Goal: Task Accomplishment & Management: Manage account settings

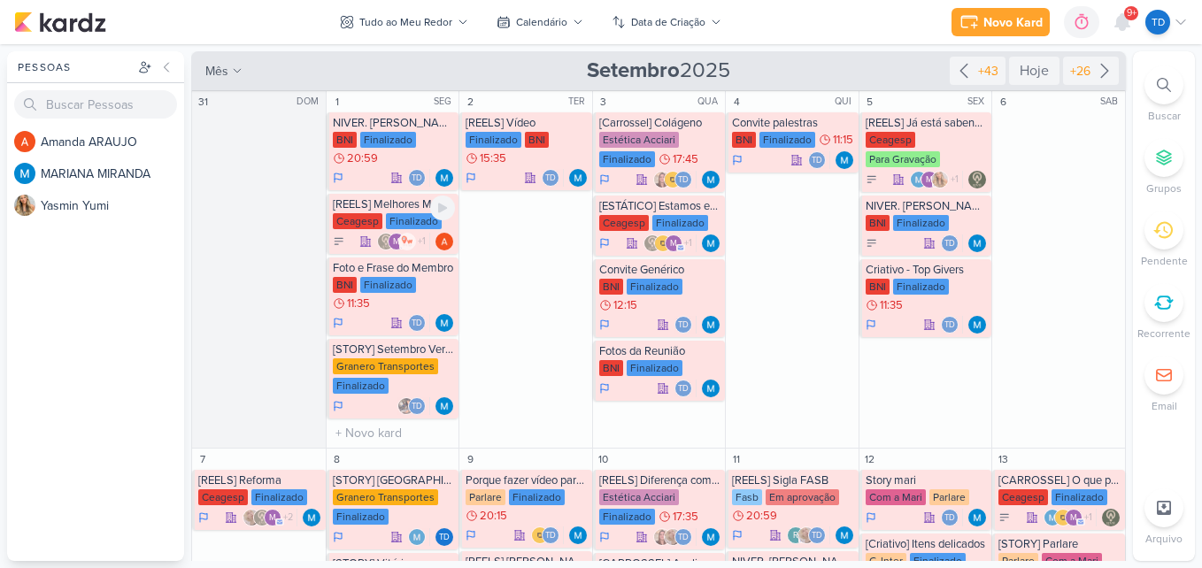
scroll to position [89, 0]
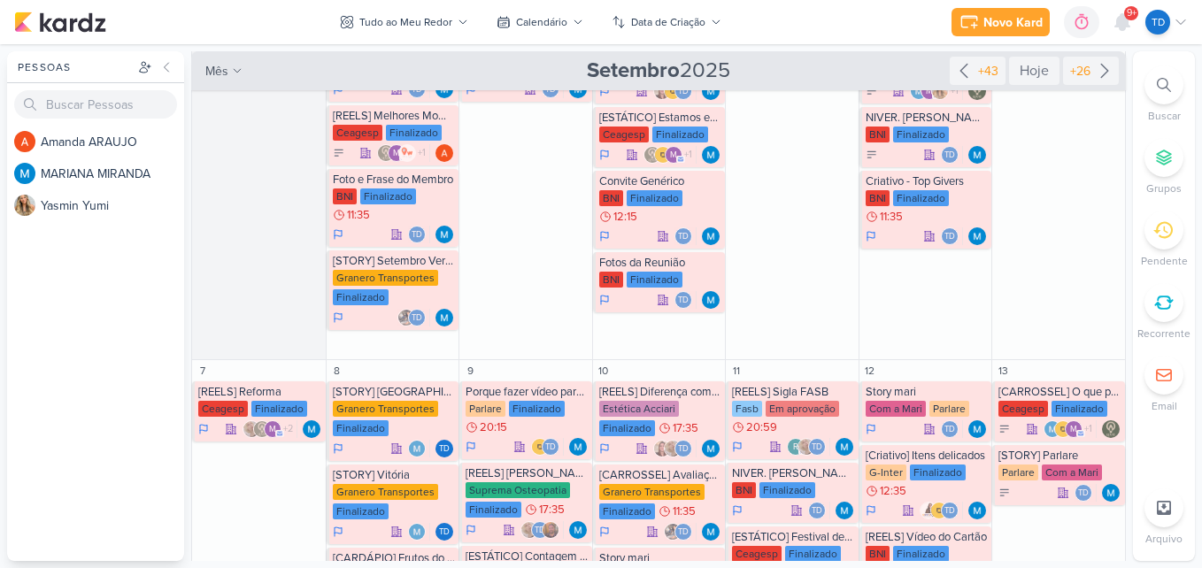
click at [1158, 91] on icon at bounding box center [1164, 85] width 14 height 14
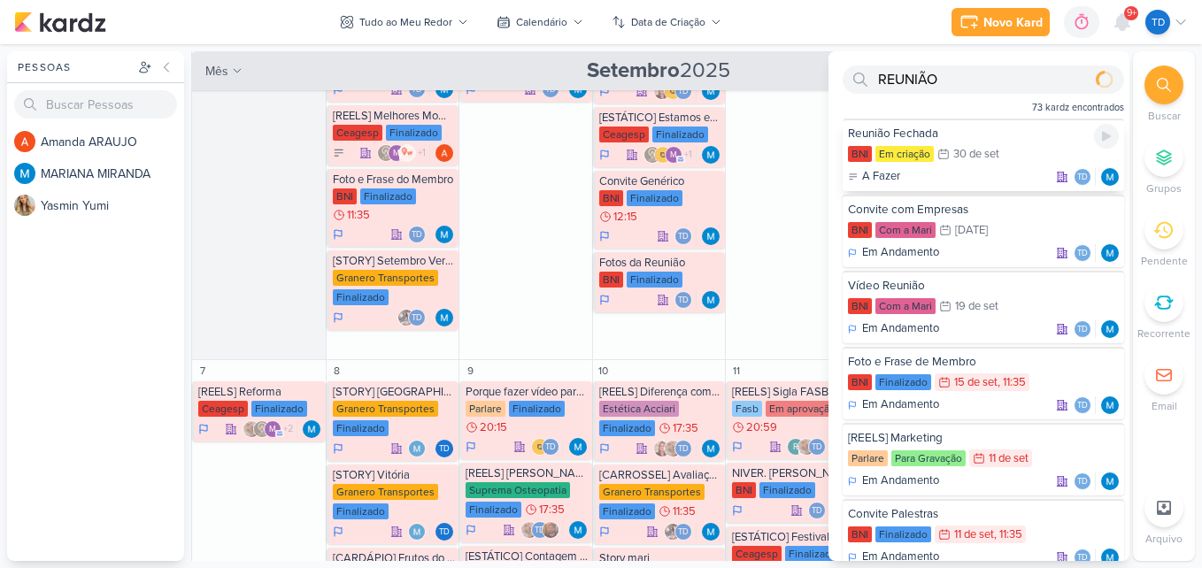
click at [958, 142] on div "Reunião Fechada" at bounding box center [983, 134] width 271 height 16
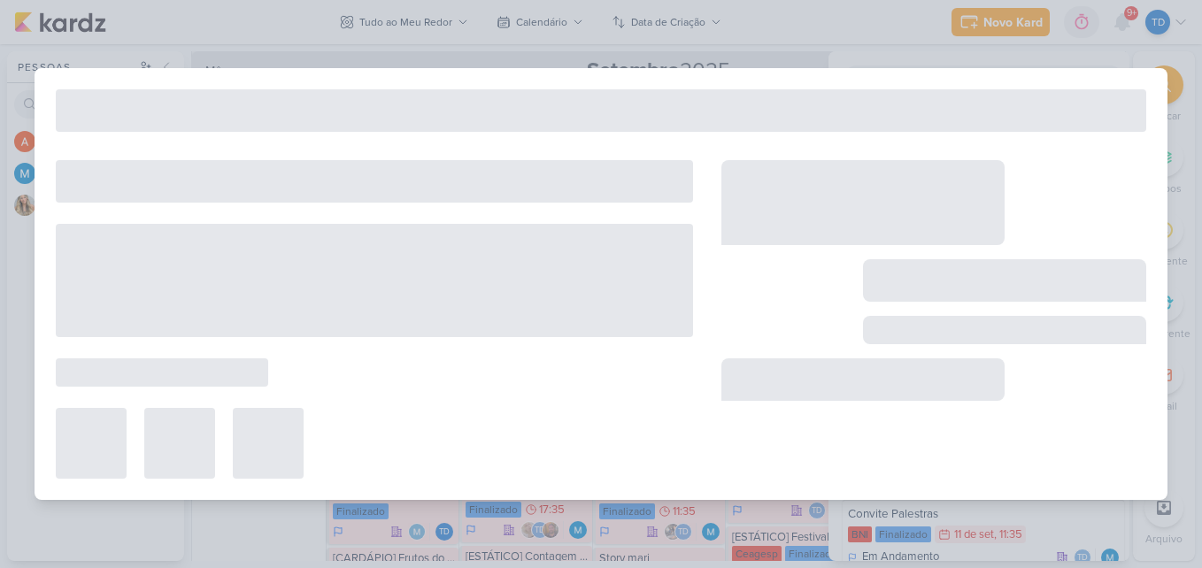
type input "REUNIÃO"
type input "Reunião Fechada"
type input "[DATE] 23:59"
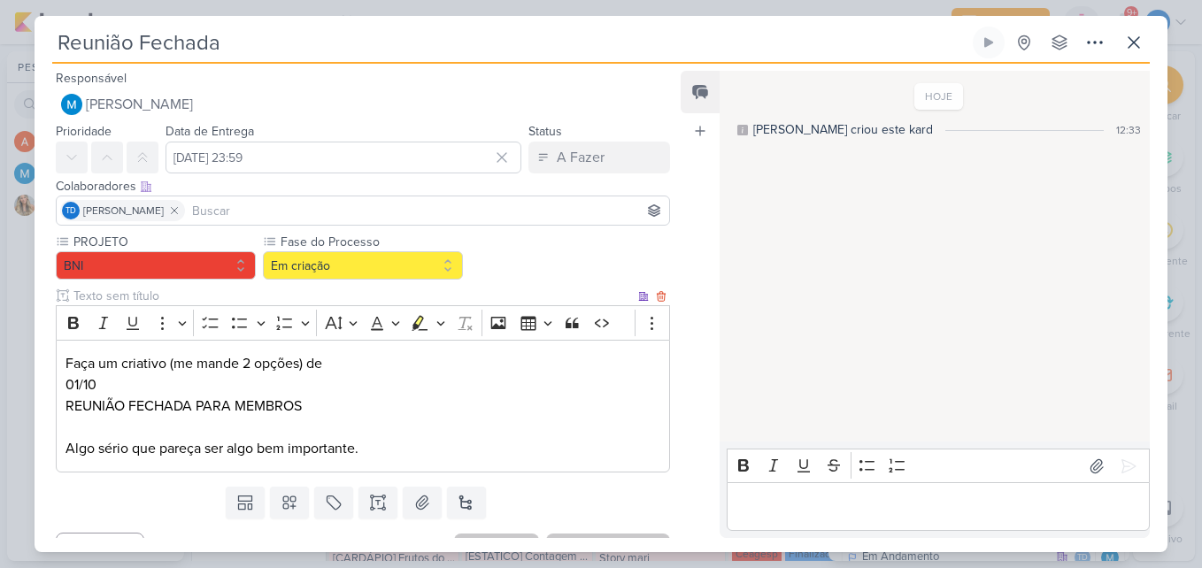
scroll to position [33, 0]
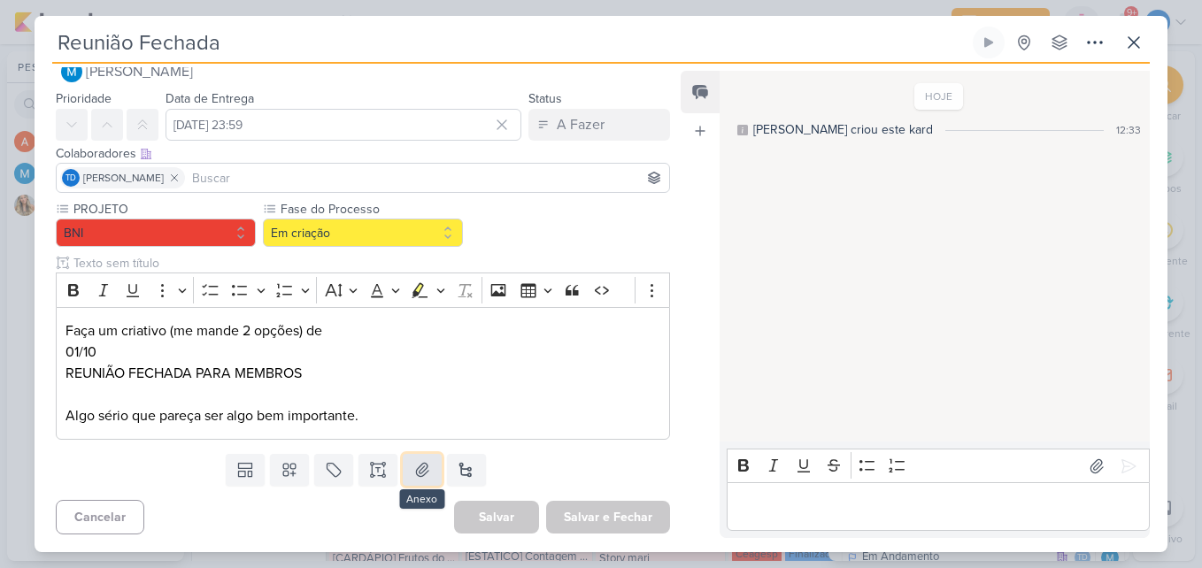
click at [413, 475] on icon at bounding box center [422, 470] width 18 height 18
click at [1143, 39] on icon at bounding box center [1134, 42] width 21 height 21
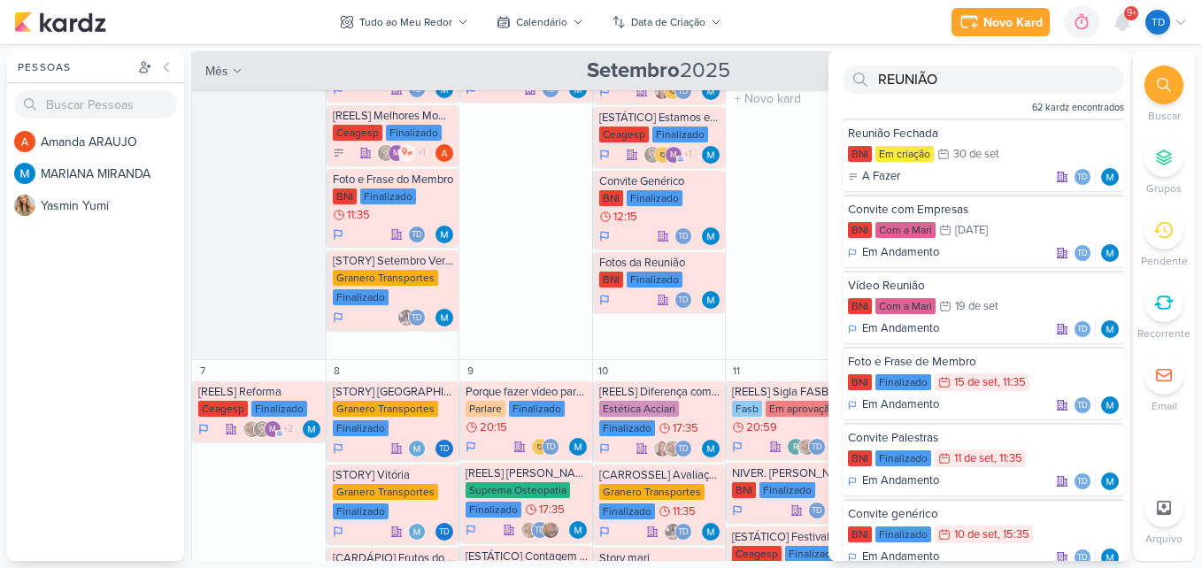
drag, startPoint x: 787, startPoint y: 313, endPoint x: 831, endPoint y: 260, distance: 69.1
click at [787, 310] on div "4 QUI Convite palestras BNI Finalizado 11:15 Td" at bounding box center [792, 182] width 134 height 358
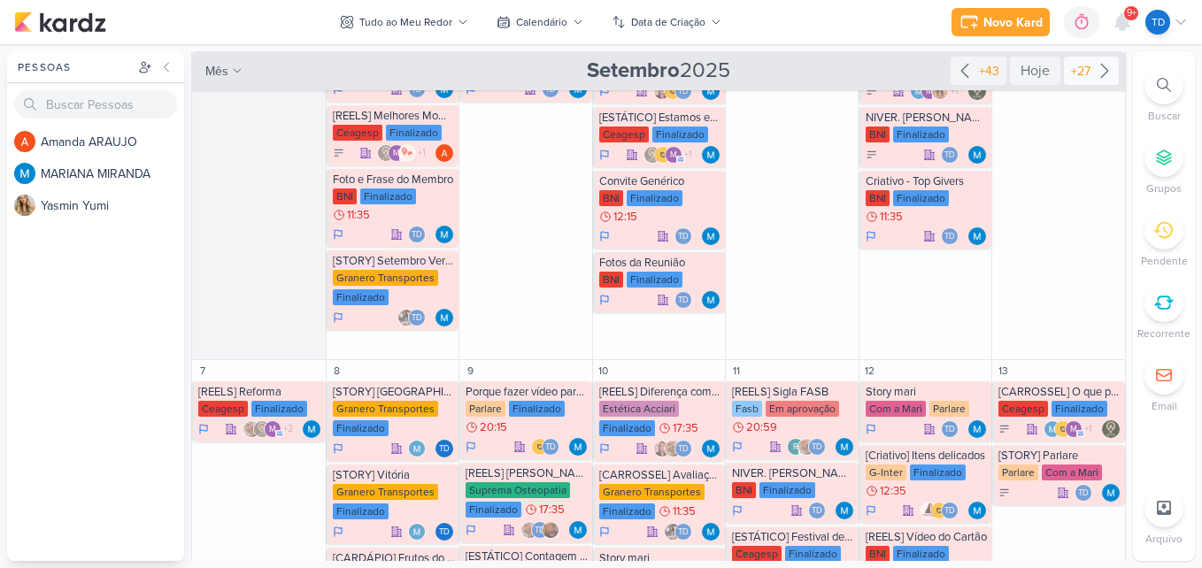
click at [1085, 70] on div "+27" at bounding box center [1081, 71] width 27 height 19
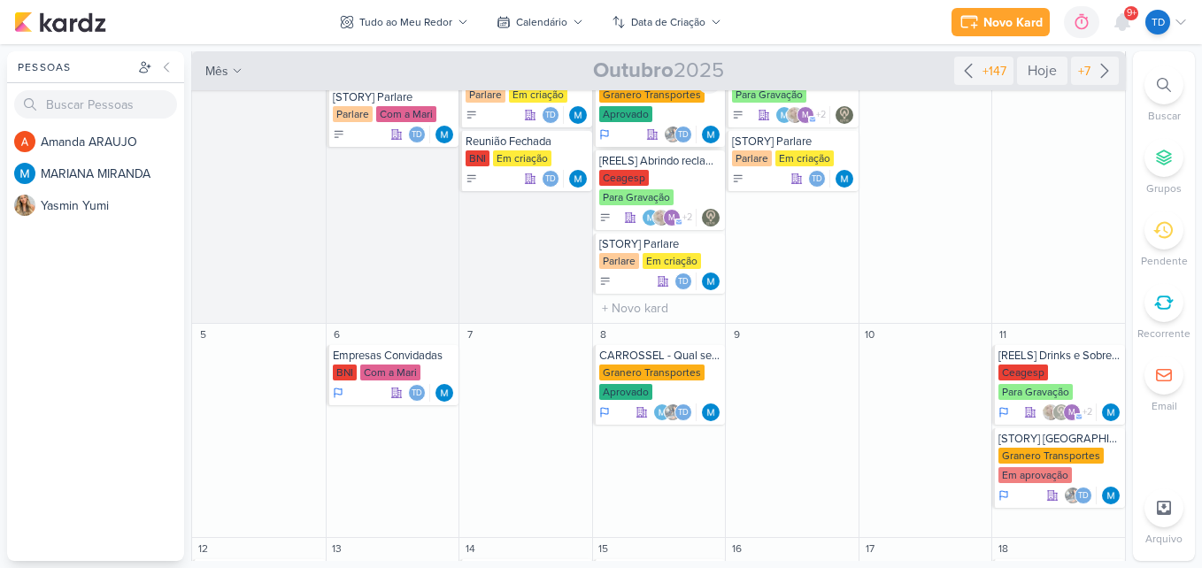
scroll to position [89, 0]
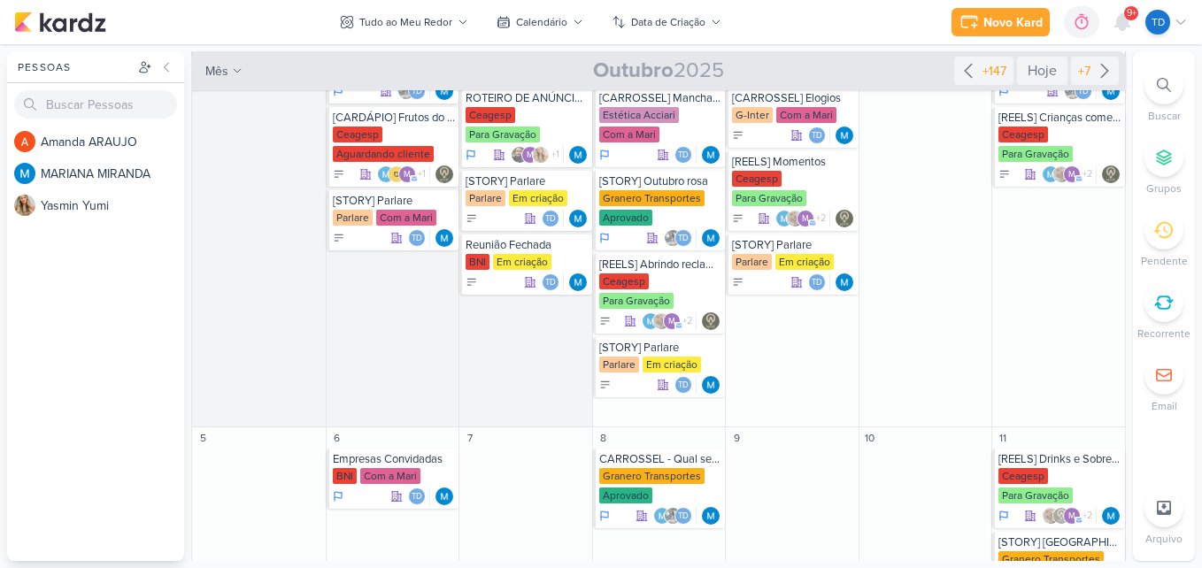
click at [421, 2] on div "Novo Kard Ctrl + k 0h0m Sessão desligada... Hoje 0h0m Semana 0h0m Mês 0h0m" at bounding box center [601, 22] width 1174 height 44
click at [439, 13] on button "Tudo ao Meu Redor" at bounding box center [404, 22] width 150 height 28
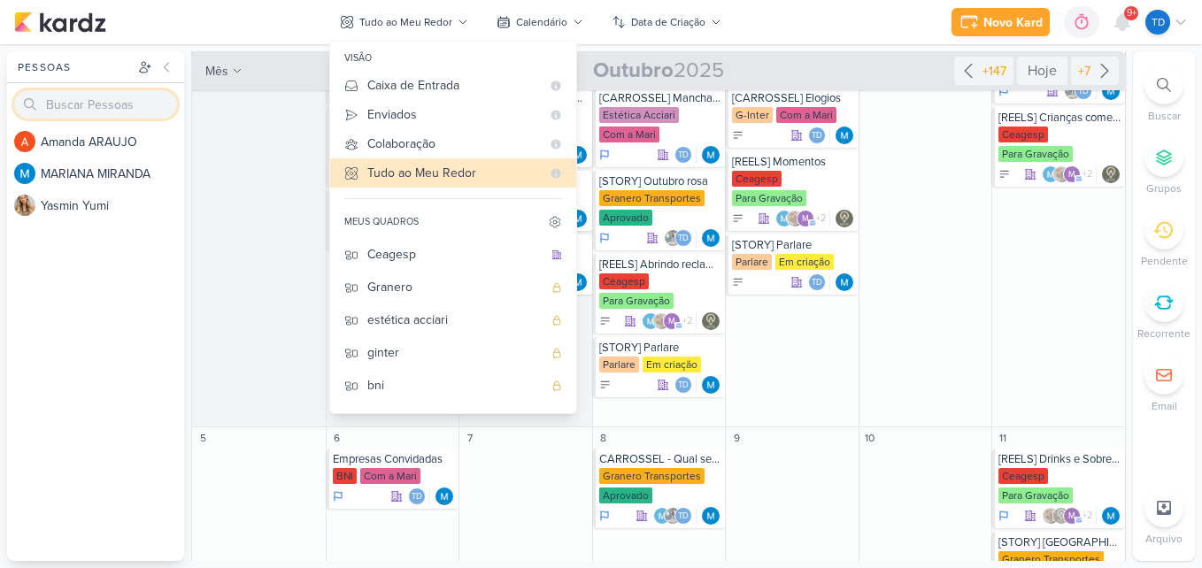
click at [92, 108] on input "search" at bounding box center [95, 104] width 163 height 28
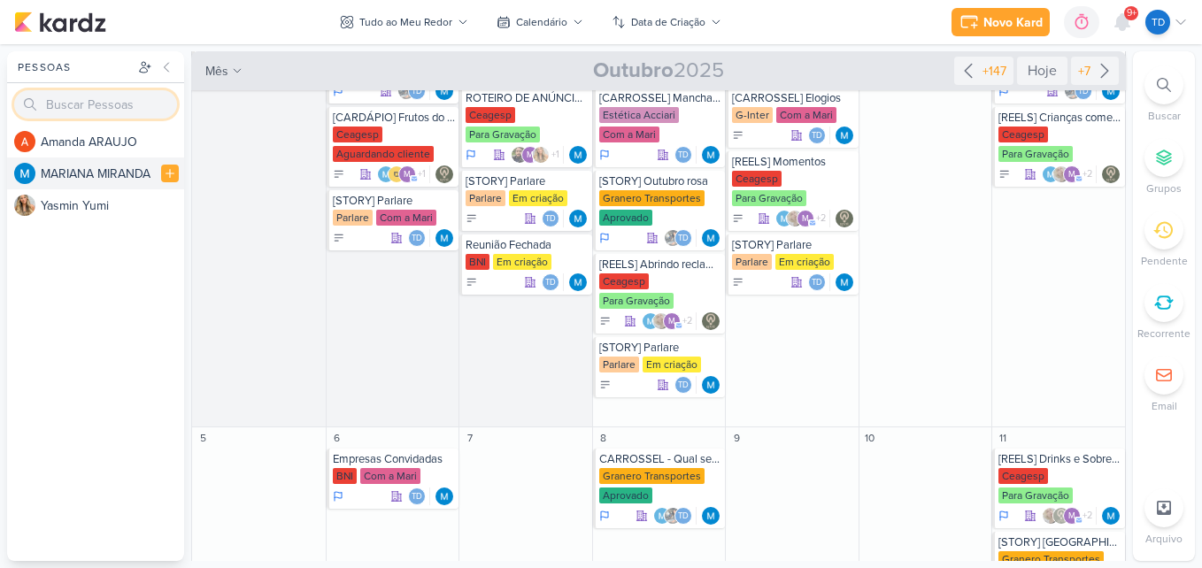
paste input "[EMAIL_ADDRESS][DOMAIN_NAME]"
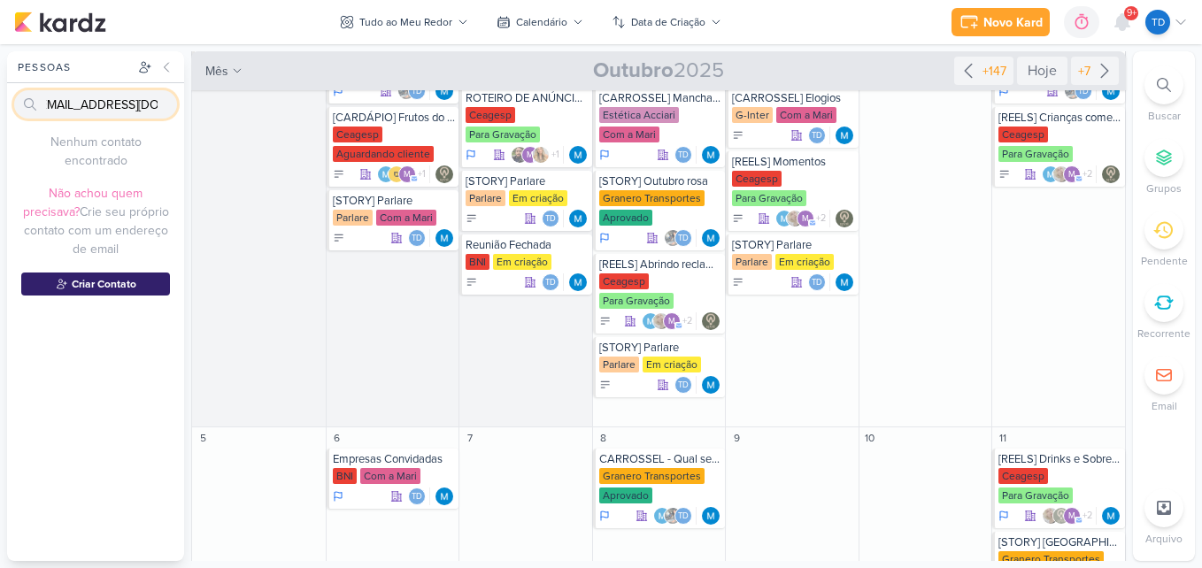
type input "[EMAIL_ADDRESS][DOMAIN_NAME]"
click at [132, 275] on button "Criar Contato" at bounding box center [95, 284] width 149 height 23
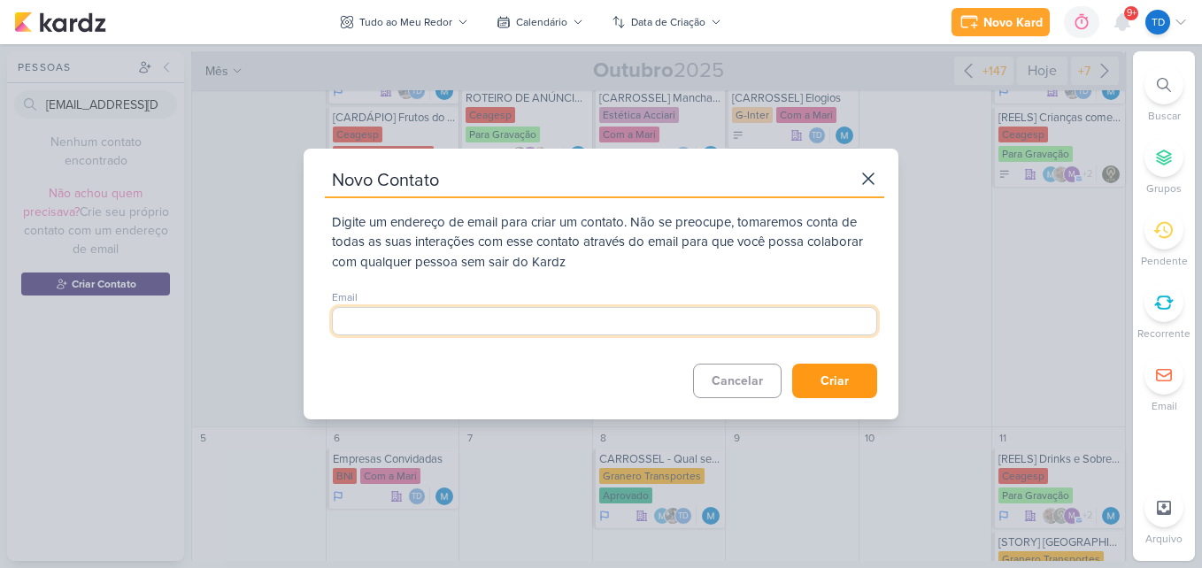
type input "[EMAIL_ADDRESS][DOMAIN_NAME]"
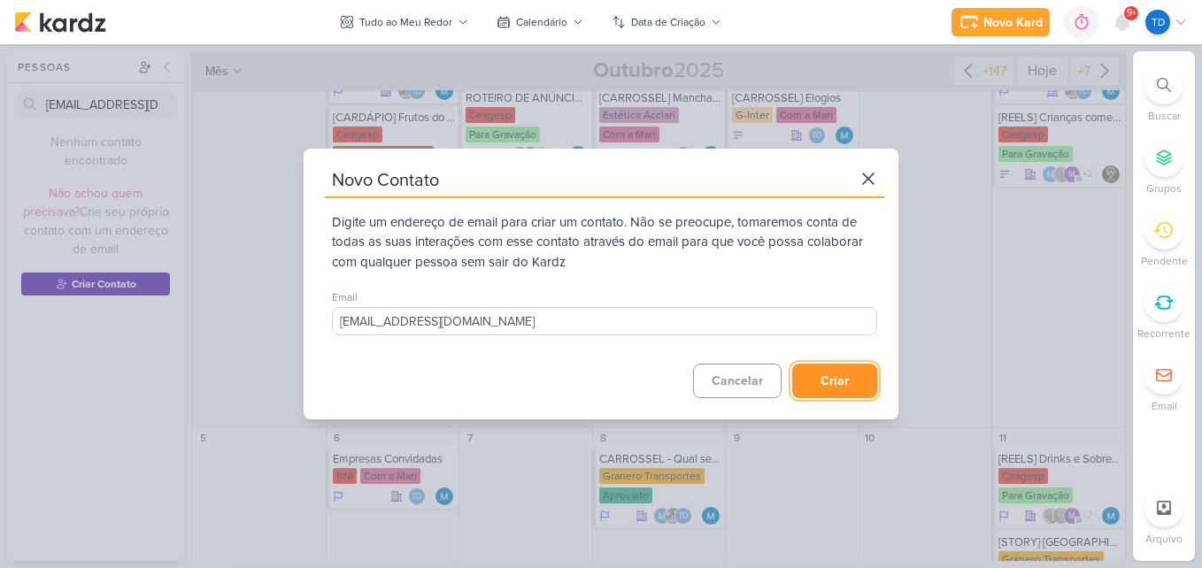
click at [839, 387] on button "Criar" at bounding box center [834, 381] width 85 height 35
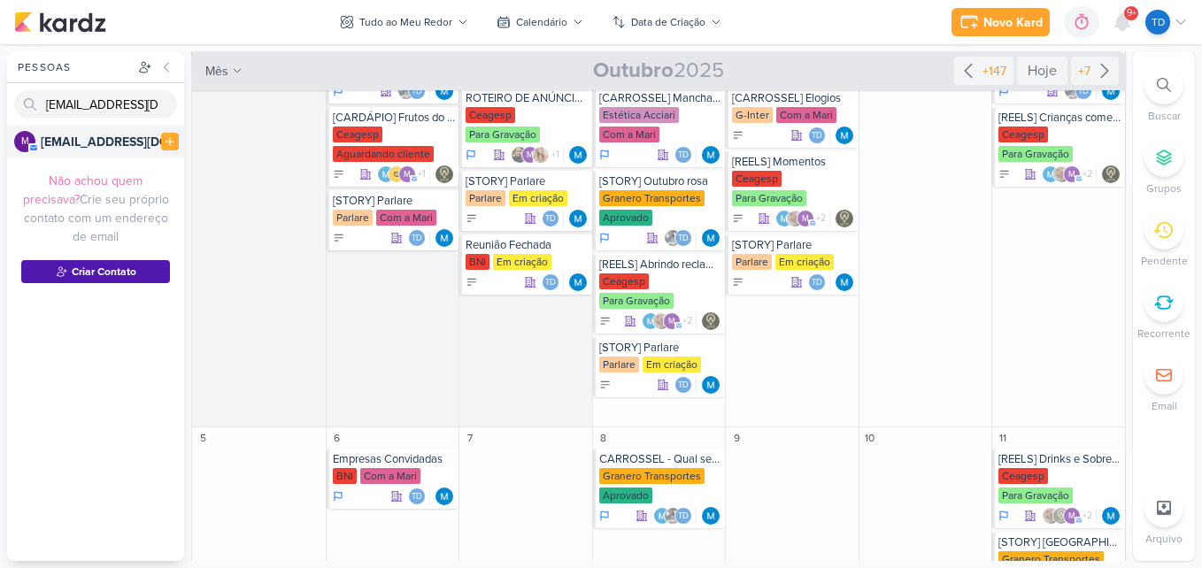
click at [101, 143] on strong "[EMAIL_ADDRESS][DOMAIN_NAME]" at bounding box center [144, 142] width 206 height 15
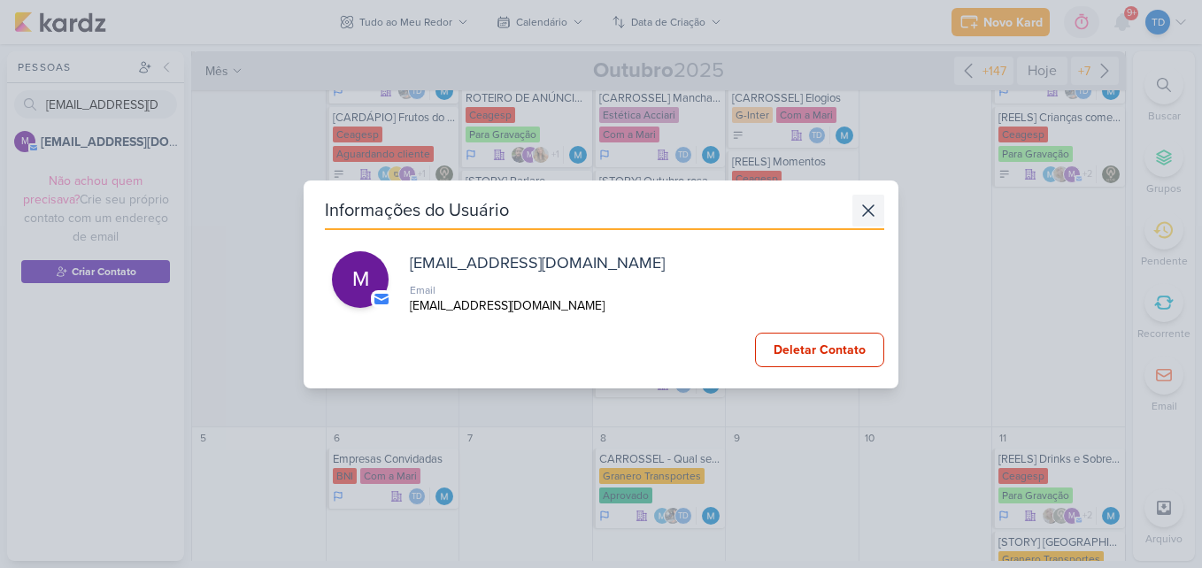
click at [858, 210] on icon at bounding box center [868, 210] width 21 height 21
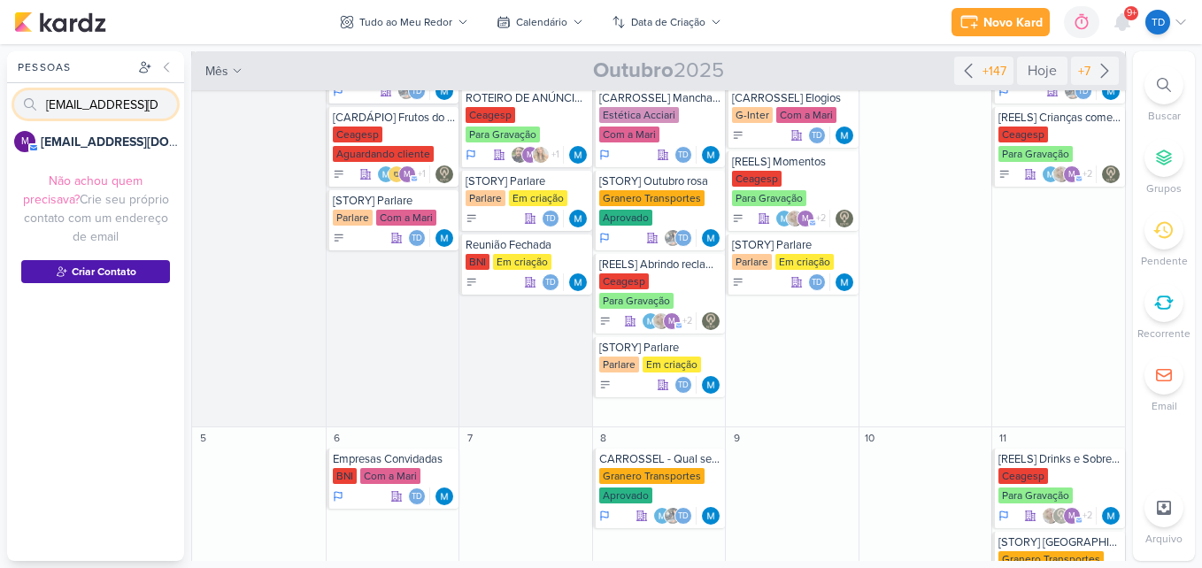
click at [35, 105] on input "[EMAIL_ADDRESS][DOMAIN_NAME]" at bounding box center [95, 104] width 163 height 28
click at [29, 101] on input "[EMAIL_ADDRESS][DOMAIN_NAME]" at bounding box center [95, 104] width 163 height 28
click at [164, 104] on input "[EMAIL_ADDRESS][DOMAIN_NAME]" at bounding box center [95, 104] width 163 height 28
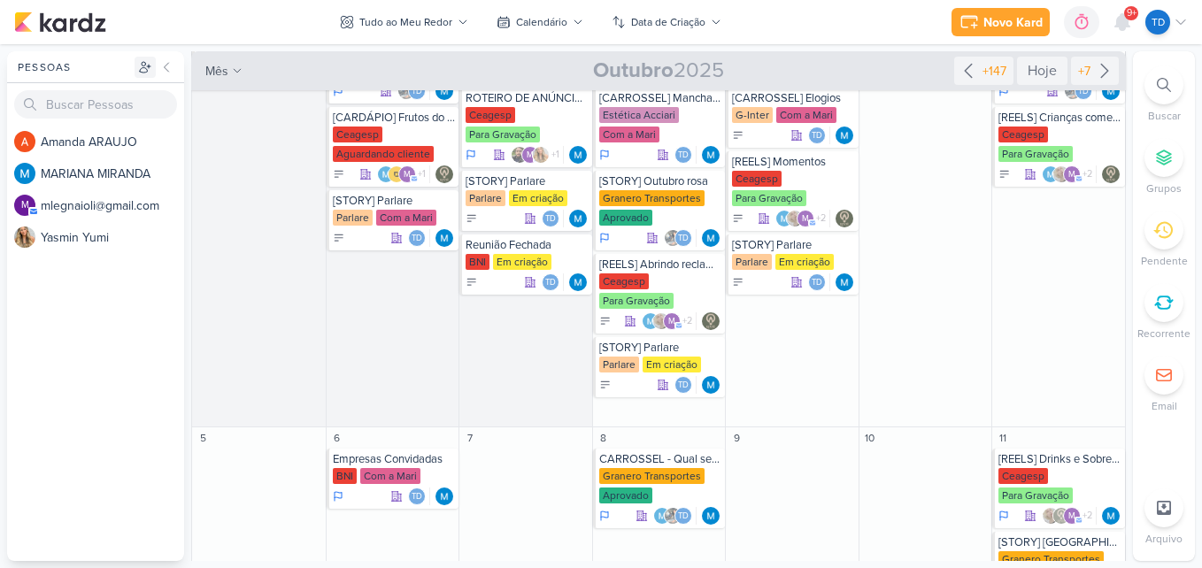
click at [137, 66] on button at bounding box center [145, 67] width 21 height 21
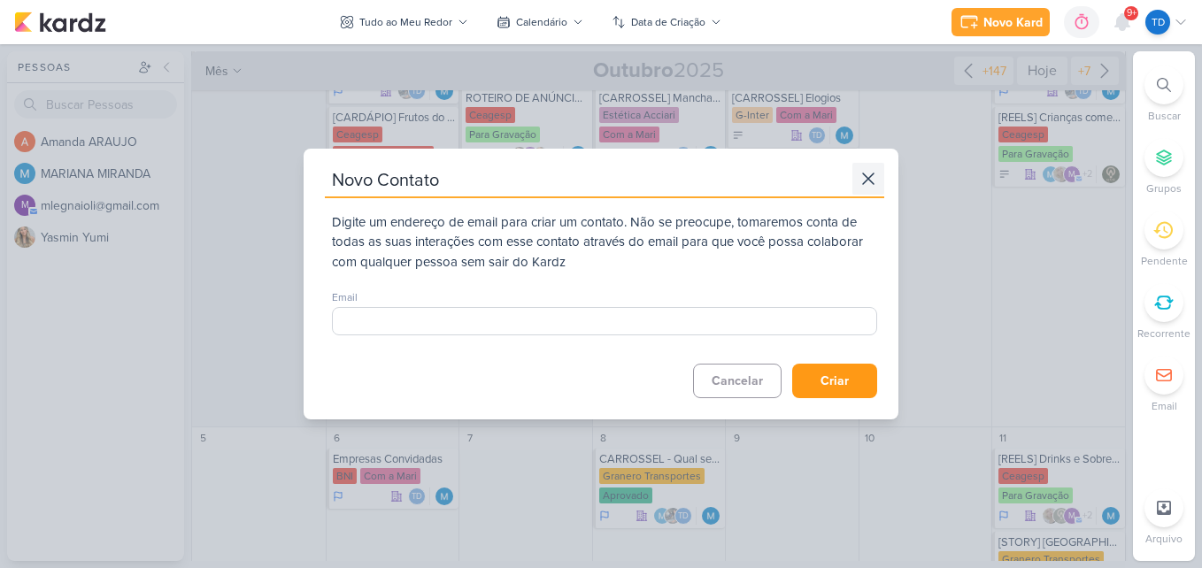
click at [868, 191] on button at bounding box center [869, 179] width 32 height 32
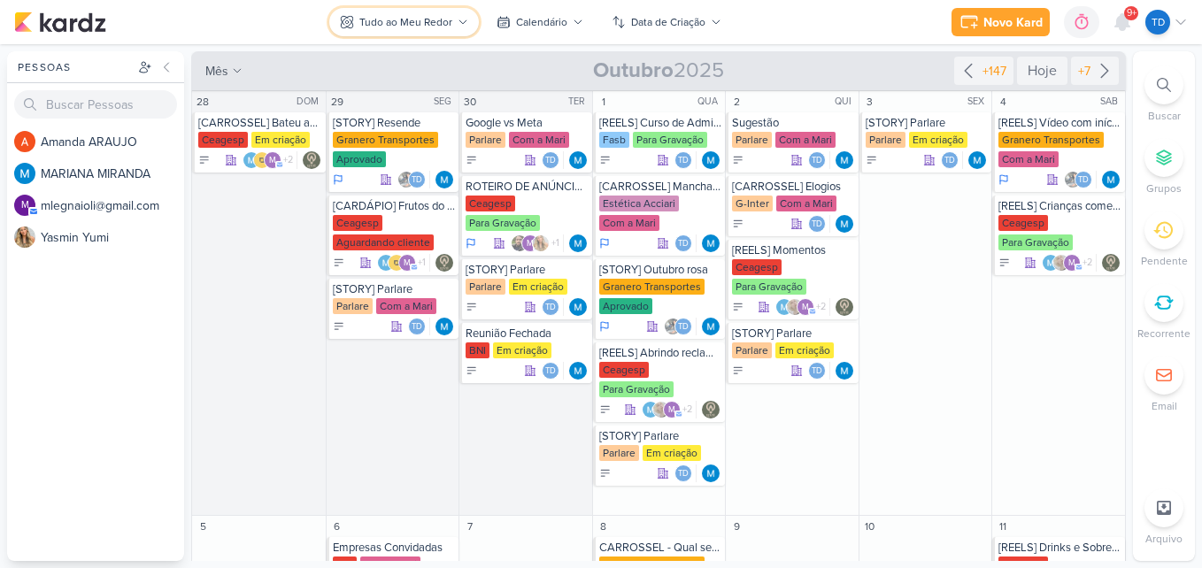
click at [419, 28] on div "Tudo ao Meu Redor" at bounding box center [405, 22] width 93 height 16
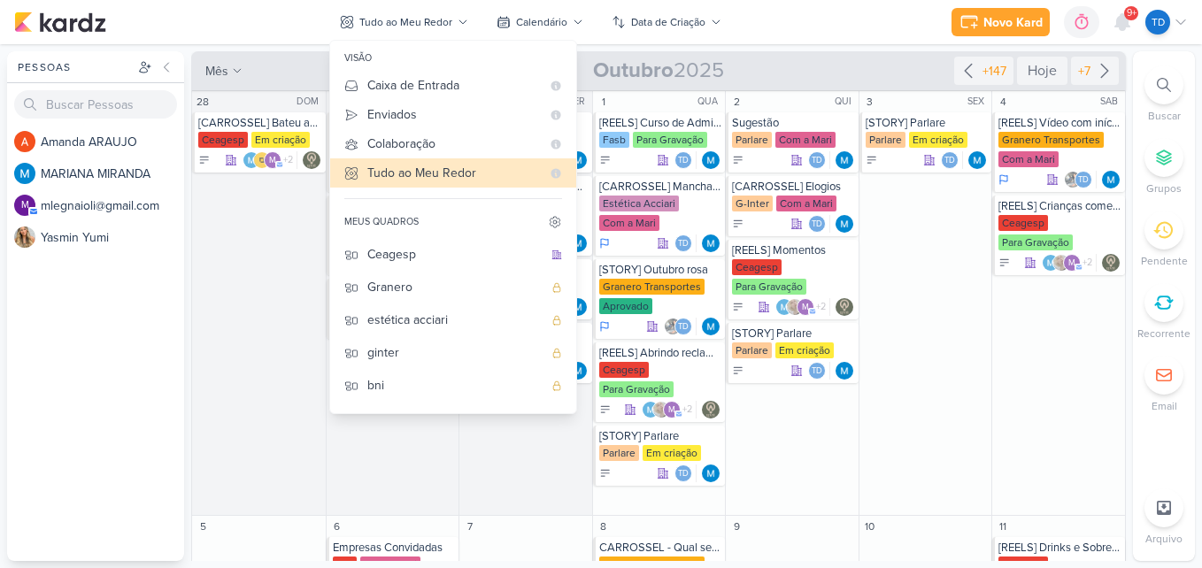
click at [434, 237] on div "meus quadros" at bounding box center [453, 222] width 246 height 32
click at [434, 258] on div "Ceagesp" at bounding box center [454, 254] width 175 height 19
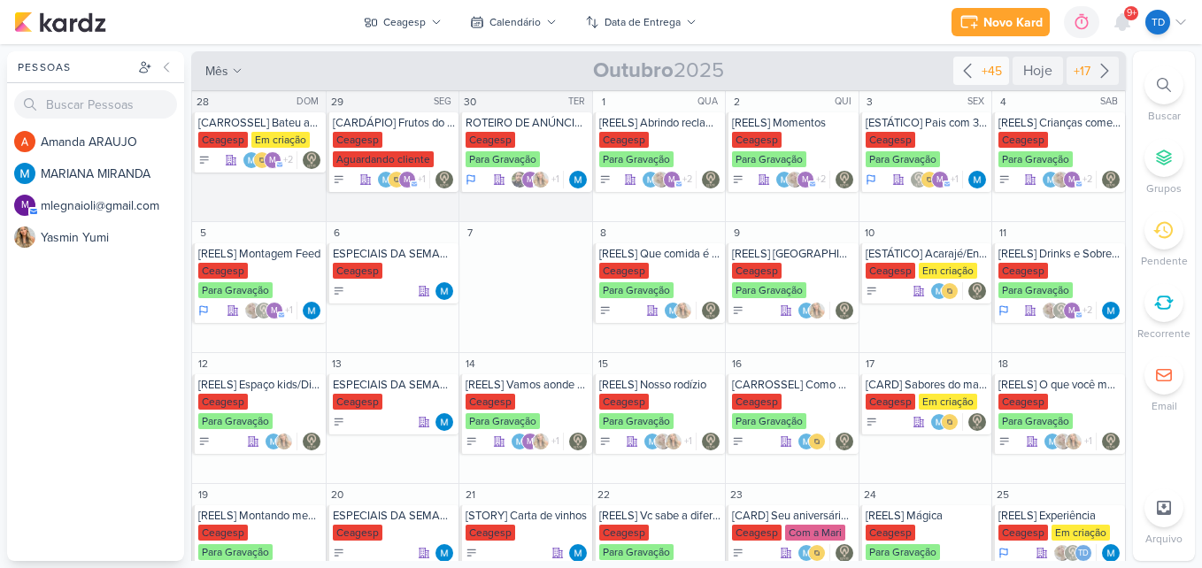
click at [978, 73] on div "+45" at bounding box center [991, 71] width 27 height 19
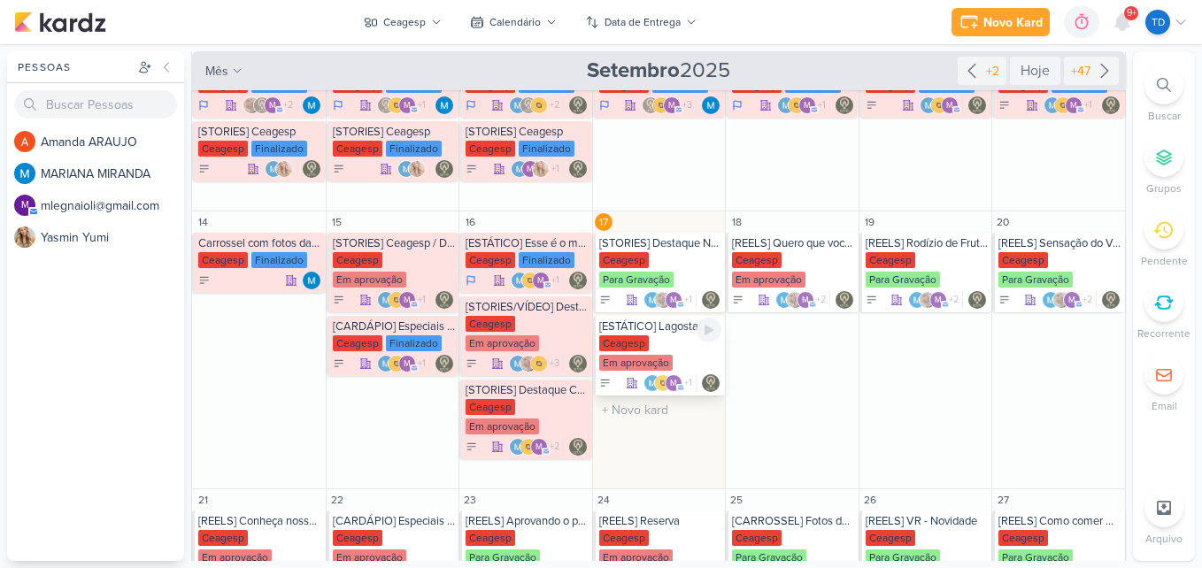
scroll to position [354, 0]
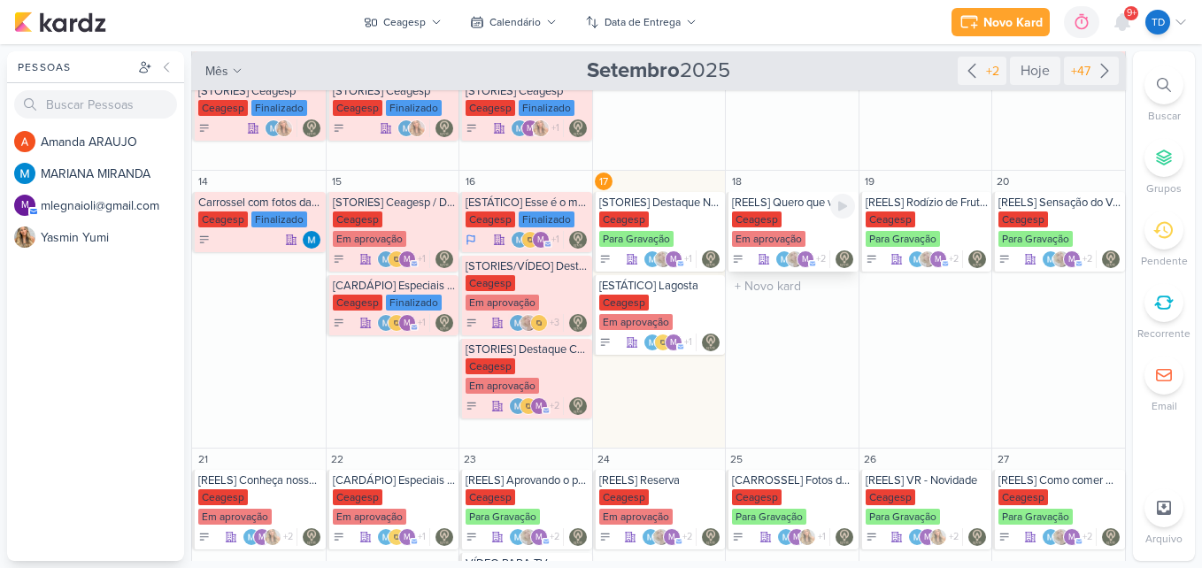
click at [775, 214] on div "Ceagesp" at bounding box center [757, 220] width 50 height 16
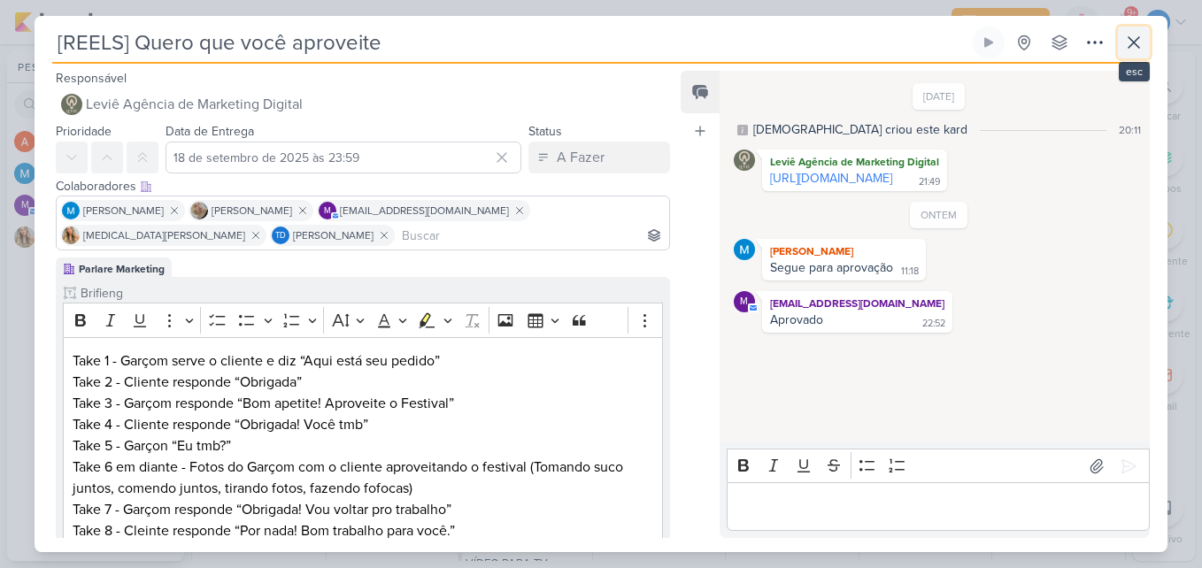
click at [1138, 44] on icon at bounding box center [1134, 42] width 21 height 21
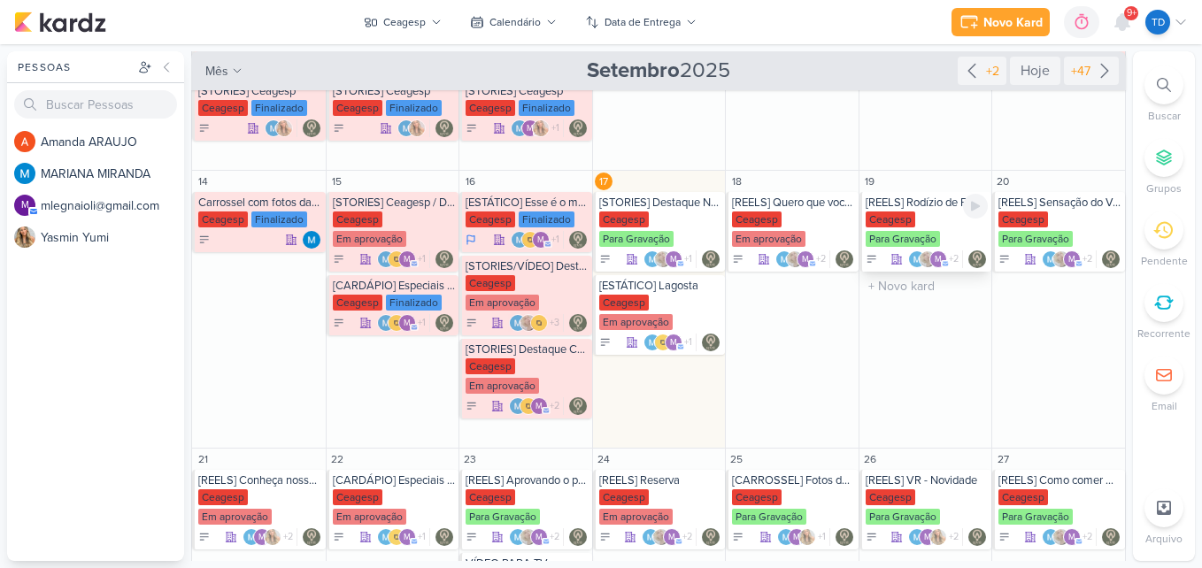
click at [934, 243] on div "Para Gravação" at bounding box center [903, 239] width 74 height 16
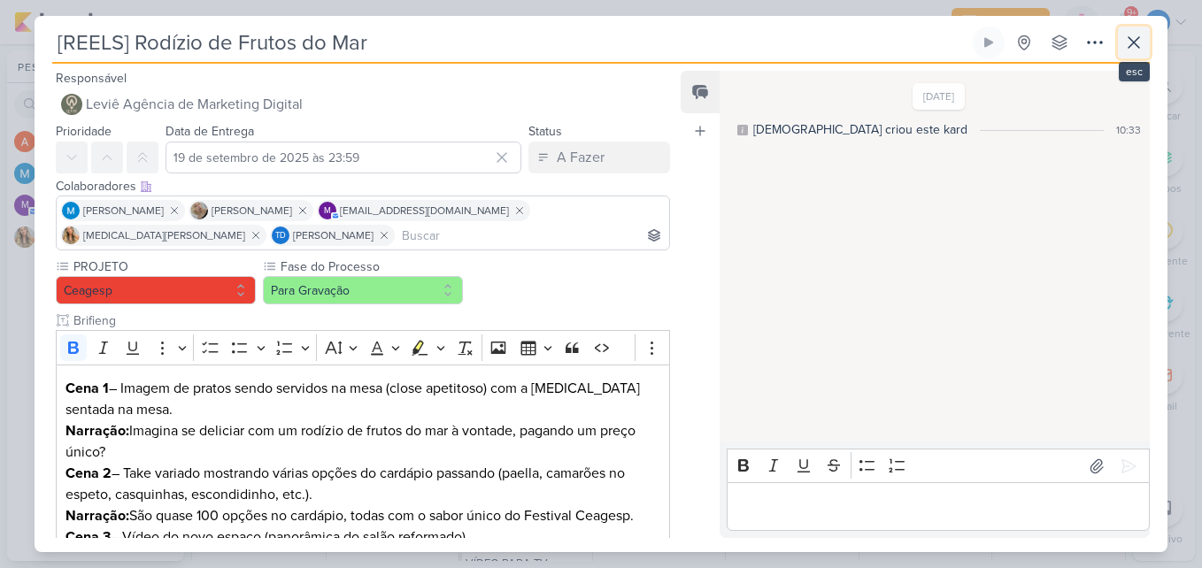
click at [1137, 45] on icon at bounding box center [1134, 42] width 11 height 11
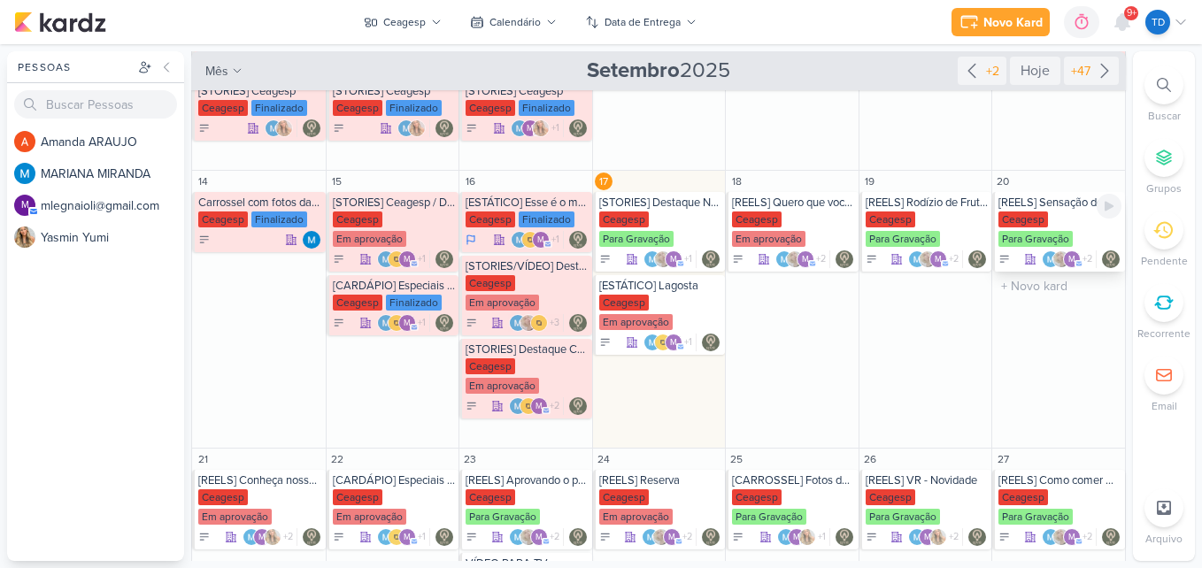
click at [1055, 208] on div "[REELS] Sensação do Verão - Espetão de Camarão" at bounding box center [1060, 203] width 123 height 14
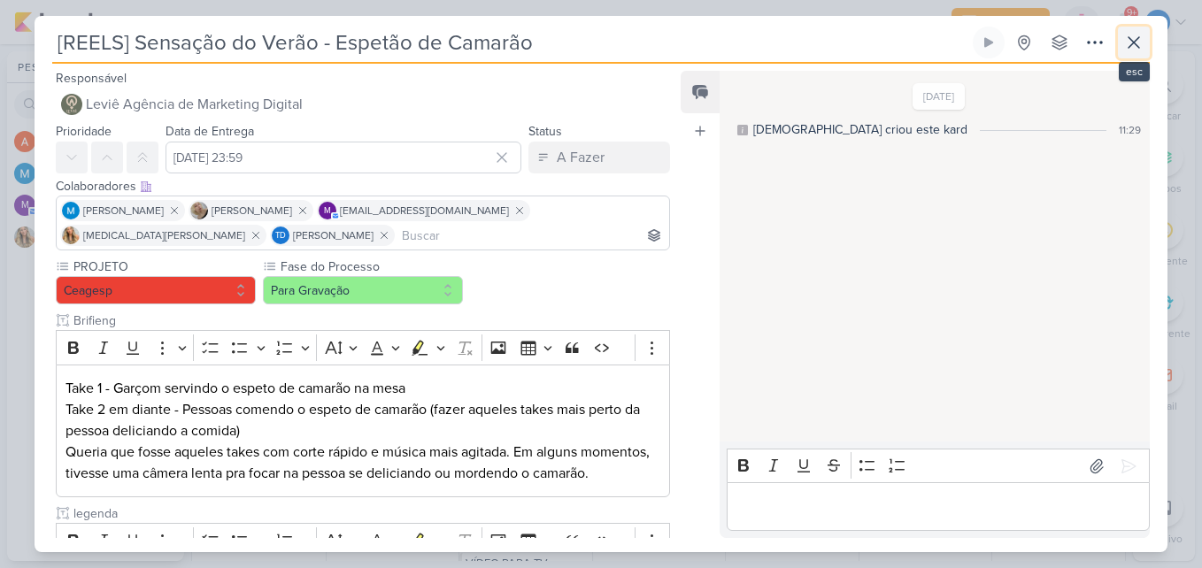
click at [1138, 45] on icon at bounding box center [1134, 42] width 11 height 11
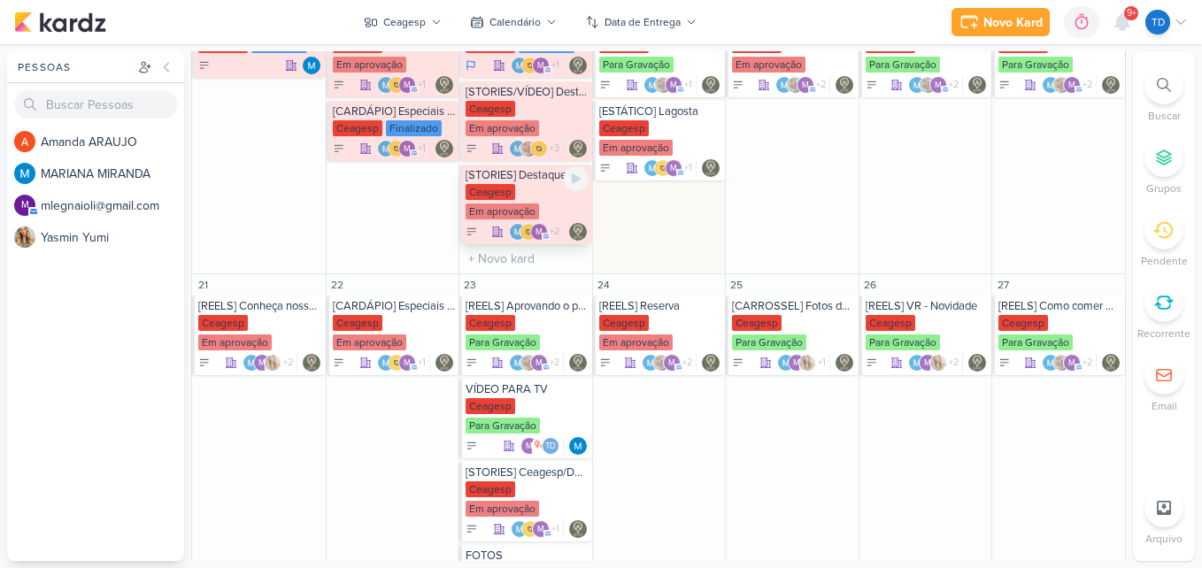
scroll to position [620, 0]
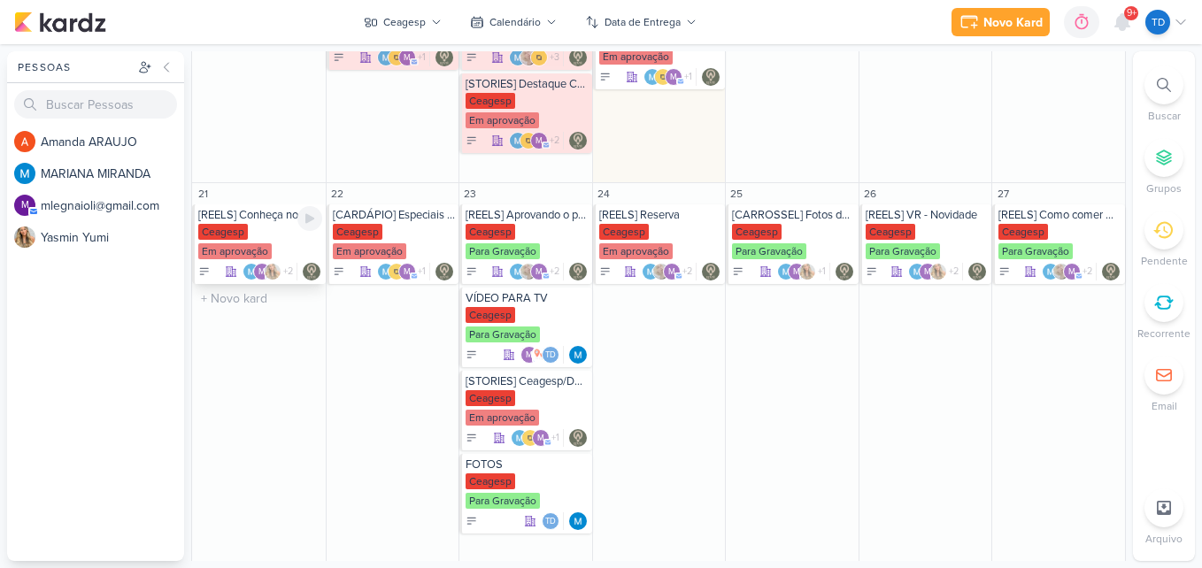
click at [256, 237] on div "Ceagesp Em aprovação" at bounding box center [260, 242] width 124 height 37
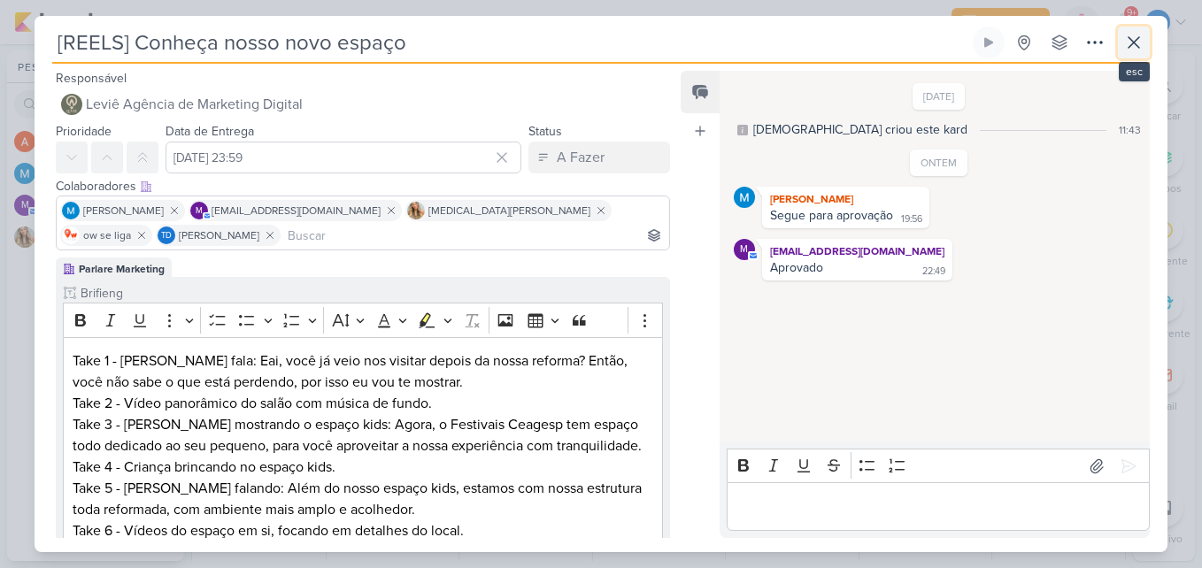
click at [1135, 49] on icon at bounding box center [1134, 42] width 21 height 21
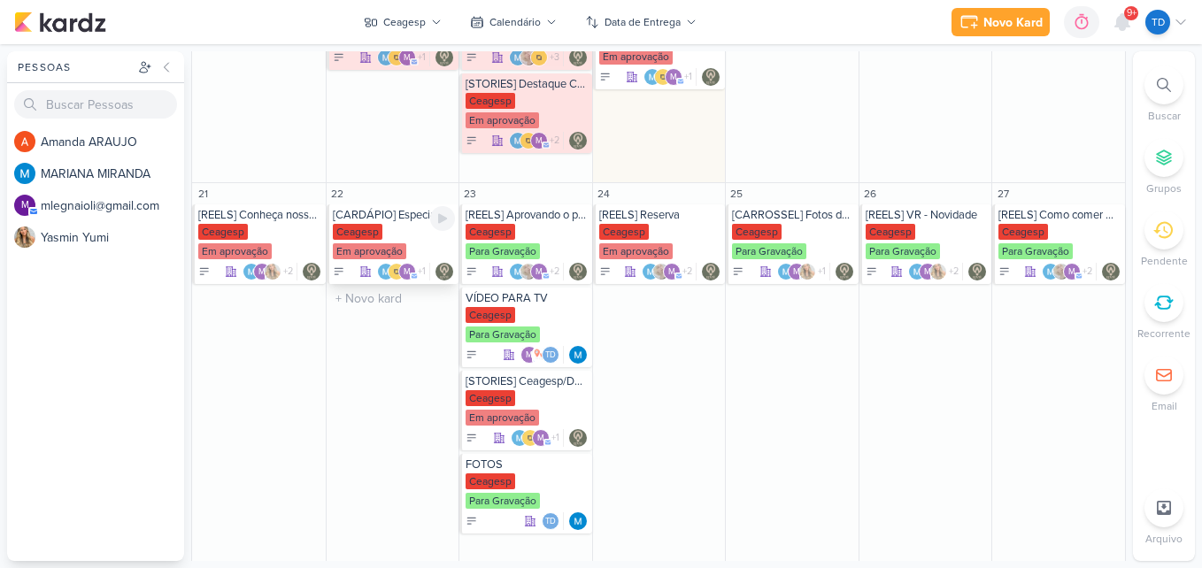
click at [395, 246] on div "Em aprovação" at bounding box center [369, 251] width 73 height 16
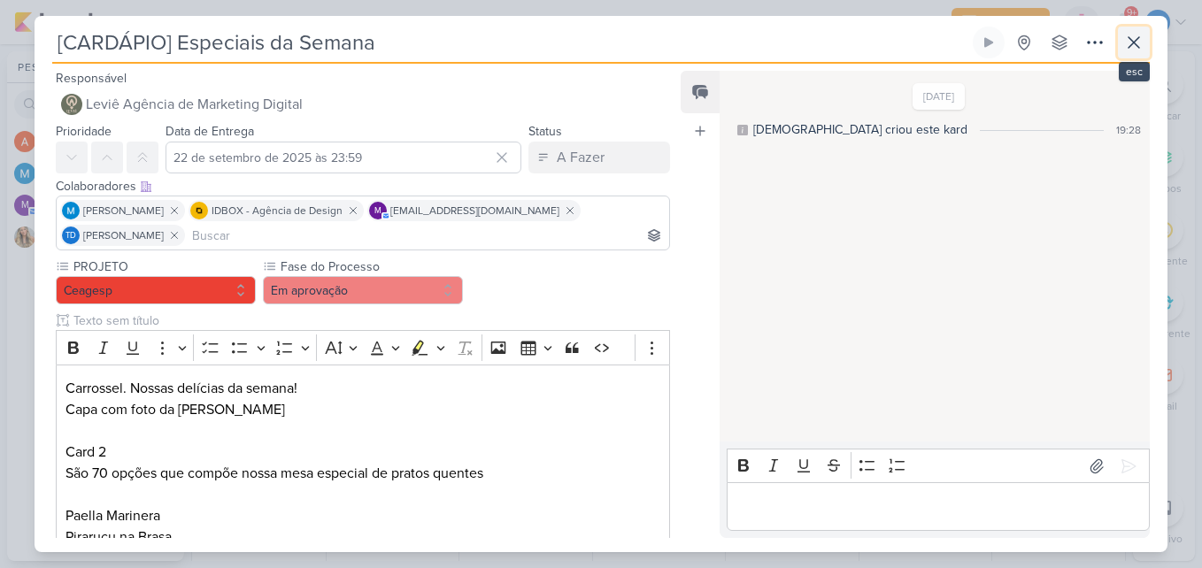
click at [1144, 35] on icon at bounding box center [1134, 42] width 21 height 21
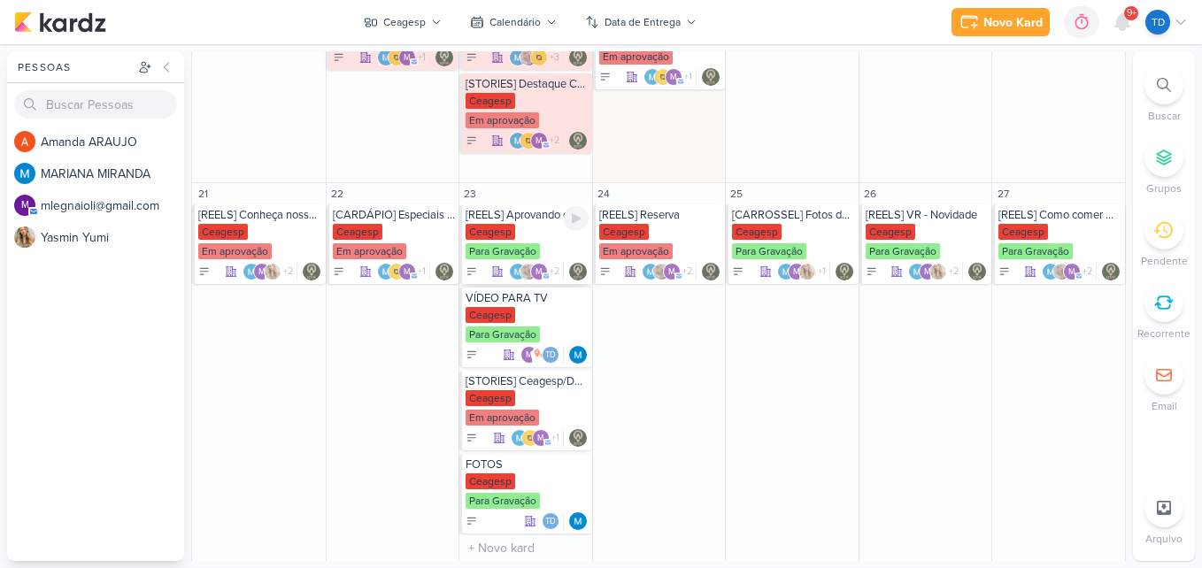
click at [518, 236] on div "Ceagesp Para Gravação" at bounding box center [527, 242] width 123 height 37
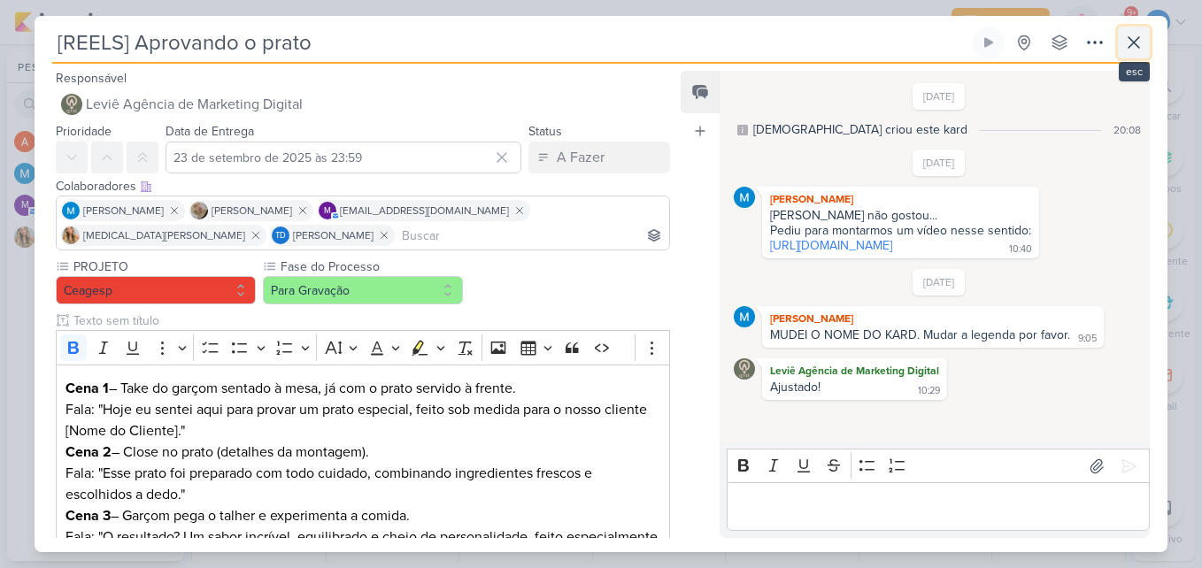
click at [1134, 38] on icon at bounding box center [1134, 42] width 21 height 21
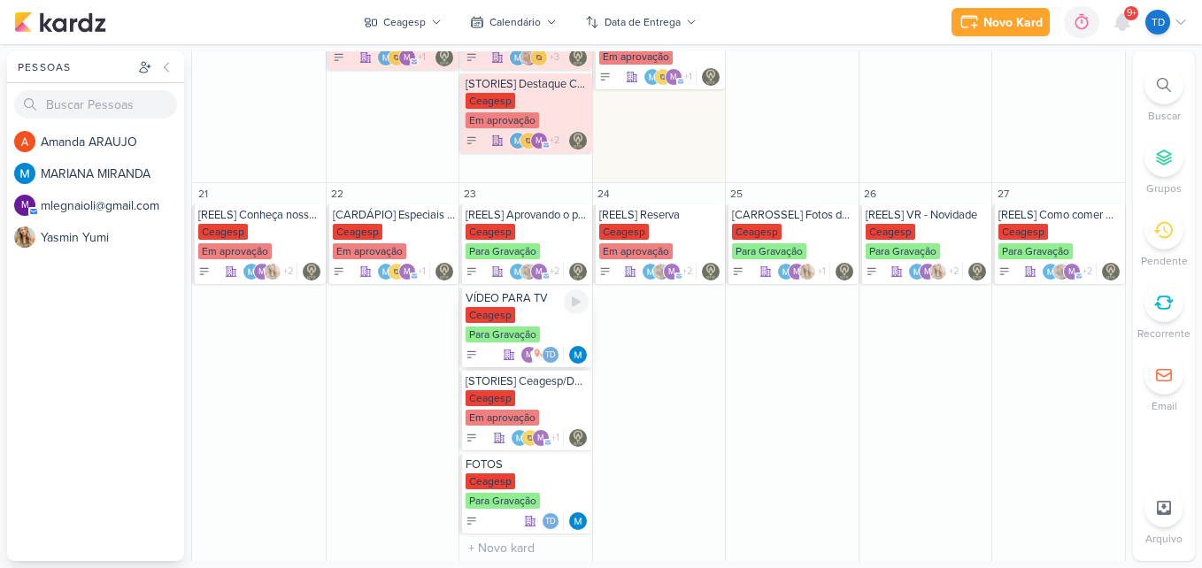
click at [564, 312] on div at bounding box center [576, 302] width 25 height 25
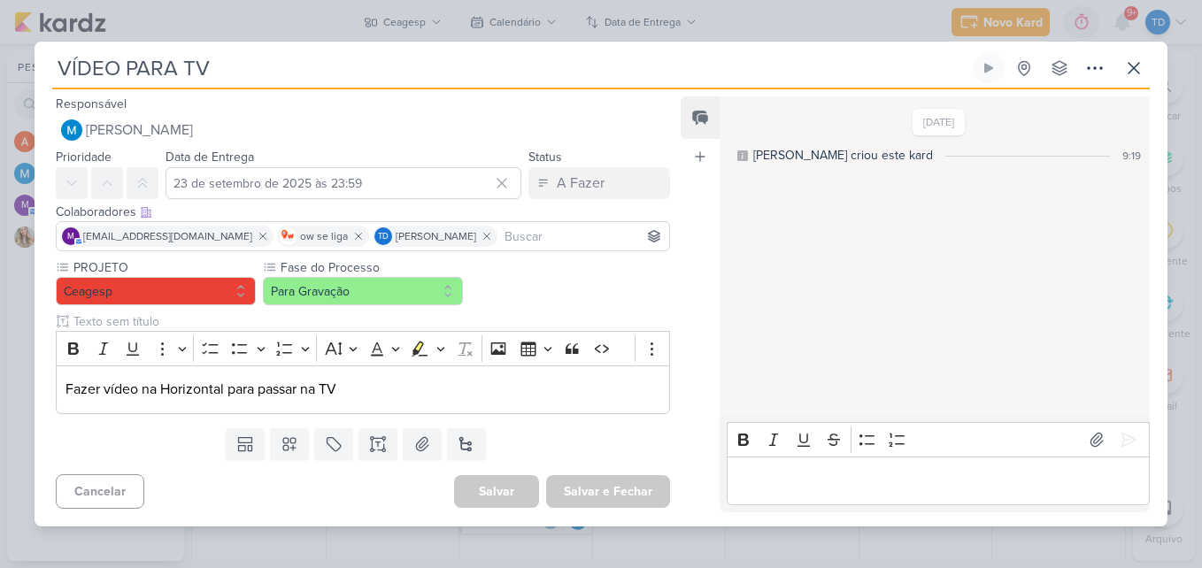
click at [501, 240] on input at bounding box center [583, 236] width 165 height 21
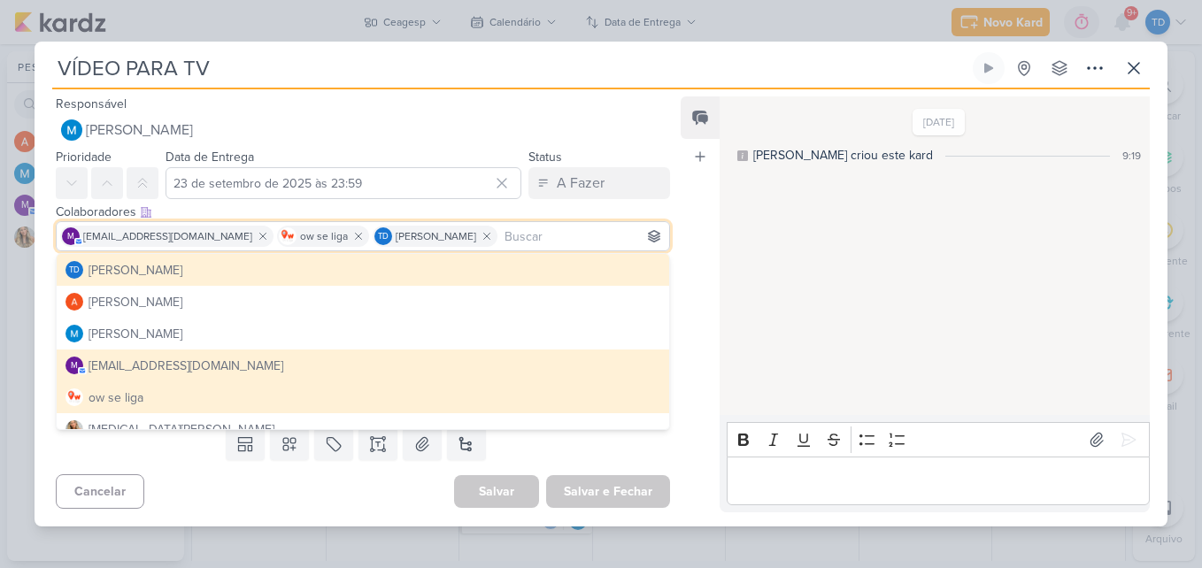
click at [197, 367] on div "[EMAIL_ADDRESS][DOMAIN_NAME]" at bounding box center [186, 366] width 195 height 19
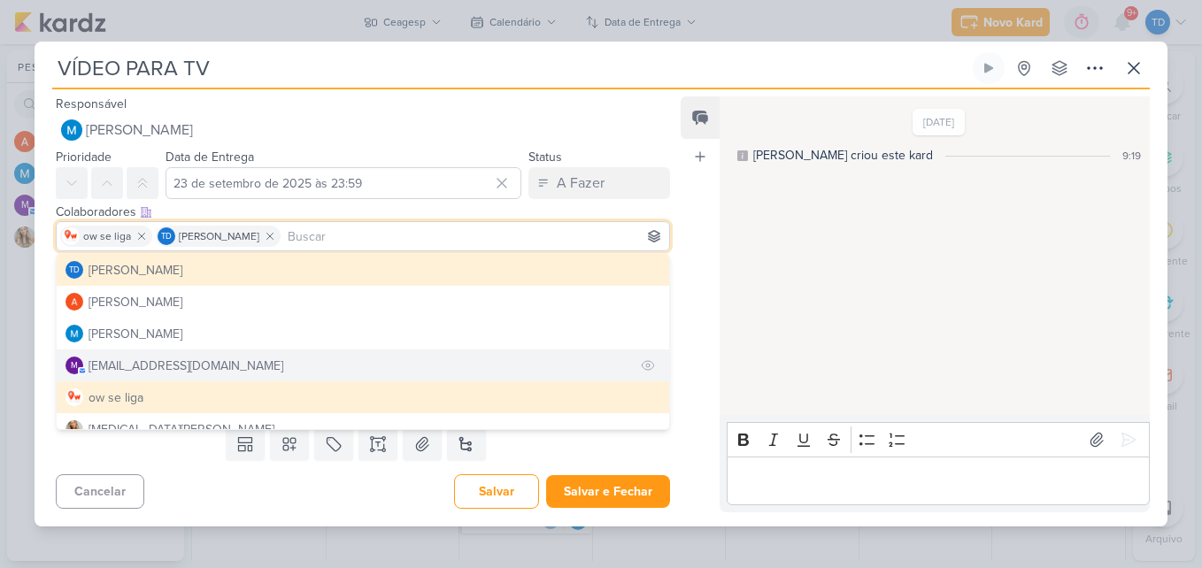
click at [247, 367] on button "m [EMAIL_ADDRESS][DOMAIN_NAME]" at bounding box center [363, 366] width 613 height 32
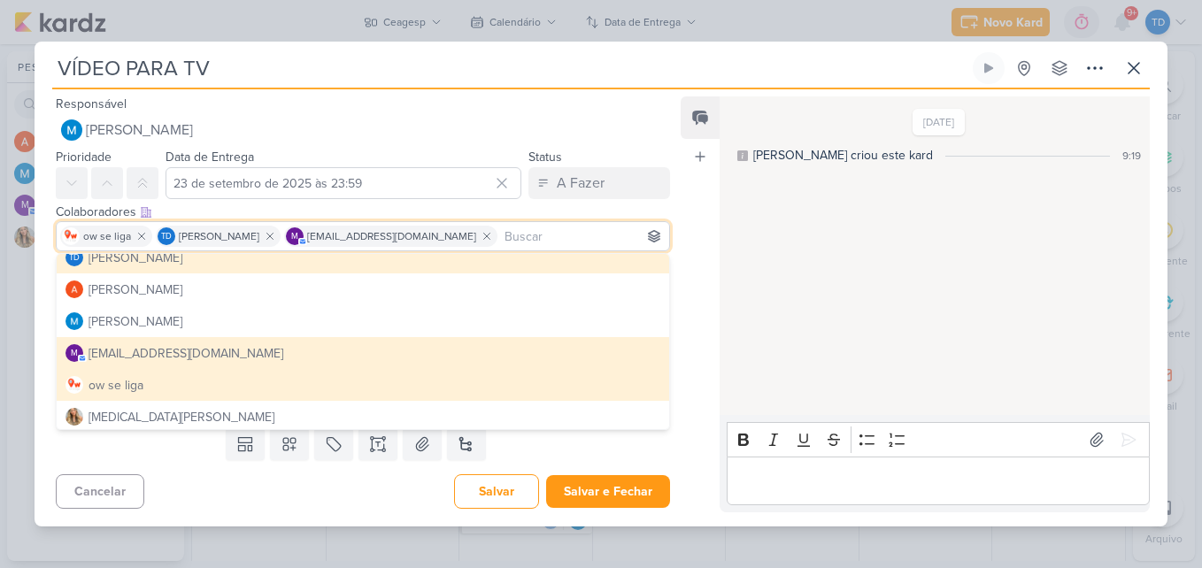
scroll to position [16, 0]
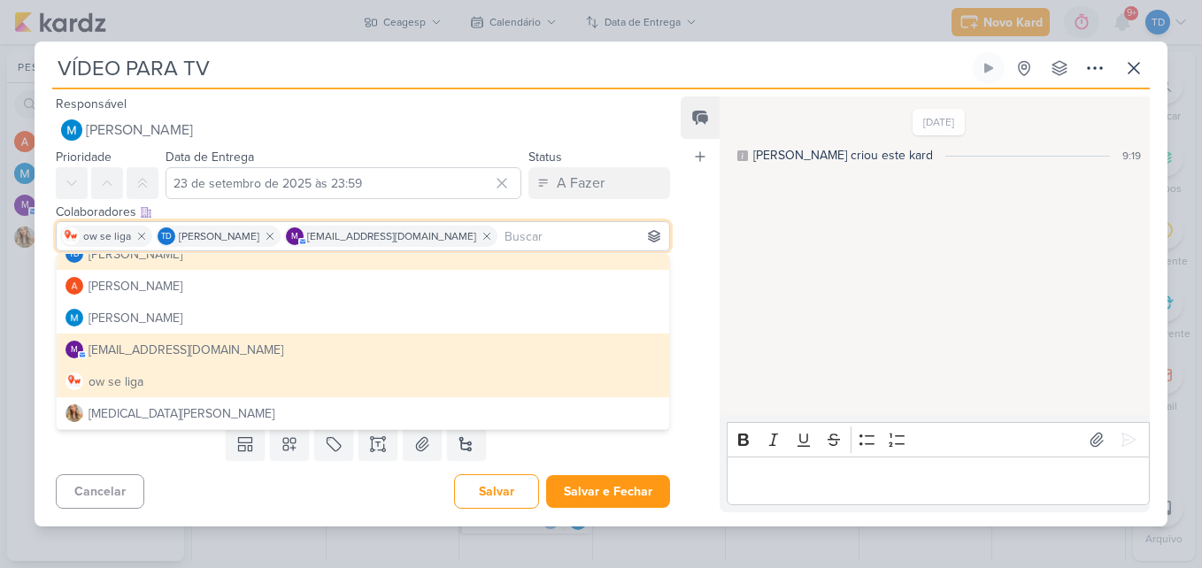
click at [687, 243] on div "Feed Atrelar email Solte o email para atrelar ao kard" at bounding box center [700, 304] width 39 height 415
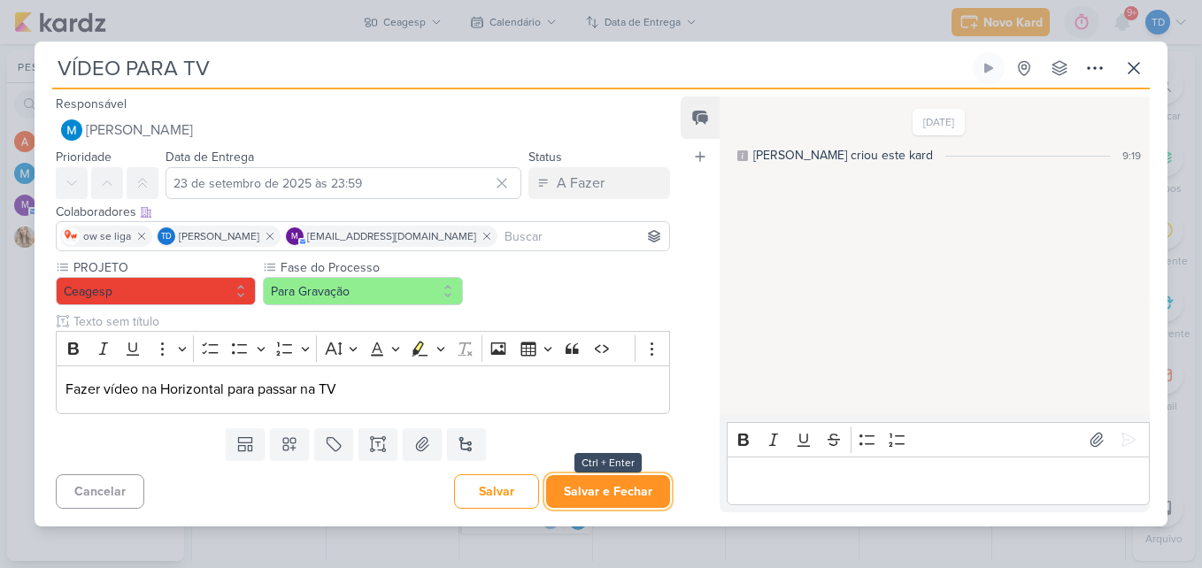
click at [591, 485] on button "Salvar e Fechar" at bounding box center [608, 491] width 124 height 33
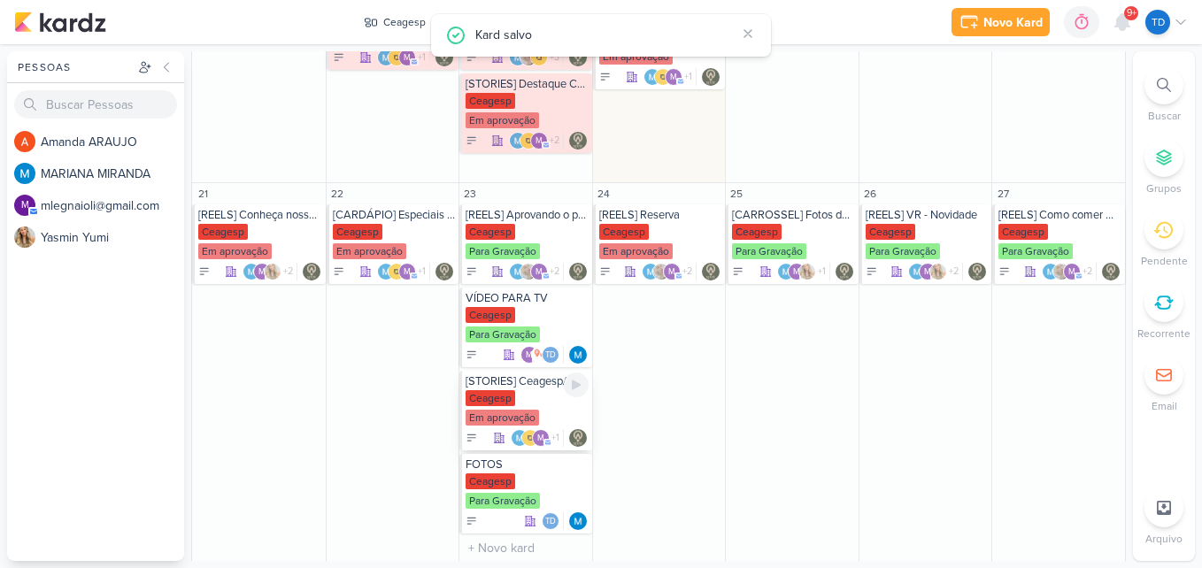
click at [530, 410] on div "Em aprovação" at bounding box center [502, 418] width 73 height 16
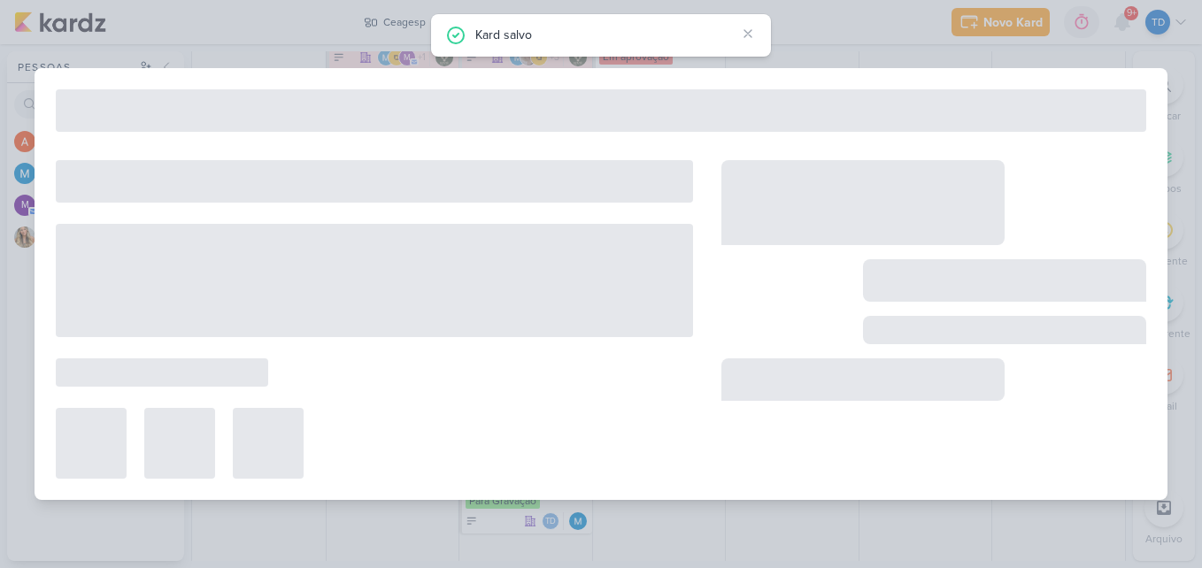
type input "[STORIES] Ceagesp/Destaque infos"
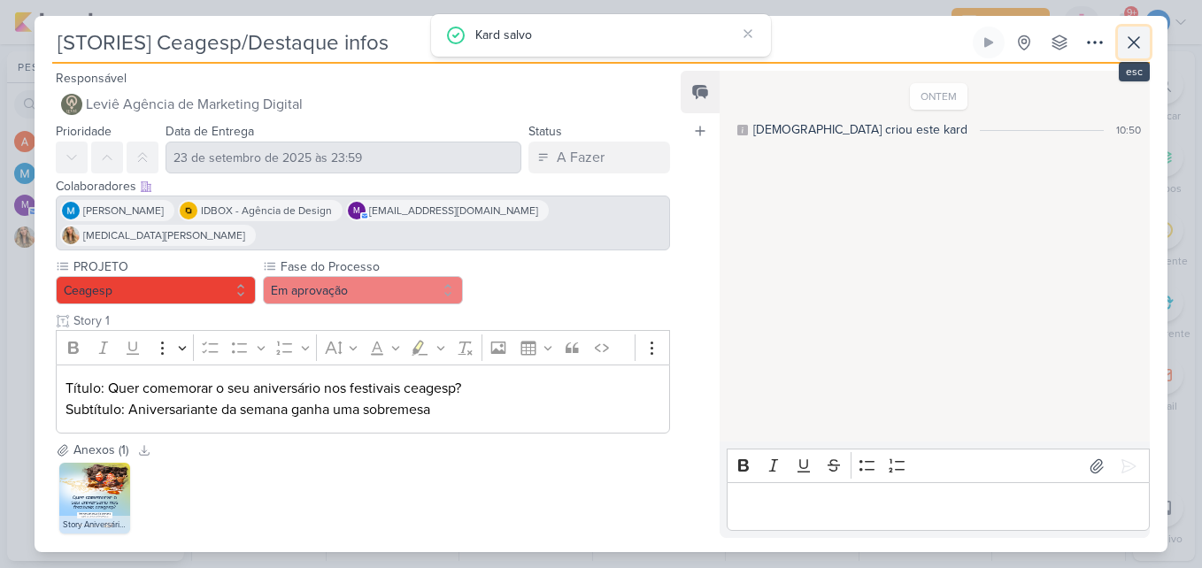
click at [1132, 48] on icon at bounding box center [1134, 42] width 11 height 11
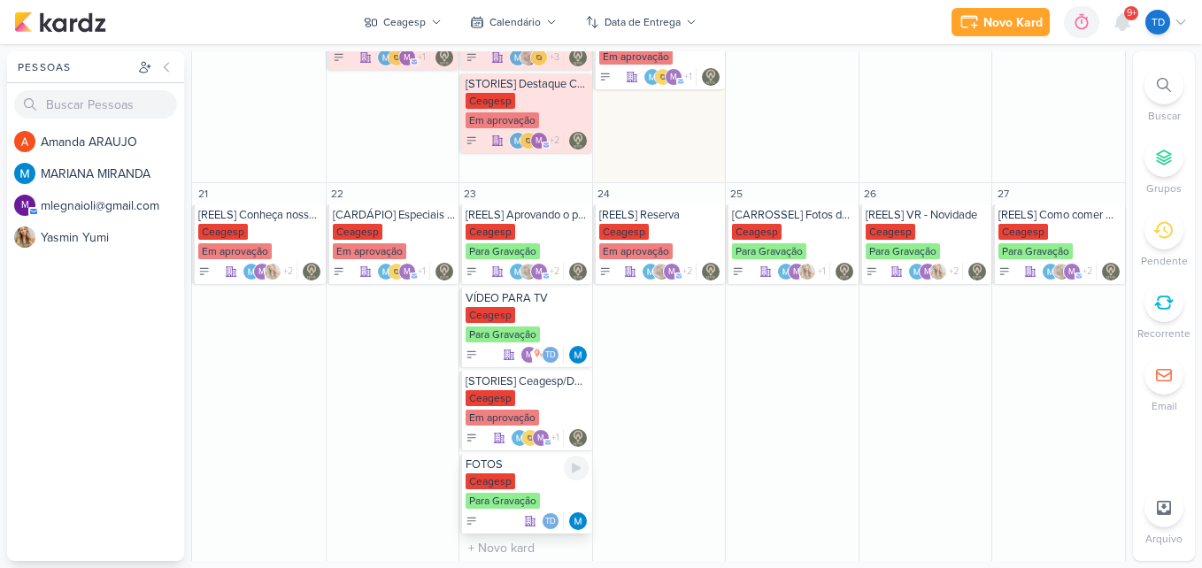
click at [525, 475] on div "Ceagesp Para Gravação" at bounding box center [527, 492] width 123 height 37
click at [286, 232] on div "Ceagesp Em aprovação" at bounding box center [260, 242] width 124 height 37
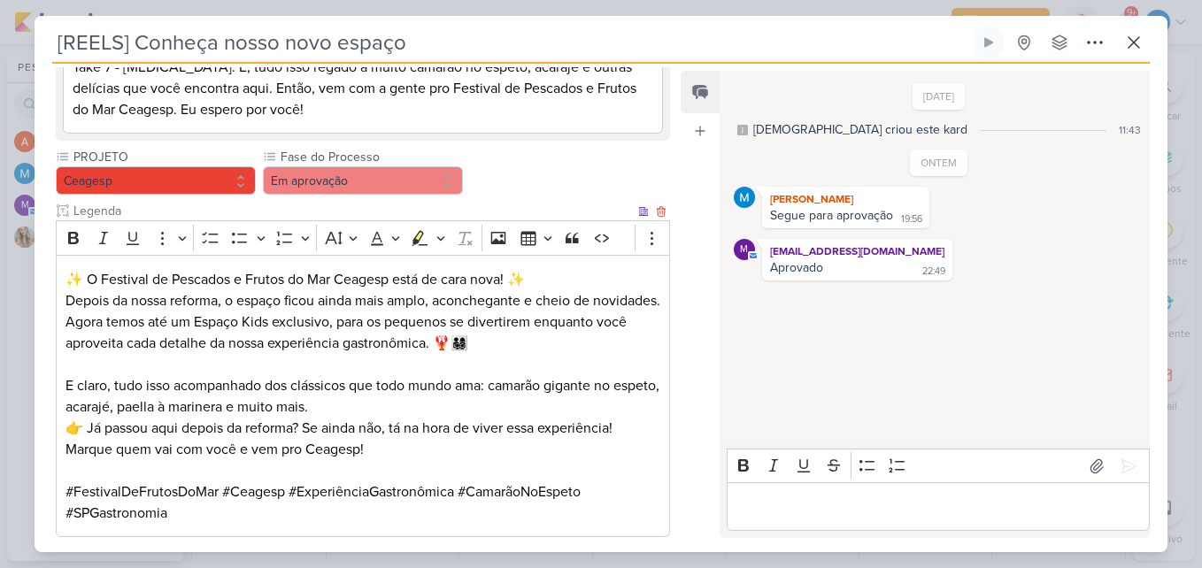
scroll to position [443, 0]
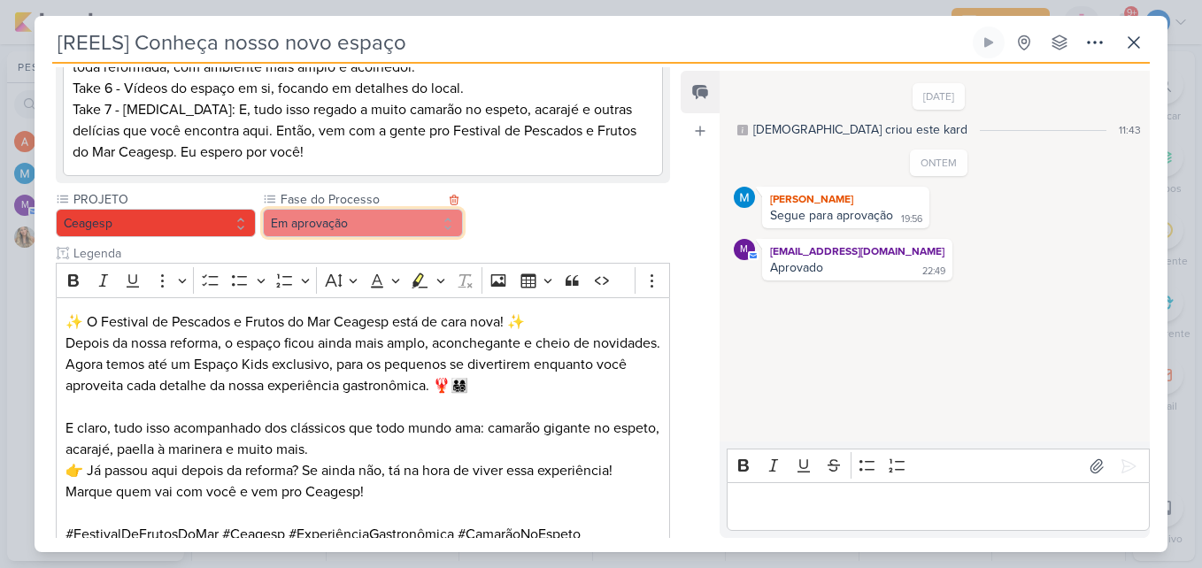
click at [384, 211] on button "Em aprovação" at bounding box center [363, 223] width 200 height 28
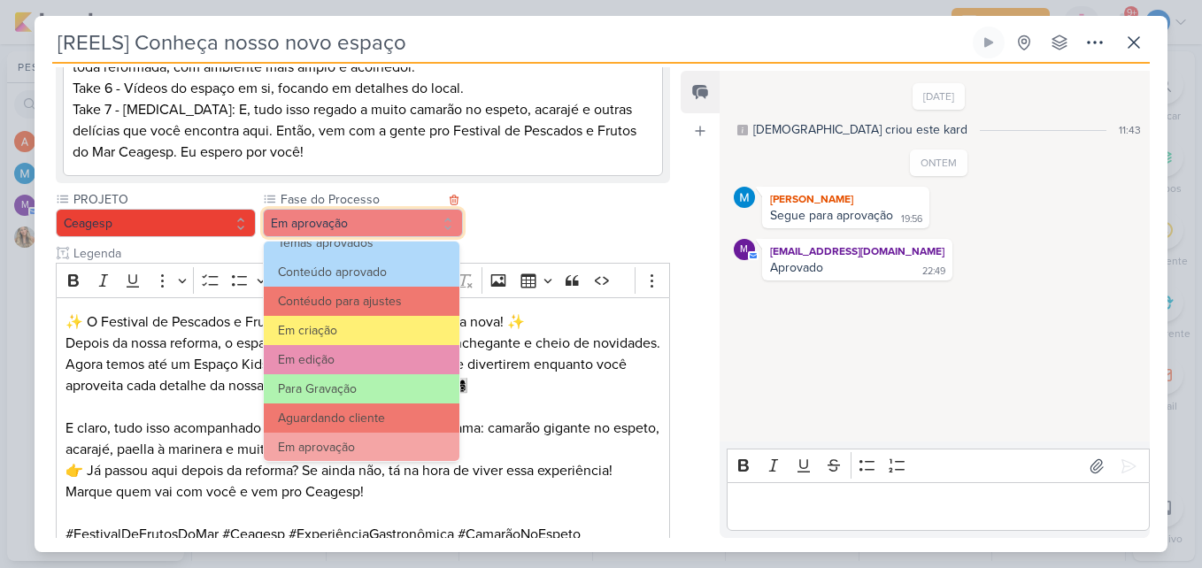
scroll to position [171, 0]
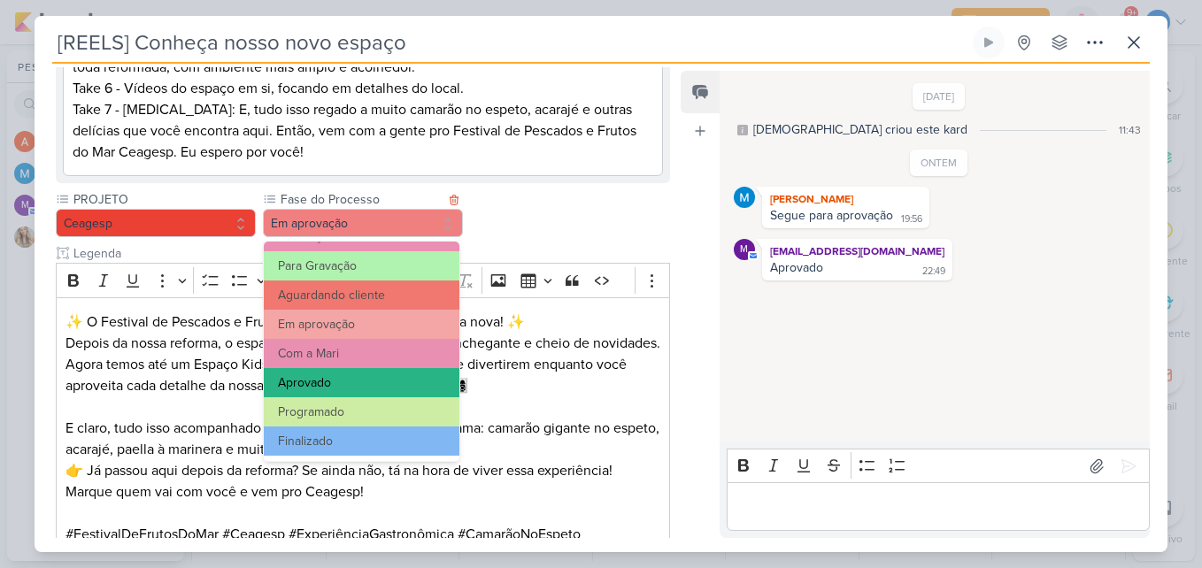
click at [373, 382] on button "Aprovado" at bounding box center [362, 382] width 196 height 29
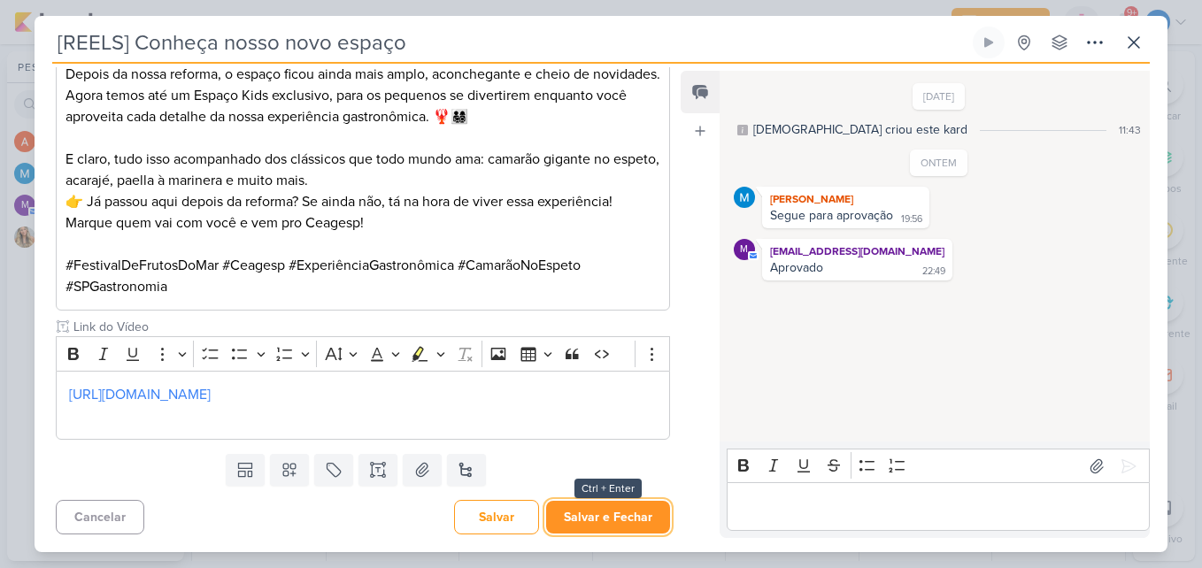
click at [588, 517] on button "Salvar e Fechar" at bounding box center [608, 517] width 124 height 33
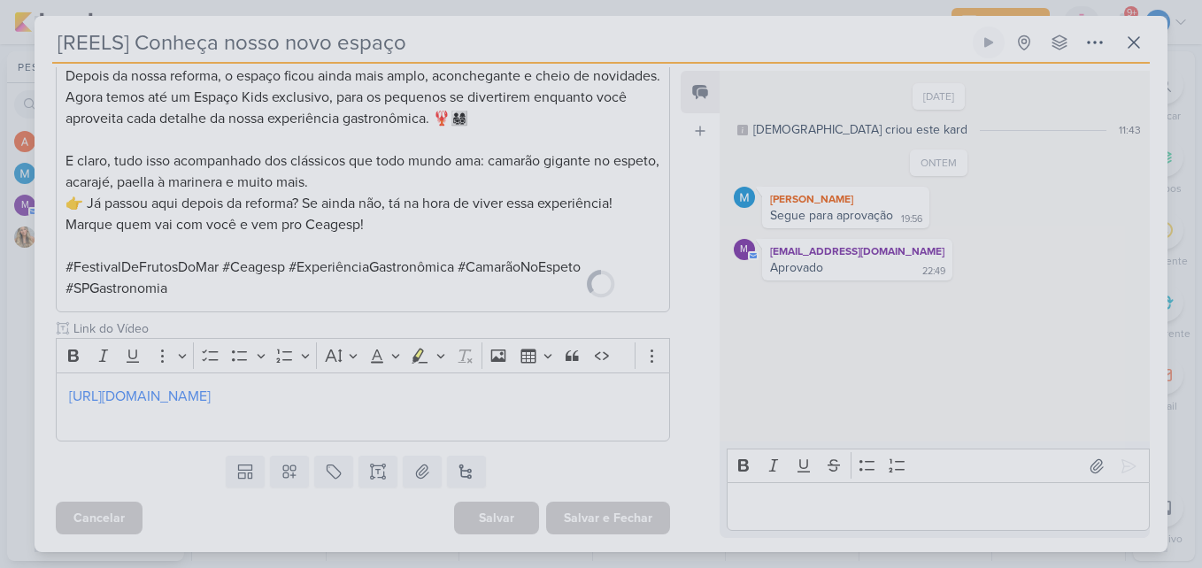
scroll to position [710, 0]
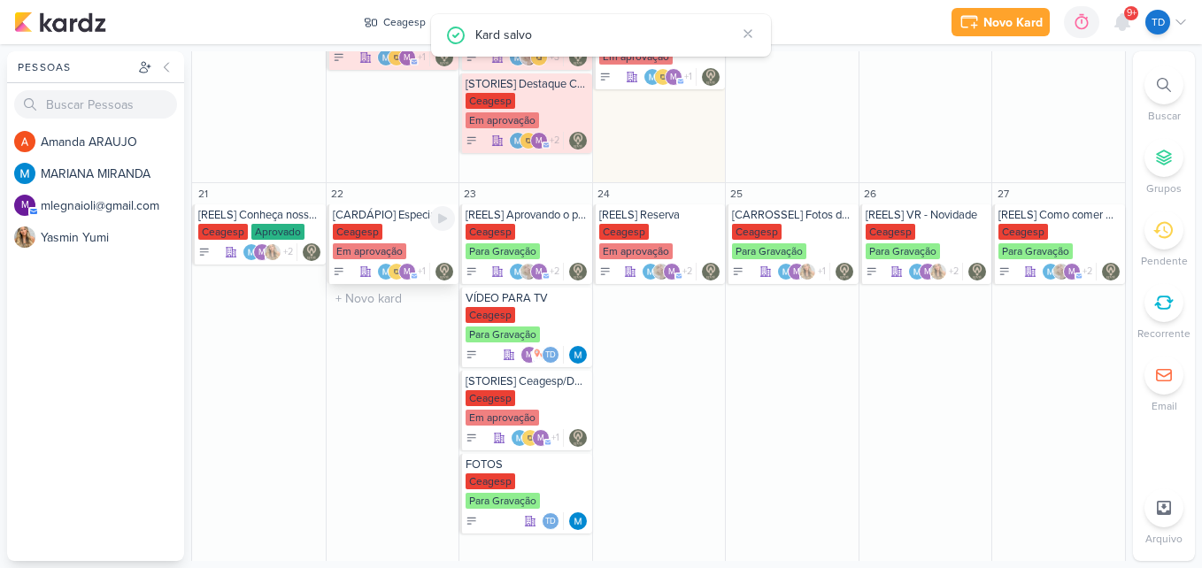
click at [409, 236] on div "Ceagesp Em aprovação" at bounding box center [394, 242] width 123 height 37
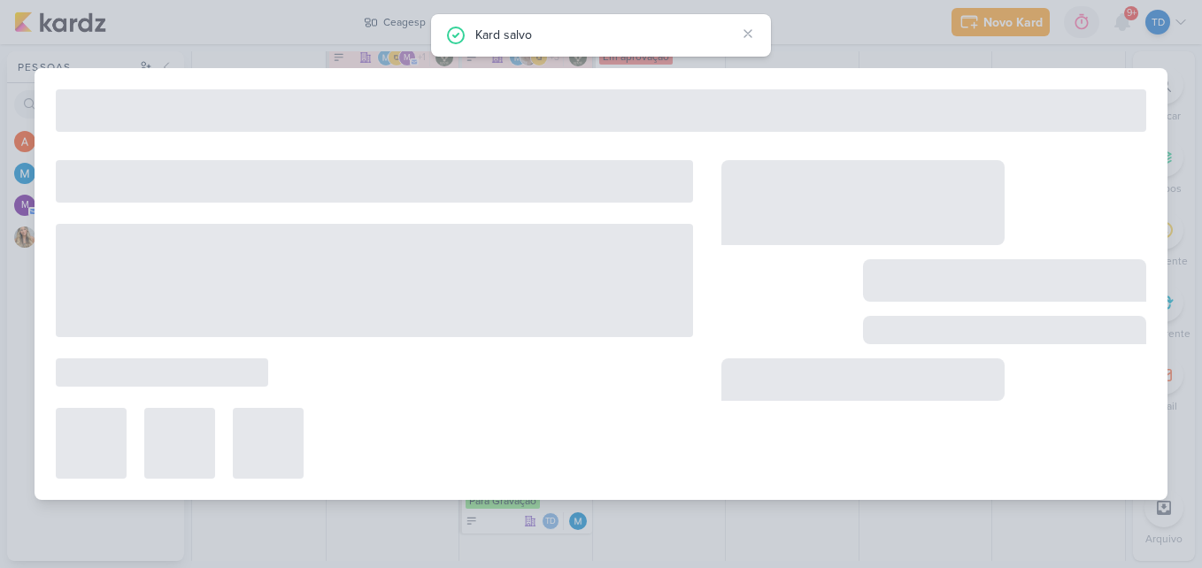
type input "[CARDÁPIO] Especiais da Semana"
type input "22 de setembro de 2025 às 23:59"
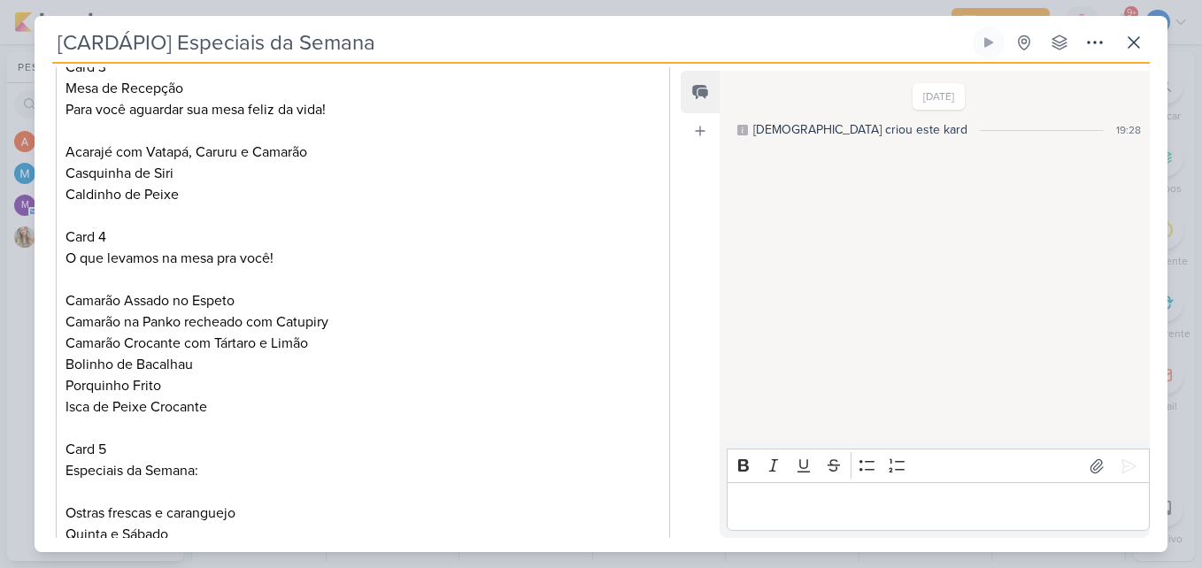
scroll to position [974, 0]
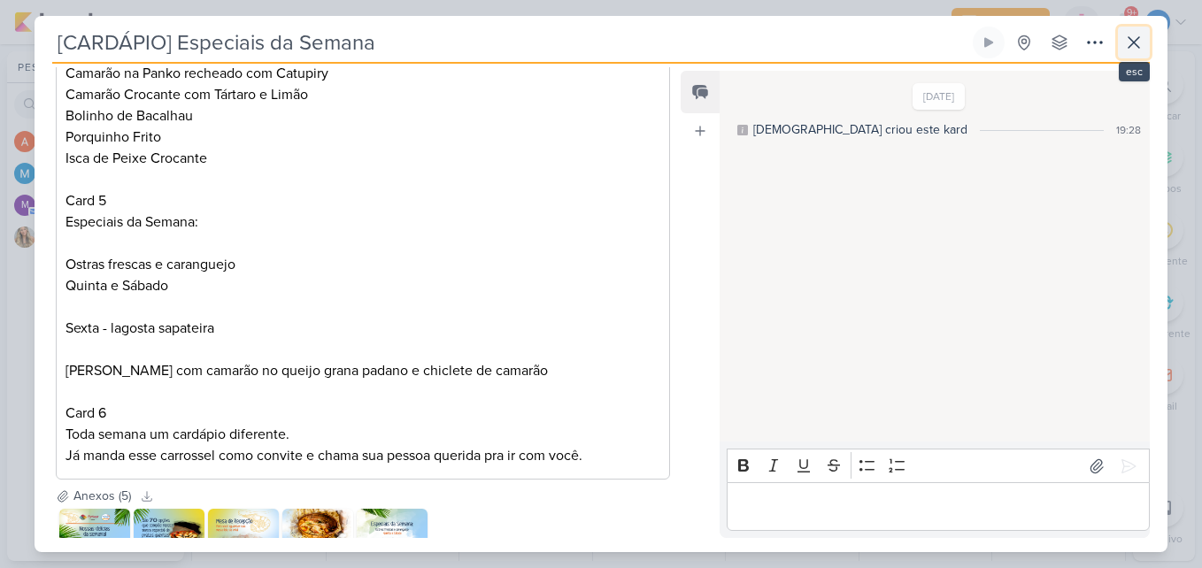
click at [1128, 37] on icon at bounding box center [1134, 42] width 21 height 21
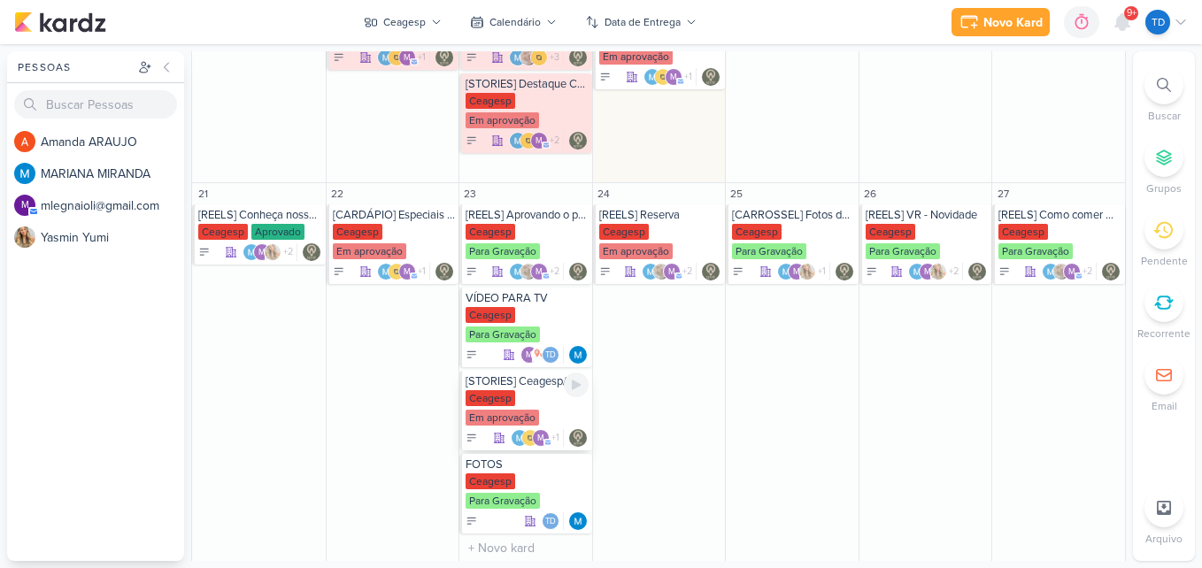
click at [543, 398] on div "Ceagesp Em aprovação" at bounding box center [527, 408] width 123 height 37
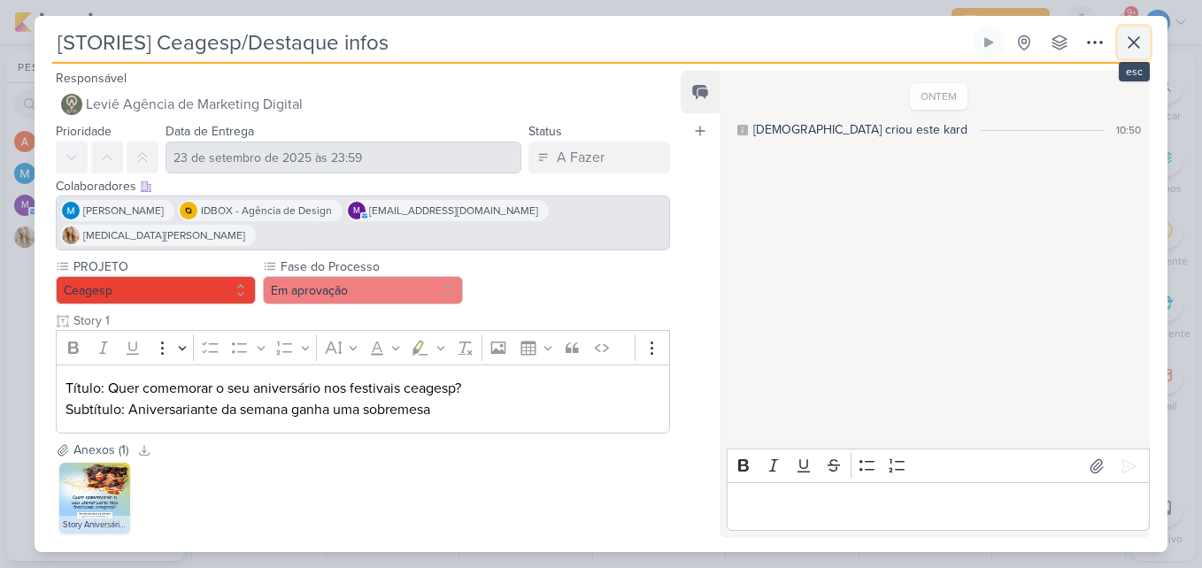
click at [1136, 50] on icon at bounding box center [1134, 42] width 21 height 21
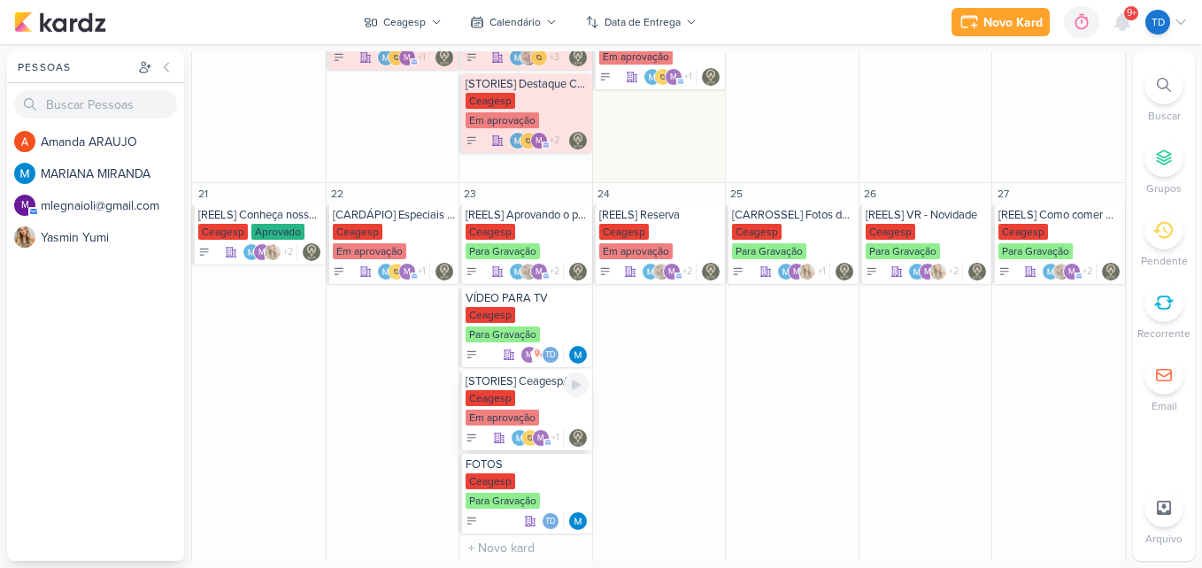
click at [549, 396] on div "Ceagesp Em aprovação" at bounding box center [527, 408] width 123 height 37
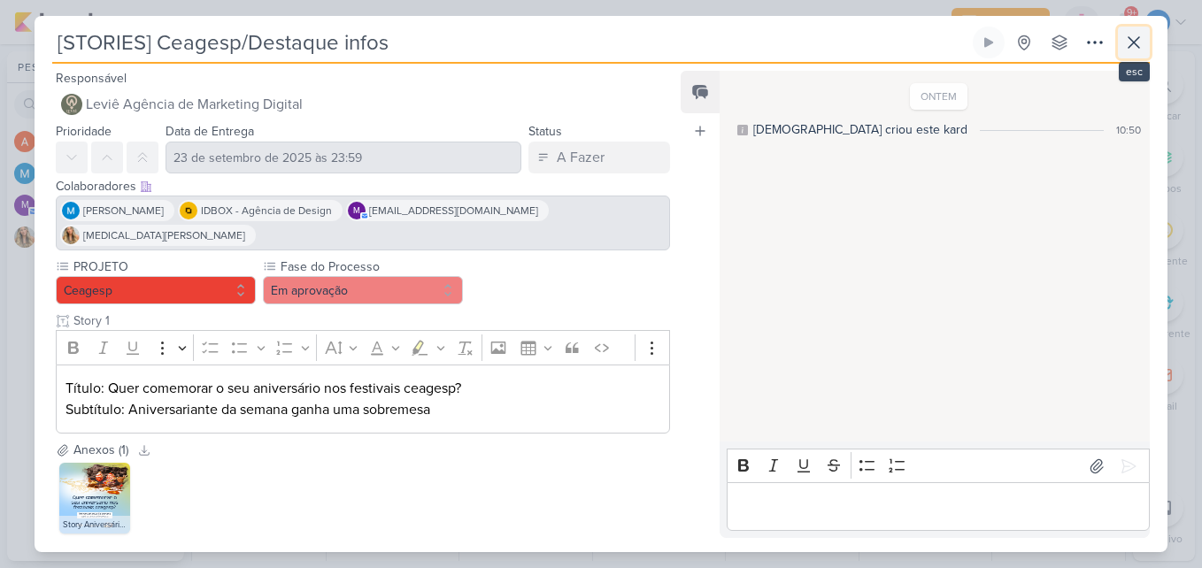
click at [1147, 39] on button at bounding box center [1134, 43] width 32 height 32
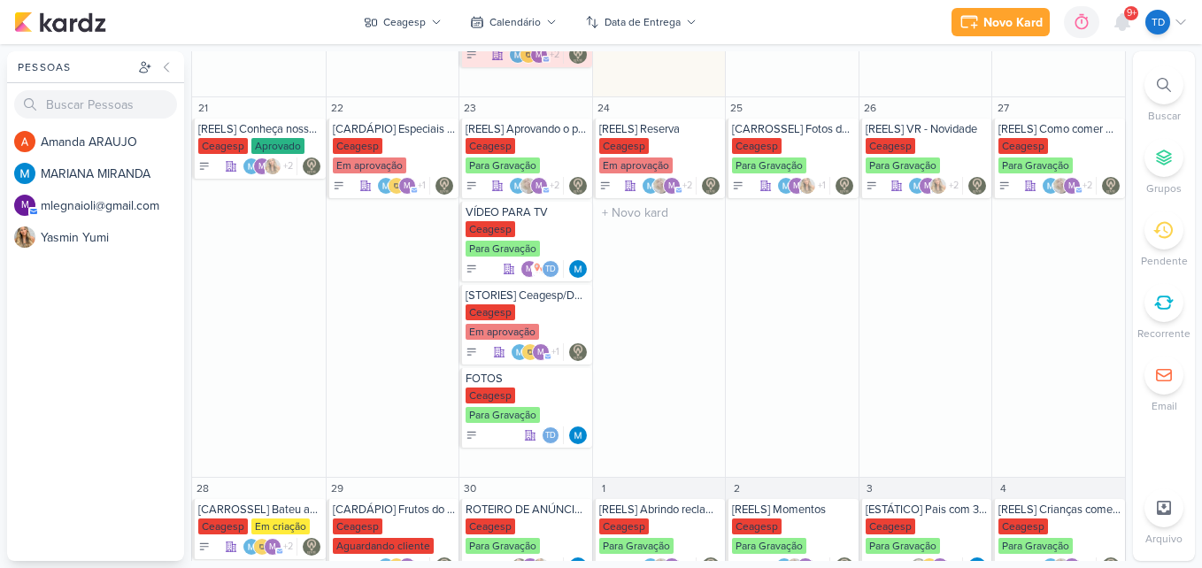
scroll to position [665, 0]
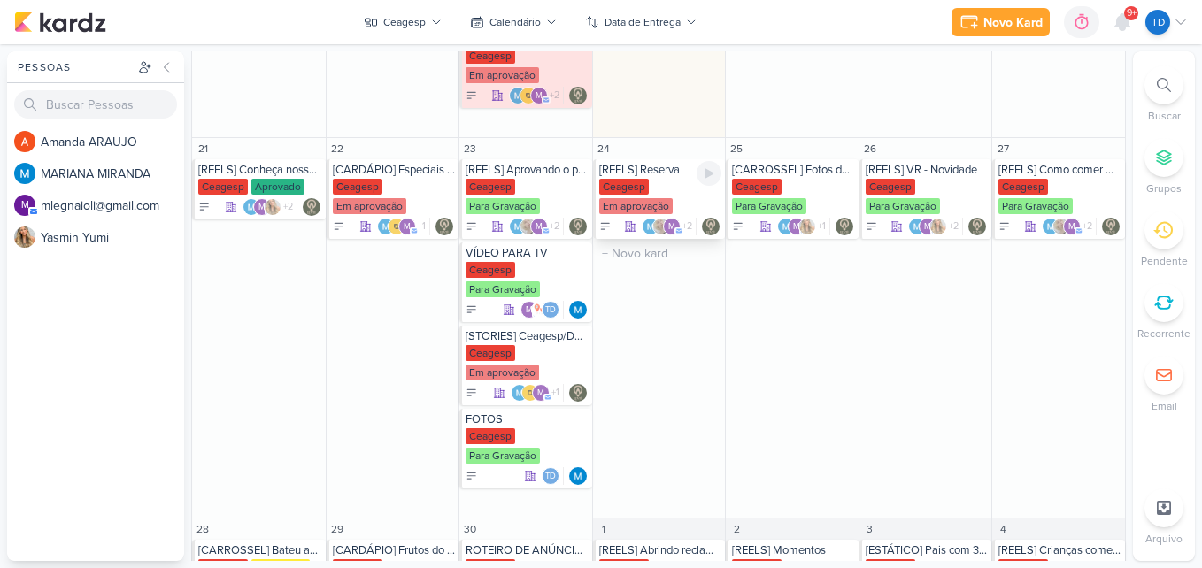
click at [676, 179] on div "Ceagesp Em aprovação" at bounding box center [660, 197] width 123 height 37
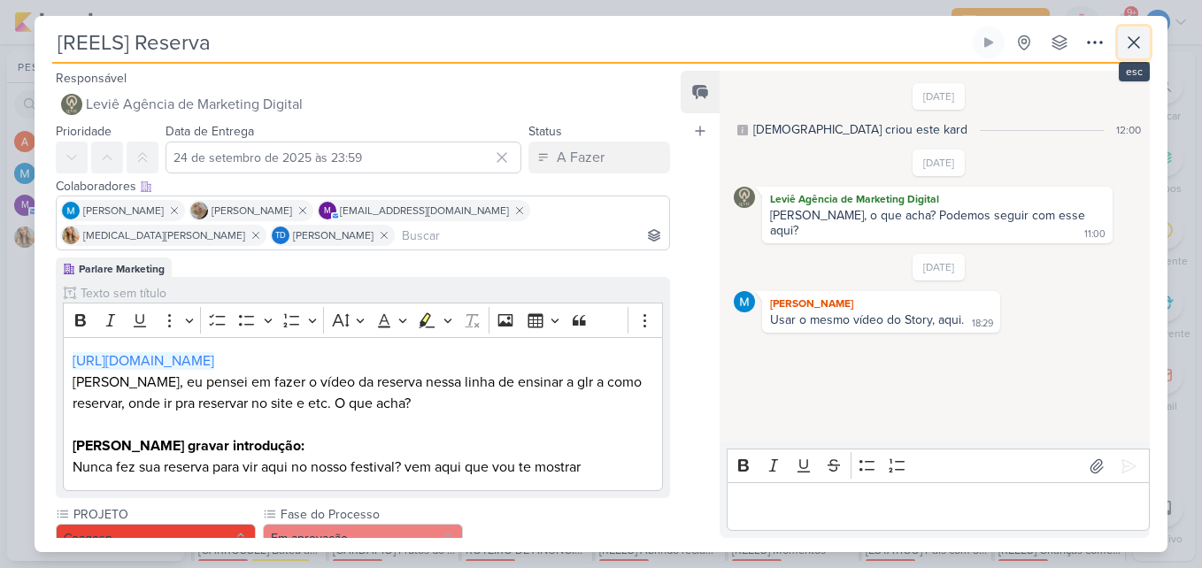
click at [1130, 39] on icon at bounding box center [1134, 42] width 11 height 11
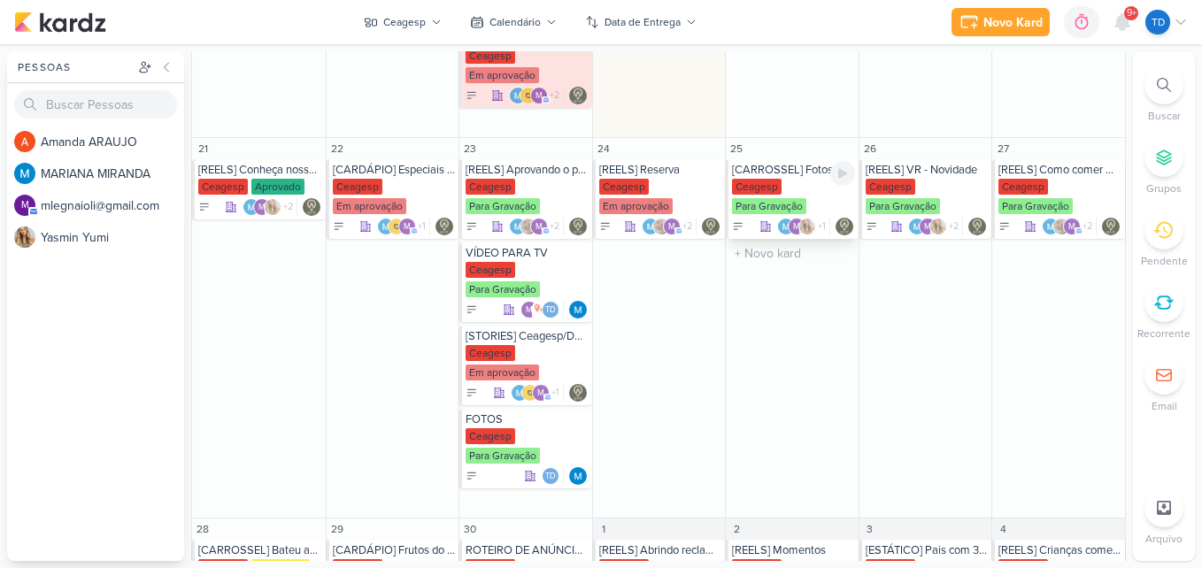
click at [783, 181] on div "Ceagesp Para Gravação" at bounding box center [793, 197] width 123 height 37
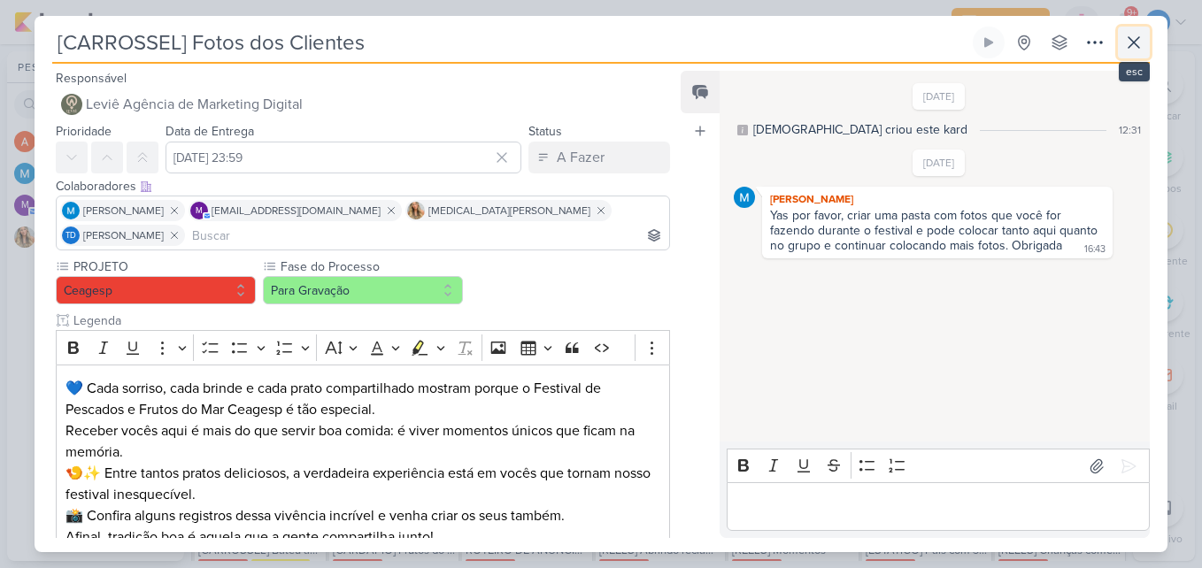
click at [1133, 44] on icon at bounding box center [1134, 42] width 11 height 11
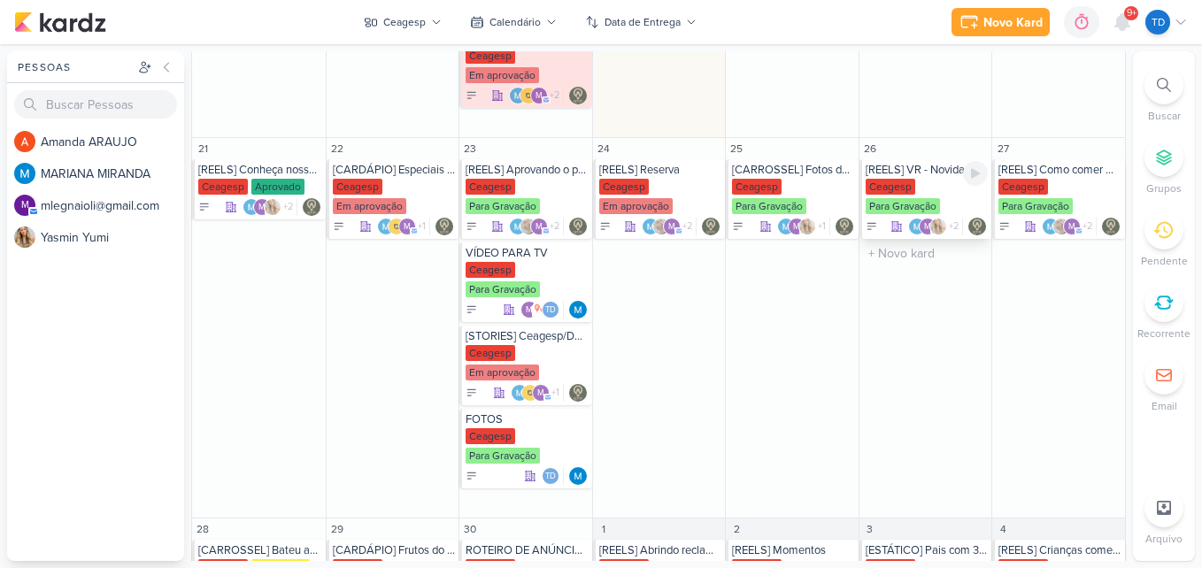
click at [900, 192] on div "Ceagesp" at bounding box center [891, 187] width 50 height 16
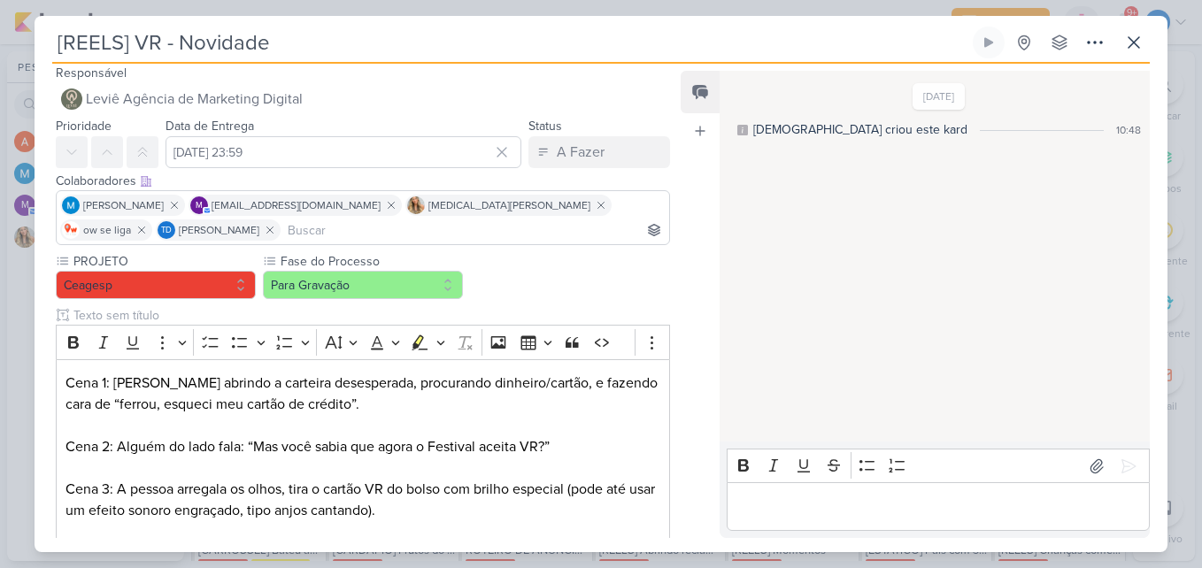
scroll to position [0, 0]
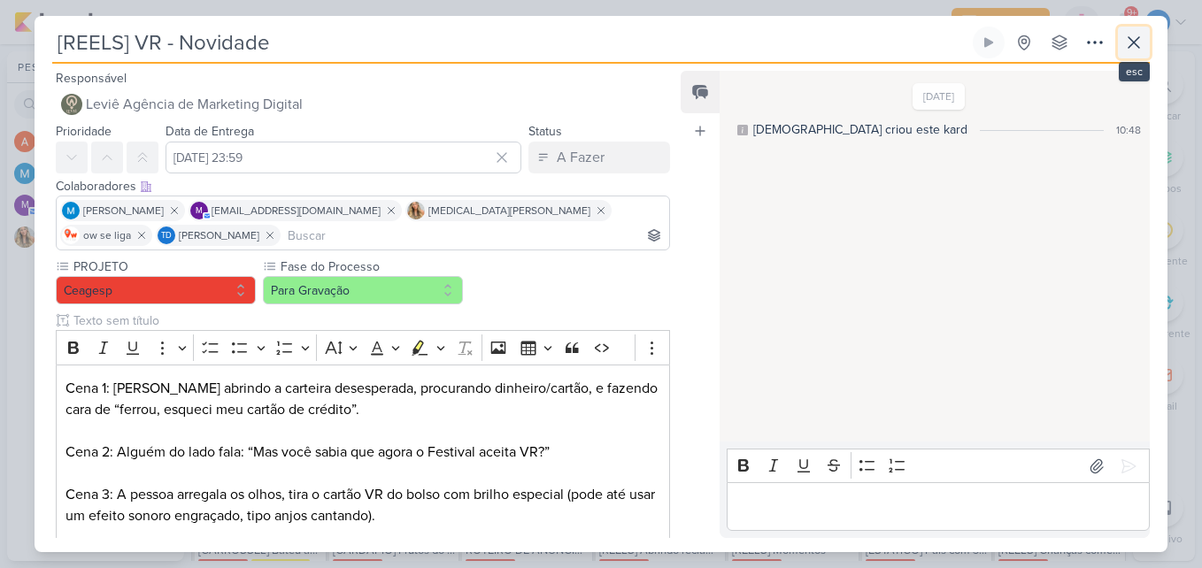
click at [1139, 38] on icon at bounding box center [1134, 42] width 11 height 11
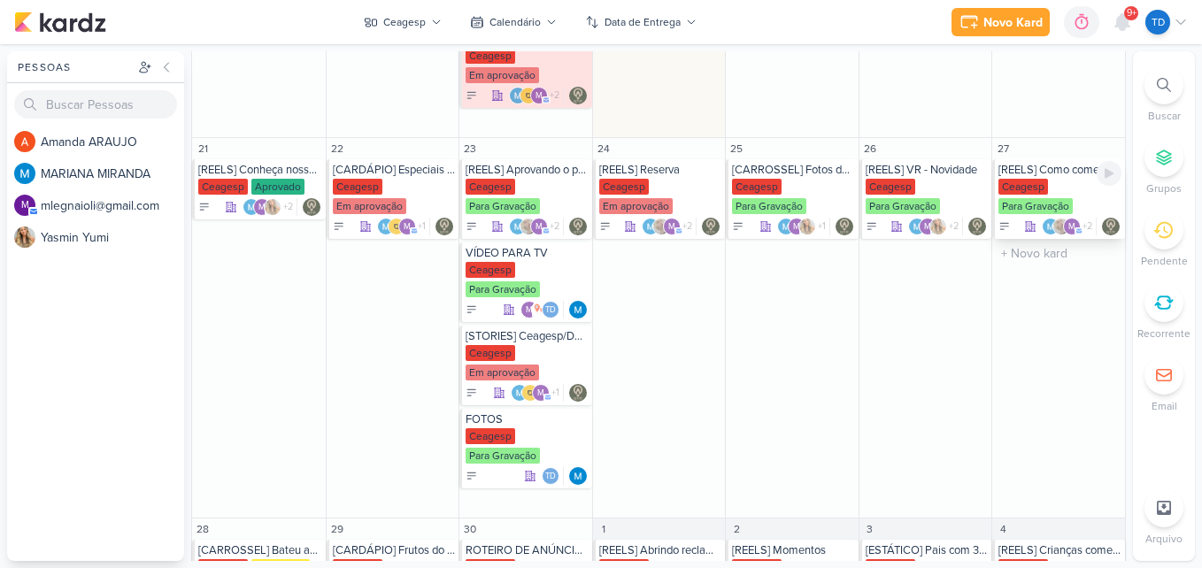
click at [1034, 196] on div "Ceagesp Para Gravação" at bounding box center [1060, 197] width 123 height 37
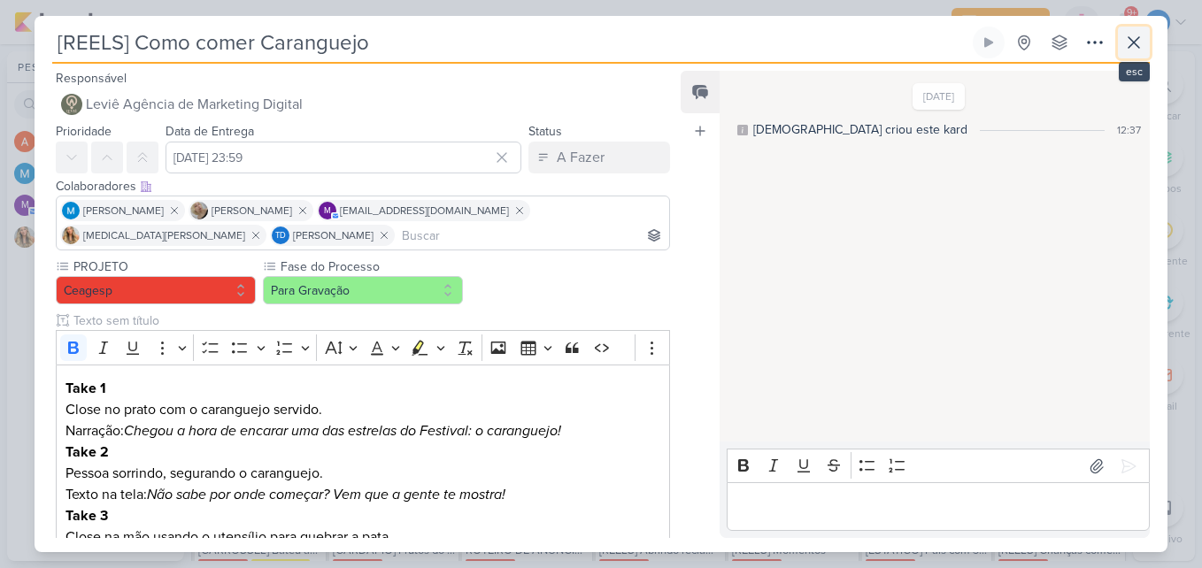
click at [1140, 42] on icon at bounding box center [1134, 42] width 21 height 21
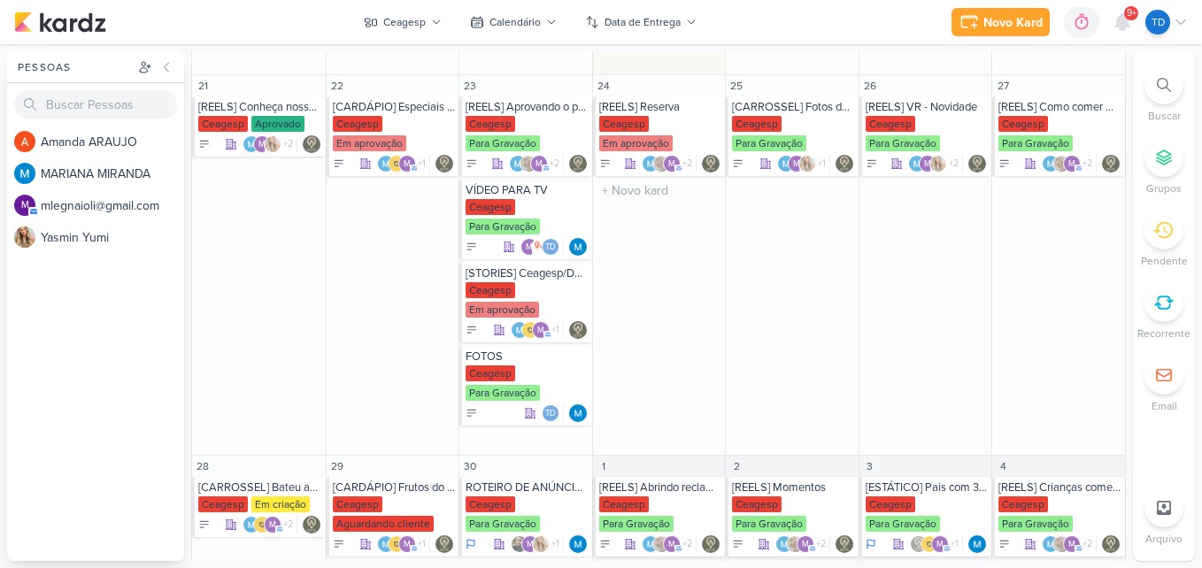
scroll to position [753, 0]
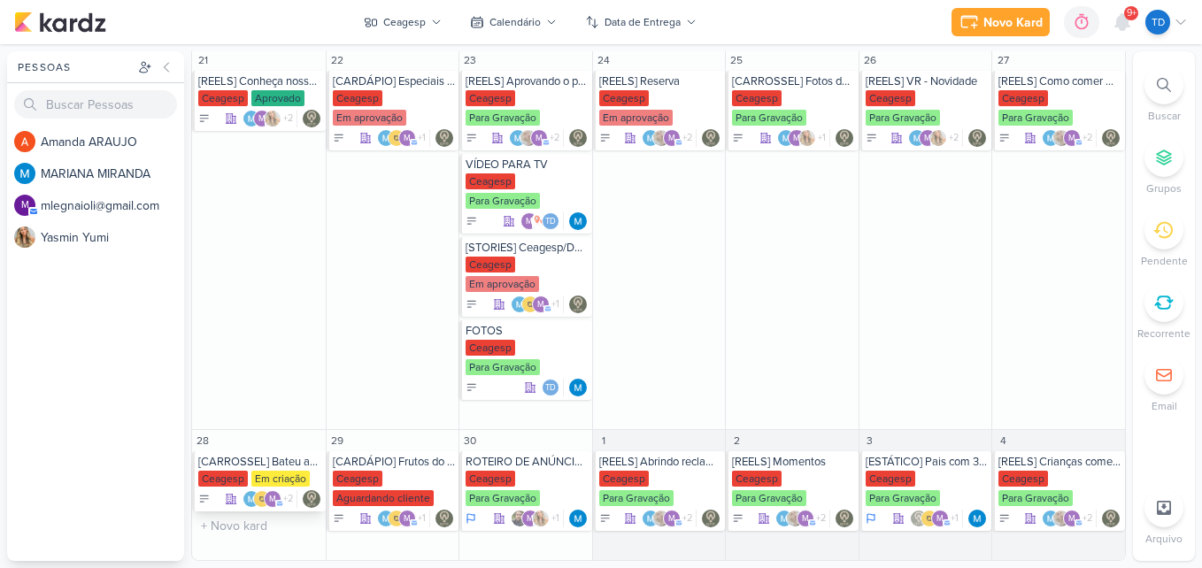
click at [260, 452] on div "[CARROSSEL] Bateu aquela vontade de frutos do mar? Vem para o Festival [GEOGRAP…" at bounding box center [259, 482] width 134 height 60
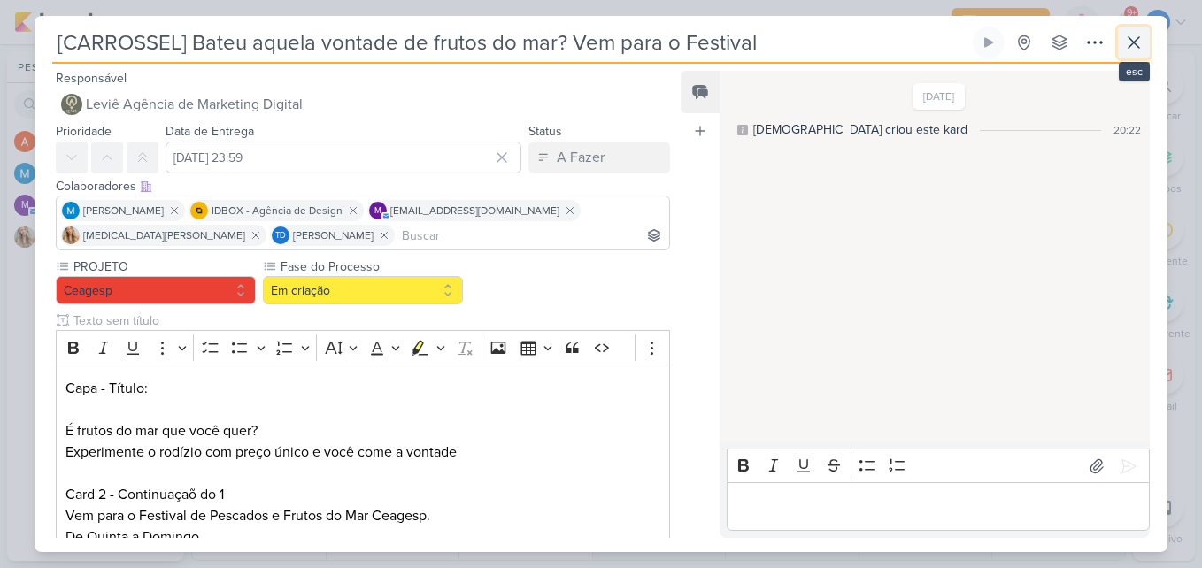
click at [1144, 50] on icon at bounding box center [1134, 42] width 21 height 21
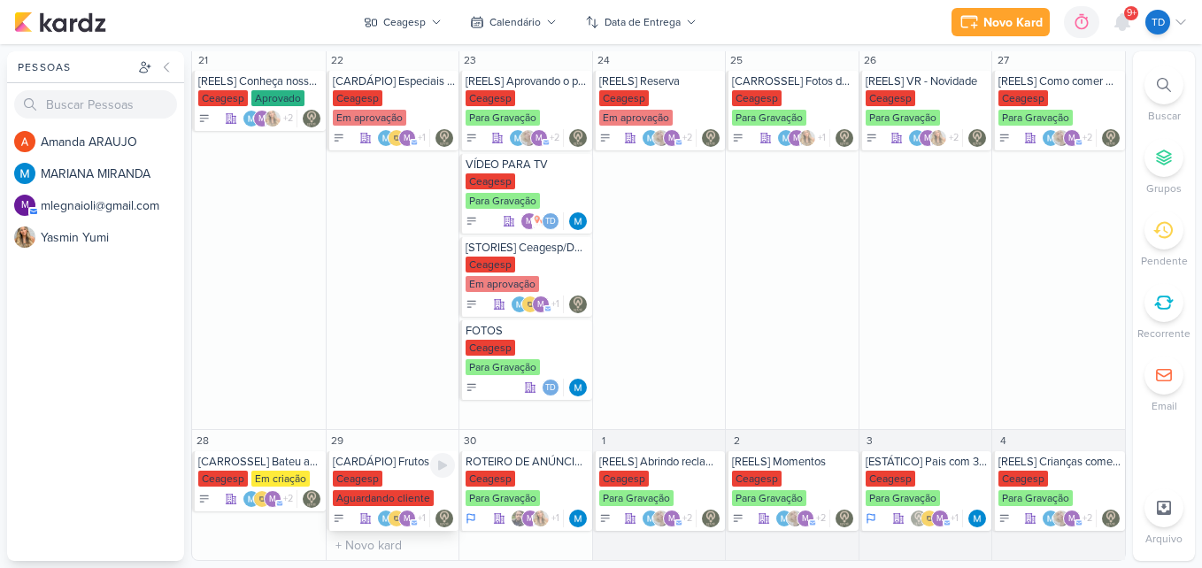
click at [407, 488] on div "Ceagesp Aguardando cliente" at bounding box center [394, 489] width 123 height 37
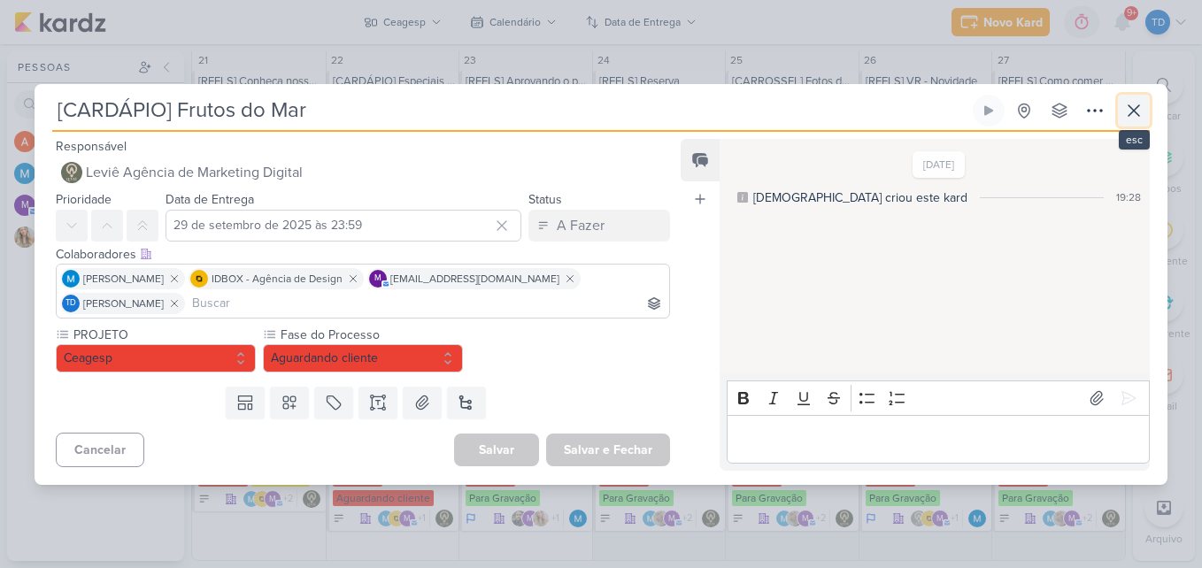
click at [1123, 98] on button at bounding box center [1134, 111] width 32 height 32
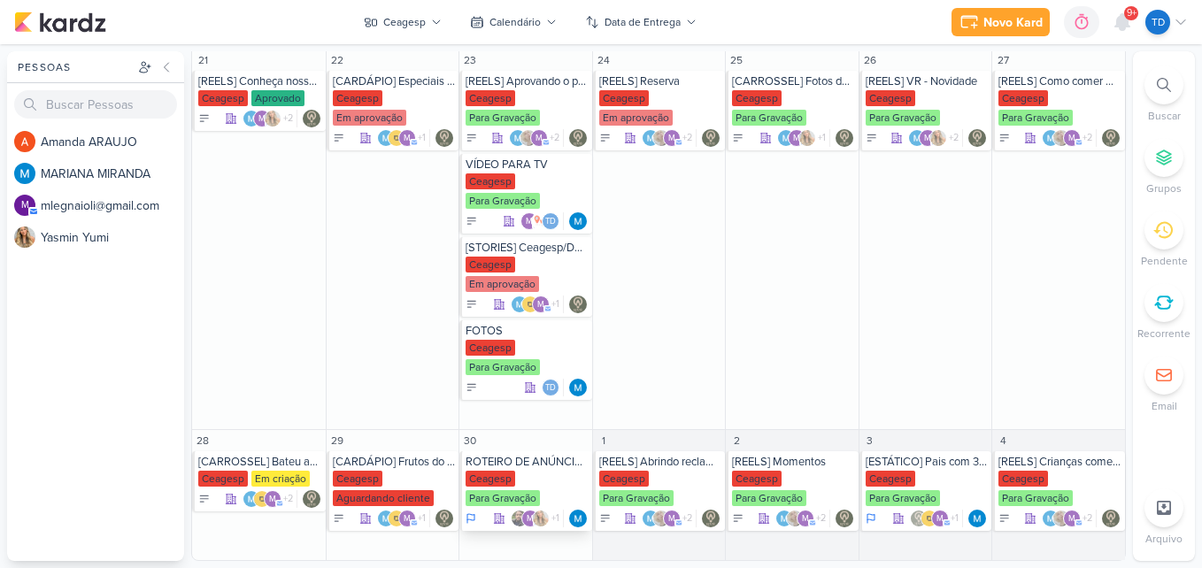
click at [496, 475] on div "Ceagesp" at bounding box center [491, 479] width 50 height 16
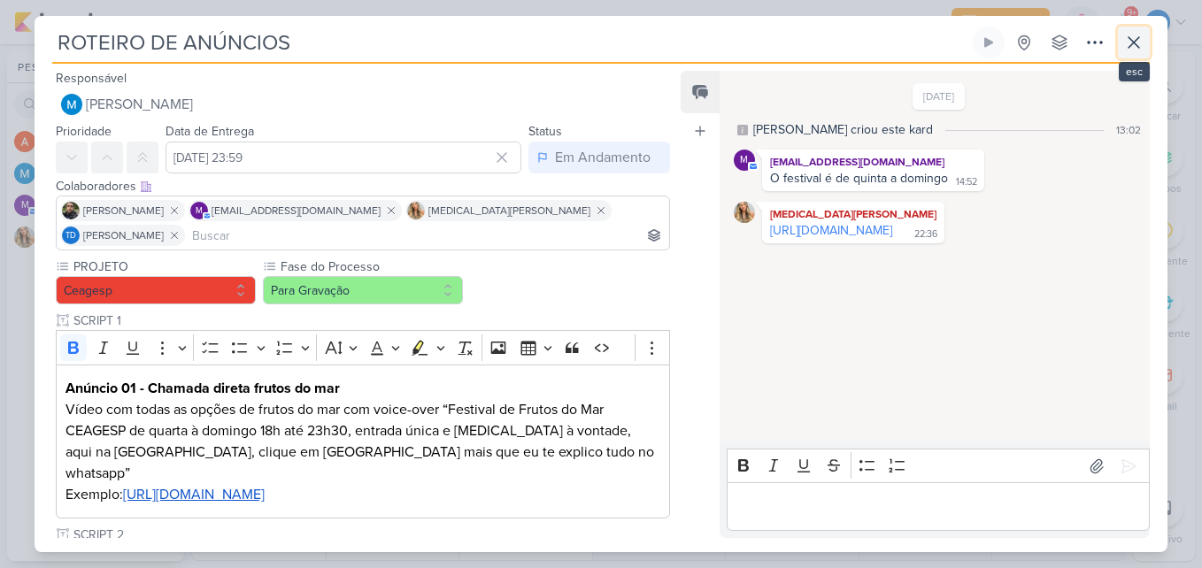
click at [1124, 42] on icon at bounding box center [1134, 42] width 21 height 21
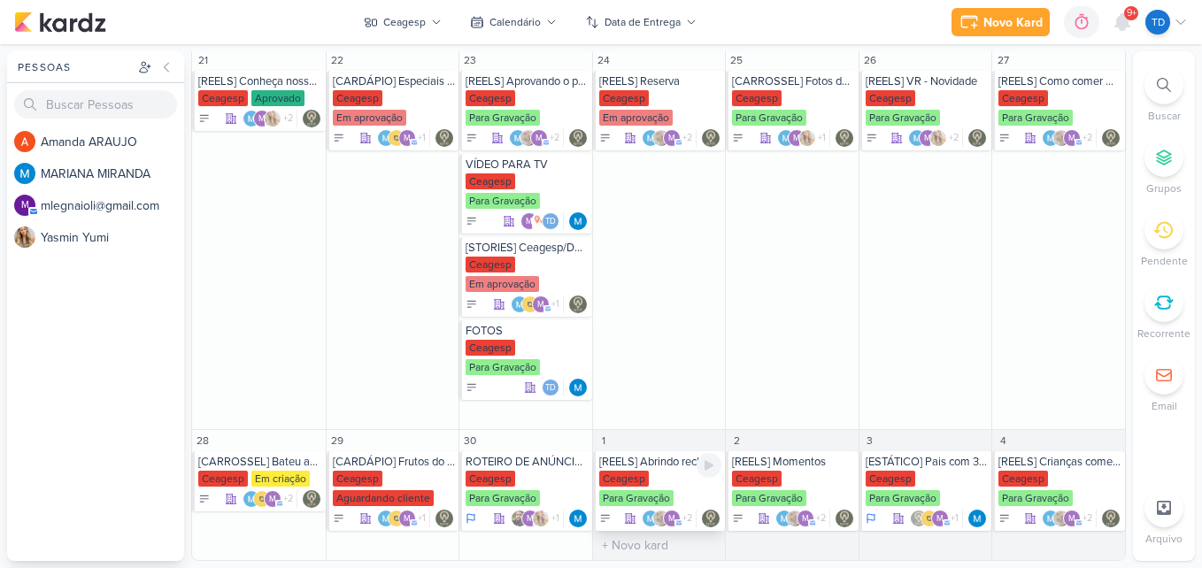
click at [655, 481] on div "Ceagesp Para Gravação" at bounding box center [660, 489] width 123 height 37
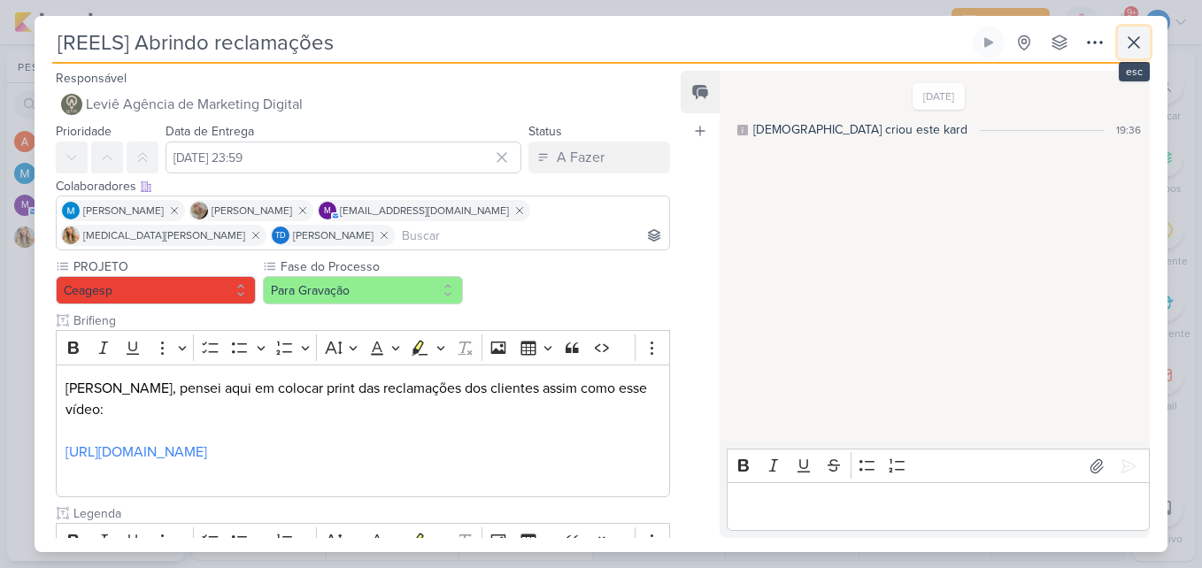
click at [1128, 45] on icon at bounding box center [1134, 42] width 21 height 21
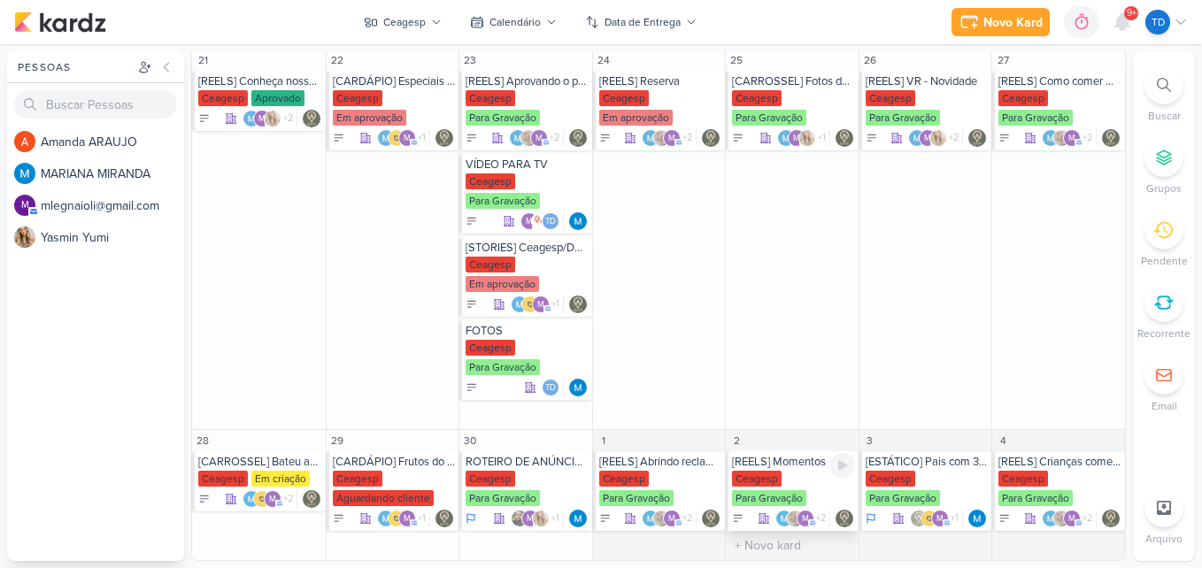
click at [806, 477] on div "Ceagesp Para Gravação" at bounding box center [793, 489] width 123 height 37
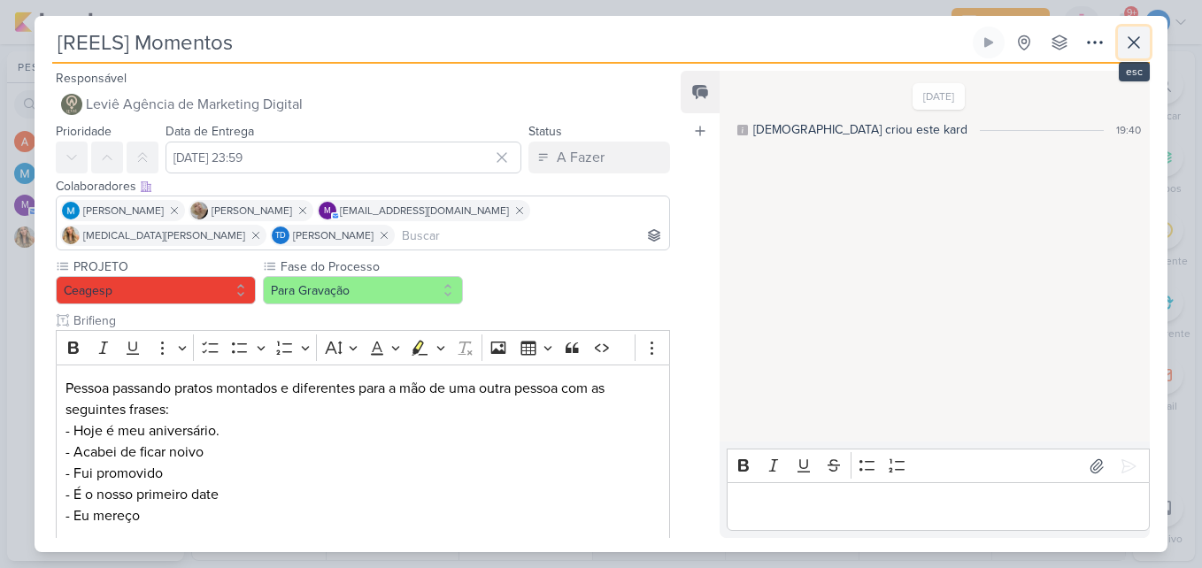
click at [1131, 48] on icon at bounding box center [1134, 42] width 21 height 21
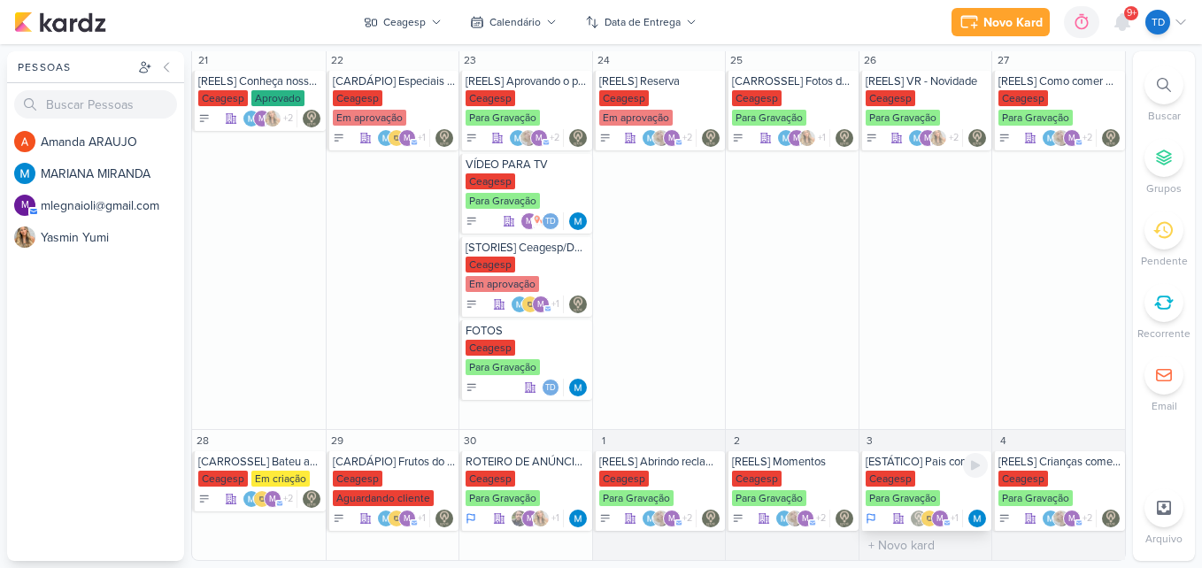
click at [936, 486] on div "Ceagesp Para Gravação" at bounding box center [927, 489] width 123 height 37
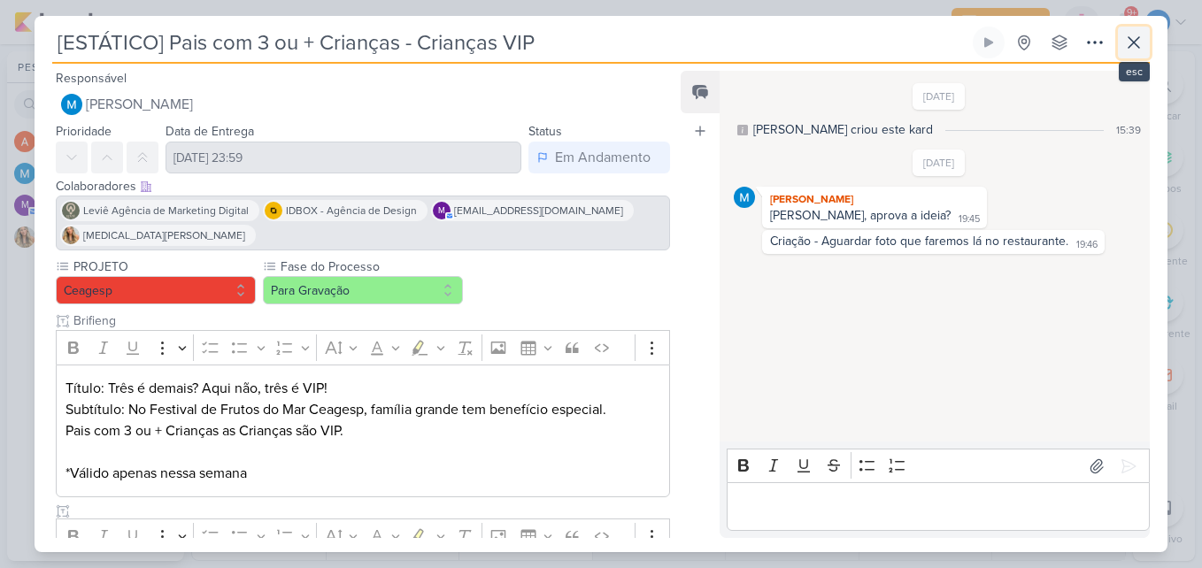
click at [1143, 49] on icon at bounding box center [1134, 42] width 21 height 21
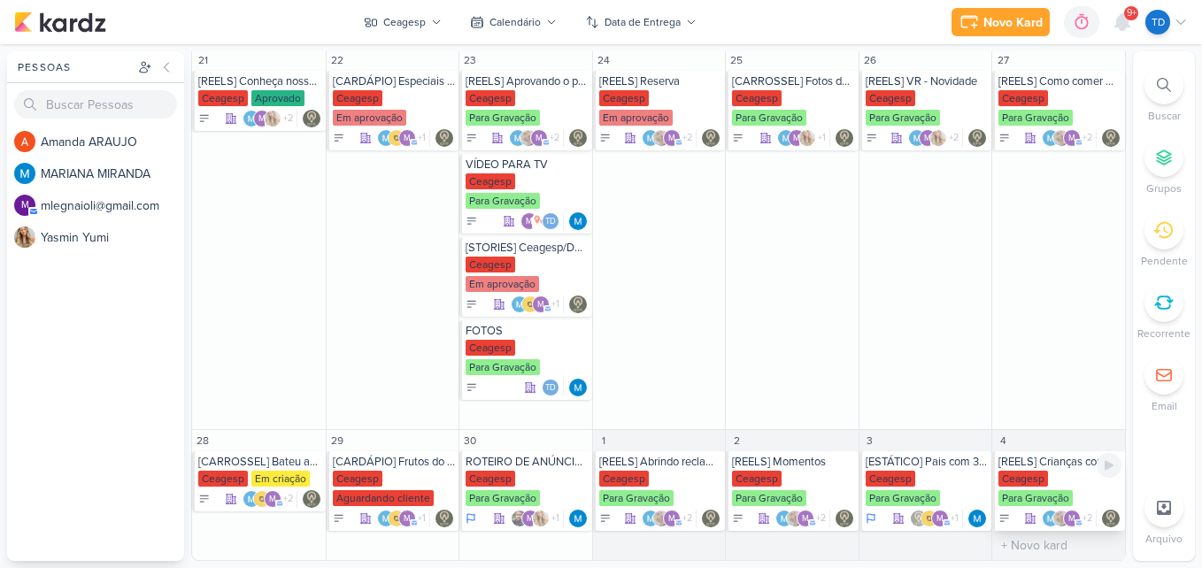
click at [1039, 484] on div "Ceagesp" at bounding box center [1024, 479] width 50 height 16
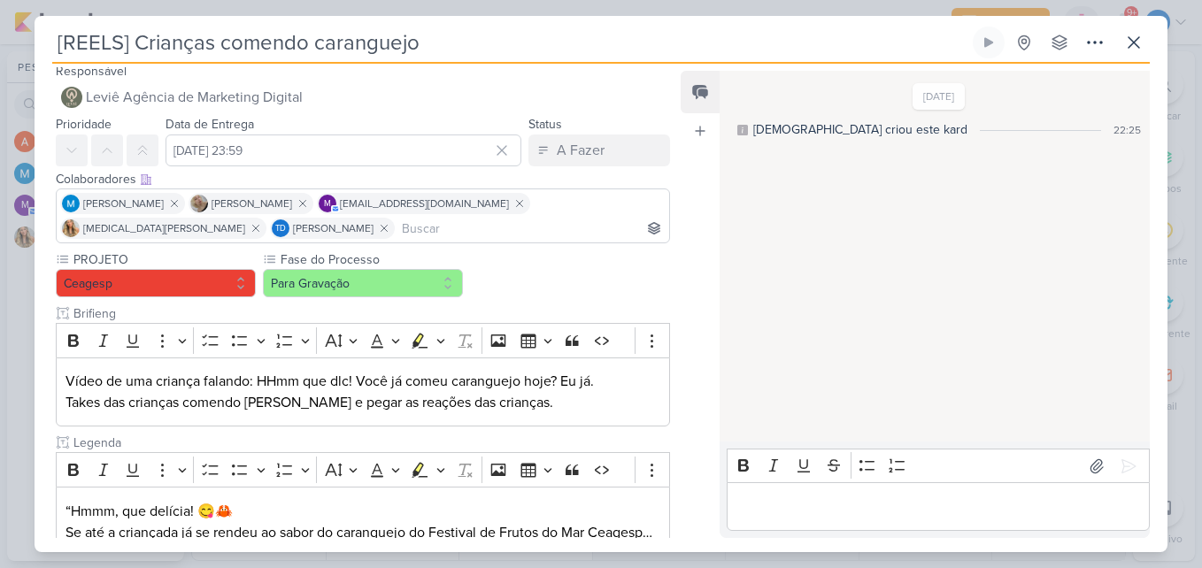
scroll to position [0, 0]
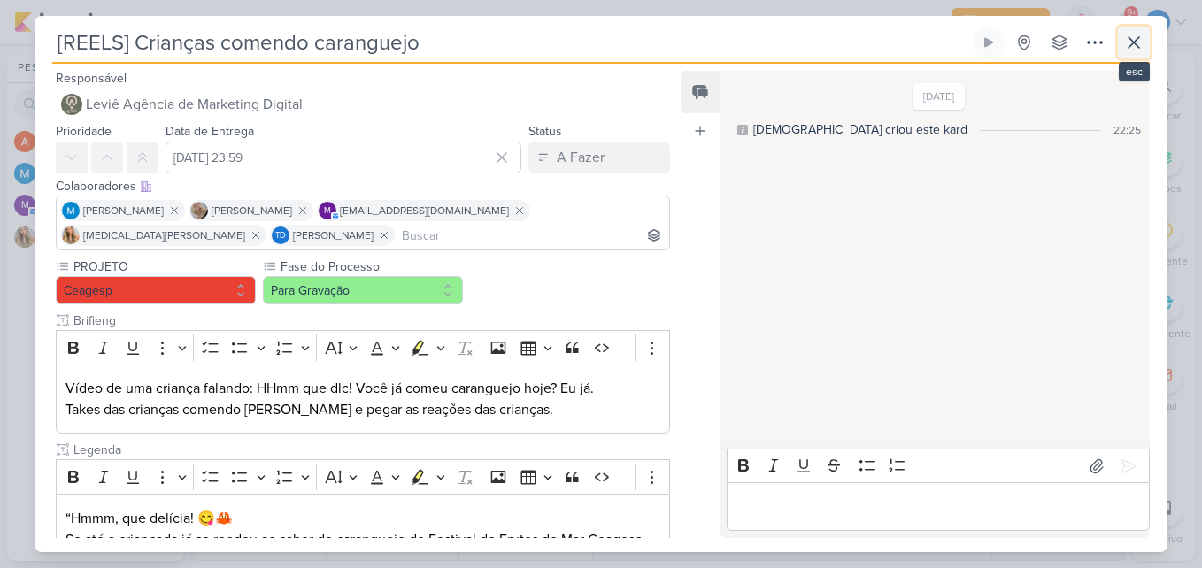
click at [1132, 48] on icon at bounding box center [1134, 42] width 21 height 21
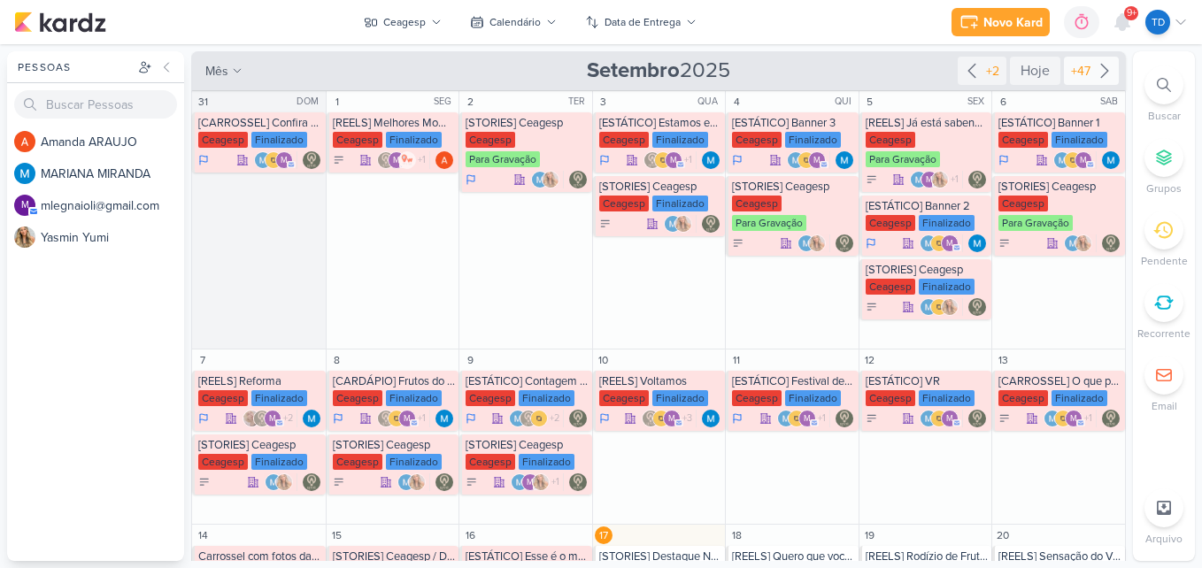
click at [1081, 72] on div "+47" at bounding box center [1081, 71] width 27 height 19
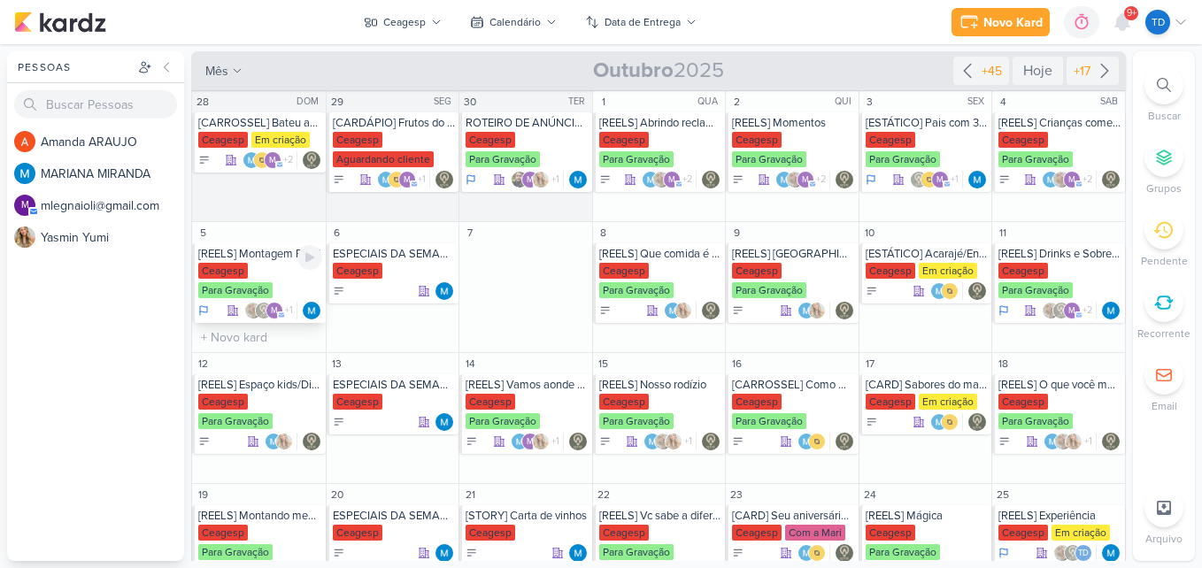
click at [295, 289] on div "Ceagesp Para Gravação" at bounding box center [260, 281] width 124 height 37
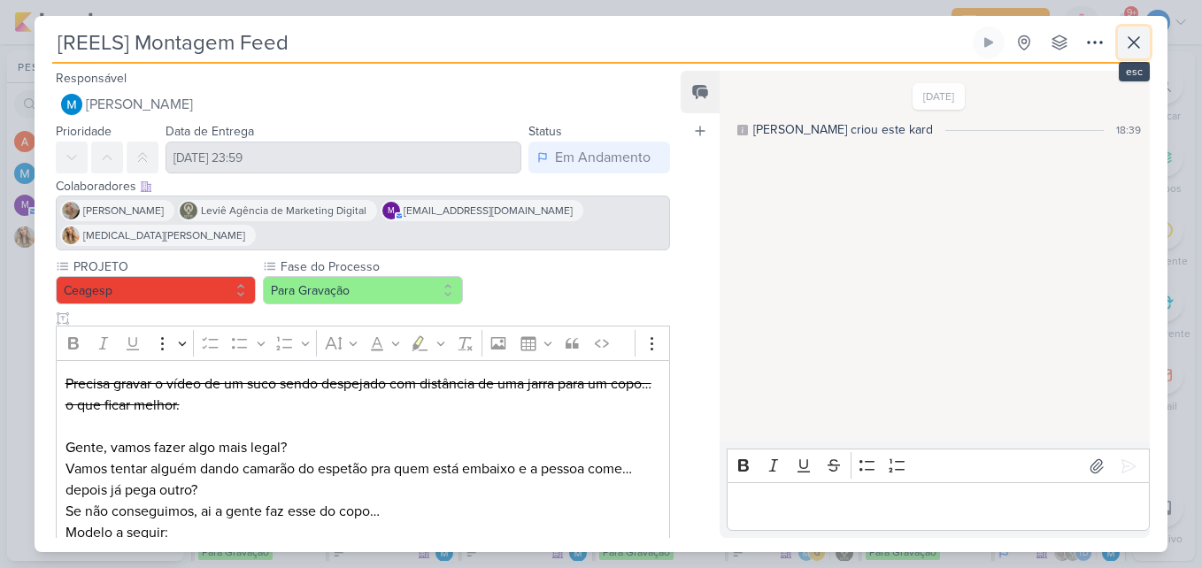
click at [1145, 40] on button at bounding box center [1134, 43] width 32 height 32
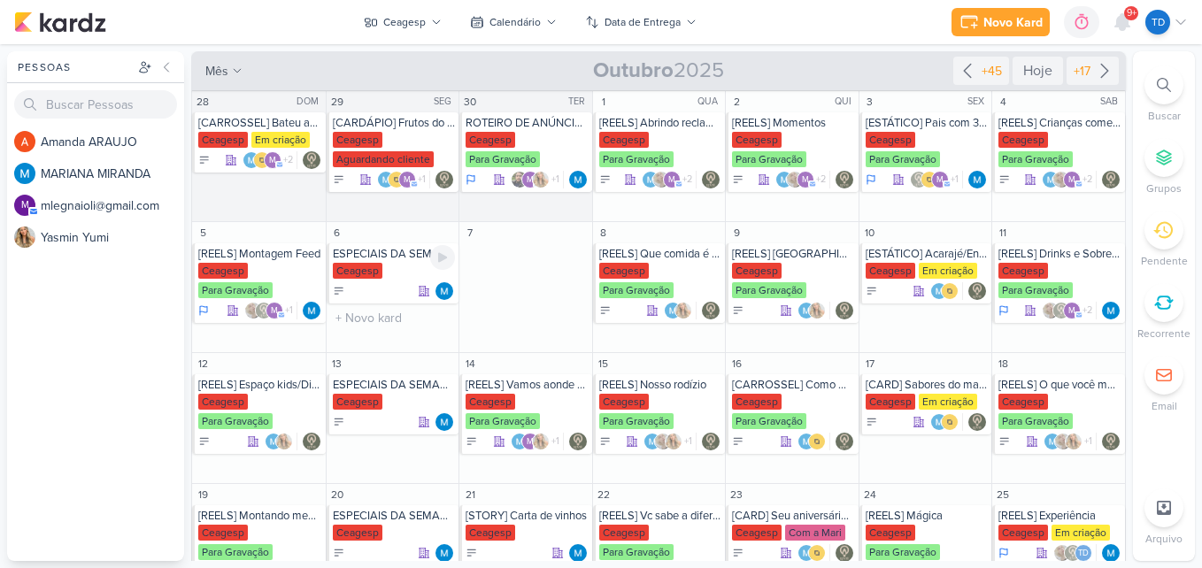
click at [390, 276] on div "Ceagesp" at bounding box center [394, 272] width 123 height 18
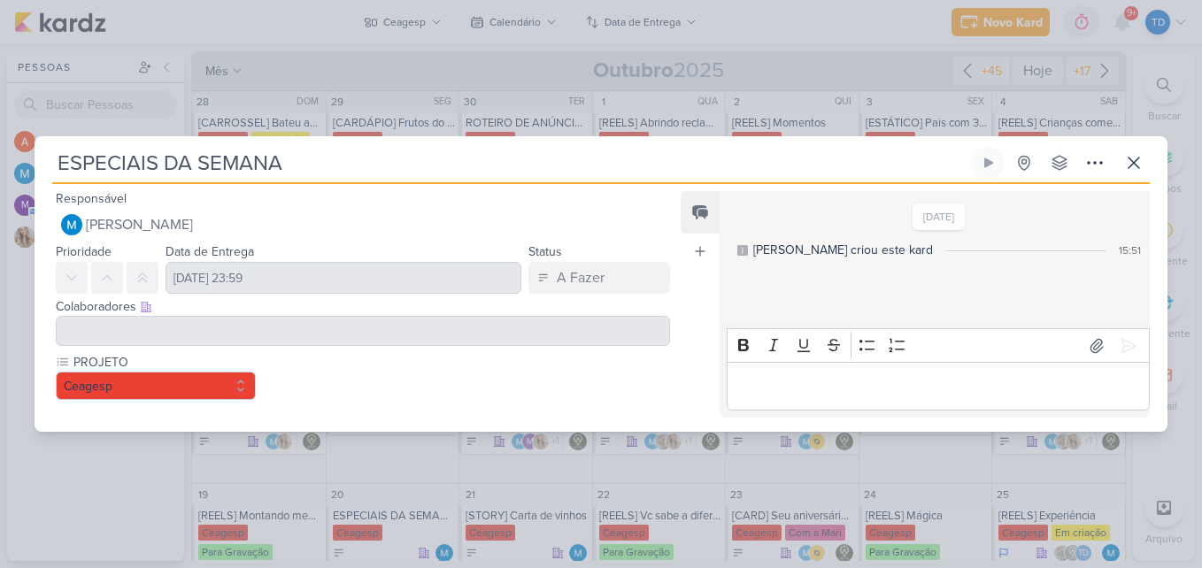
click at [314, 325] on div at bounding box center [363, 331] width 614 height 30
click at [1127, 169] on icon at bounding box center [1134, 162] width 21 height 21
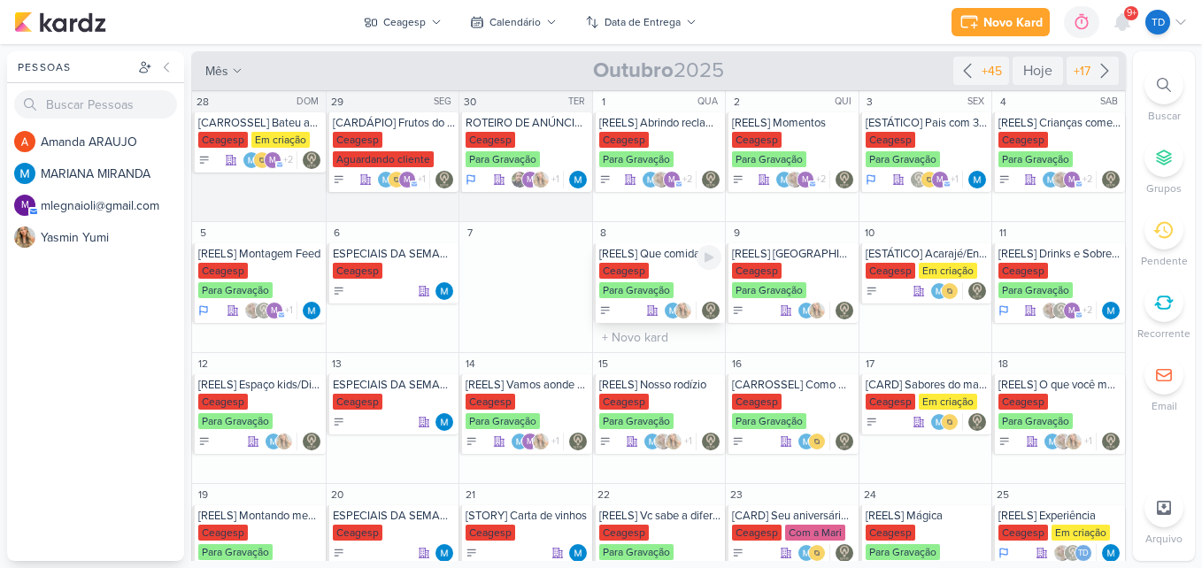
click at [652, 269] on div "Ceagesp Para Gravação" at bounding box center [660, 281] width 123 height 37
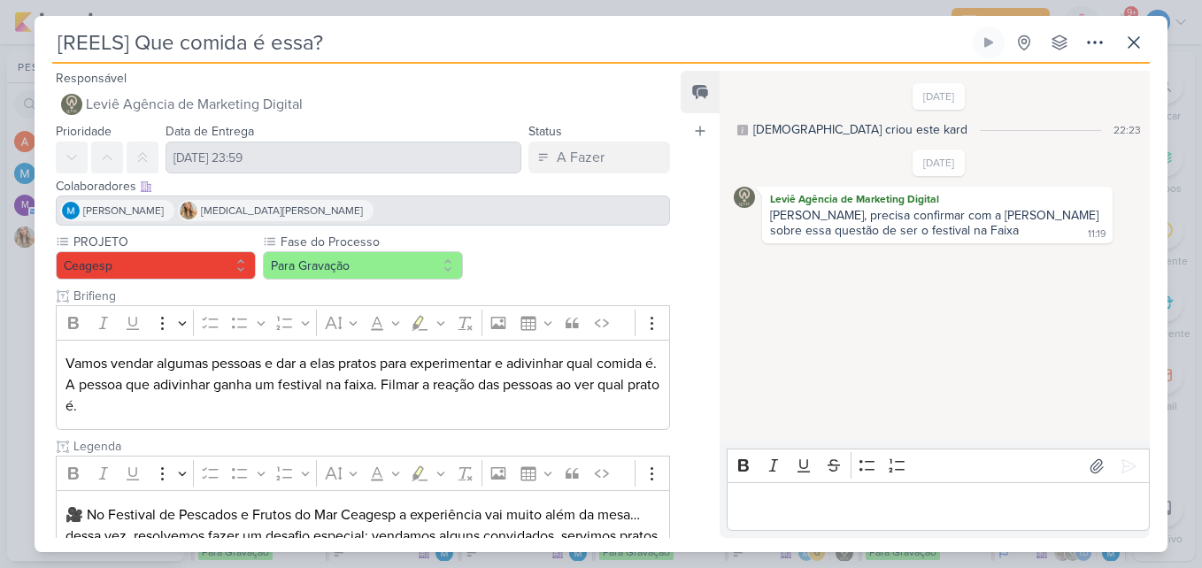
click at [356, 212] on div "[PERSON_NAME] [MEDICAL_DATA][PERSON_NAME]" at bounding box center [363, 211] width 614 height 30
drag, startPoint x: 356, startPoint y: 212, endPoint x: 549, endPoint y: 264, distance: 199.7
click at [549, 264] on div "PROJETO [GEOGRAPHIC_DATA] Fase do Processo Para Gravação" at bounding box center [363, 492] width 614 height 519
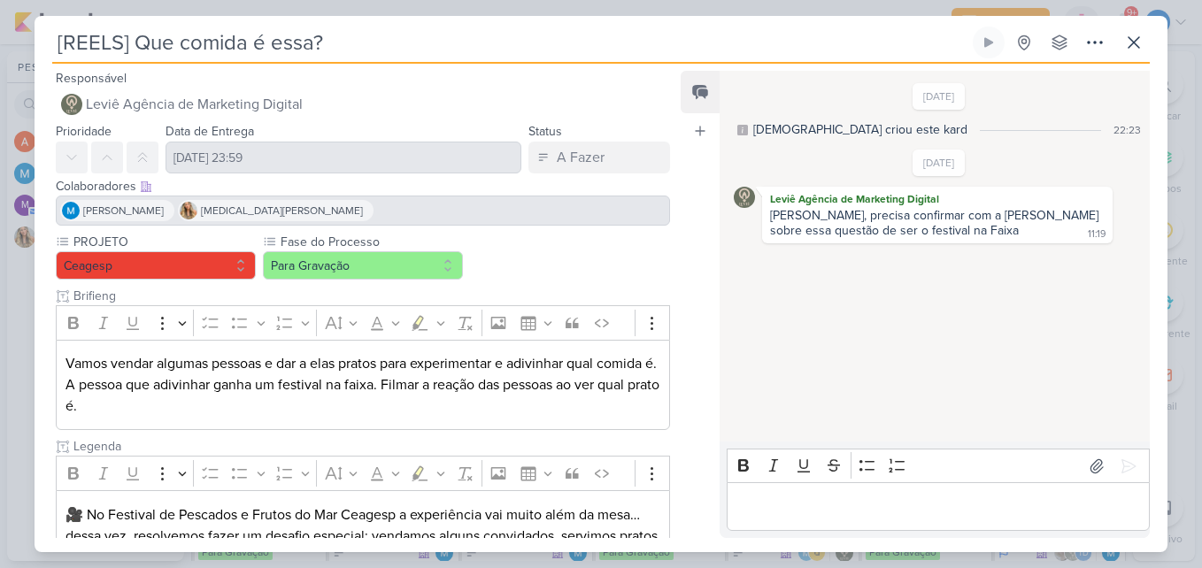
click at [422, 207] on div "[PERSON_NAME] [MEDICAL_DATA][PERSON_NAME]" at bounding box center [363, 211] width 614 height 30
click at [1133, 29] on button at bounding box center [1134, 43] width 32 height 32
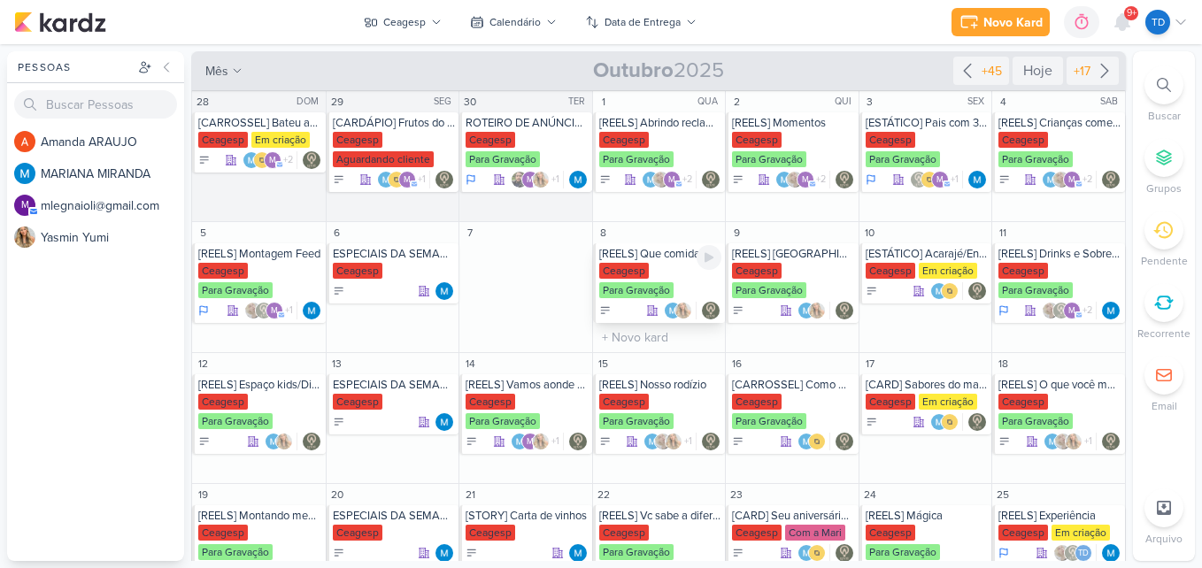
click at [669, 260] on div "[REELS] Que comida é essa?" at bounding box center [660, 254] width 123 height 14
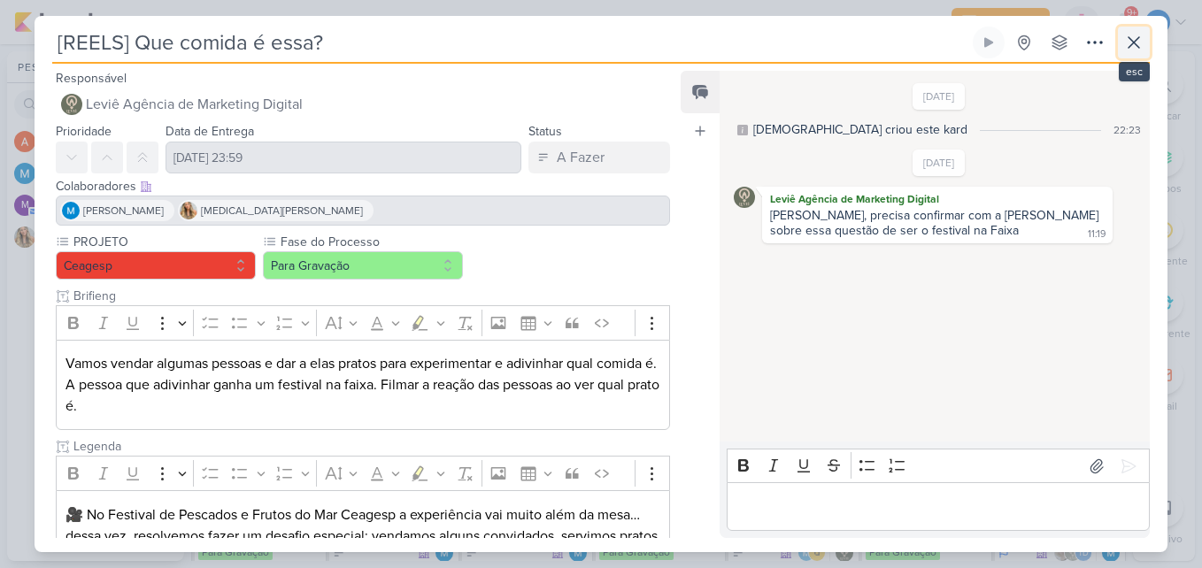
click at [1136, 47] on icon at bounding box center [1134, 42] width 21 height 21
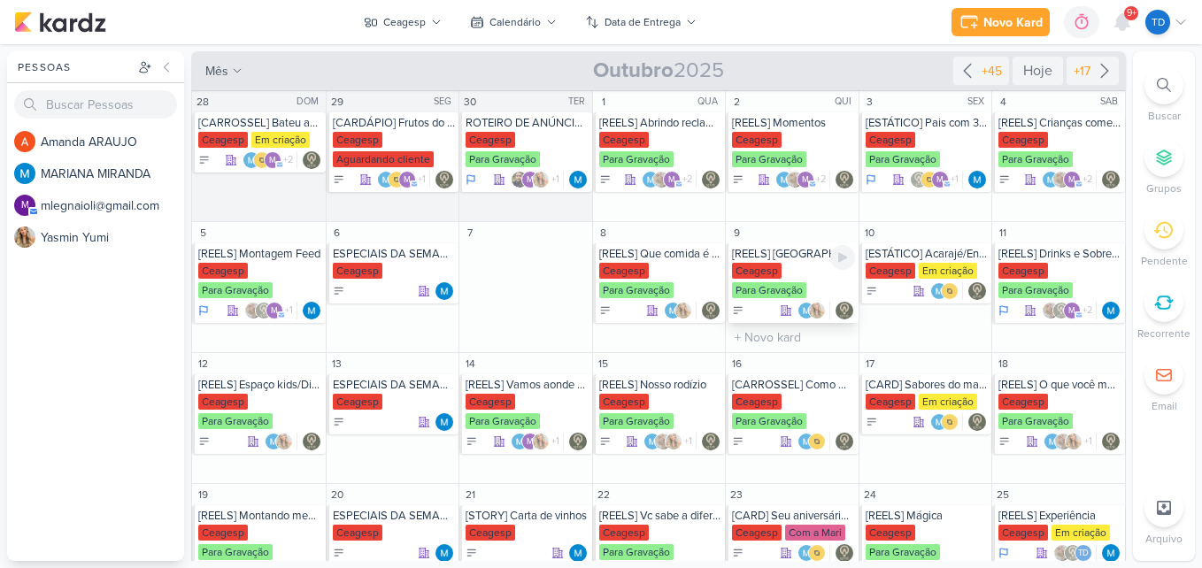
click at [815, 279] on div "Ceagesp Para Gravação" at bounding box center [793, 281] width 123 height 37
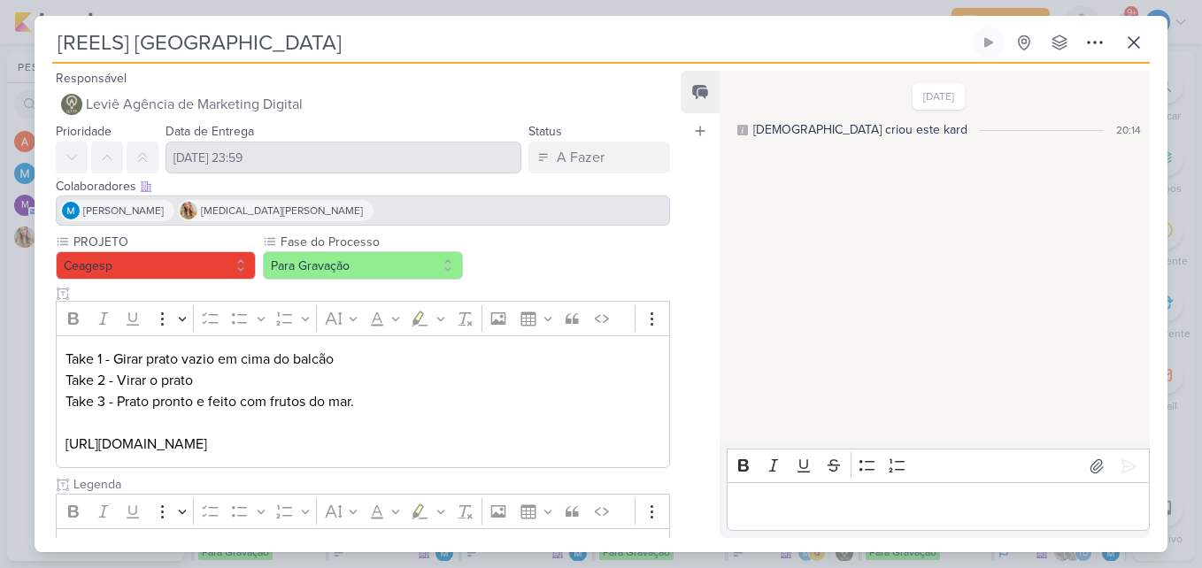
click at [509, 206] on div "[PERSON_NAME] [MEDICAL_DATA][PERSON_NAME]" at bounding box center [363, 211] width 614 height 30
click at [1131, 44] on icon at bounding box center [1134, 42] width 11 height 11
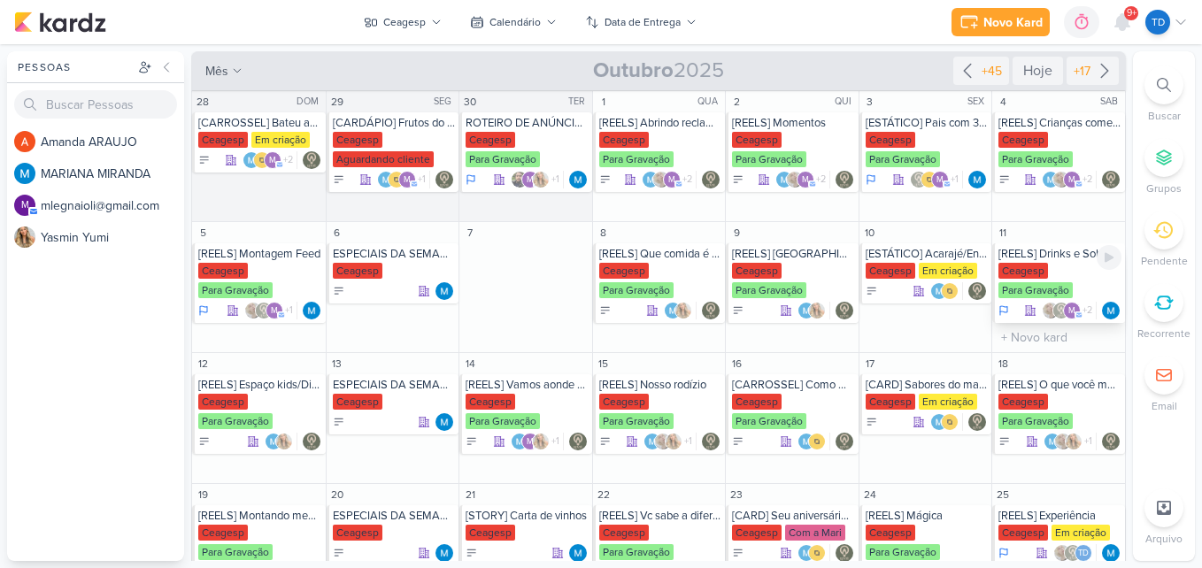
click at [1034, 250] on div "[REELS] Drinks e Sobremesas" at bounding box center [1060, 254] width 123 height 14
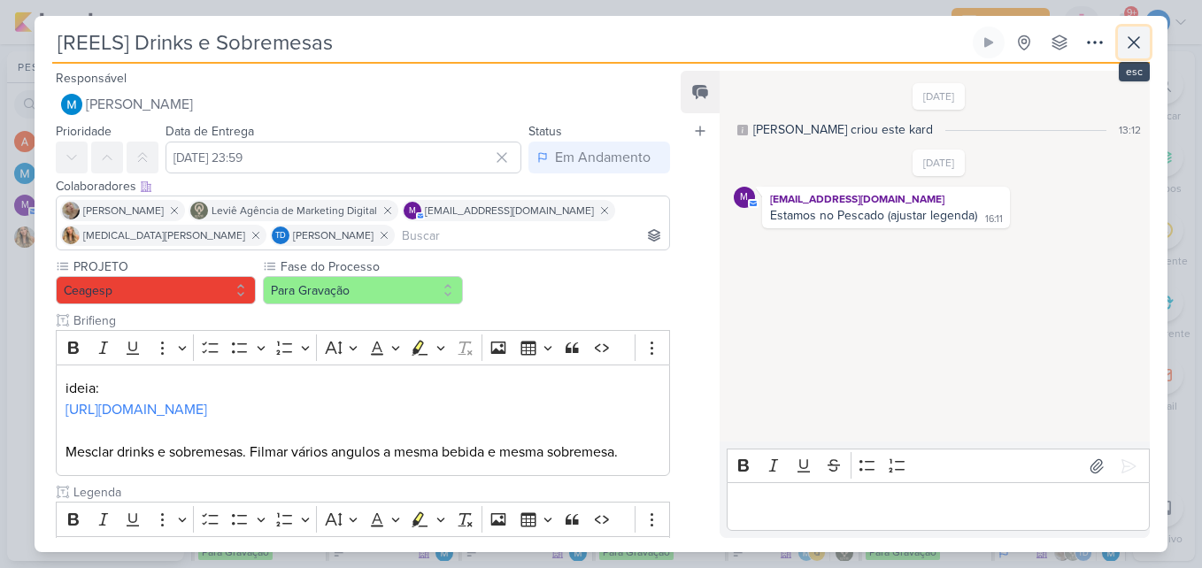
click at [1132, 44] on icon at bounding box center [1134, 42] width 11 height 11
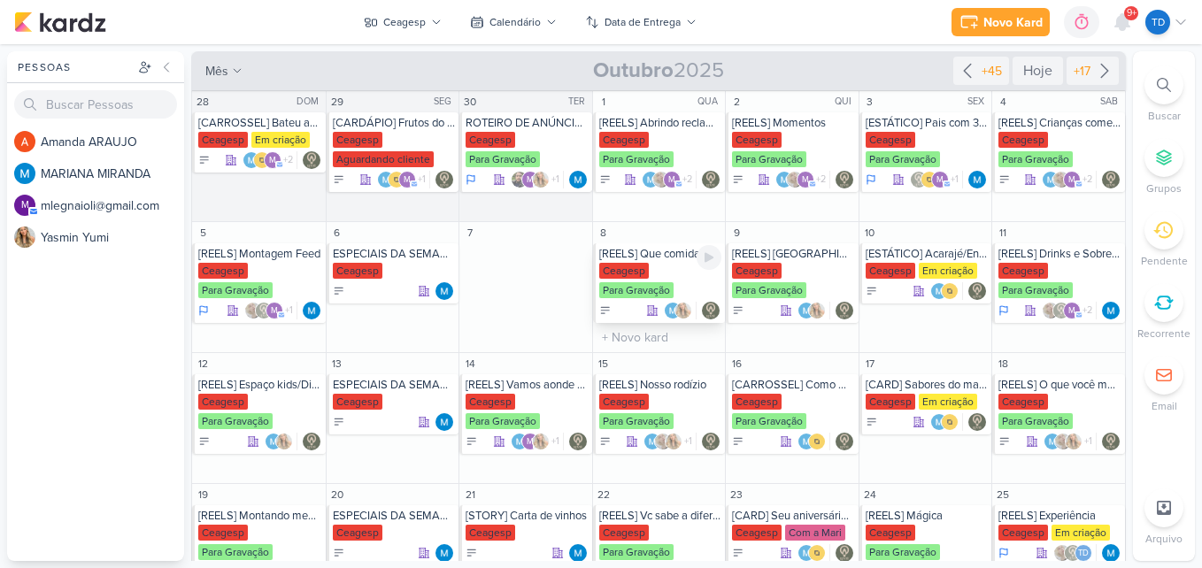
click at [660, 277] on div "Ceagesp Para Gravação" at bounding box center [660, 281] width 123 height 37
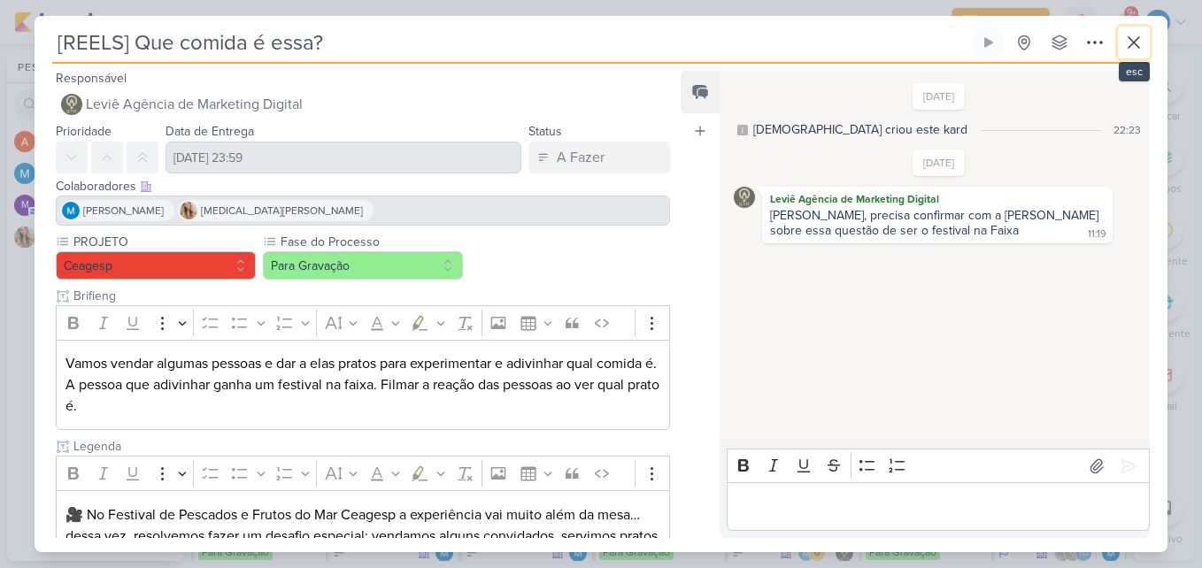
click at [1147, 42] on button at bounding box center [1134, 43] width 32 height 32
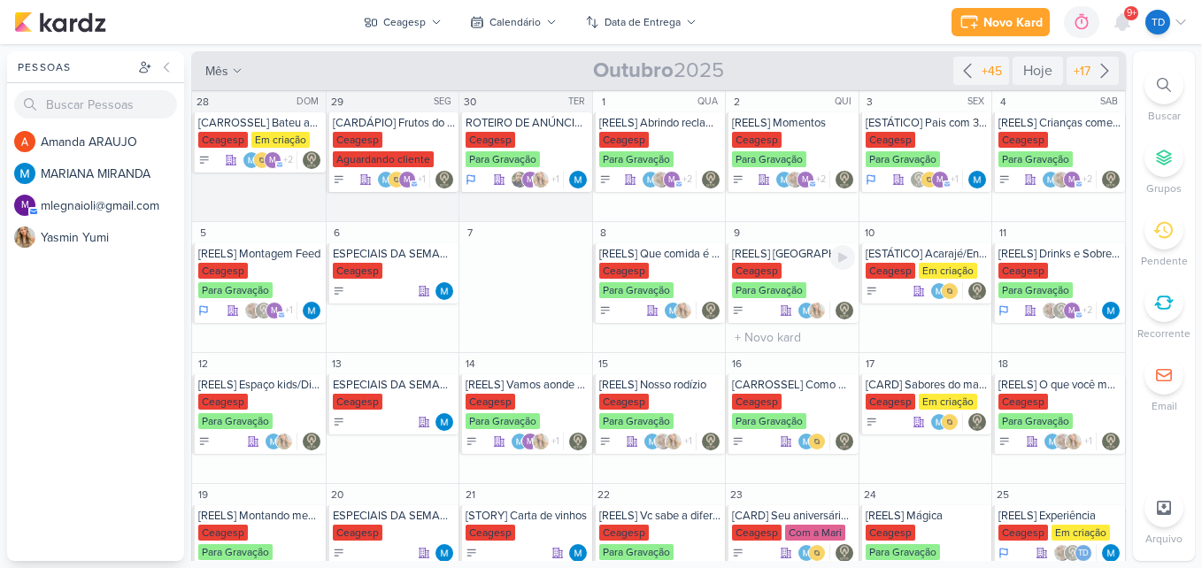
click at [785, 275] on div "Ceagesp Para Gravação" at bounding box center [793, 281] width 123 height 37
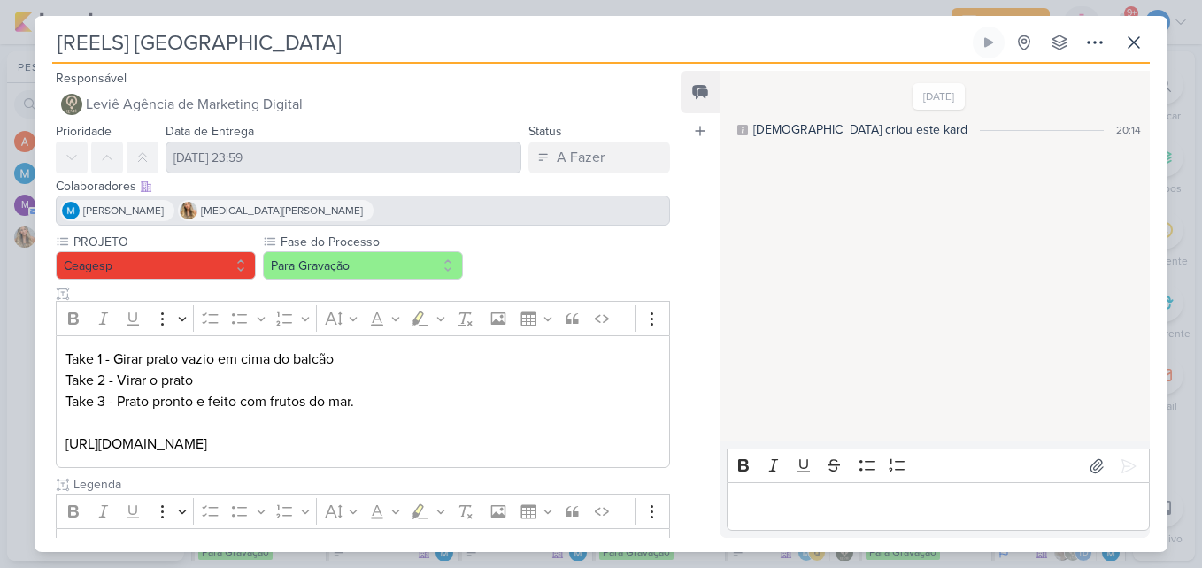
click at [537, 217] on div "[PERSON_NAME] [MEDICAL_DATA][PERSON_NAME]" at bounding box center [363, 211] width 614 height 30
drag, startPoint x: 537, startPoint y: 217, endPoint x: 632, endPoint y: 179, distance: 102.1
click at [537, 217] on div "[PERSON_NAME] [MEDICAL_DATA][PERSON_NAME]" at bounding box center [363, 211] width 614 height 30
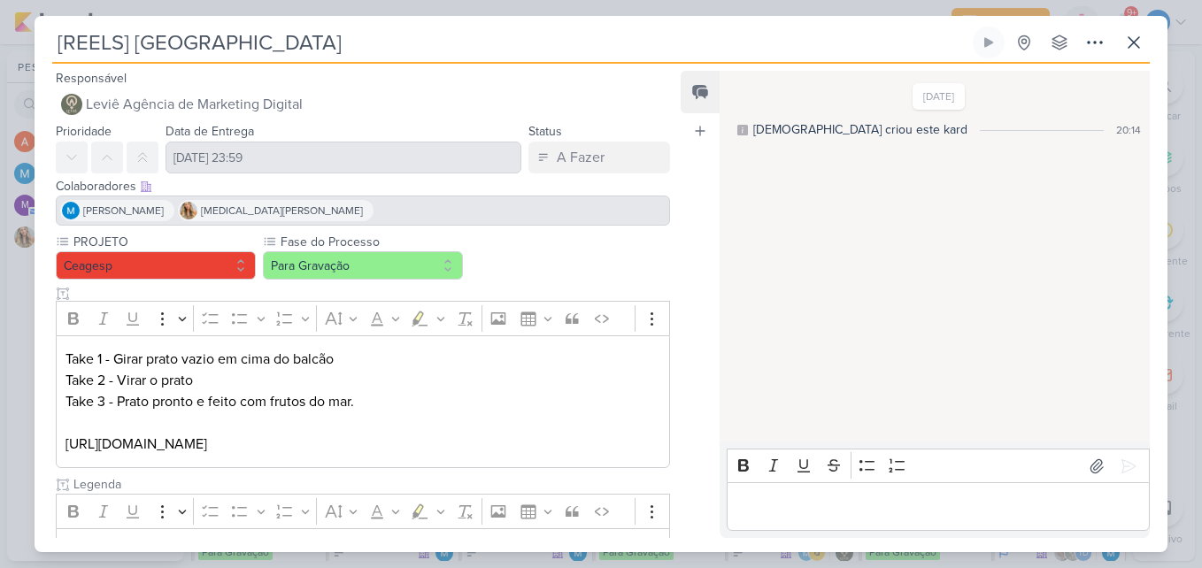
drag, startPoint x: 633, startPoint y: 180, endPoint x: 571, endPoint y: 243, distance: 88.9
click at [571, 243] on div "PROJETO [GEOGRAPHIC_DATA] Fase do Processo Para Gravação" at bounding box center [363, 511] width 614 height 557
click at [1129, 42] on icon at bounding box center [1134, 42] width 21 height 21
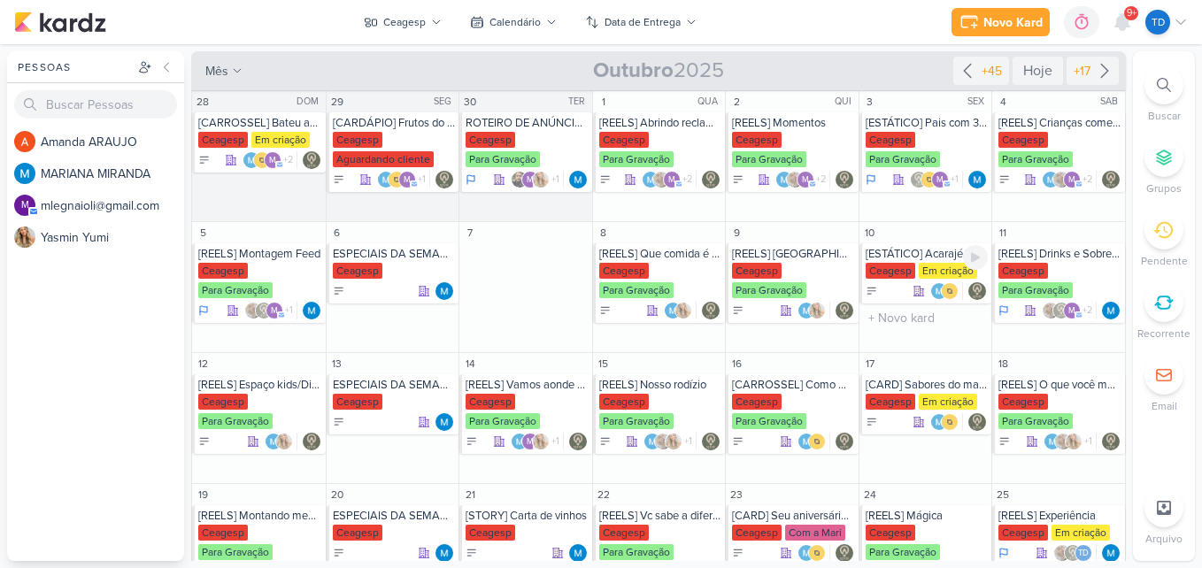
click at [915, 256] on div "[ESTÁTICO] Acarajé/Entrada" at bounding box center [927, 254] width 123 height 14
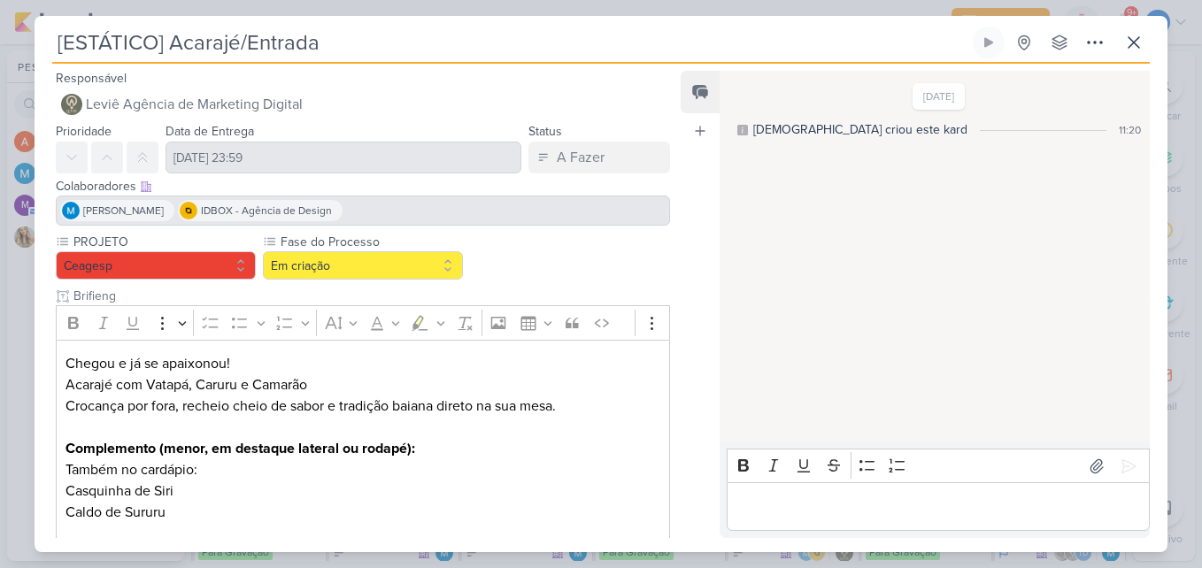
click at [471, 214] on div "[PERSON_NAME] IDBOX - Agência de Design" at bounding box center [363, 211] width 614 height 30
click at [1140, 45] on icon at bounding box center [1134, 42] width 21 height 21
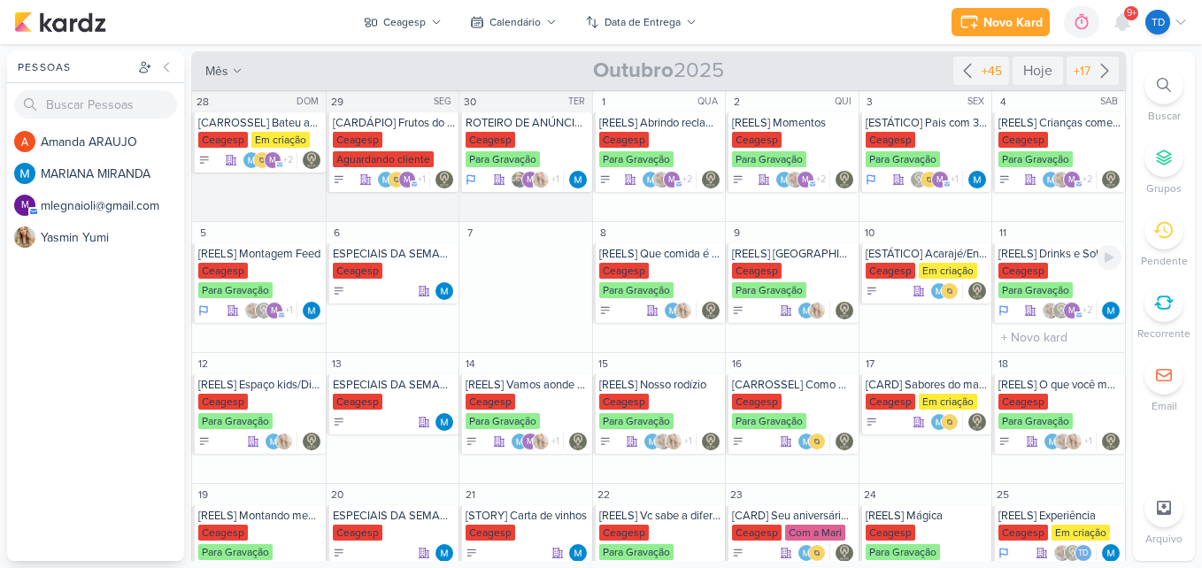
click at [1054, 270] on div "Ceagesp Para Gravação" at bounding box center [1060, 281] width 123 height 37
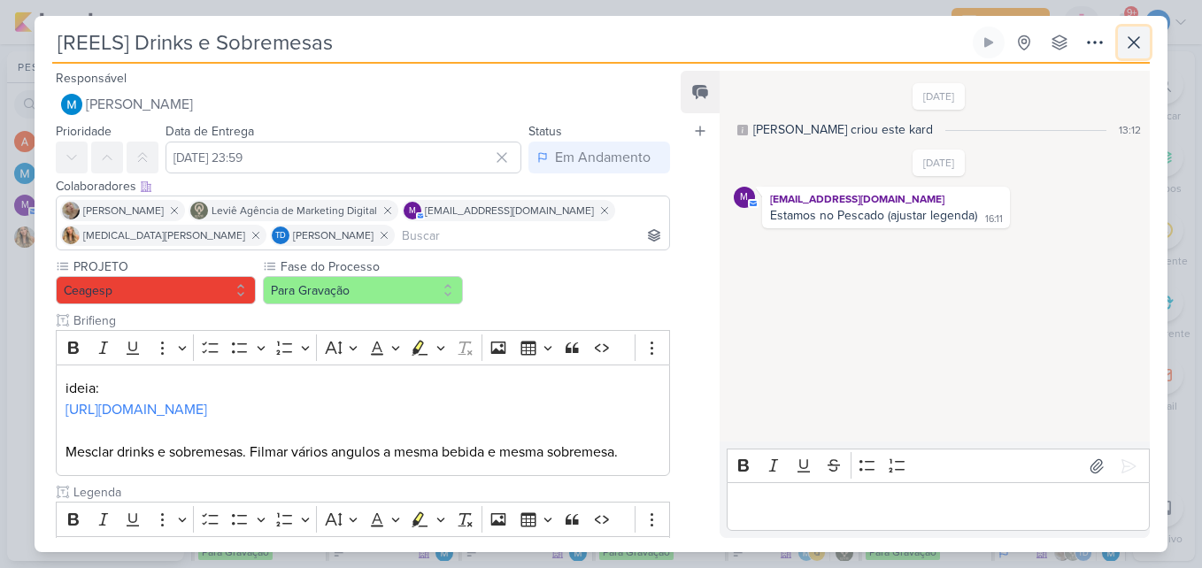
click at [1131, 49] on icon at bounding box center [1134, 42] width 21 height 21
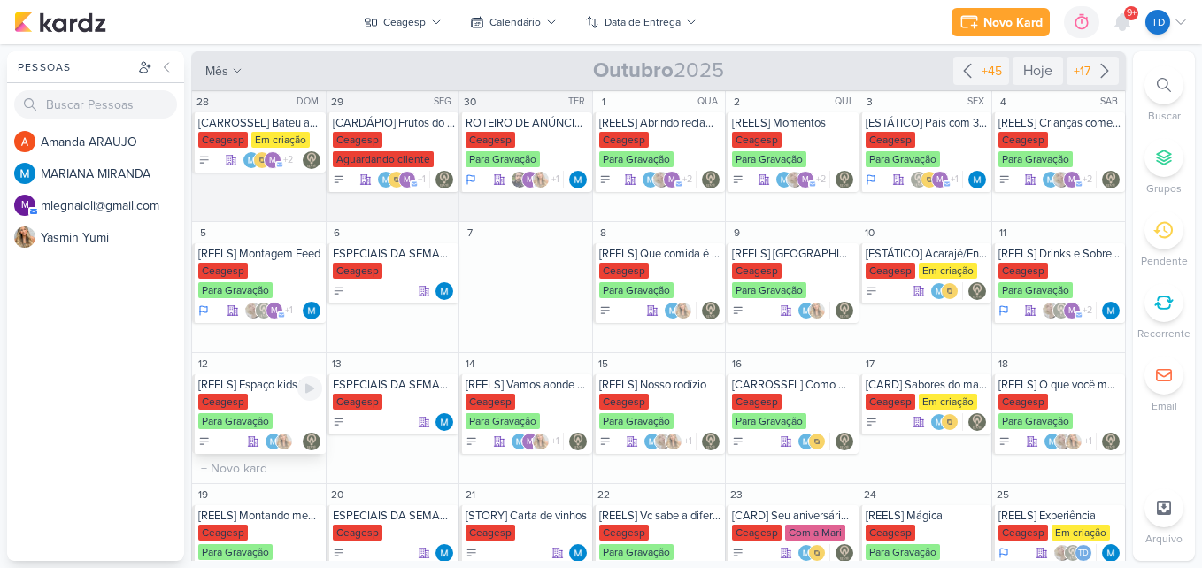
click at [260, 390] on div "[REELS] Espaço kids/Dia das crianças" at bounding box center [260, 385] width 124 height 14
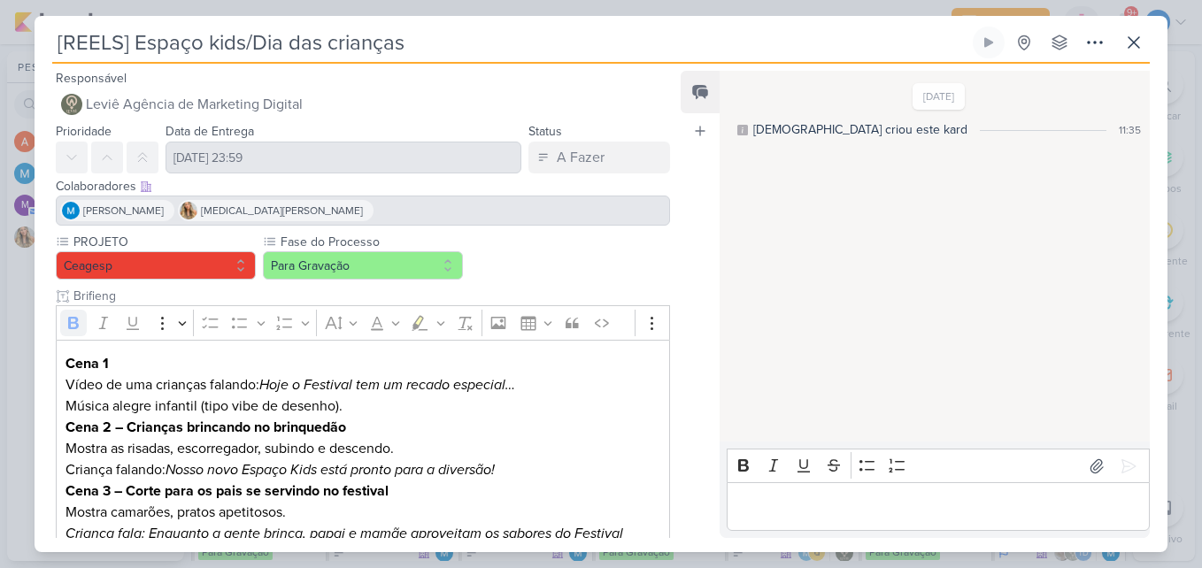
click at [322, 209] on div "[PERSON_NAME] [MEDICAL_DATA][PERSON_NAME]" at bounding box center [363, 211] width 614 height 30
click at [1131, 34] on icon at bounding box center [1134, 42] width 21 height 21
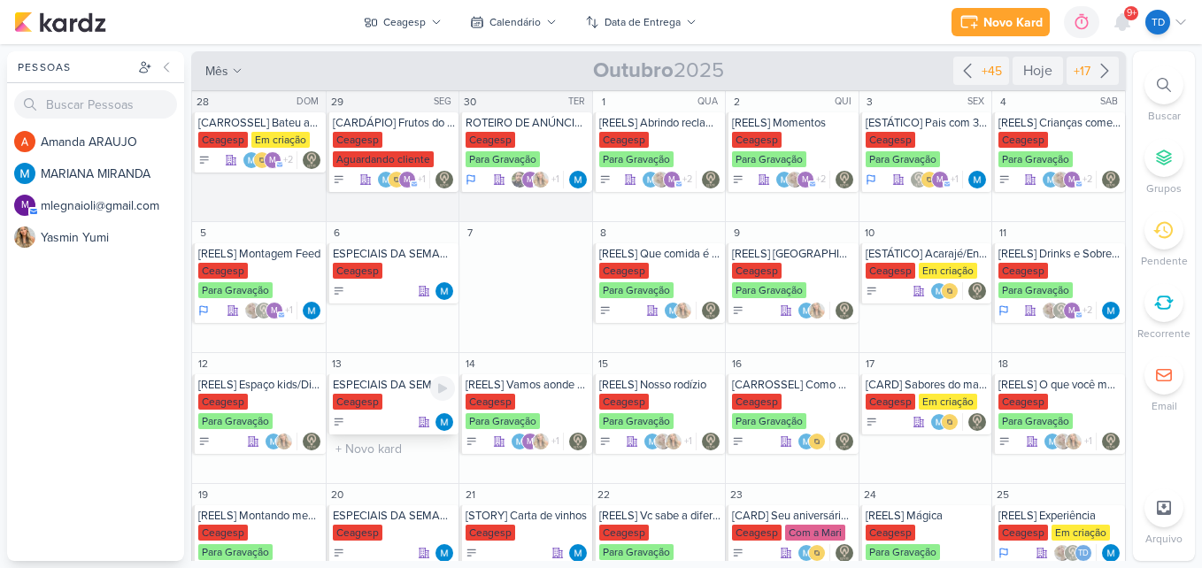
click at [407, 392] on div "ESPECIAIS DA SEMANA [GEOGRAPHIC_DATA]" at bounding box center [393, 405] width 133 height 60
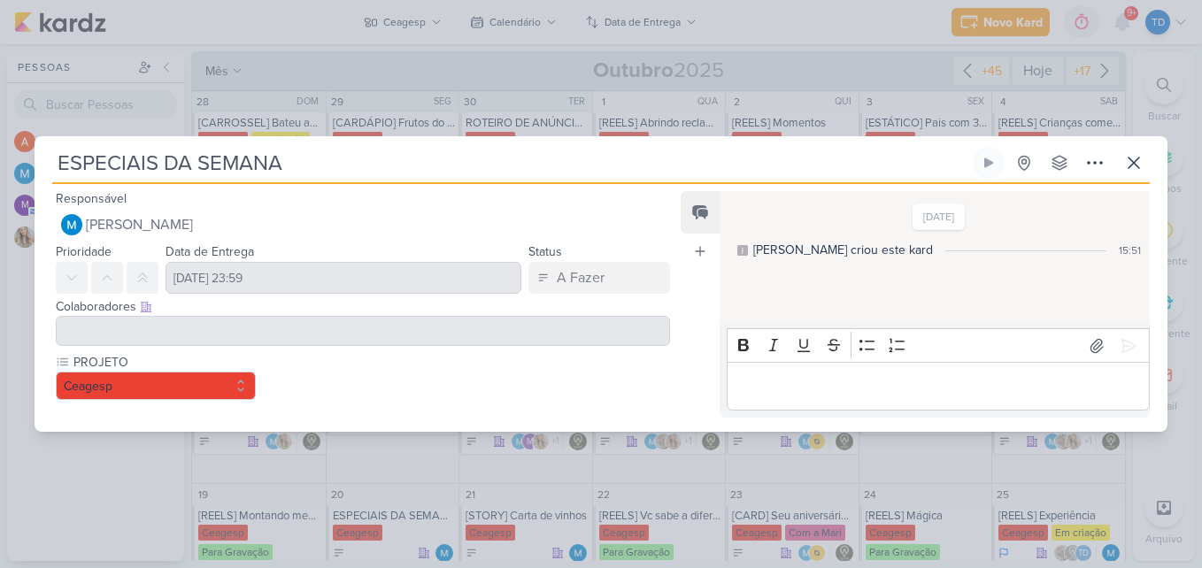
click at [383, 336] on div at bounding box center [363, 331] width 614 height 30
click at [1138, 164] on icon at bounding box center [1134, 162] width 21 height 21
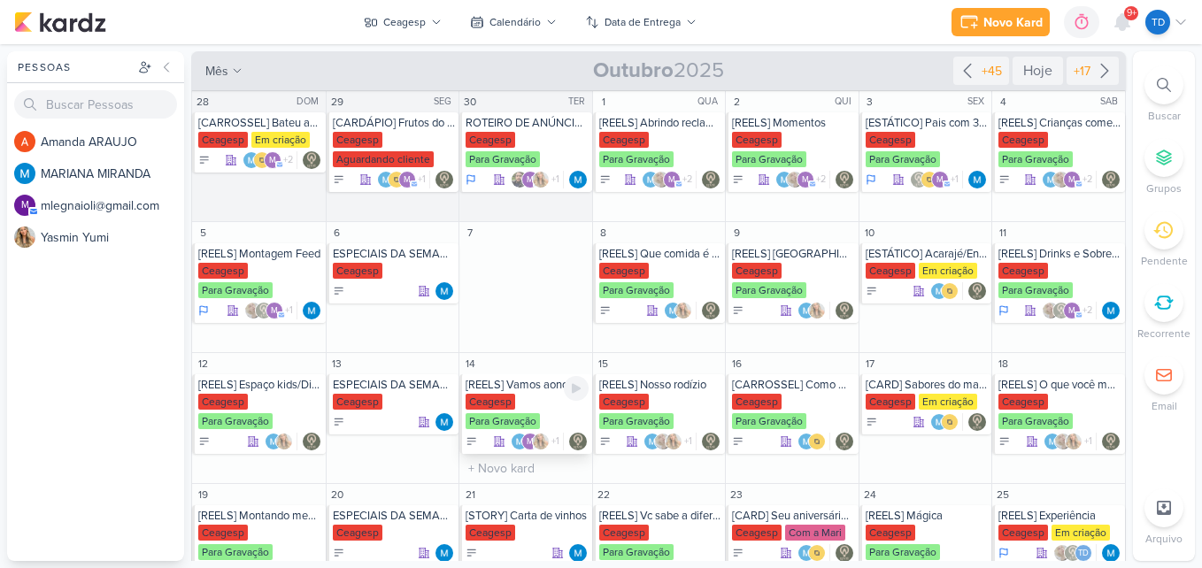
click at [542, 411] on div "Ceagesp Para Gravação" at bounding box center [527, 412] width 123 height 37
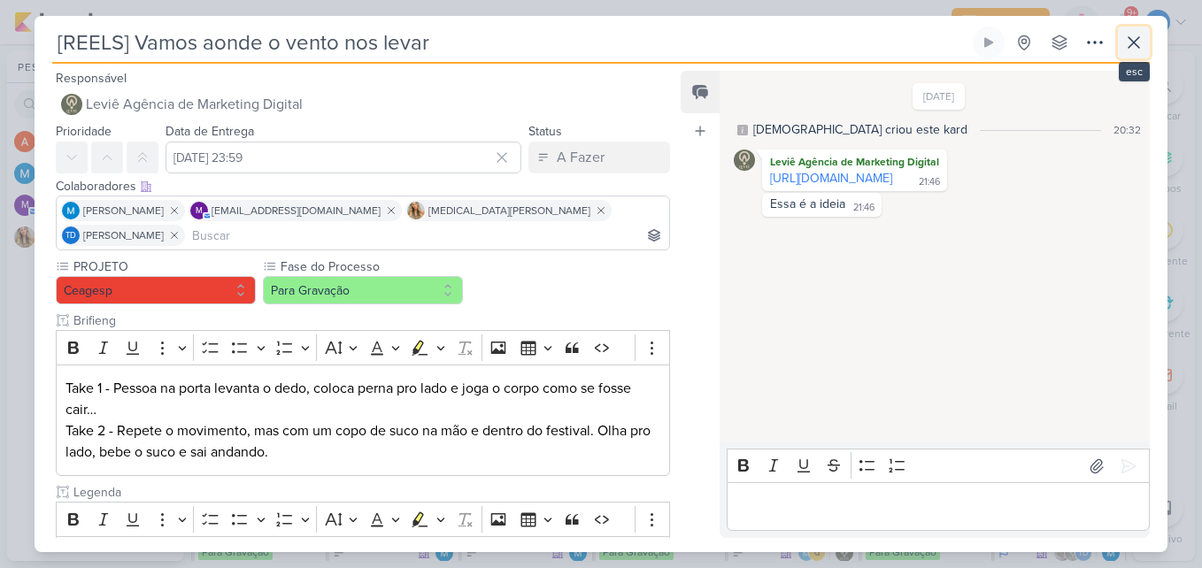
click at [1124, 51] on icon at bounding box center [1134, 42] width 21 height 21
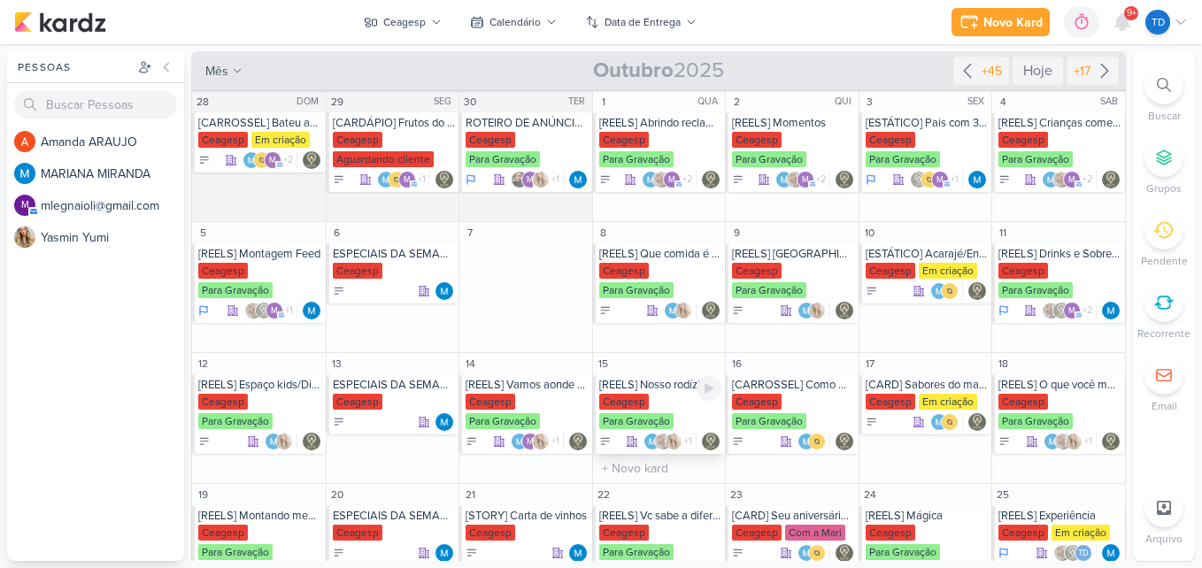
click at [648, 390] on div "[REELS] Nosso rodízio" at bounding box center [660, 385] width 123 height 14
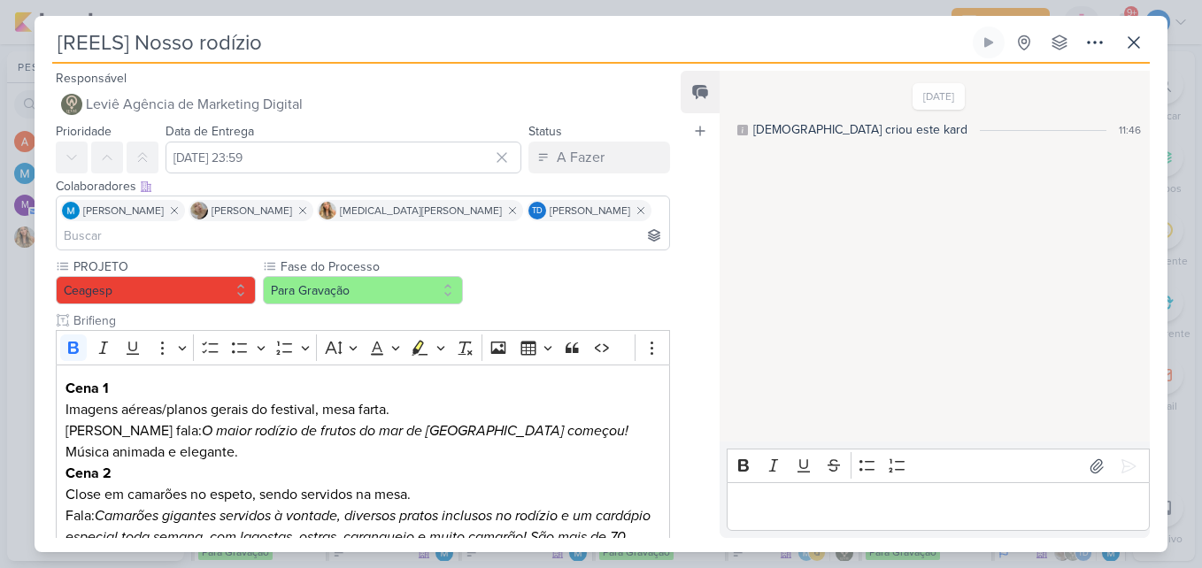
click at [568, 225] on input at bounding box center [363, 235] width 606 height 21
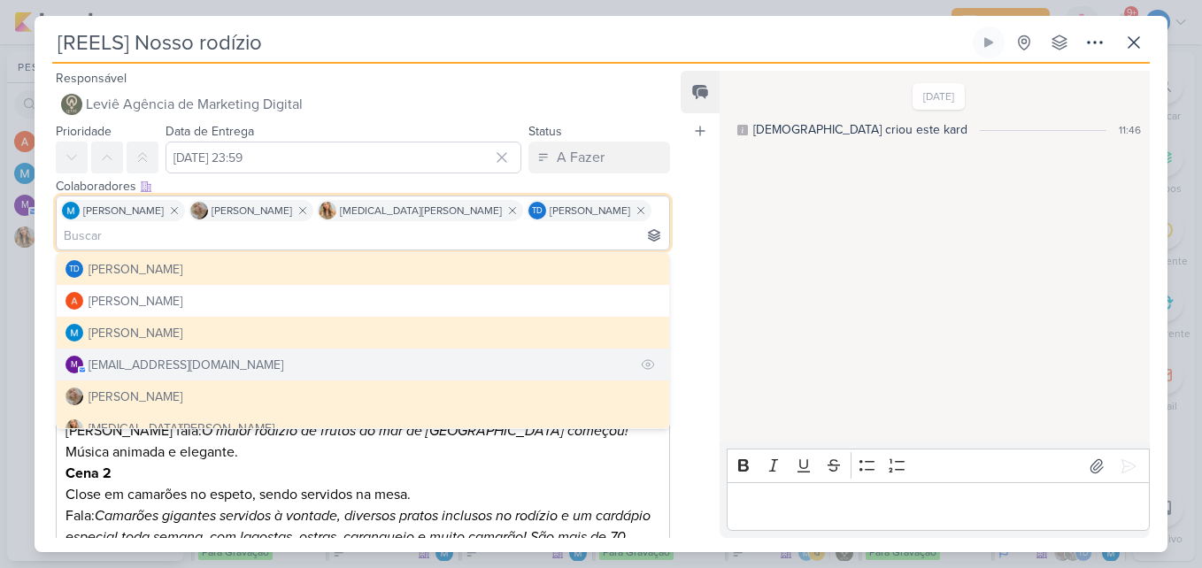
click at [161, 356] on div "[EMAIL_ADDRESS][DOMAIN_NAME]" at bounding box center [186, 365] width 195 height 19
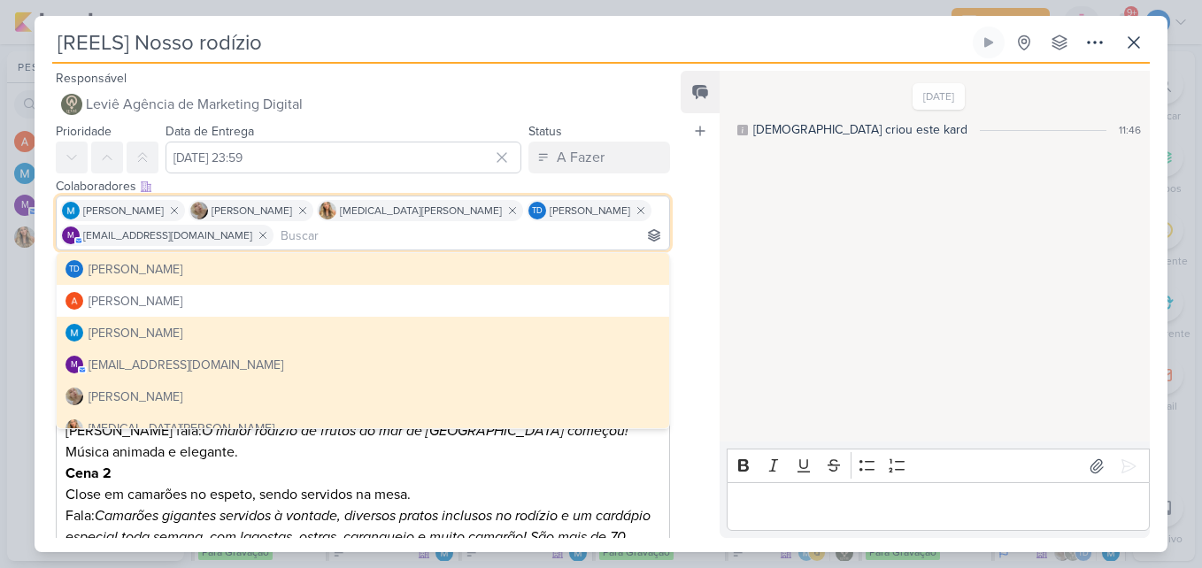
click at [691, 180] on div "Feed Atrelar email Solte o email para atrelar ao kard" at bounding box center [700, 304] width 39 height 467
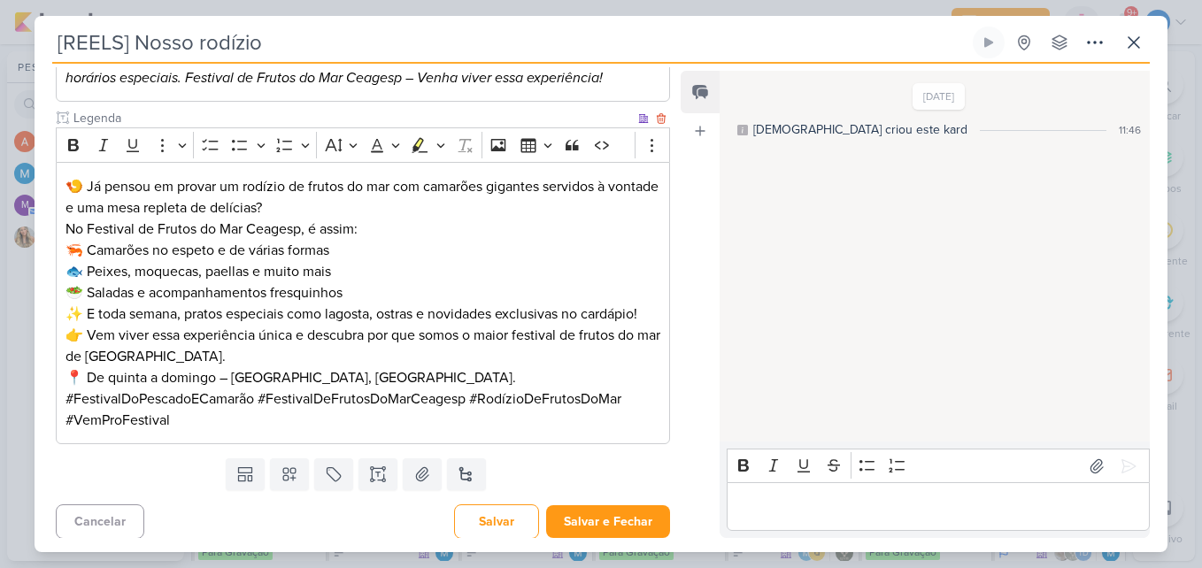
scroll to position [613, 0]
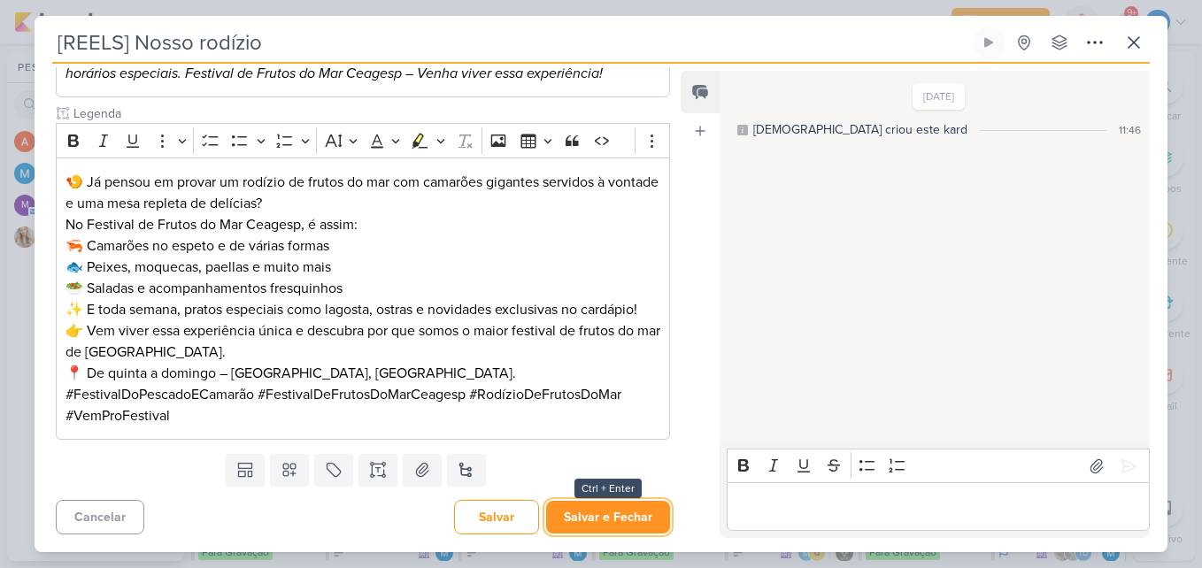
click at [608, 506] on button "Salvar e Fechar" at bounding box center [608, 517] width 124 height 33
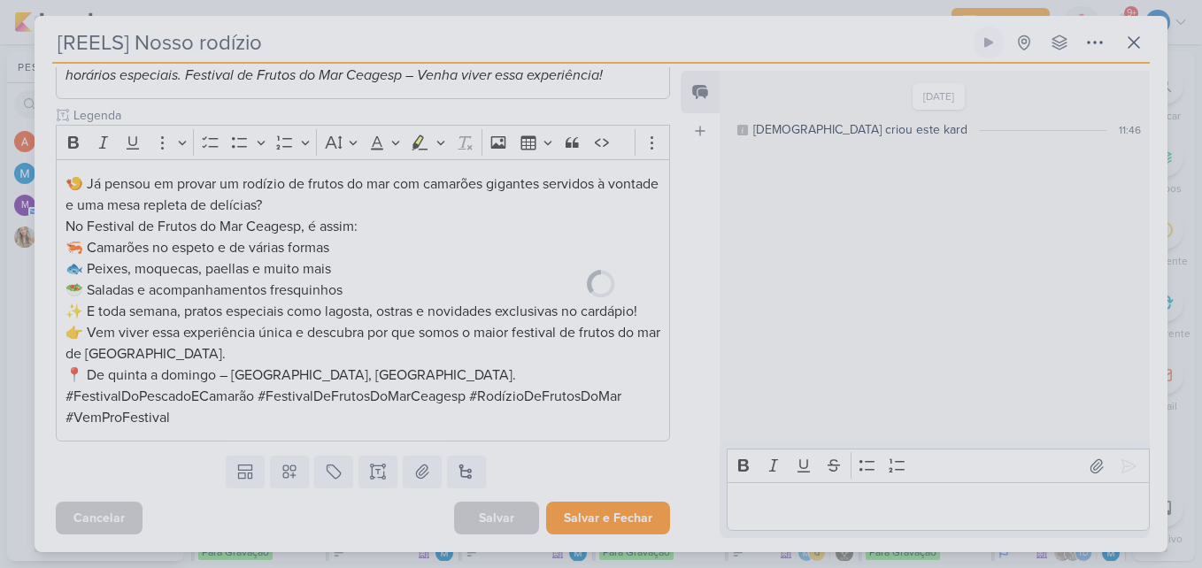
scroll to position [611, 0]
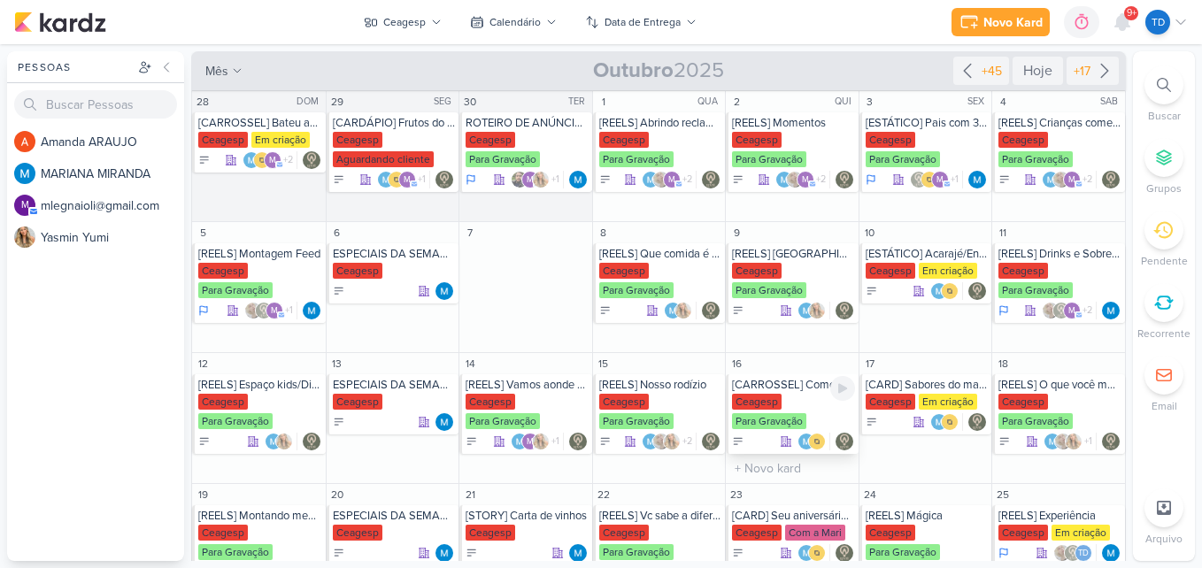
click at [779, 393] on div "[CARROSSEL] Como montar meu prato [GEOGRAPHIC_DATA] Para Gravação" at bounding box center [792, 415] width 133 height 80
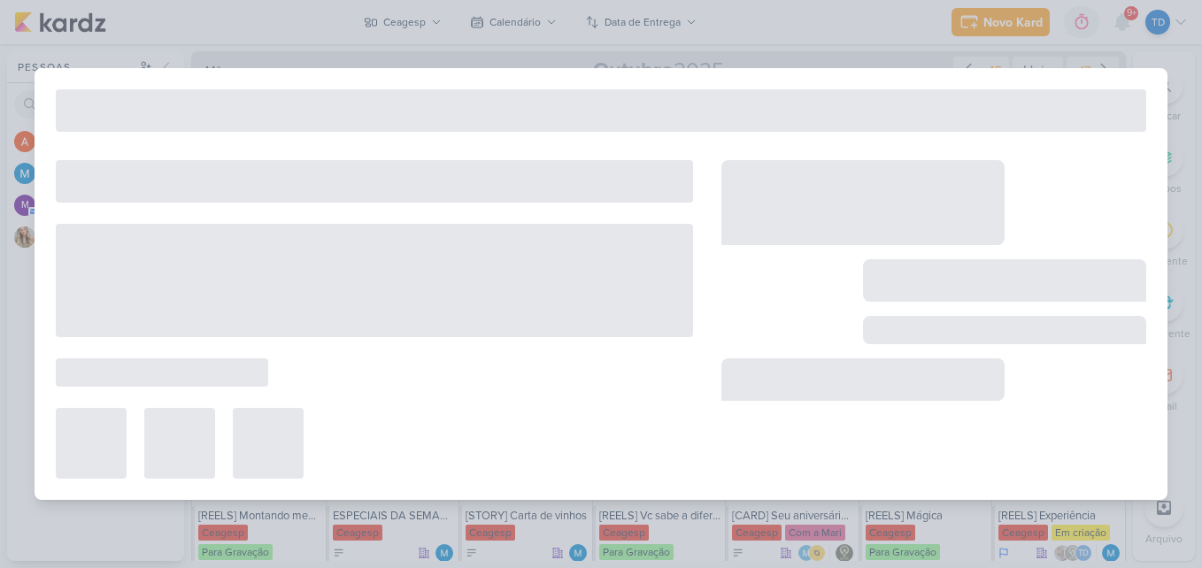
type input "[CARROSSEL] Como montar meu prato"
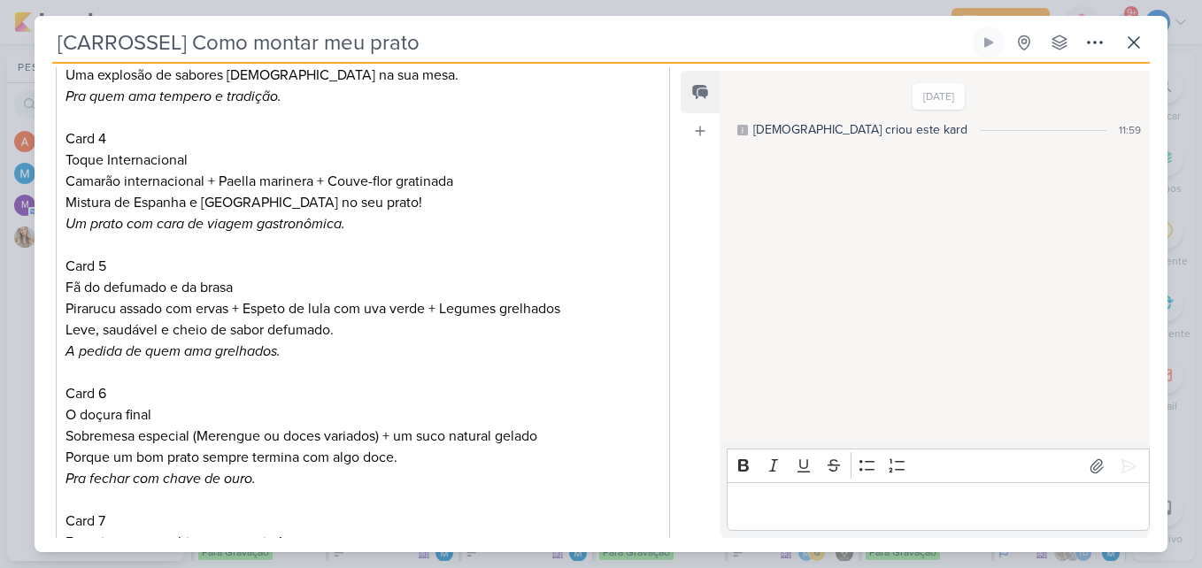
scroll to position [0, 0]
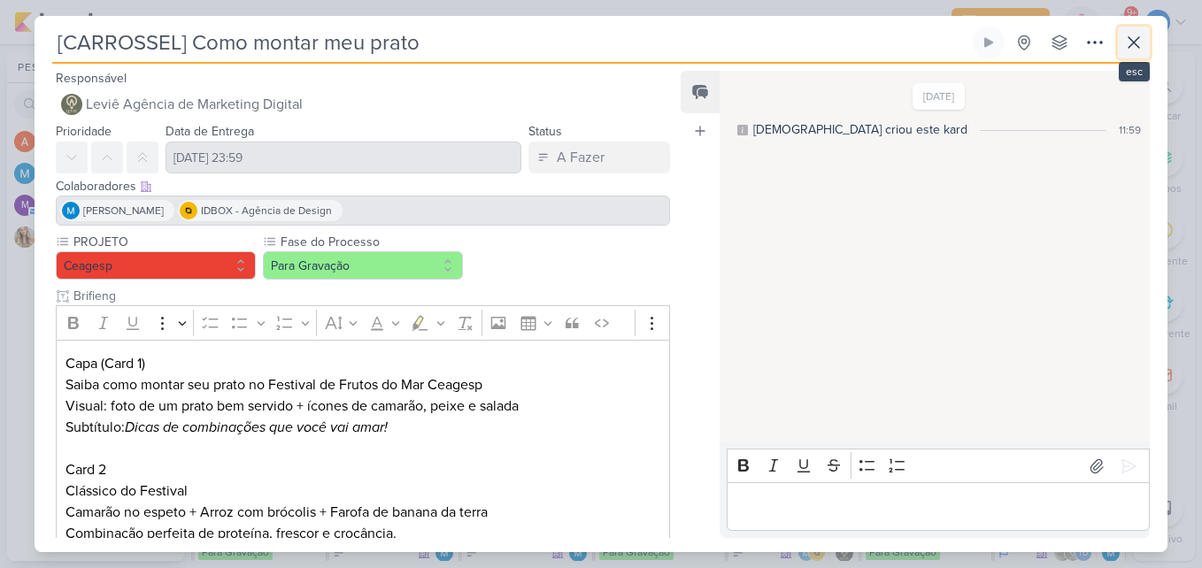
click at [1146, 35] on button at bounding box center [1134, 43] width 32 height 32
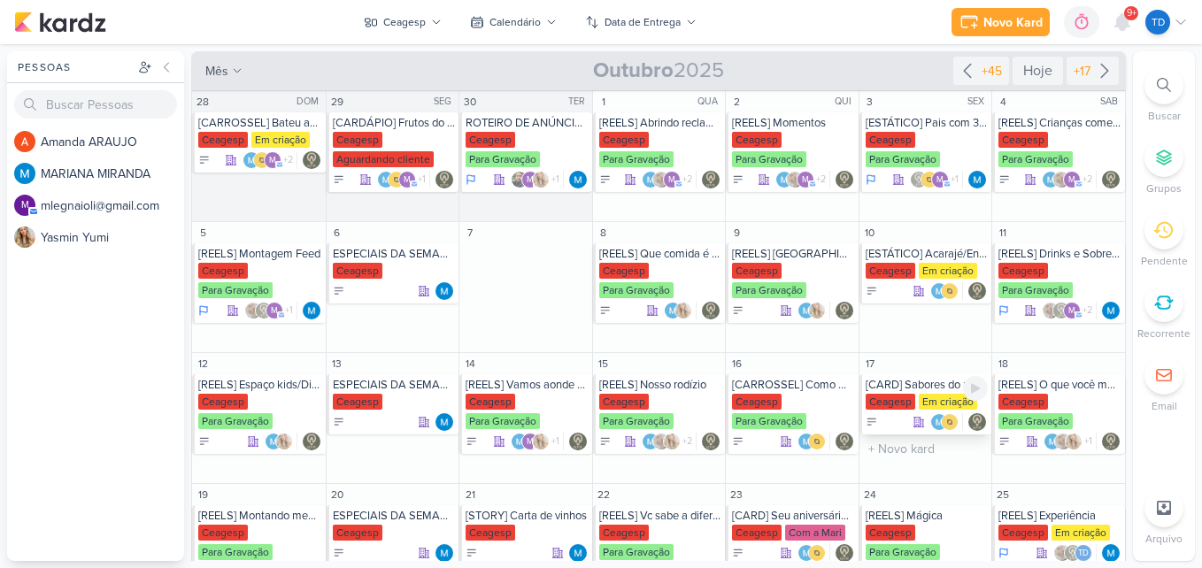
click at [896, 390] on div "[CARD] Sabores do mar na sua casa! Peça seu delivery no Festival de Frutos do M…" at bounding box center [927, 385] width 123 height 14
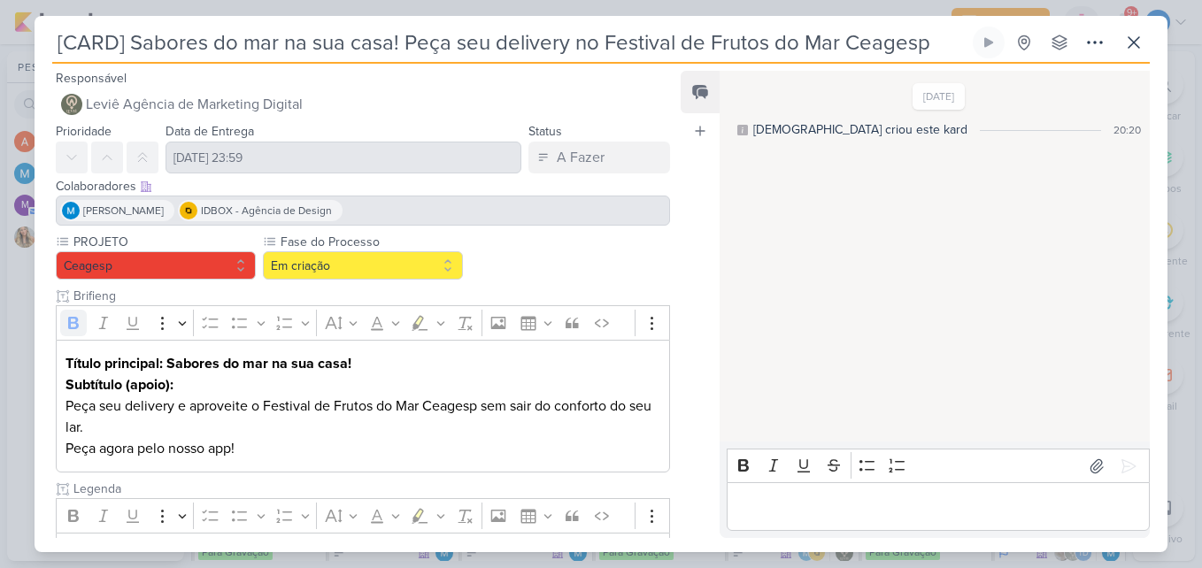
click at [443, 209] on div "[PERSON_NAME] IDBOX - Agência de Design" at bounding box center [363, 211] width 614 height 30
click at [1131, 35] on icon at bounding box center [1134, 42] width 21 height 21
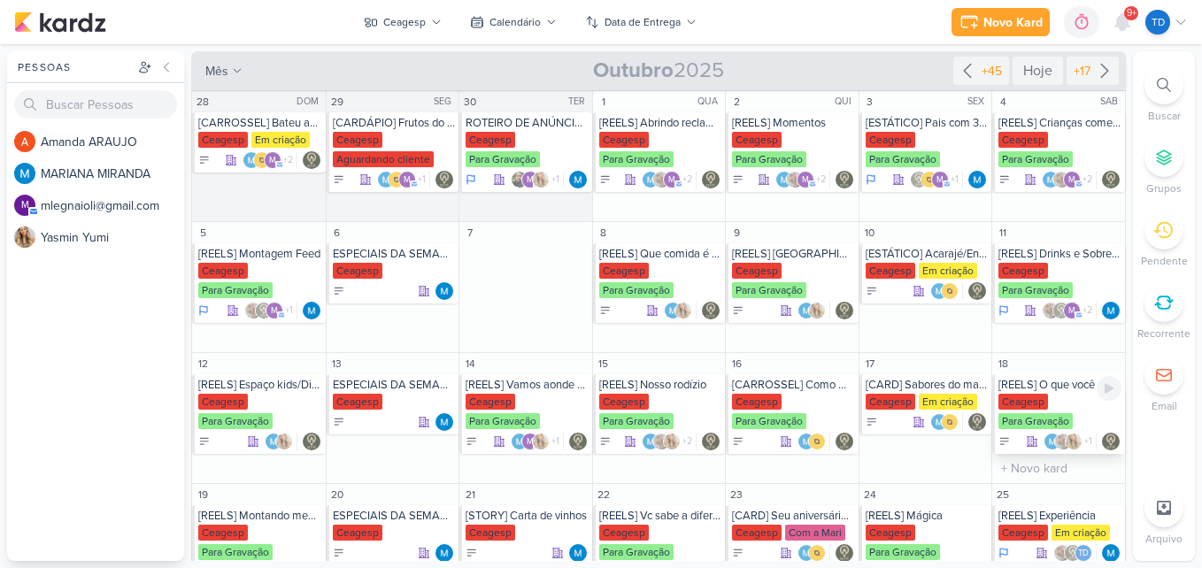
click at [1054, 391] on div "[REELS] O que você mais gosta de comer?" at bounding box center [1060, 385] width 123 height 14
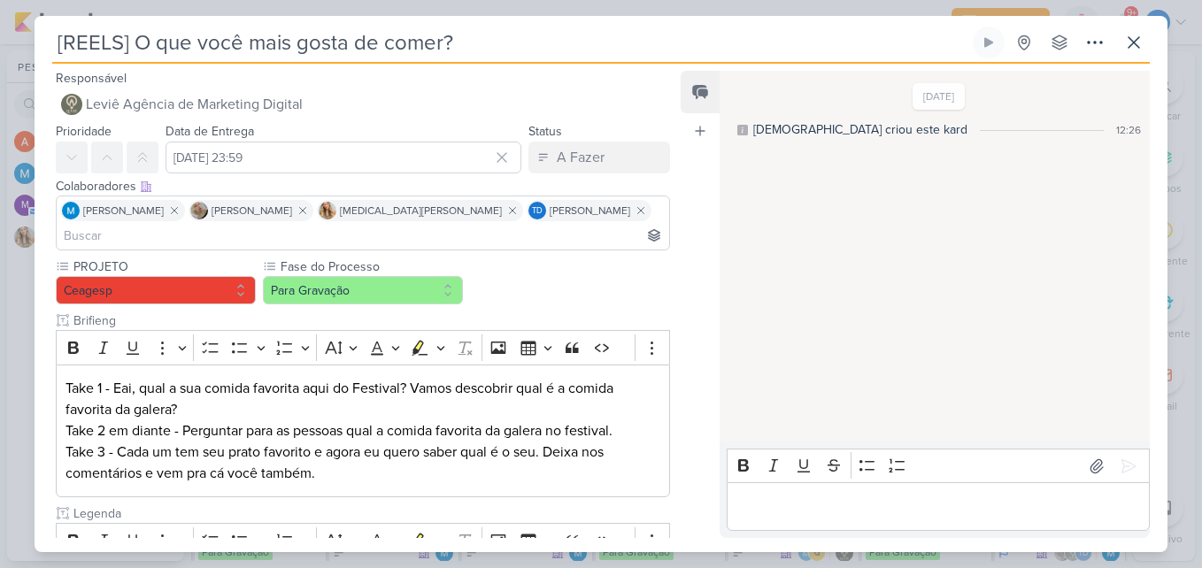
click at [572, 225] on input at bounding box center [363, 235] width 606 height 21
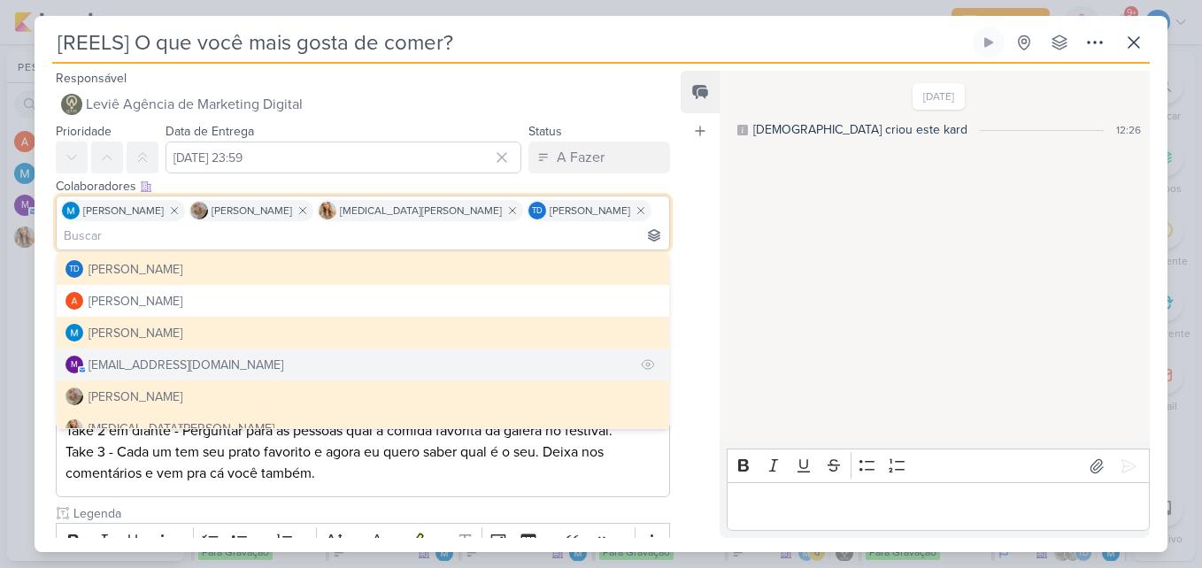
click at [166, 356] on div "[EMAIL_ADDRESS][DOMAIN_NAME]" at bounding box center [186, 365] width 195 height 19
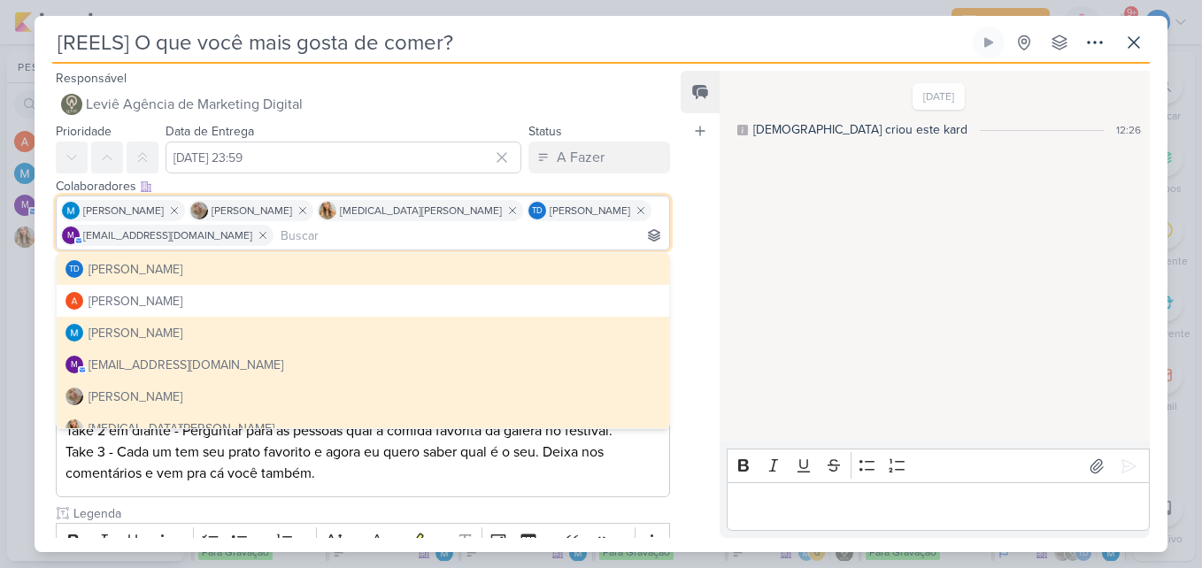
click at [700, 206] on div "Feed Atrelar email Solte o email para atrelar ao kard" at bounding box center [700, 304] width 39 height 467
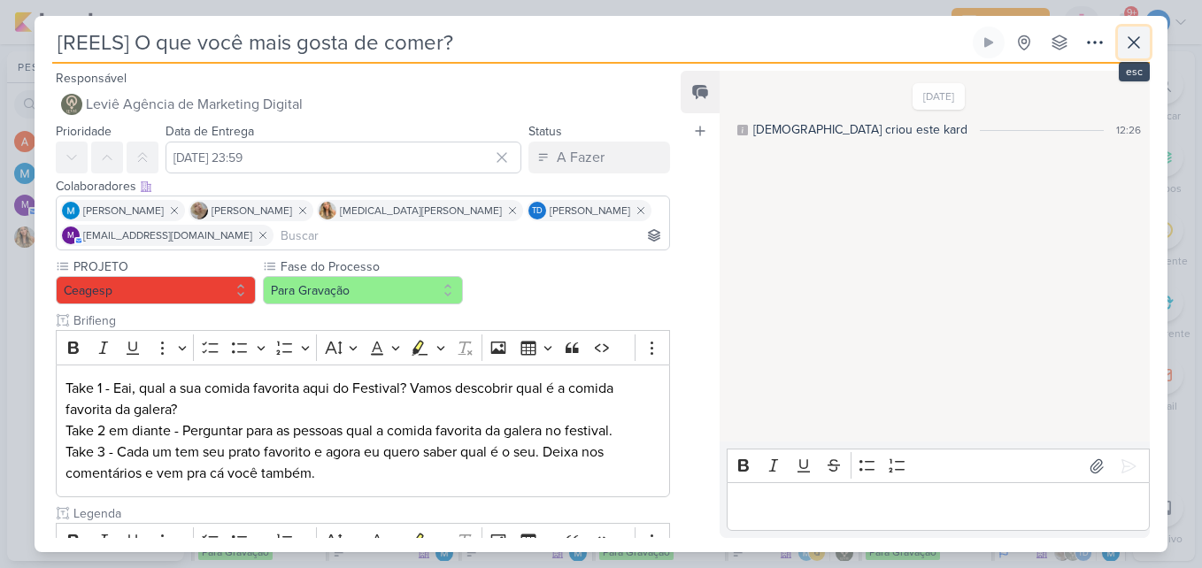
click at [1146, 47] on button at bounding box center [1134, 43] width 32 height 32
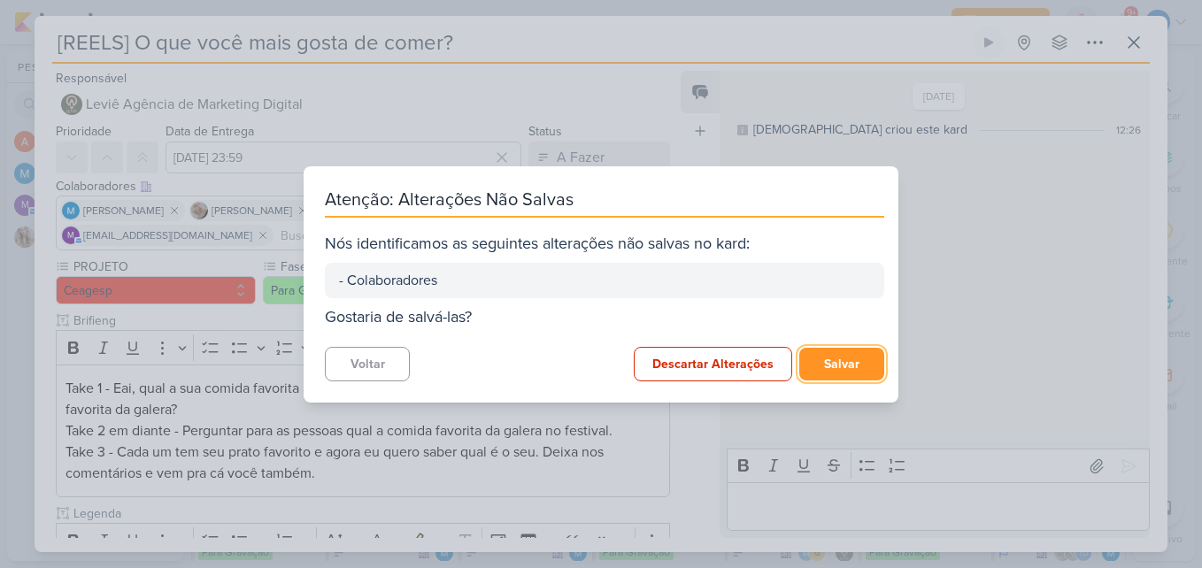
click at [818, 366] on button "Salvar" at bounding box center [841, 364] width 85 height 33
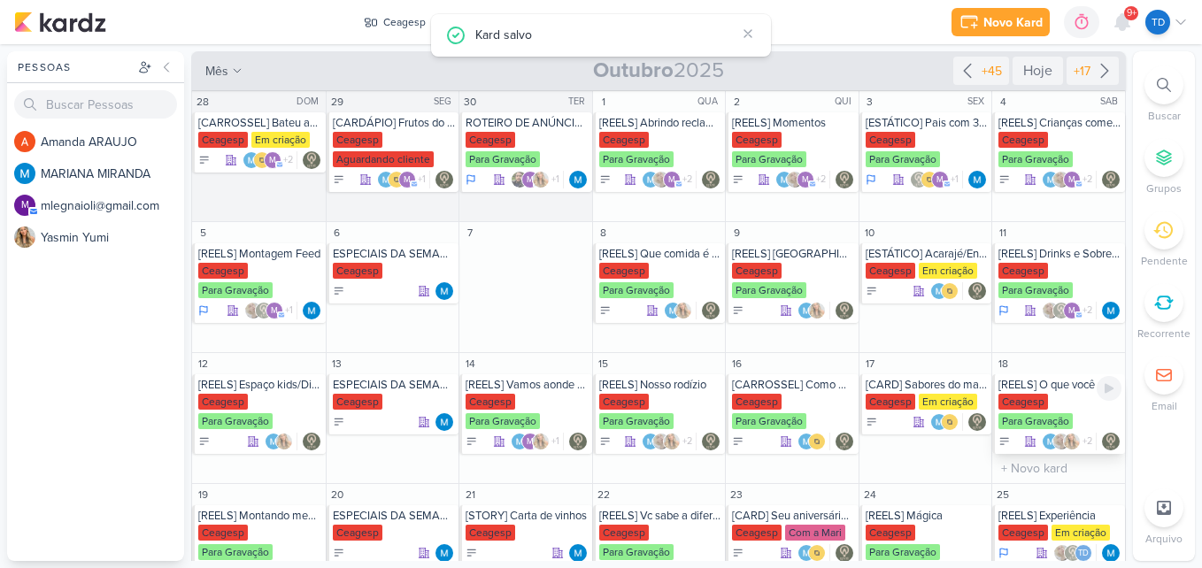
click at [1021, 376] on div "[REELS] O que você mais gosta de comer? [GEOGRAPHIC_DATA] Para Gravação +2" at bounding box center [1058, 415] width 133 height 80
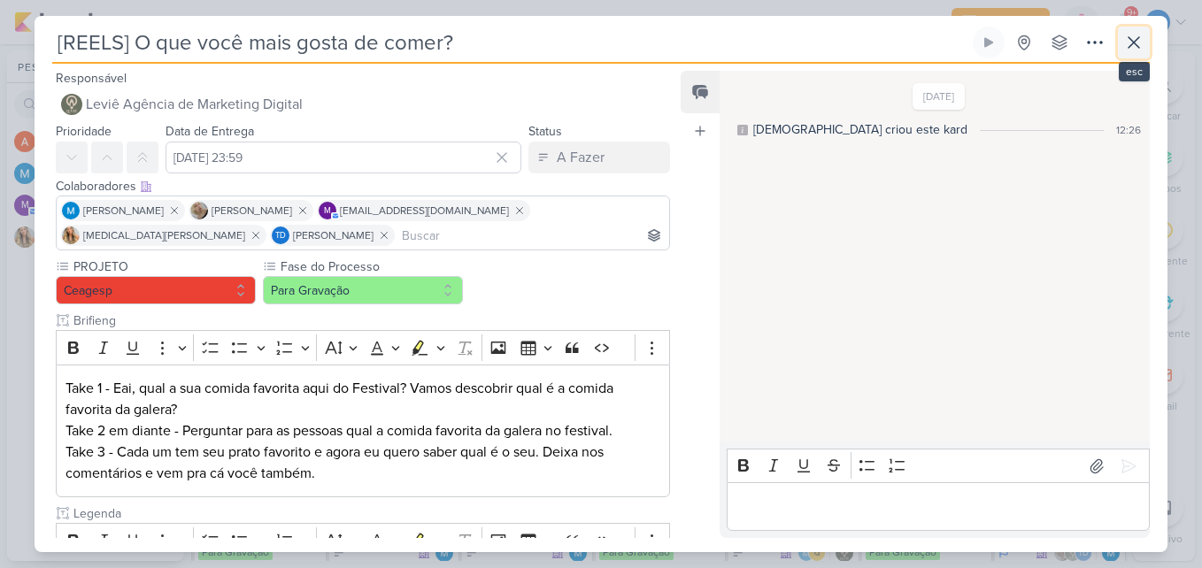
click at [1133, 43] on icon at bounding box center [1134, 42] width 11 height 11
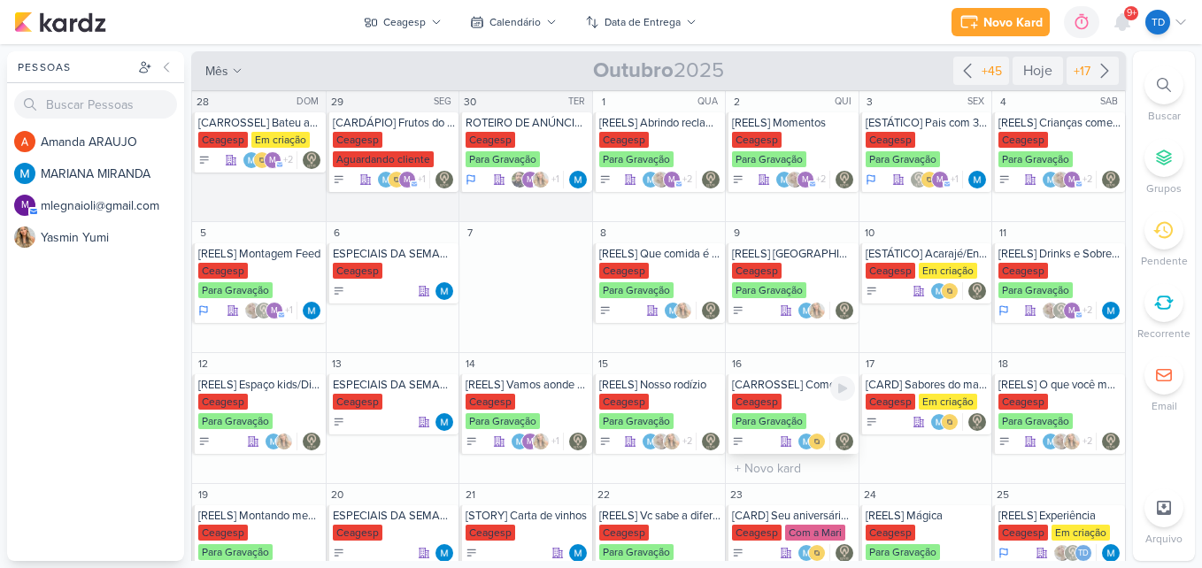
click at [760, 397] on div "Ceagesp" at bounding box center [757, 402] width 50 height 16
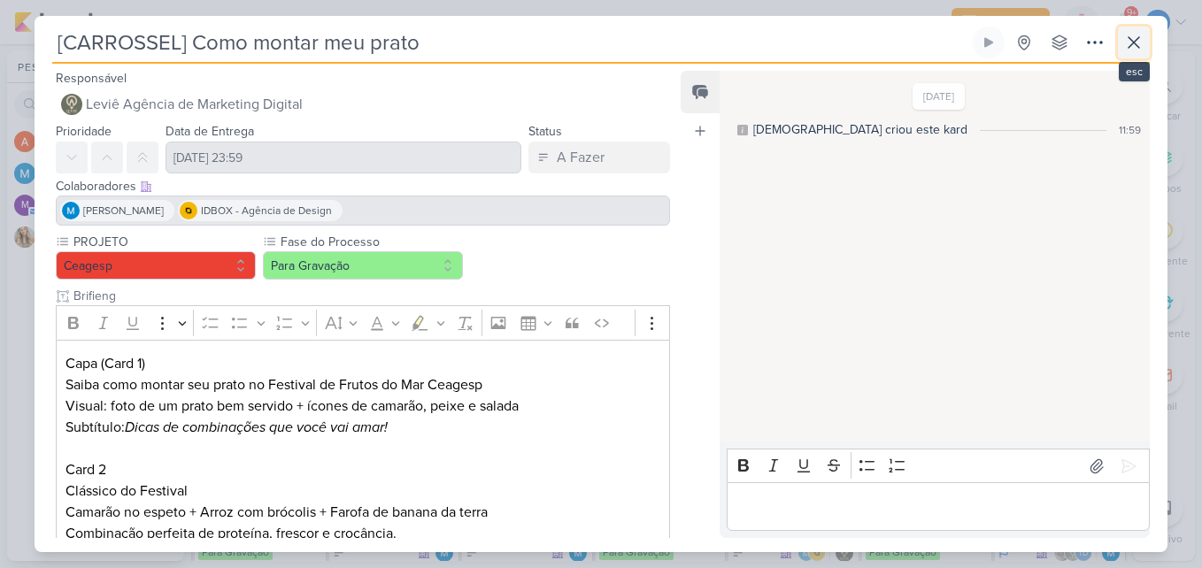
click at [1129, 40] on icon at bounding box center [1134, 42] width 21 height 21
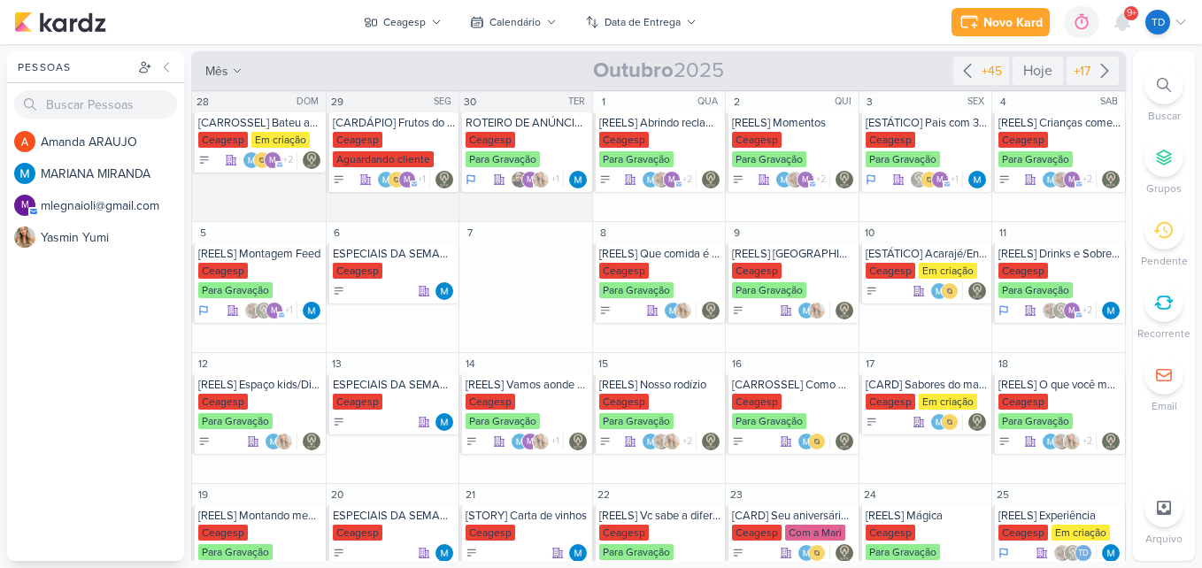
scroll to position [313, 0]
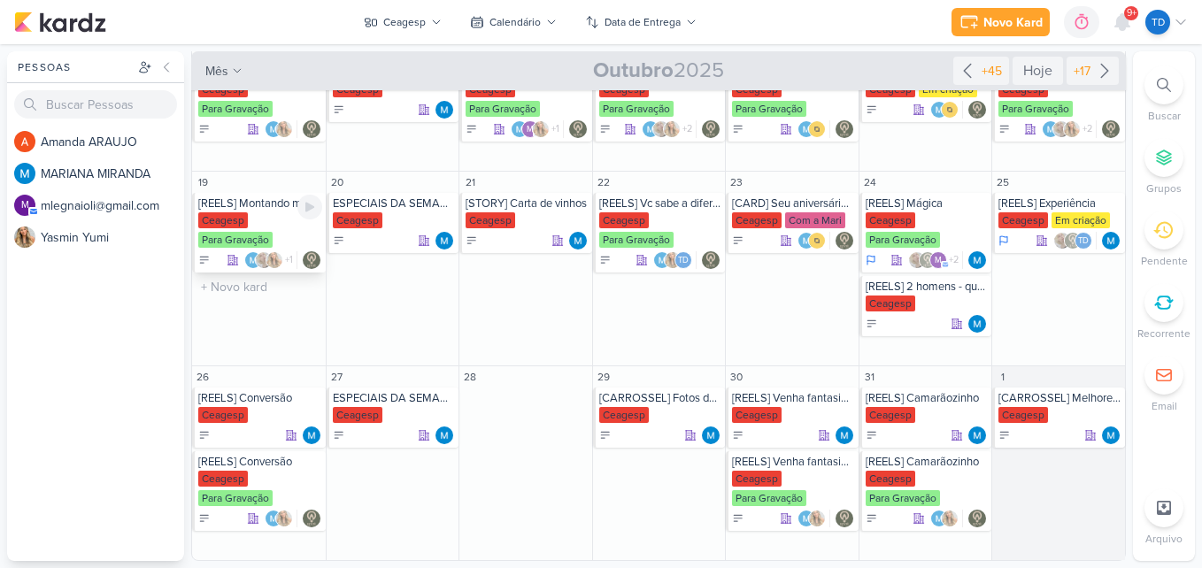
click at [245, 228] on div "Ceagesp Para Gravação" at bounding box center [260, 230] width 124 height 37
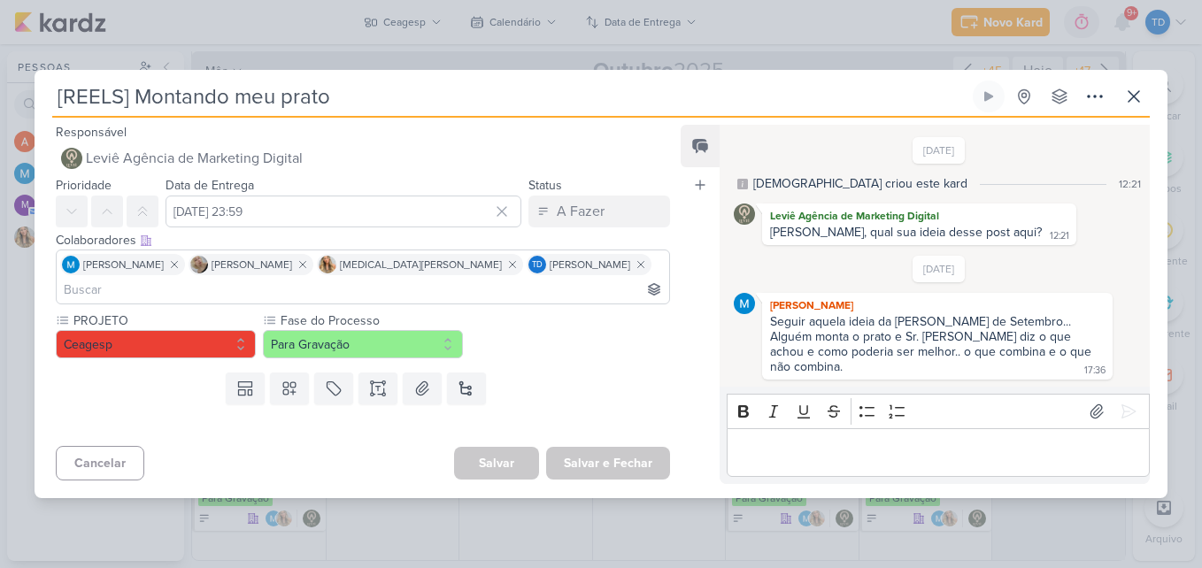
click at [576, 279] on input at bounding box center [363, 289] width 606 height 21
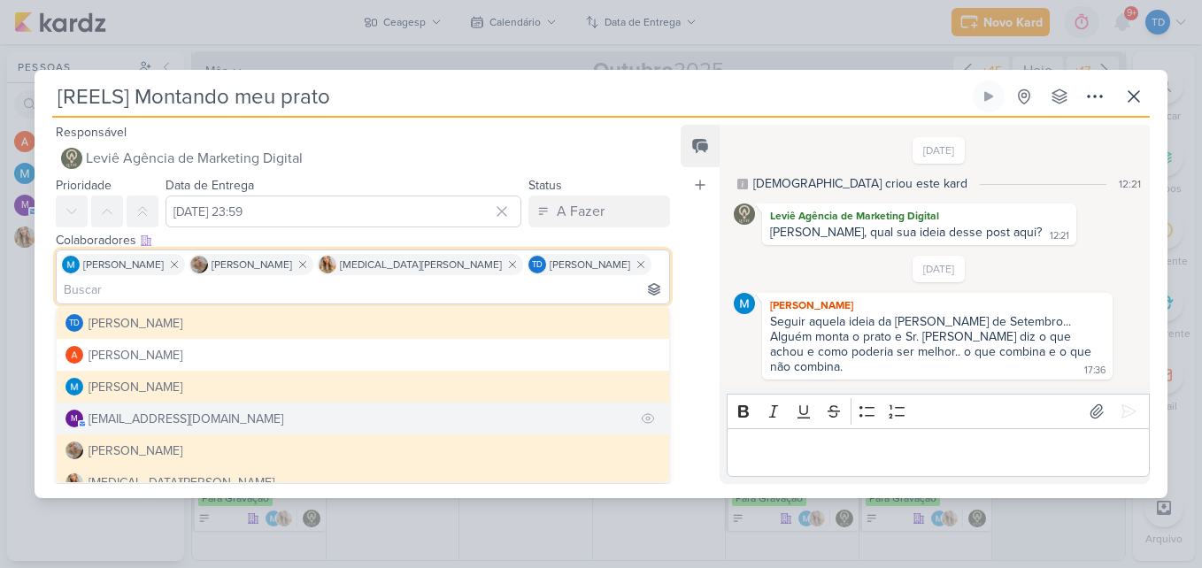
click at [176, 410] on div "[EMAIL_ADDRESS][DOMAIN_NAME]" at bounding box center [186, 419] width 195 height 19
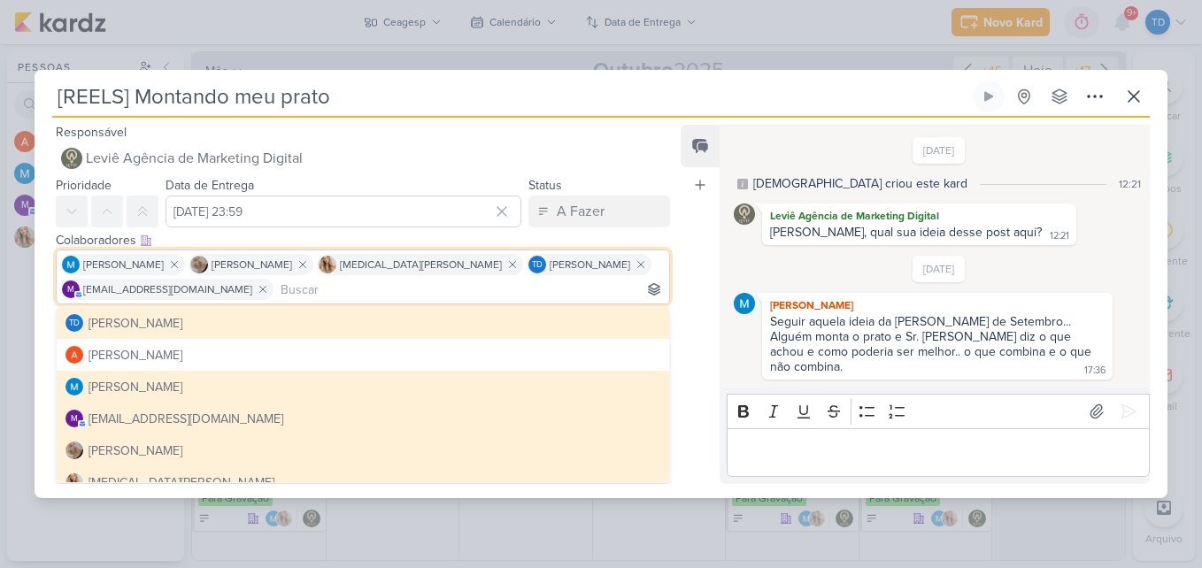
click at [686, 254] on div "Feed Atrelar email Solte o email para atrelar ao kard" at bounding box center [700, 304] width 39 height 359
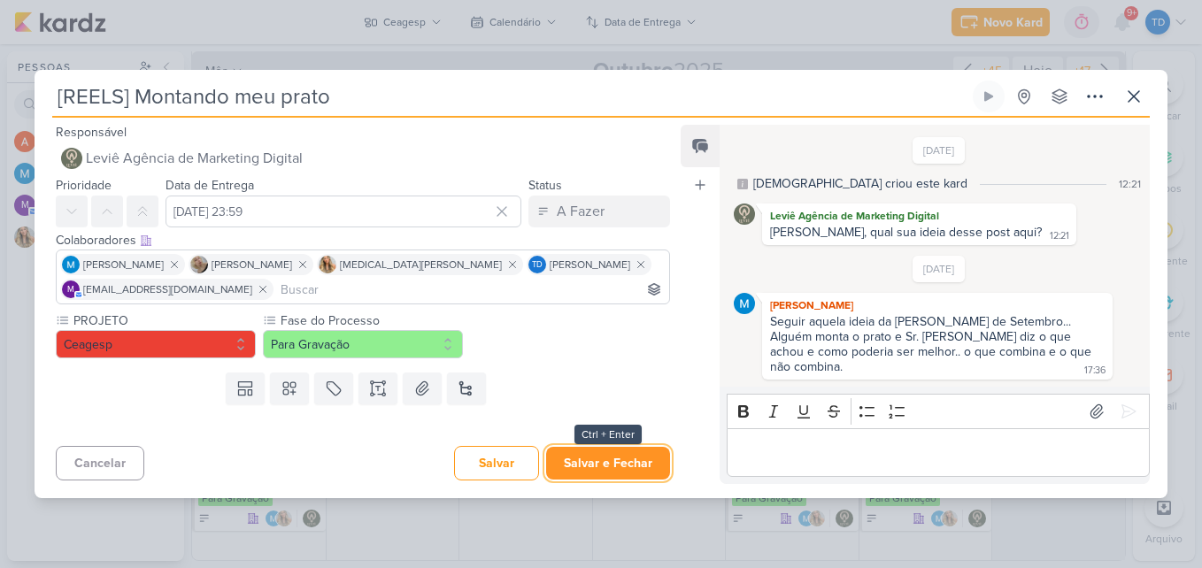
click at [638, 465] on button "Salvar e Fechar" at bounding box center [608, 463] width 124 height 33
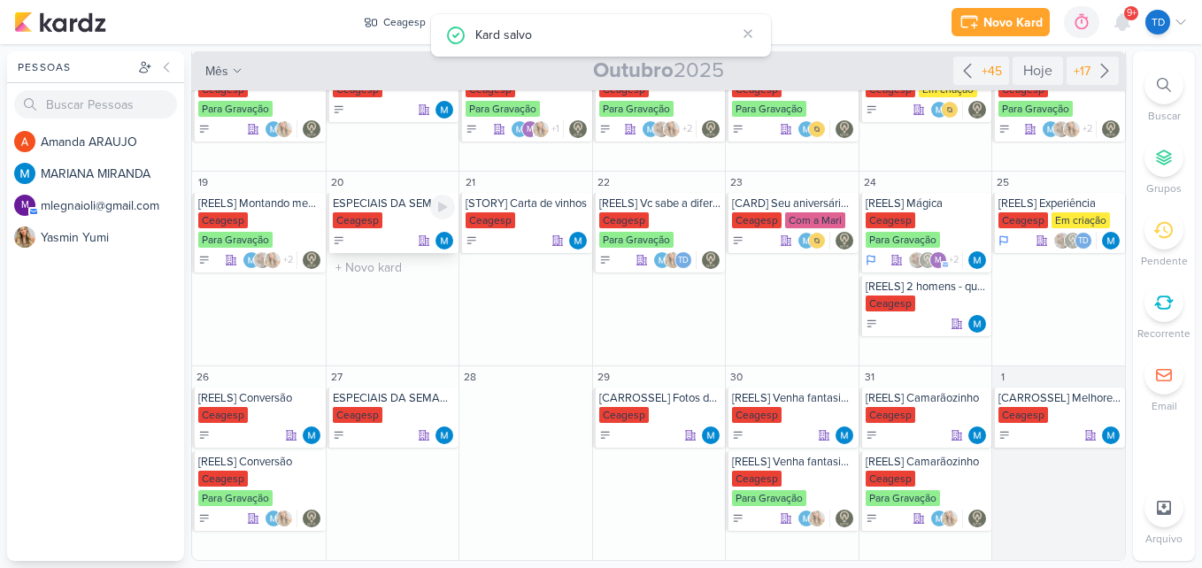
click at [389, 224] on div "Ceagesp" at bounding box center [394, 221] width 123 height 18
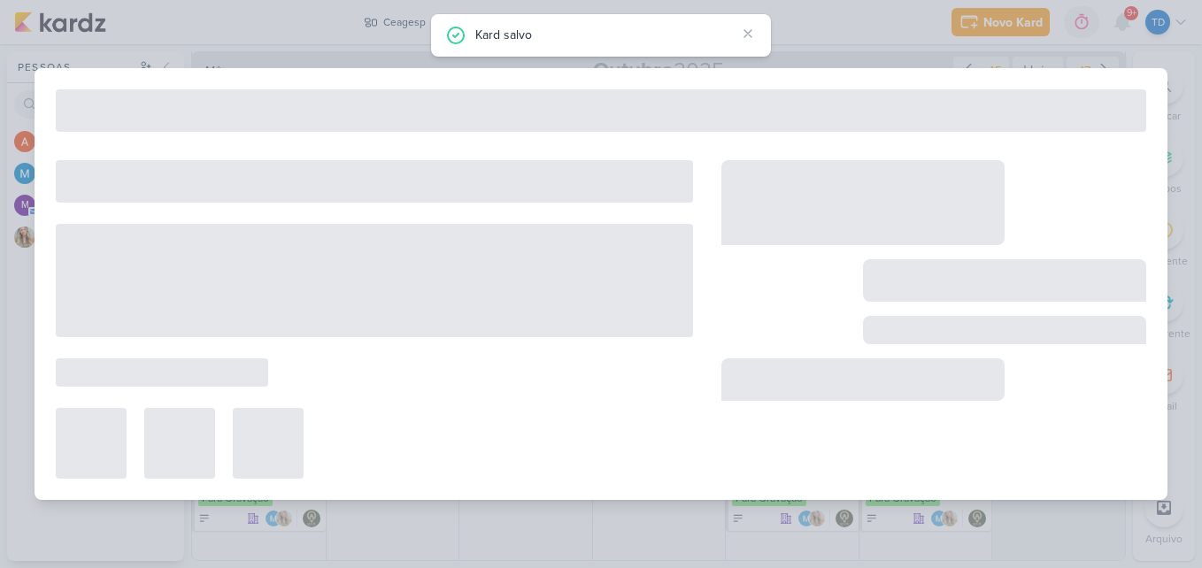
type input "ESPECIAIS DA SEMANA"
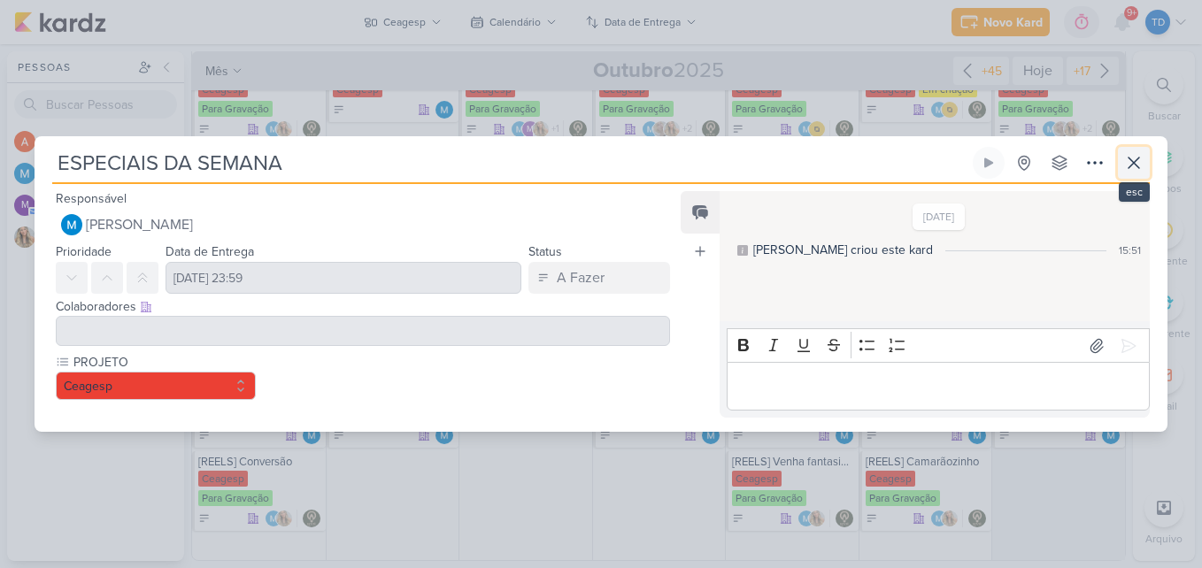
click at [1130, 173] on icon at bounding box center [1134, 162] width 21 height 21
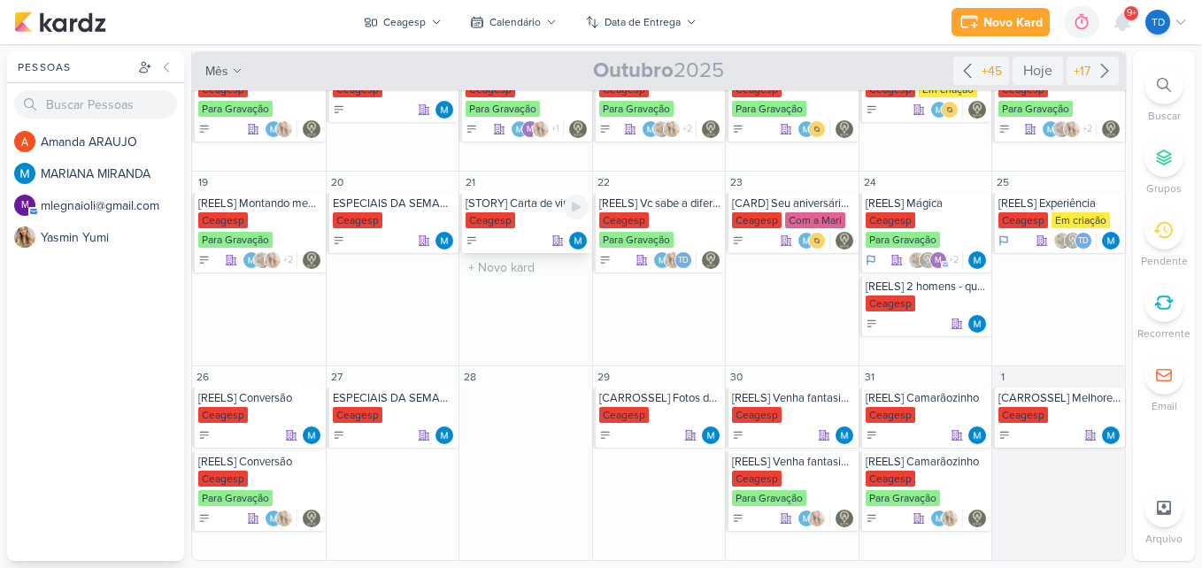
click at [516, 228] on div "Ceagesp" at bounding box center [527, 221] width 123 height 18
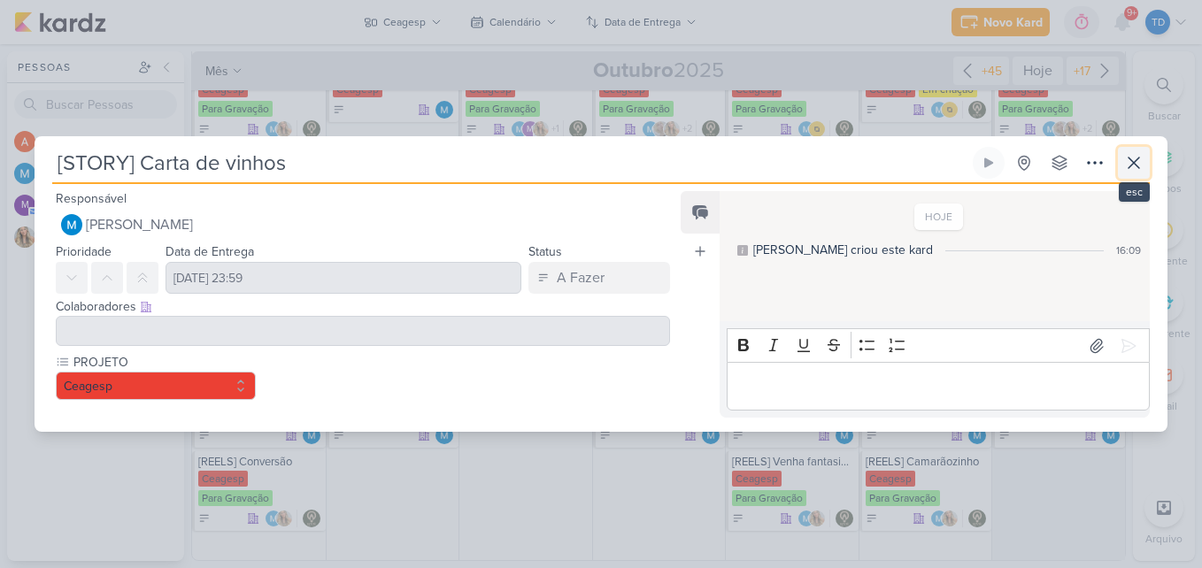
click at [1137, 166] on icon at bounding box center [1134, 163] width 11 height 11
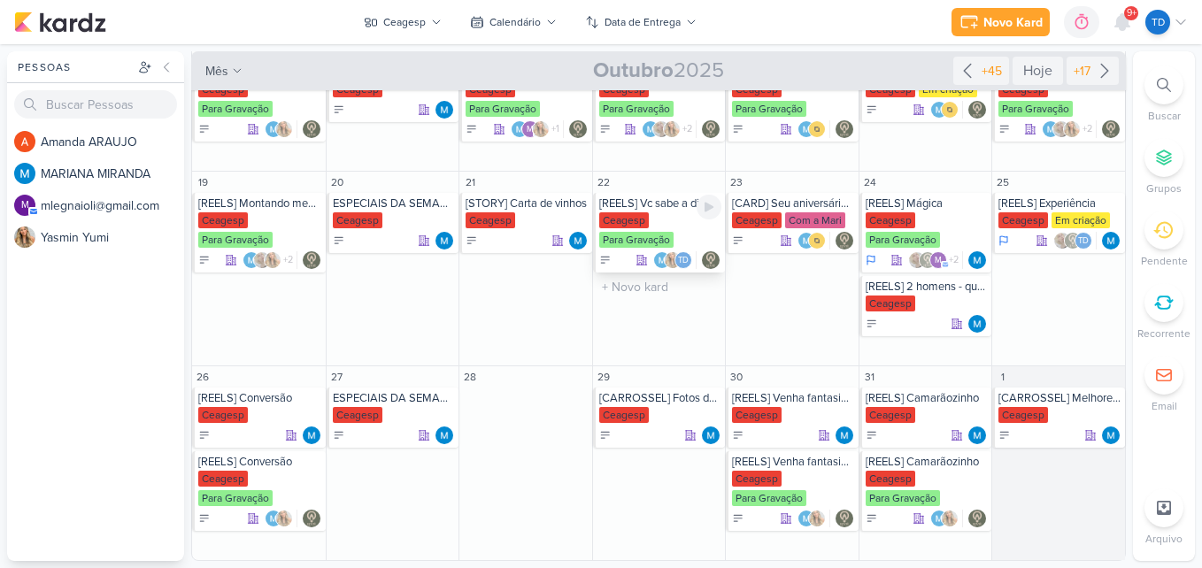
click at [647, 209] on div "[REELS] Vc sabe a diferença?" at bounding box center [660, 204] width 123 height 14
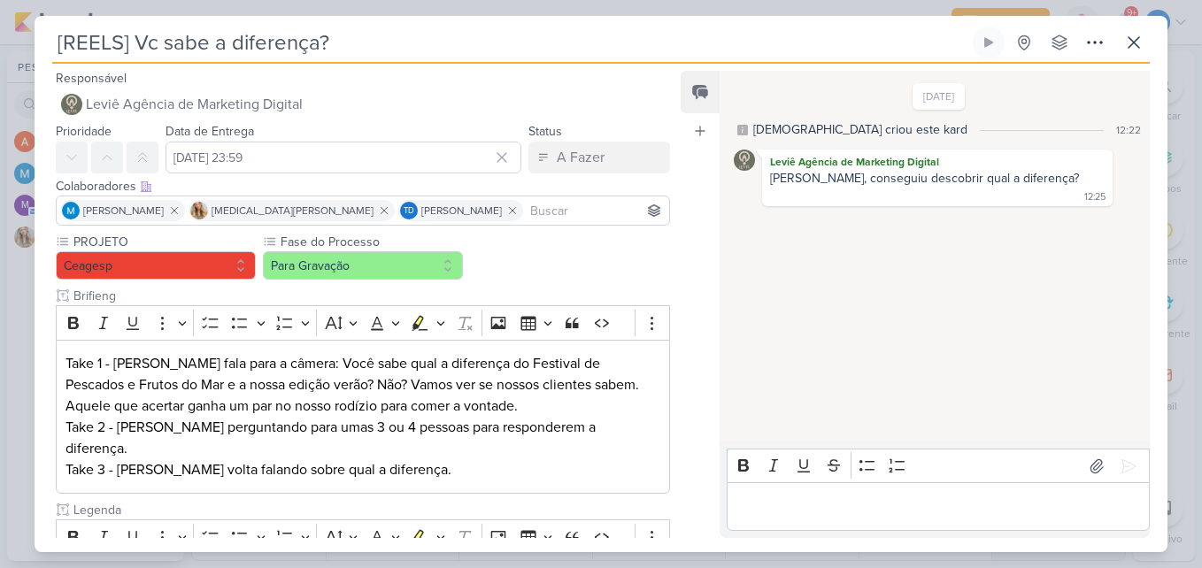
click at [527, 214] on input at bounding box center [596, 210] width 139 height 21
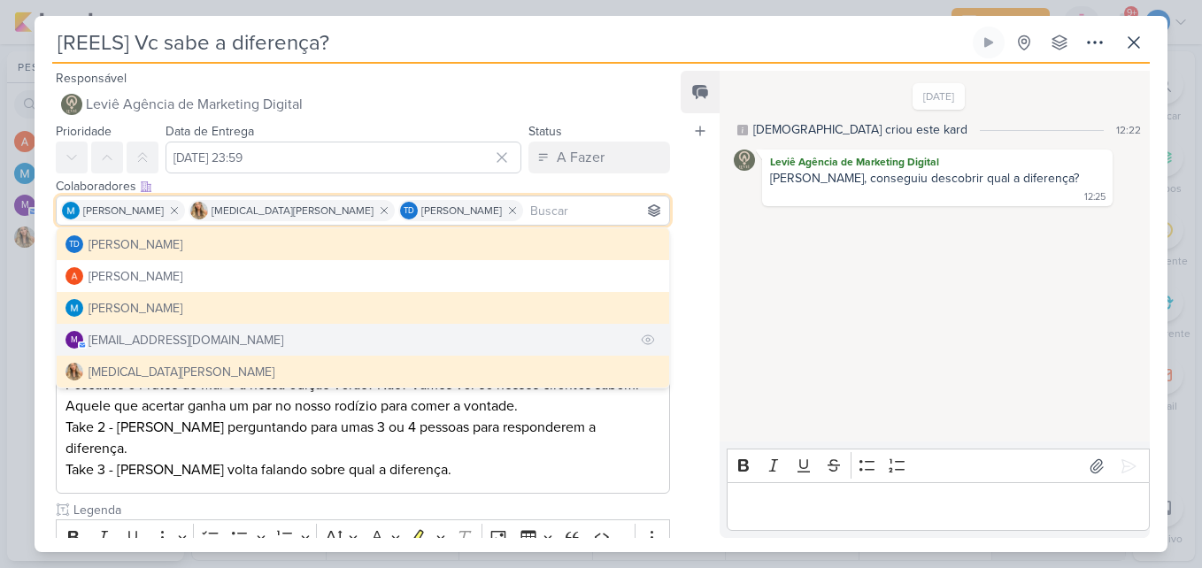
click at [183, 333] on div "[EMAIL_ADDRESS][DOMAIN_NAME]" at bounding box center [186, 340] width 195 height 19
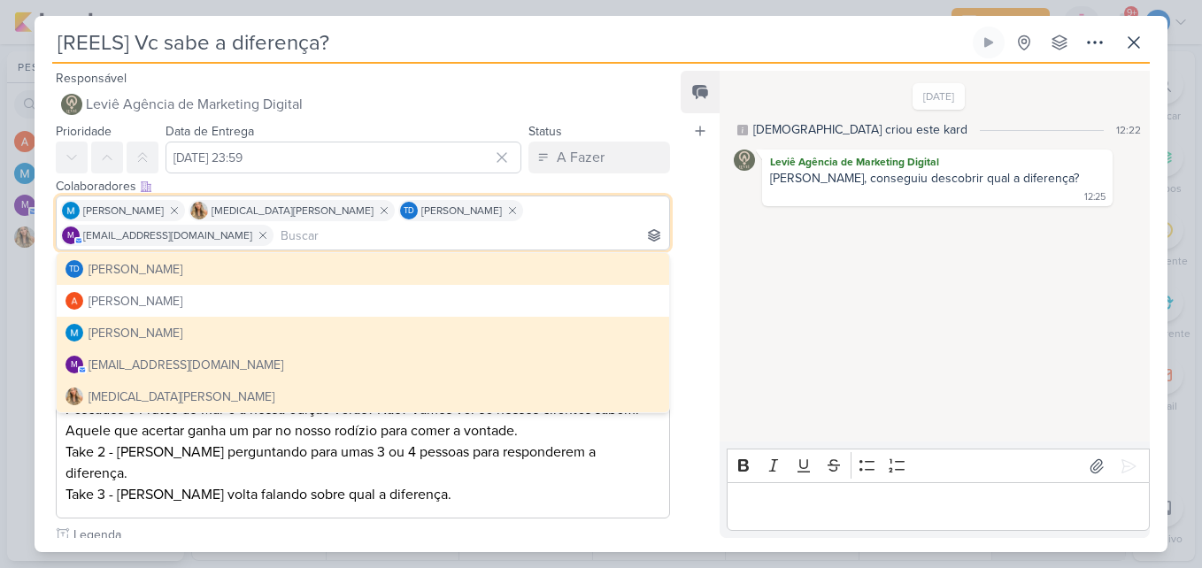
click at [681, 238] on div "Feed Atrelar email Solte o email para atrelar ao kard" at bounding box center [700, 304] width 39 height 467
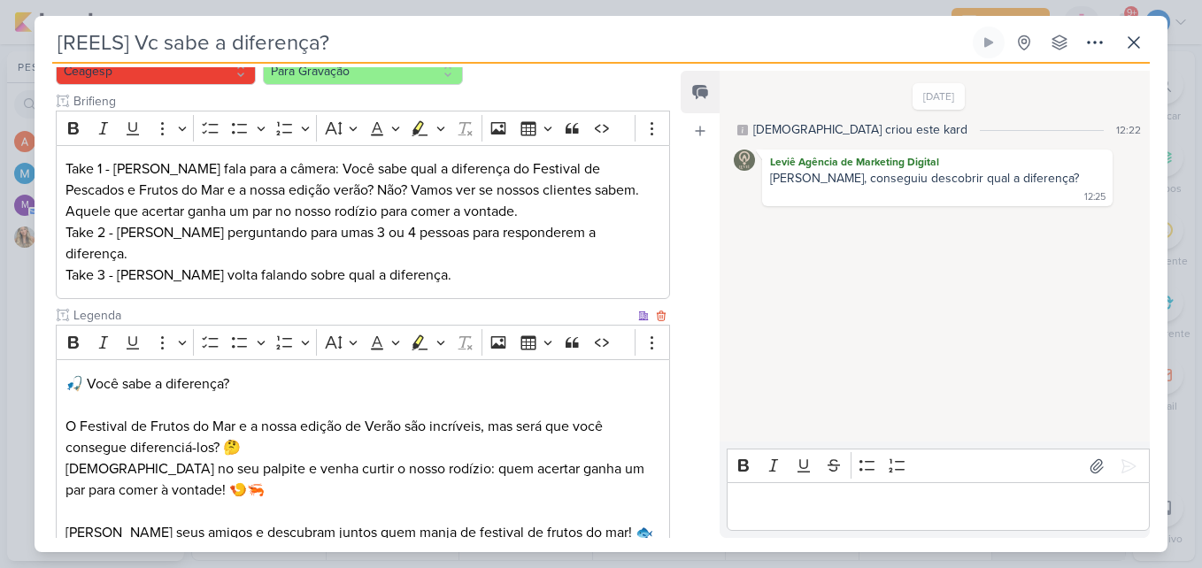
scroll to position [397, 0]
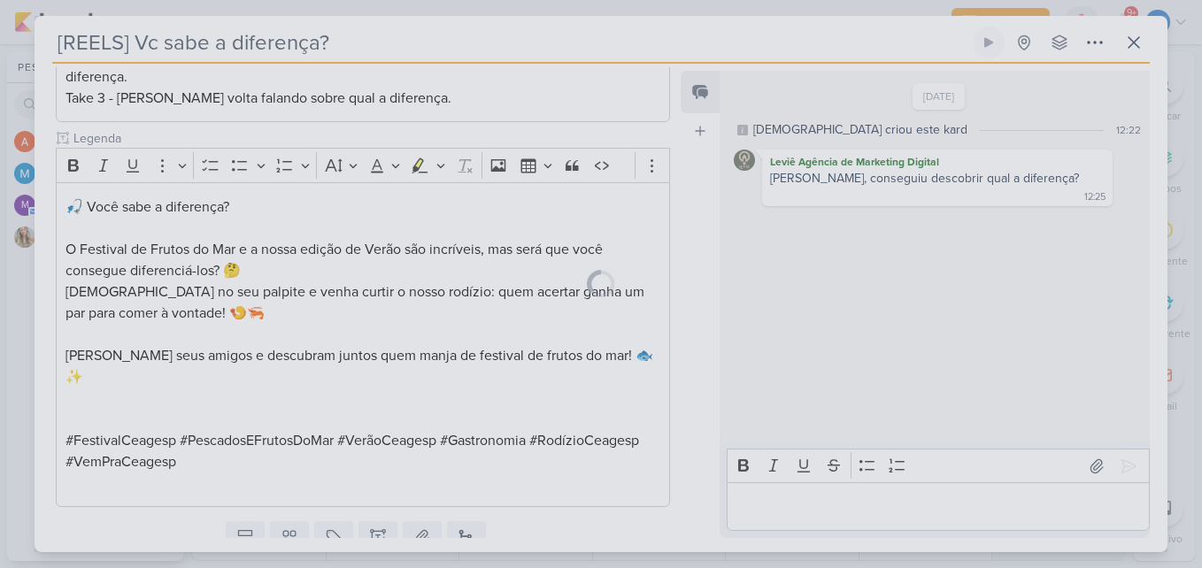
scroll to position [395, 0]
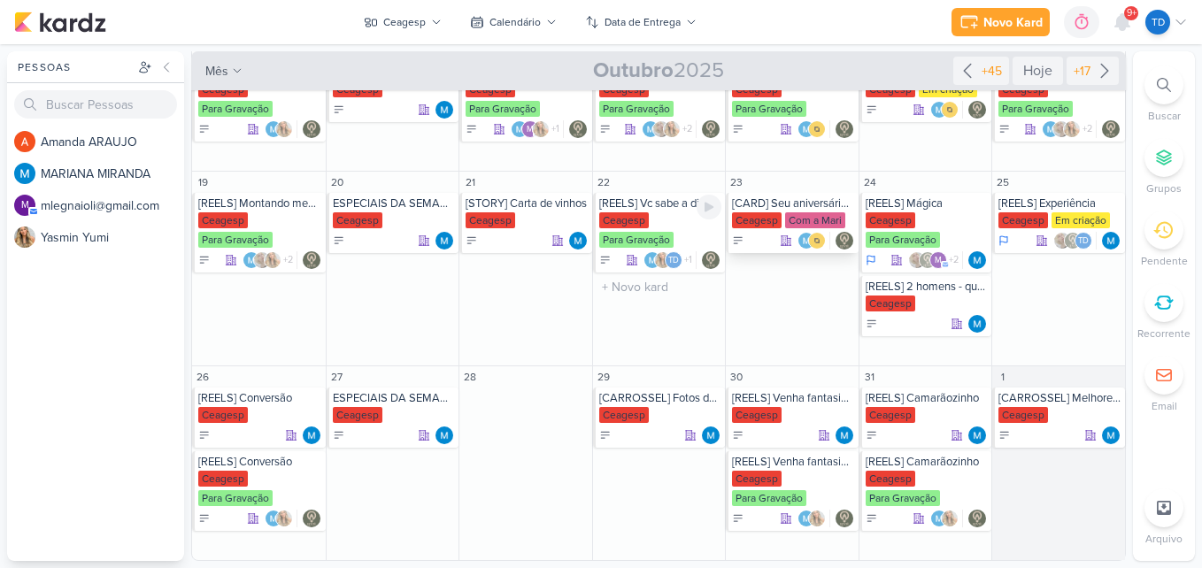
click at [761, 214] on div "Ceagesp" at bounding box center [757, 220] width 50 height 16
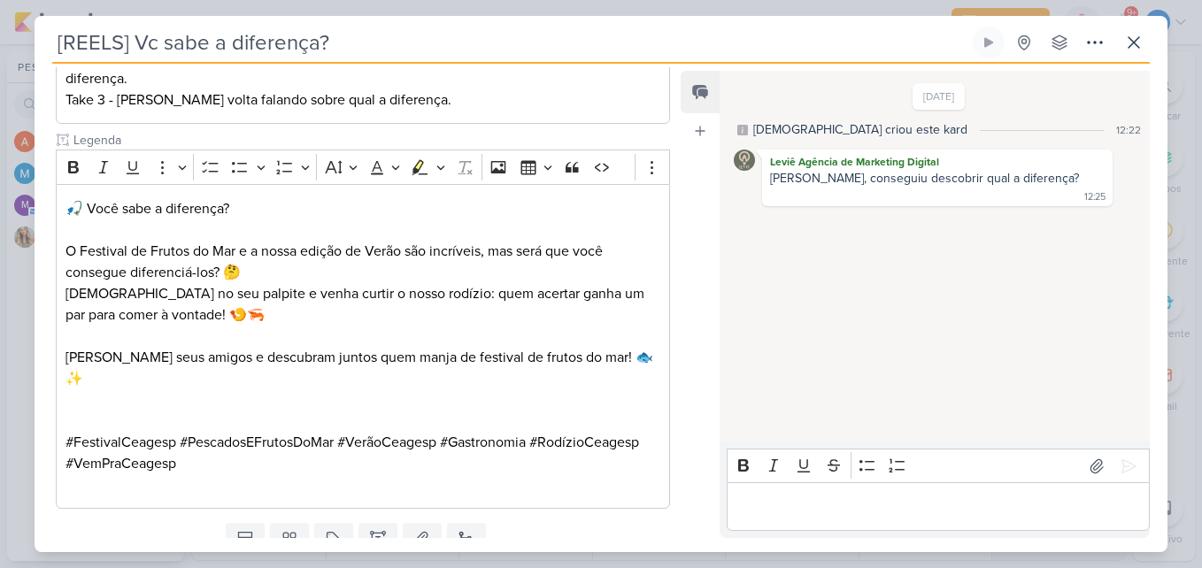
click at [777, 219] on div "[DATE] [DEMOGRAPHIC_DATA] criou este kard 12:22 Leviê Agência de Marketing Digi…" at bounding box center [934, 257] width 429 height 369
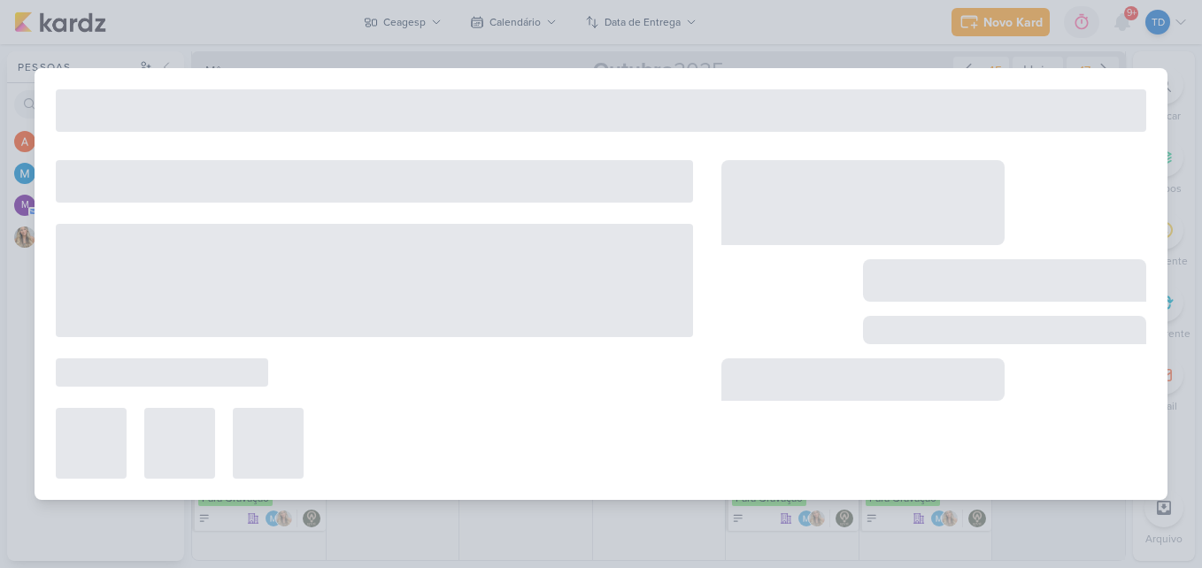
type input "[CARD] Seu aniversário merece um upgrade"
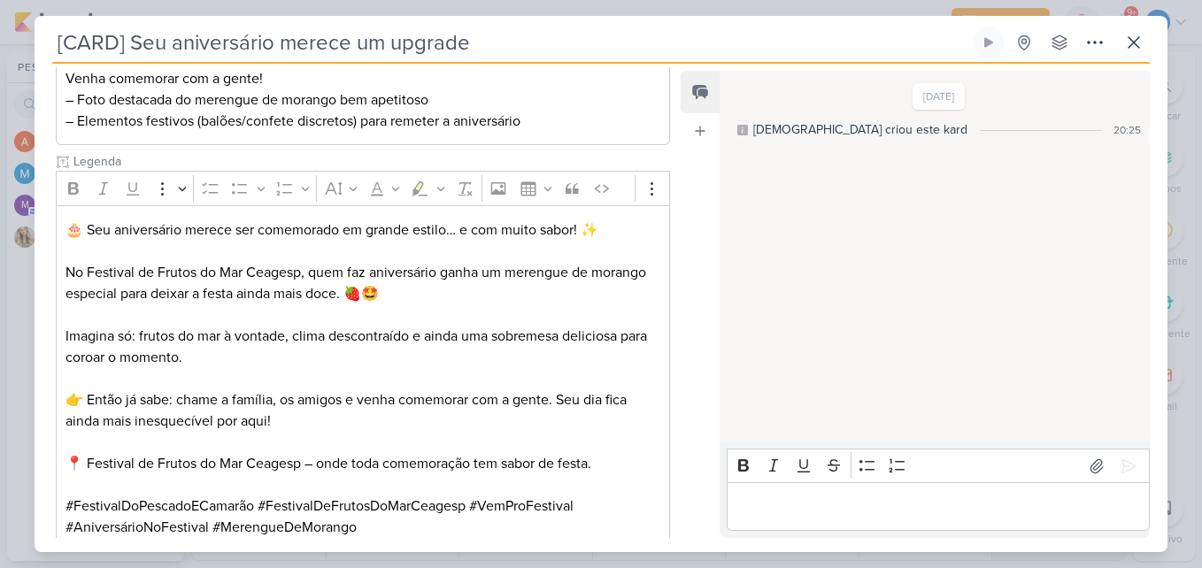
scroll to position [0, 0]
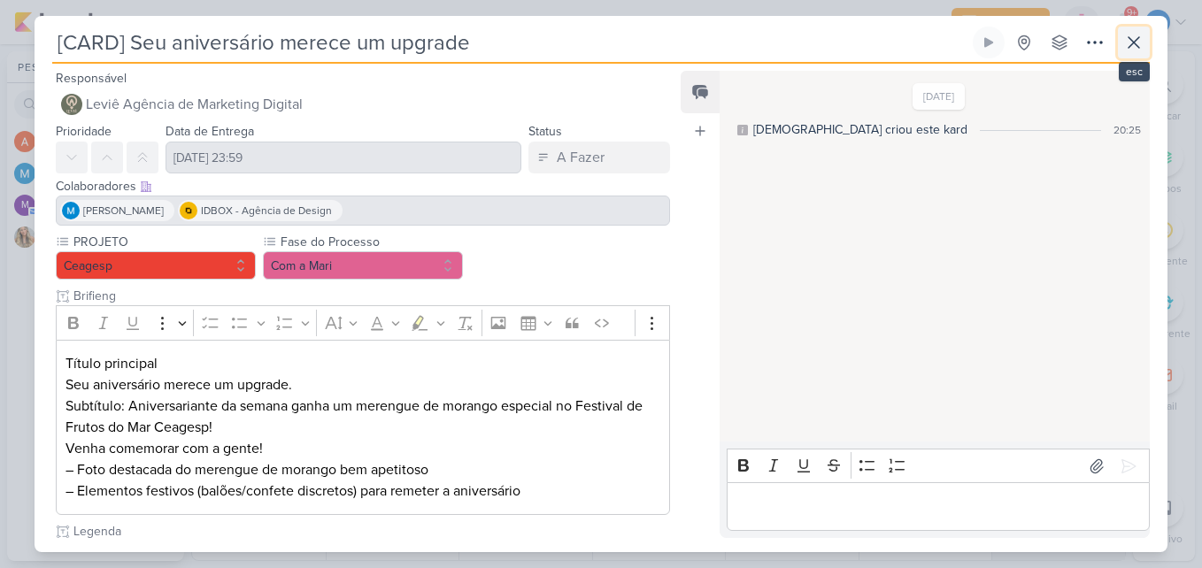
click at [1132, 44] on icon at bounding box center [1134, 42] width 11 height 11
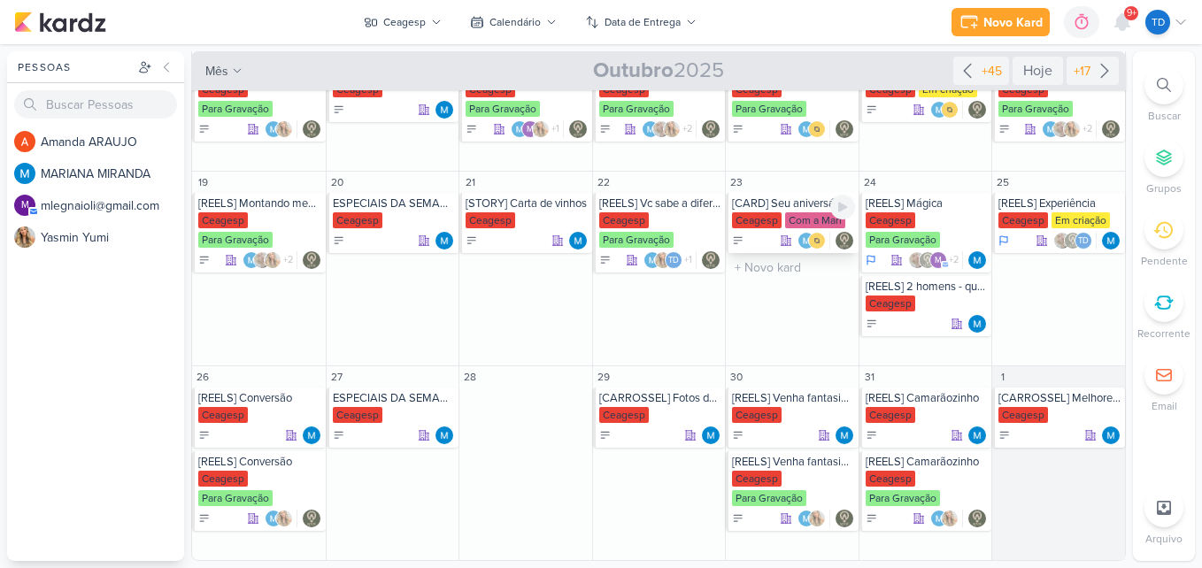
click at [790, 206] on div "[CARD] Seu aniversário merece um upgrade" at bounding box center [793, 204] width 123 height 14
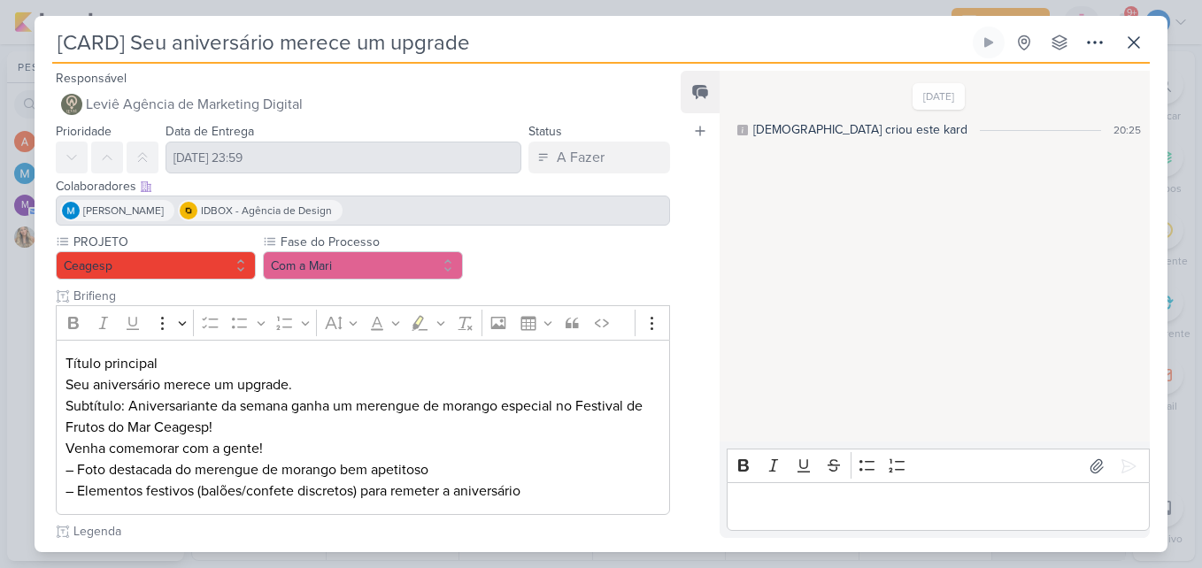
click at [413, 211] on div "[PERSON_NAME] IDBOX - Agência de Design" at bounding box center [363, 211] width 614 height 30
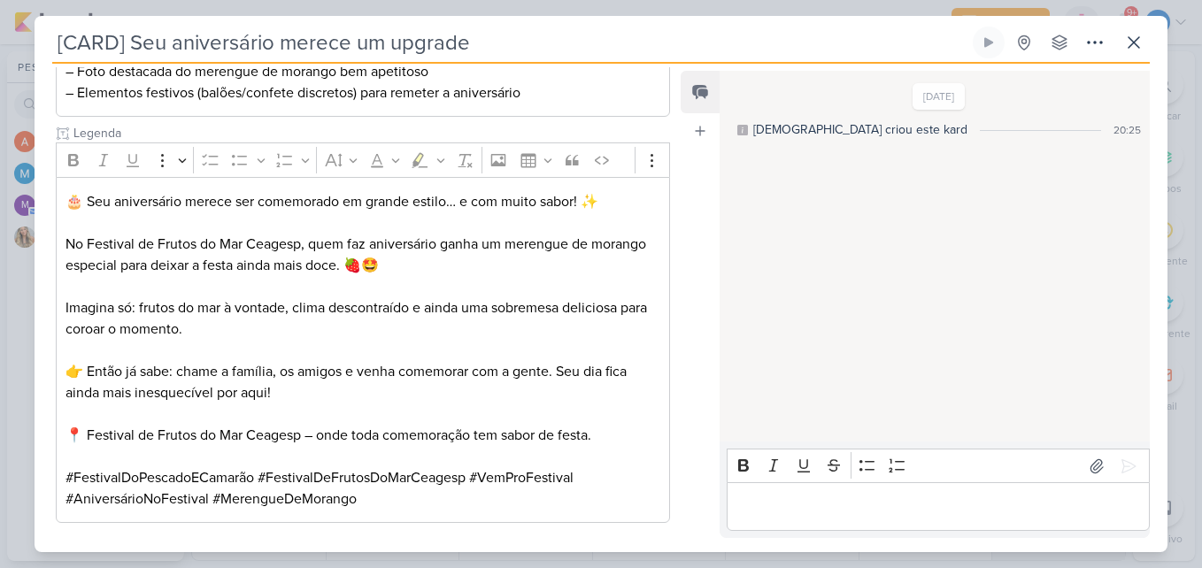
scroll to position [401, 0]
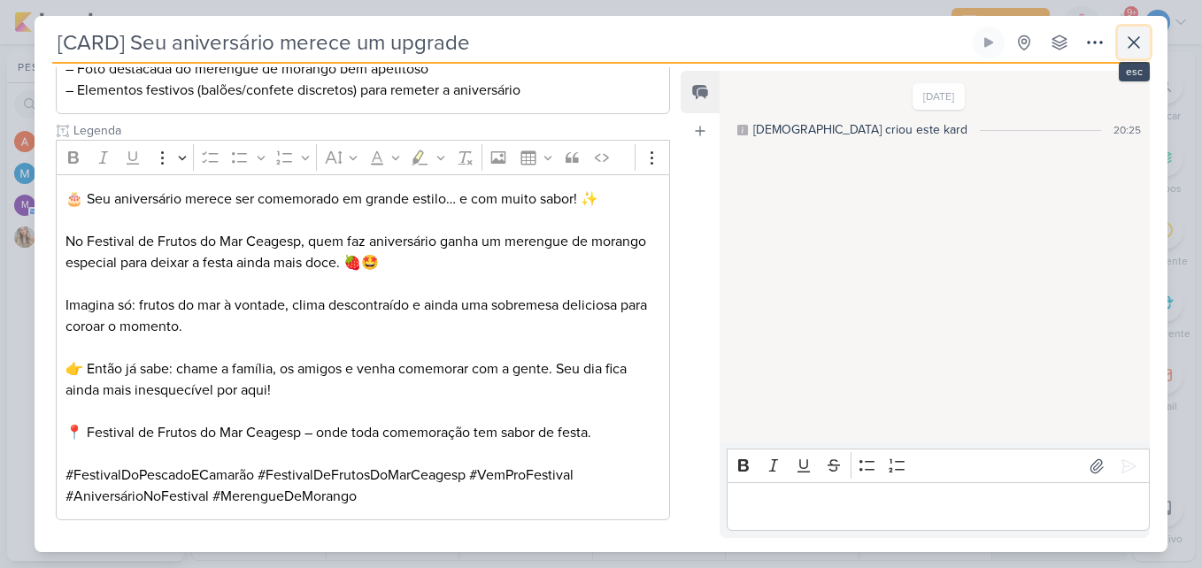
click at [1144, 42] on icon at bounding box center [1134, 42] width 21 height 21
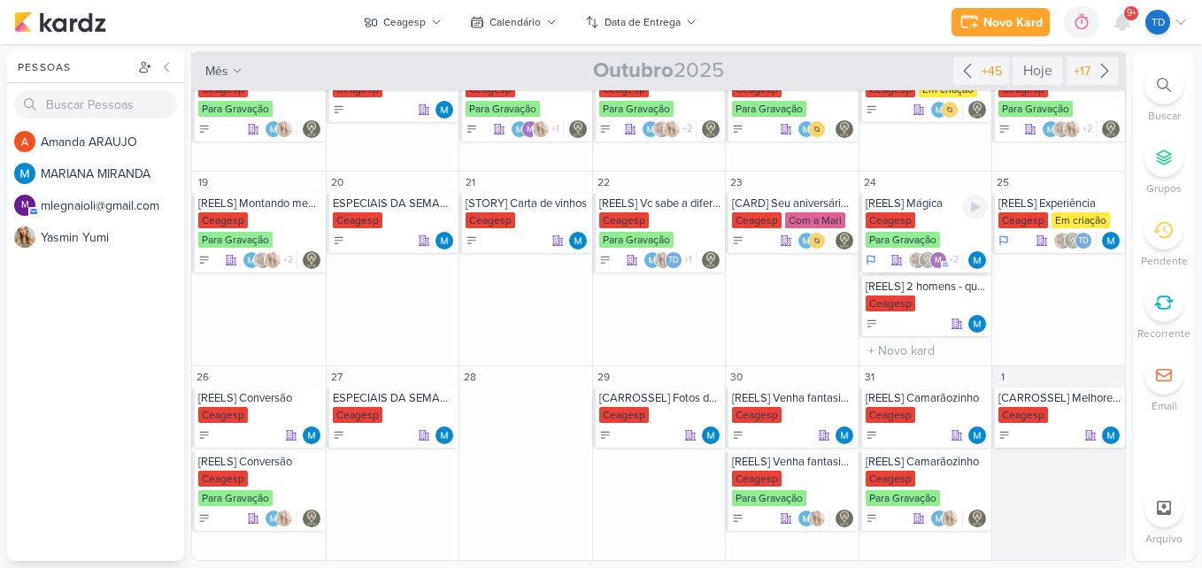
click at [902, 219] on div "Ceagesp" at bounding box center [891, 220] width 50 height 16
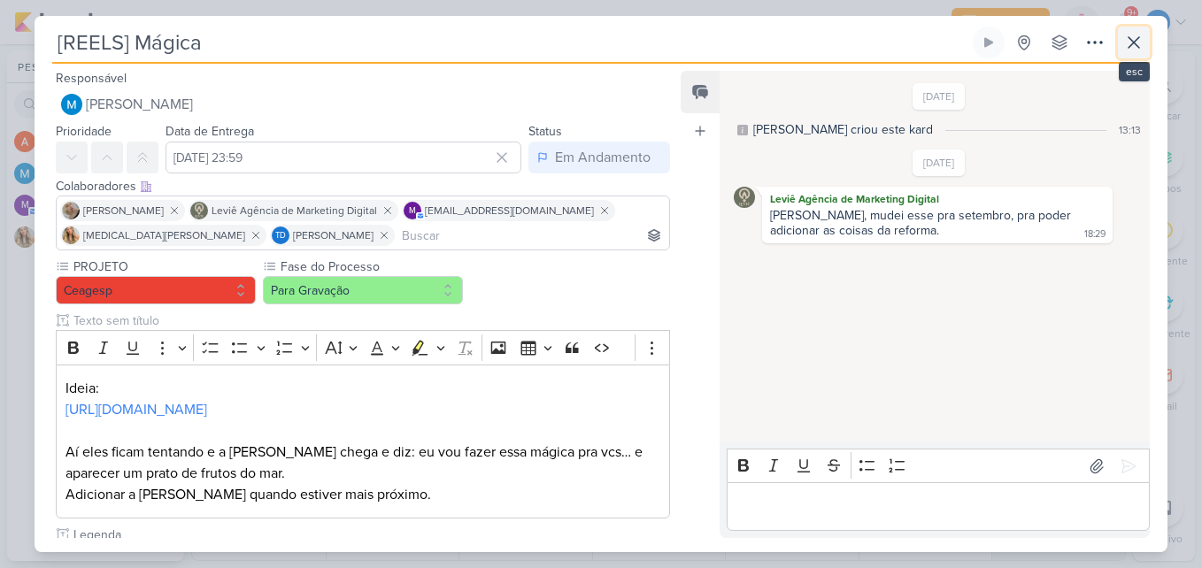
click at [1137, 46] on icon at bounding box center [1134, 42] width 11 height 11
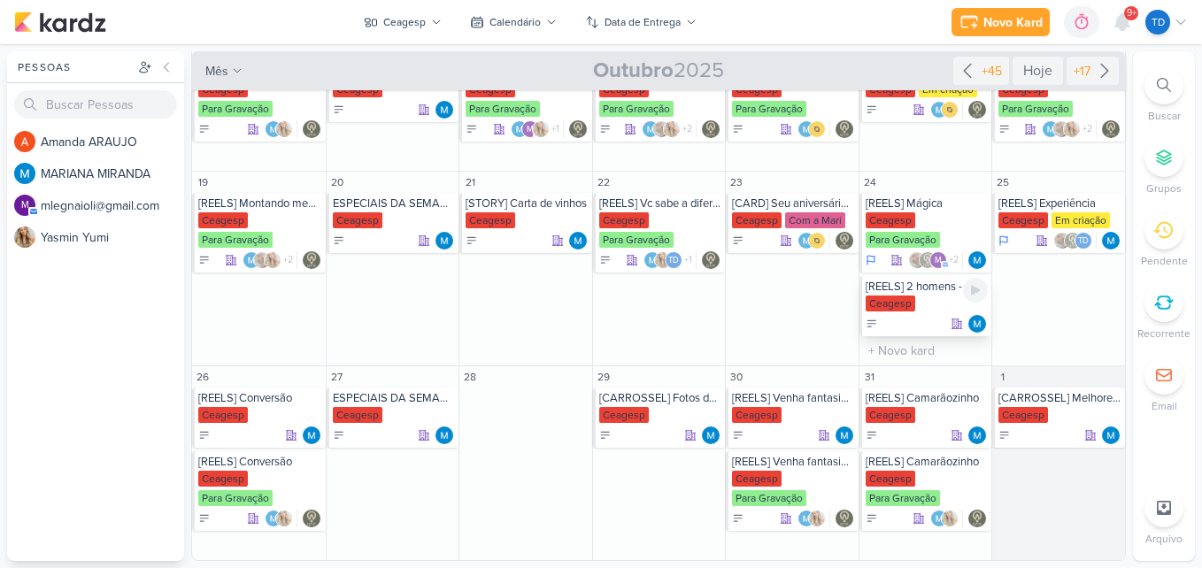
click at [940, 297] on div "Ceagesp" at bounding box center [927, 305] width 123 height 18
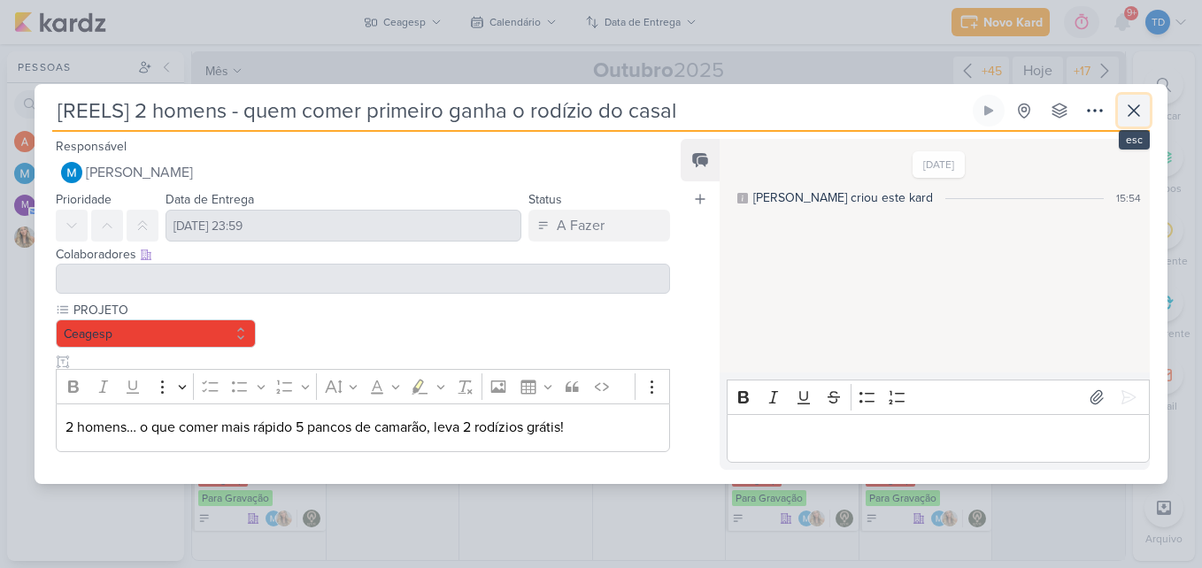
click at [1141, 104] on icon at bounding box center [1134, 110] width 21 height 21
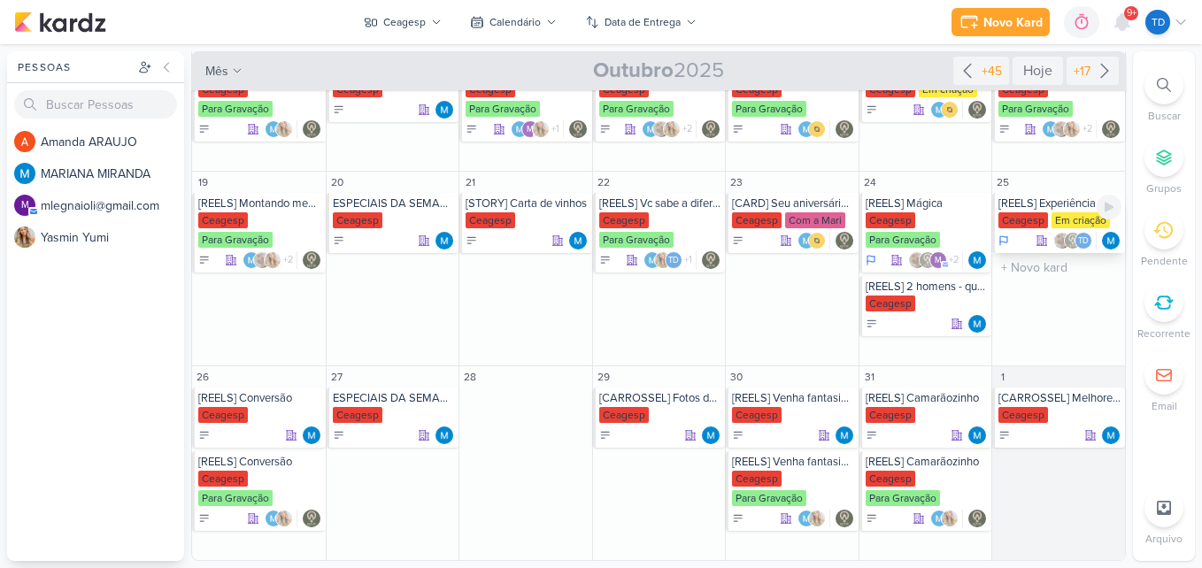
click at [1079, 215] on div "Em criação" at bounding box center [1081, 220] width 58 height 16
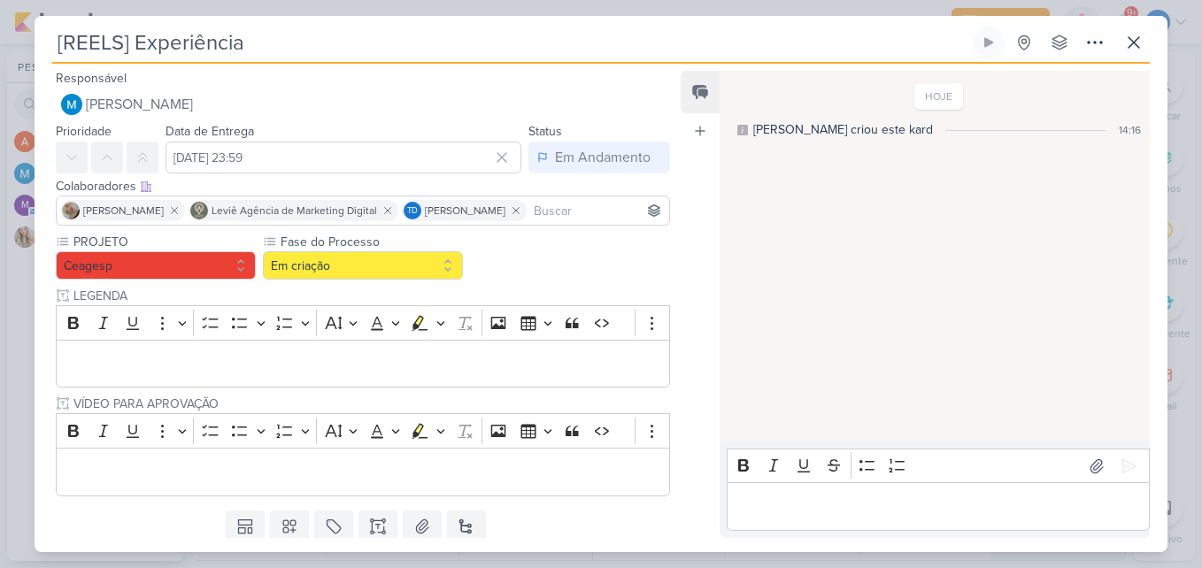
click at [530, 212] on input at bounding box center [597, 210] width 135 height 21
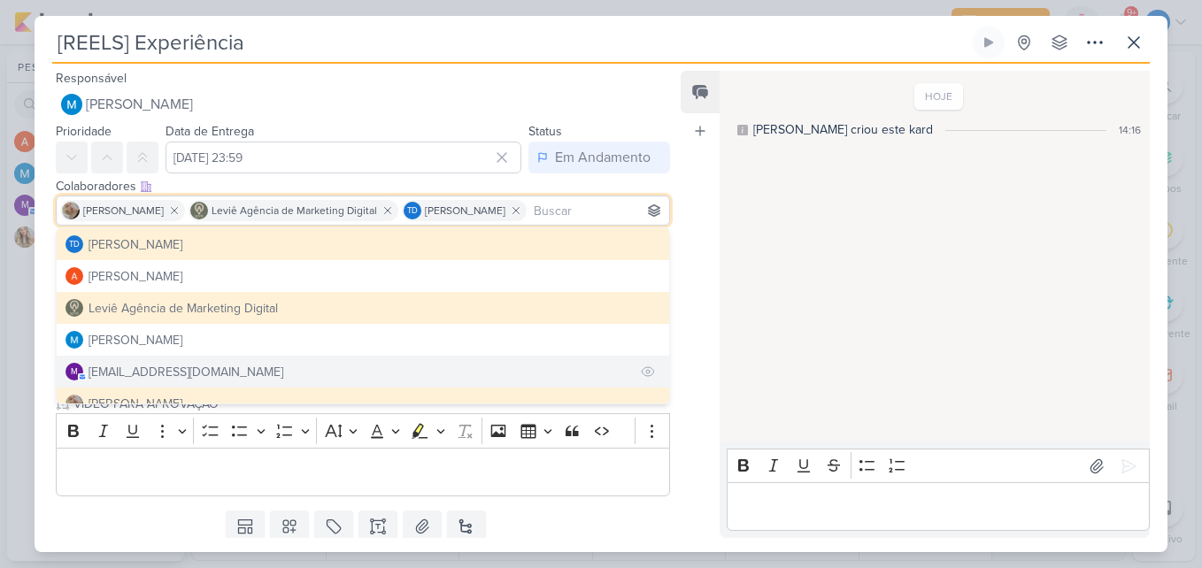
click at [173, 367] on div "[EMAIL_ADDRESS][DOMAIN_NAME]" at bounding box center [186, 372] width 195 height 19
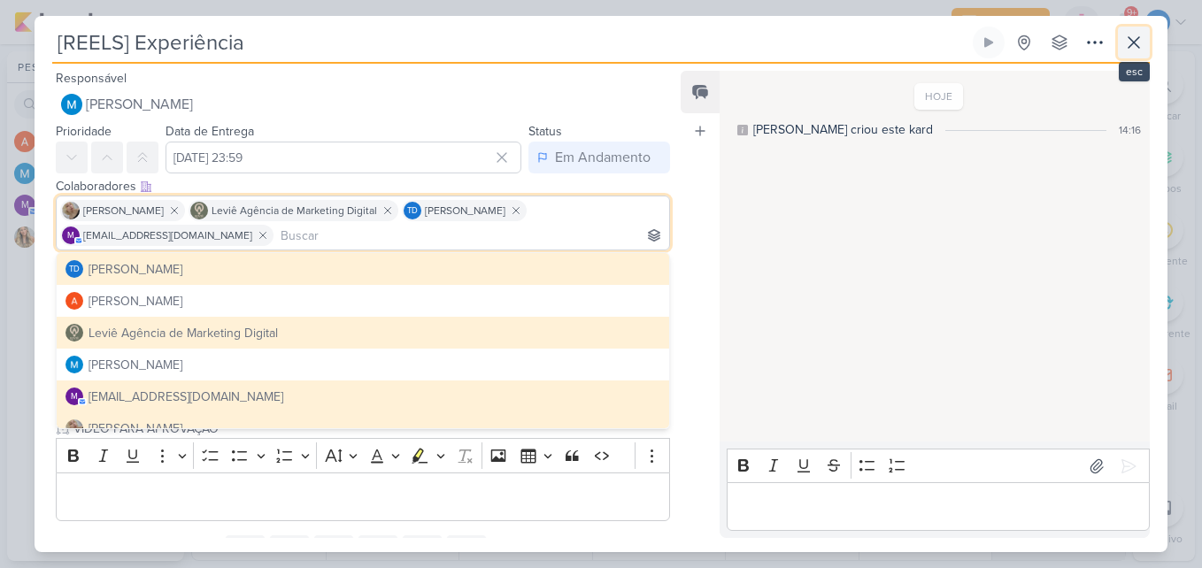
click at [1132, 49] on icon at bounding box center [1134, 42] width 21 height 21
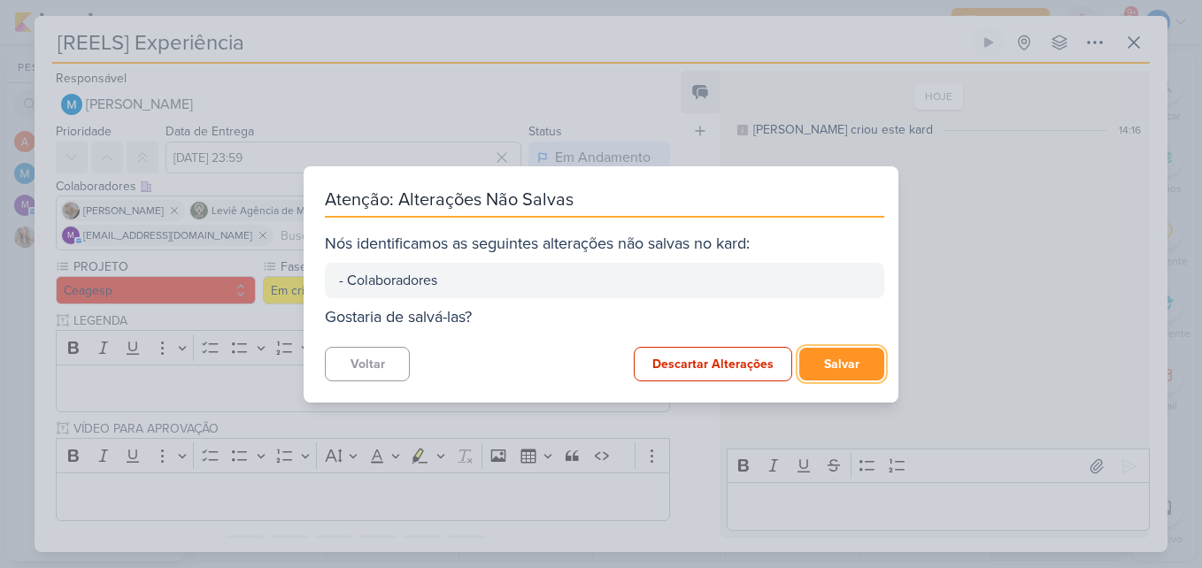
click at [822, 359] on button "Salvar" at bounding box center [841, 364] width 85 height 33
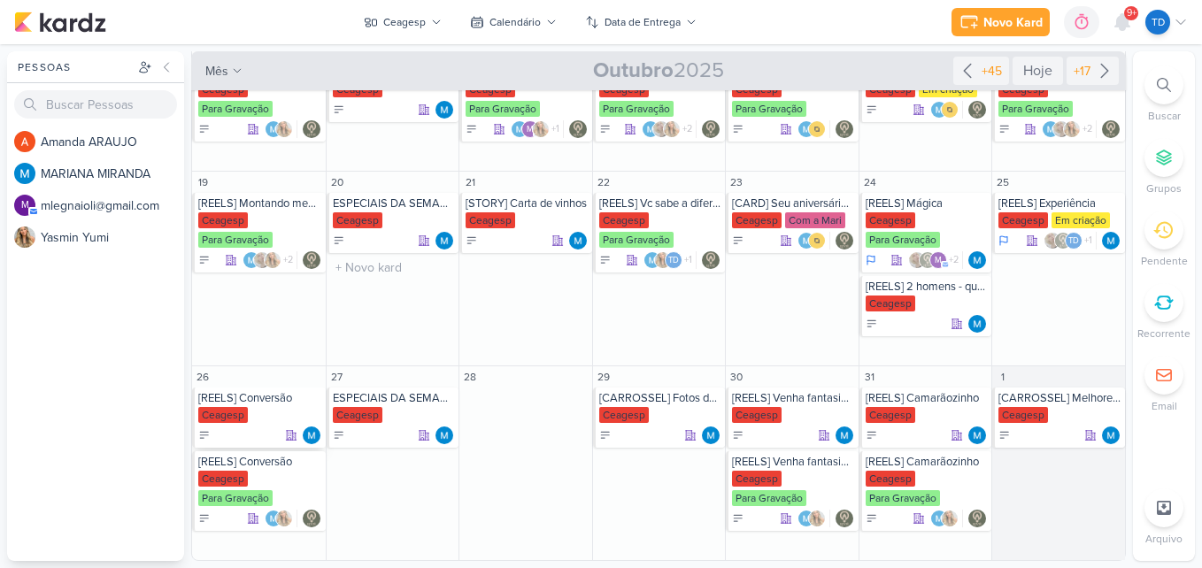
click at [243, 419] on div "Ceagesp" at bounding box center [223, 415] width 50 height 16
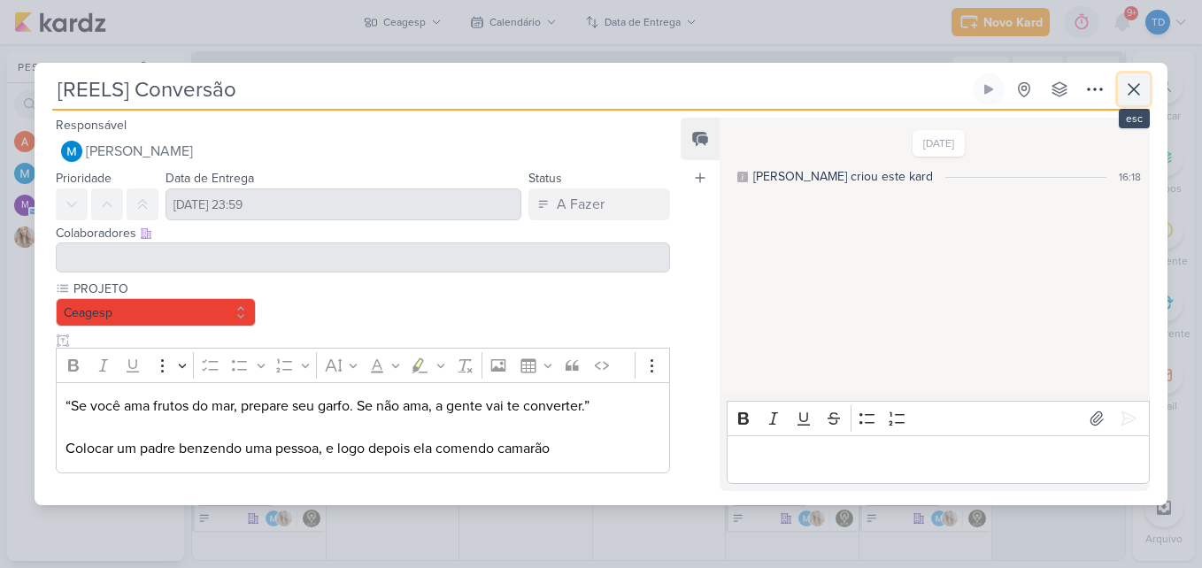
click at [1132, 82] on icon at bounding box center [1134, 89] width 21 height 21
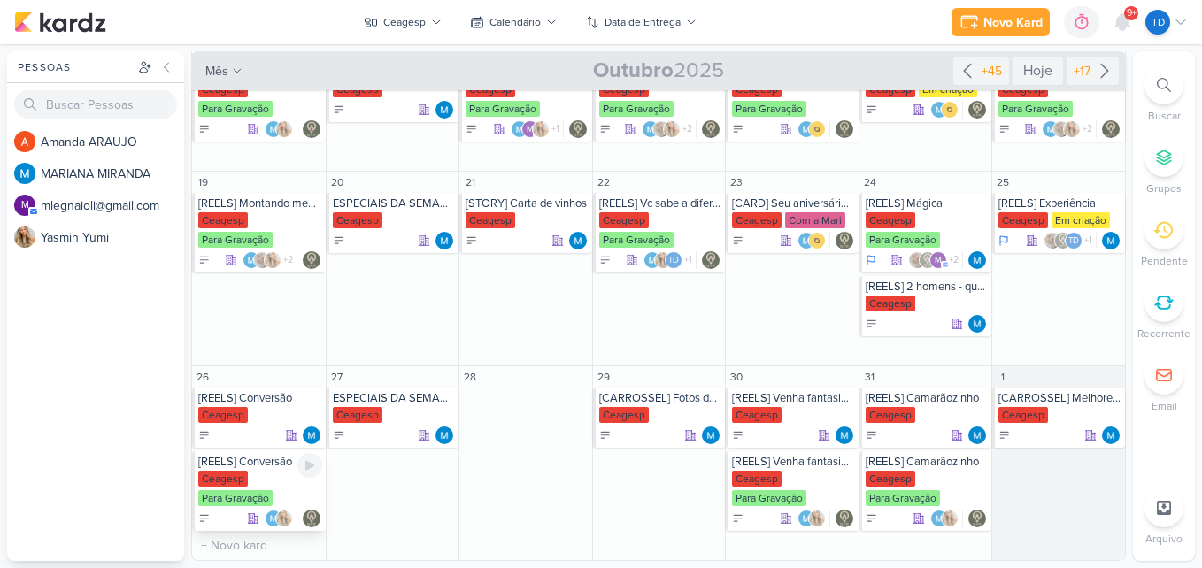
click at [279, 474] on div "Ceagesp Para Gravação" at bounding box center [260, 489] width 124 height 37
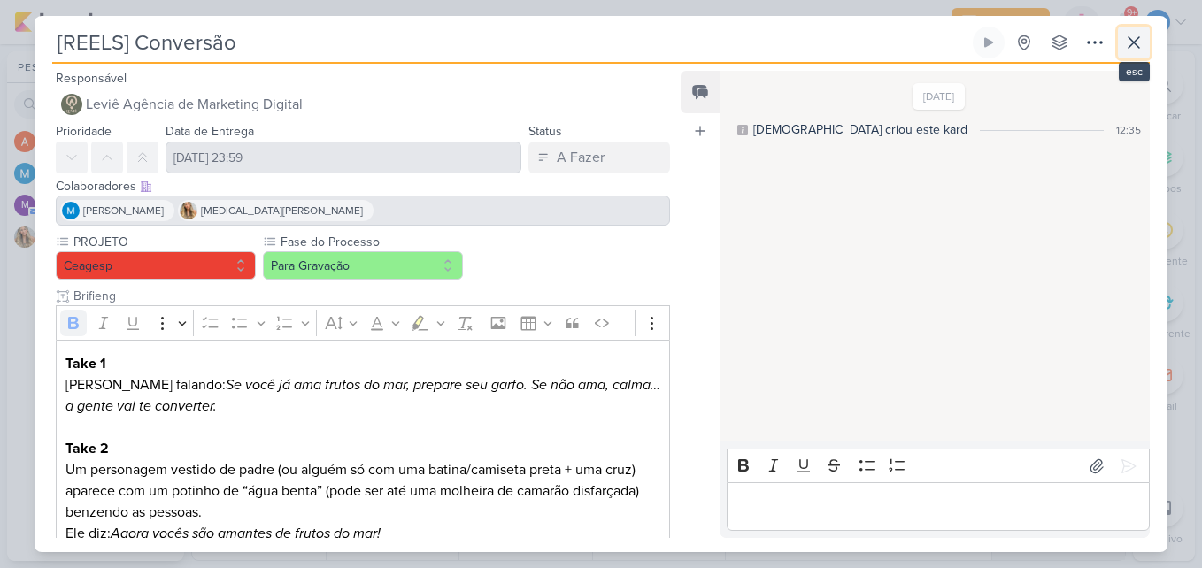
click at [1130, 42] on icon at bounding box center [1134, 42] width 21 height 21
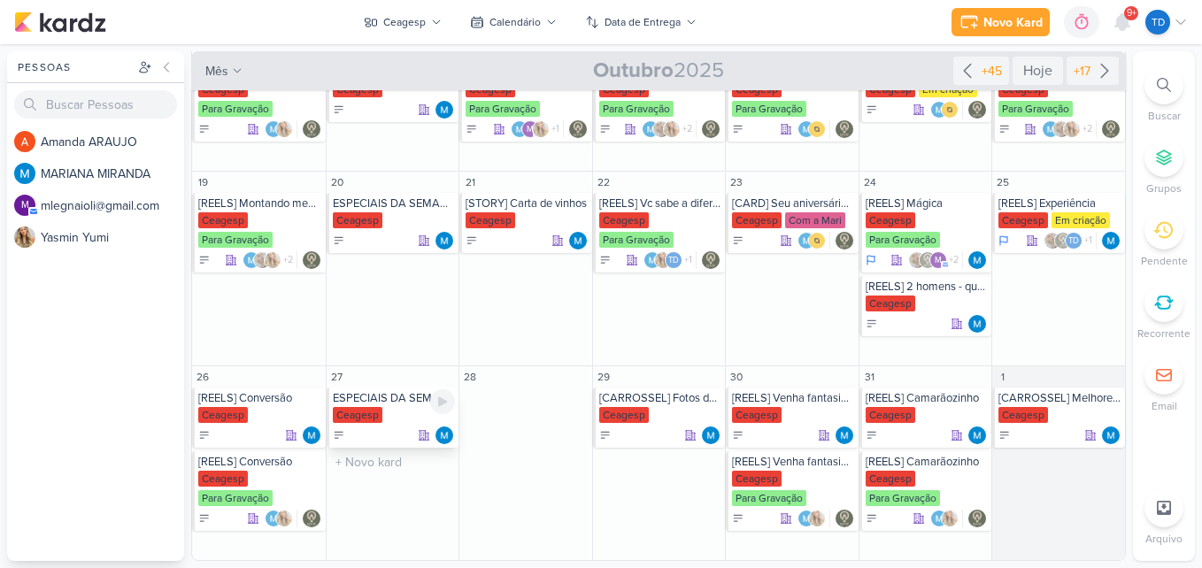
click at [351, 408] on div "Ceagesp" at bounding box center [358, 415] width 50 height 16
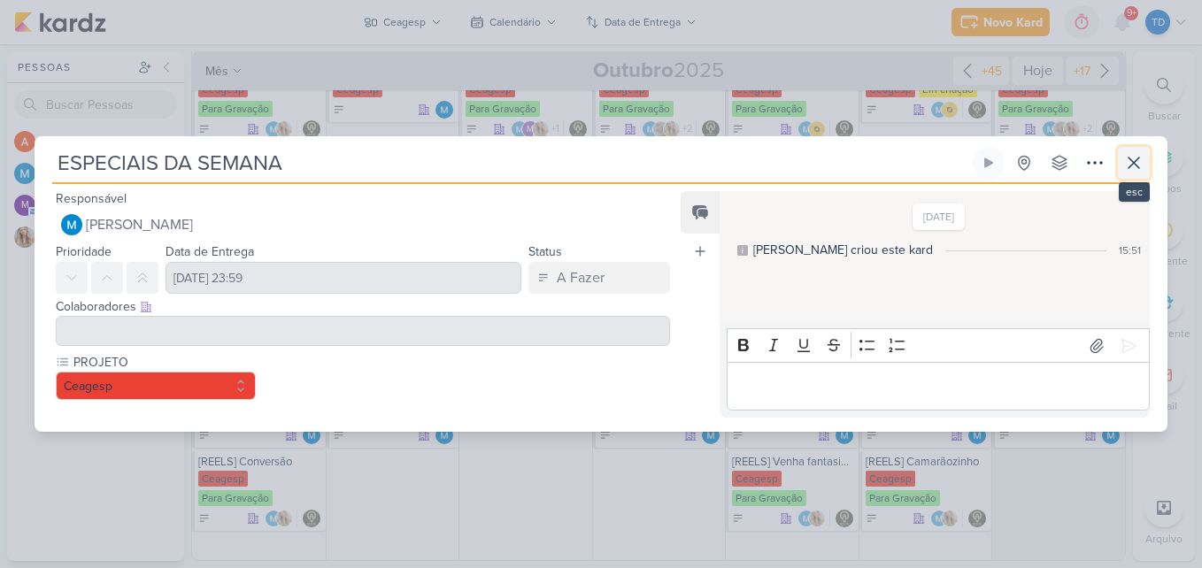
click at [1133, 172] on icon at bounding box center [1134, 162] width 21 height 21
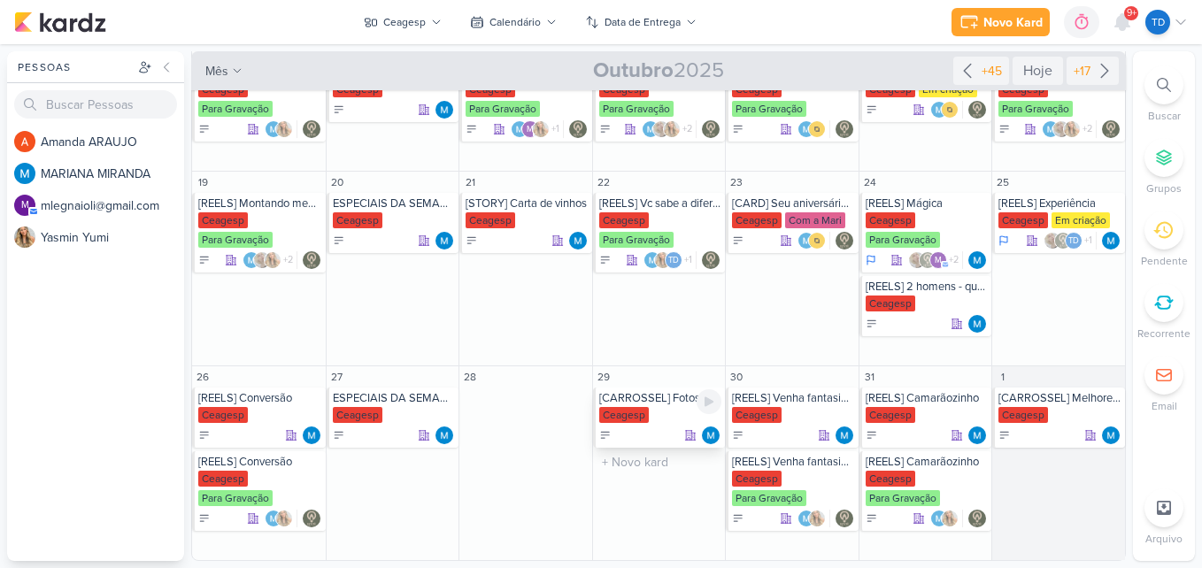
click at [635, 402] on div "[CARROSSEL] Fotos de clientes" at bounding box center [660, 398] width 123 height 14
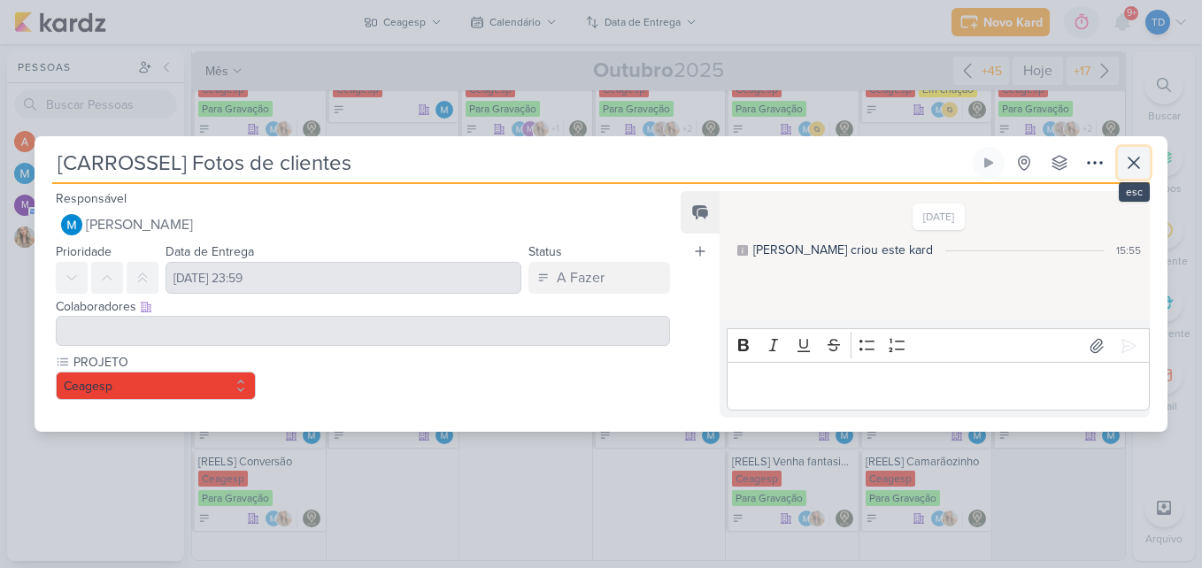
click at [1130, 156] on icon at bounding box center [1134, 162] width 21 height 21
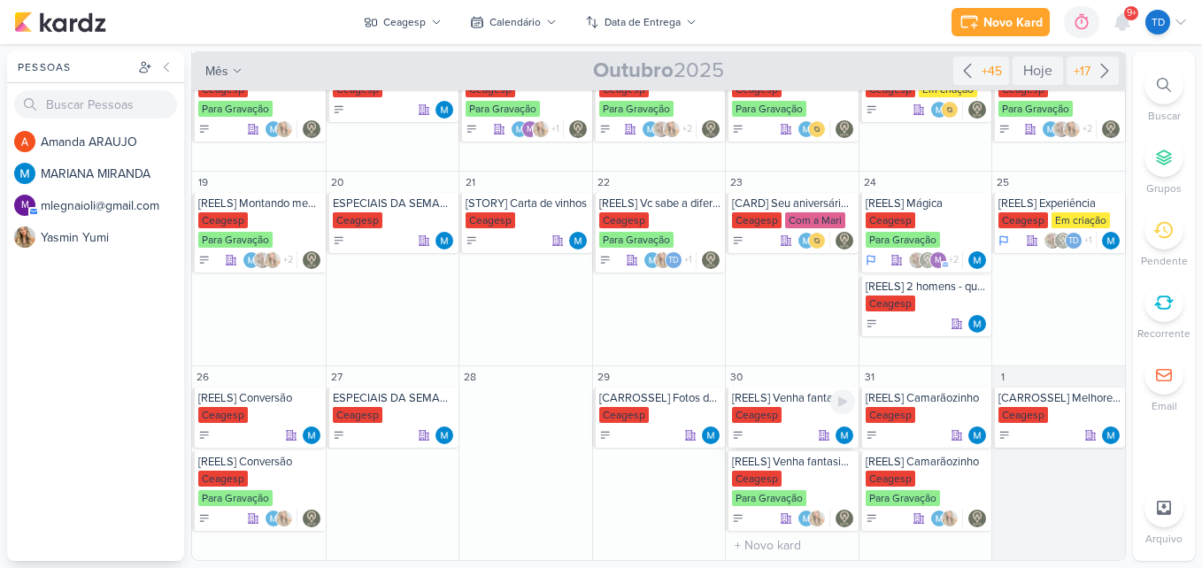
click at [776, 417] on div "Ceagesp" at bounding box center [757, 415] width 50 height 16
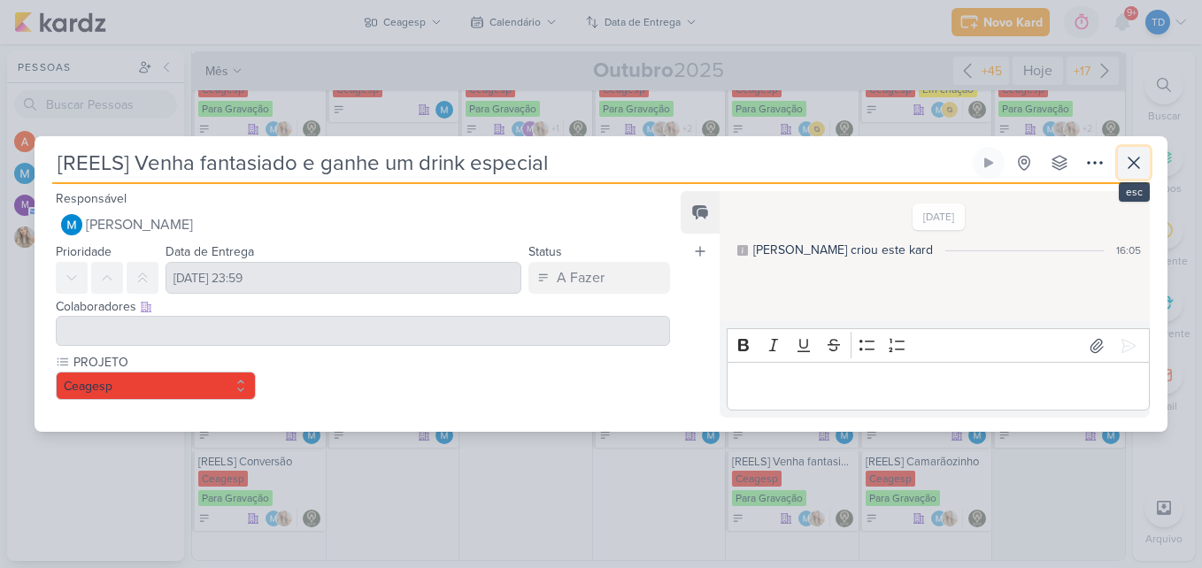
click at [1141, 154] on icon at bounding box center [1134, 162] width 21 height 21
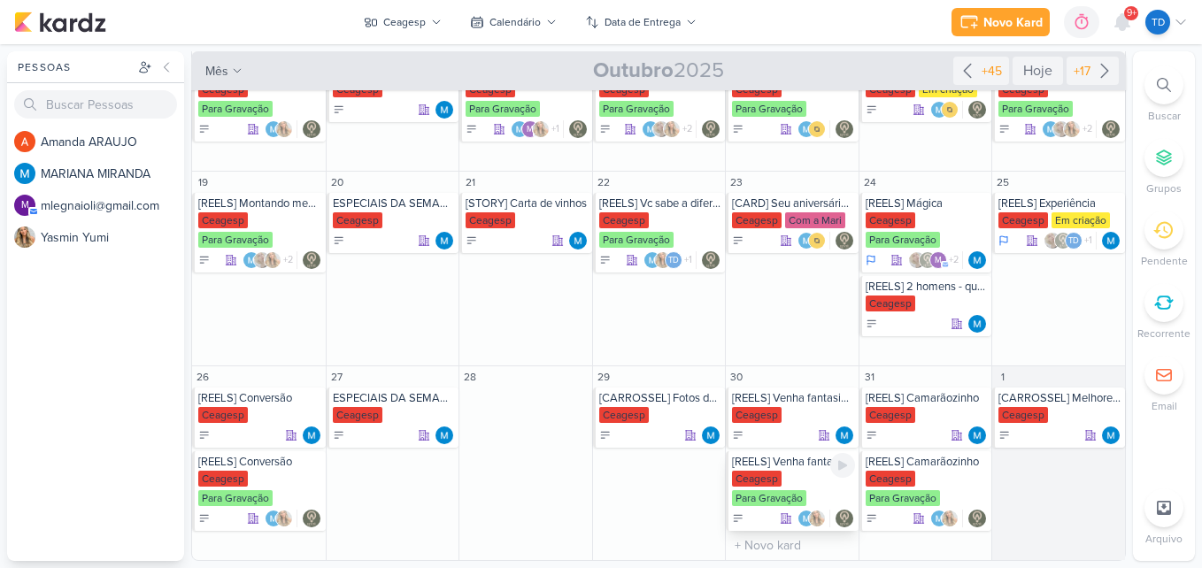
click at [785, 483] on div "Ceagesp Para Gravação" at bounding box center [793, 489] width 123 height 37
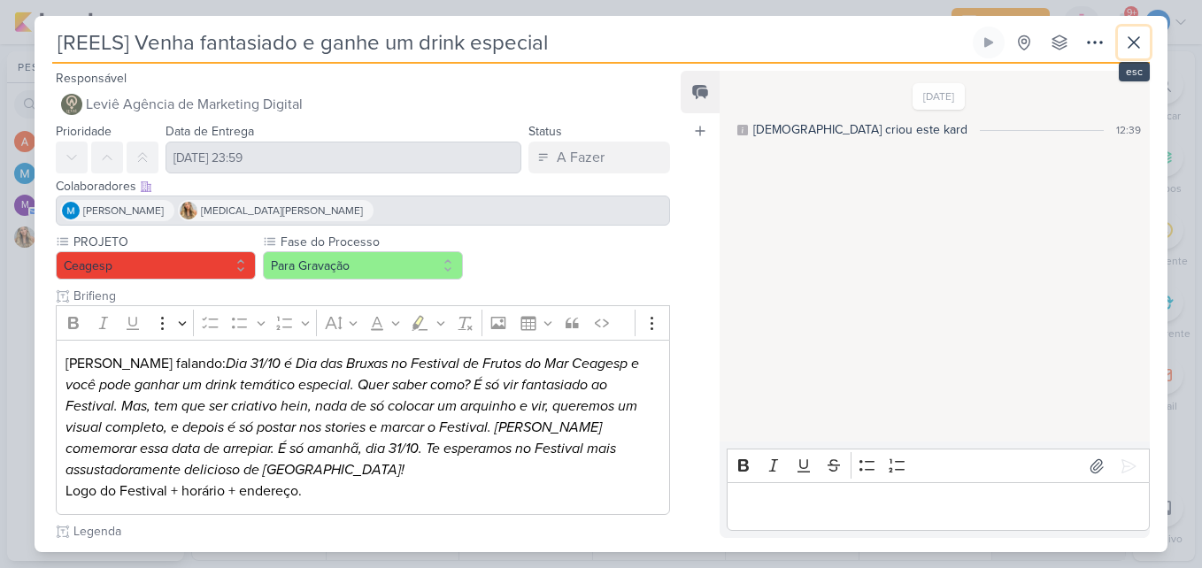
click at [1140, 46] on icon at bounding box center [1134, 42] width 21 height 21
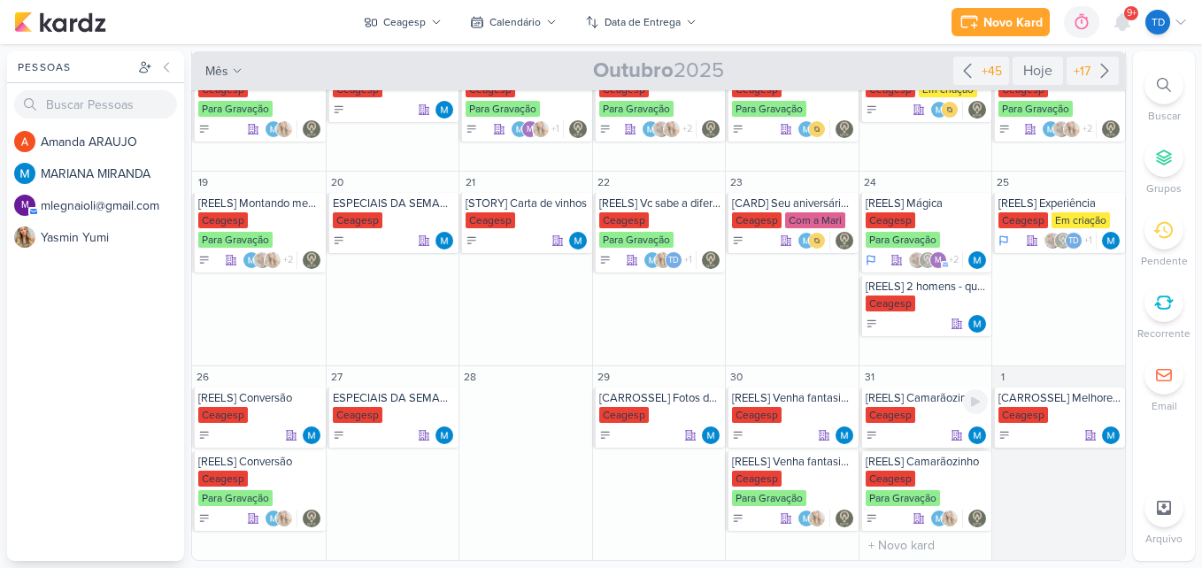
click at [923, 421] on div "Ceagesp" at bounding box center [927, 416] width 123 height 18
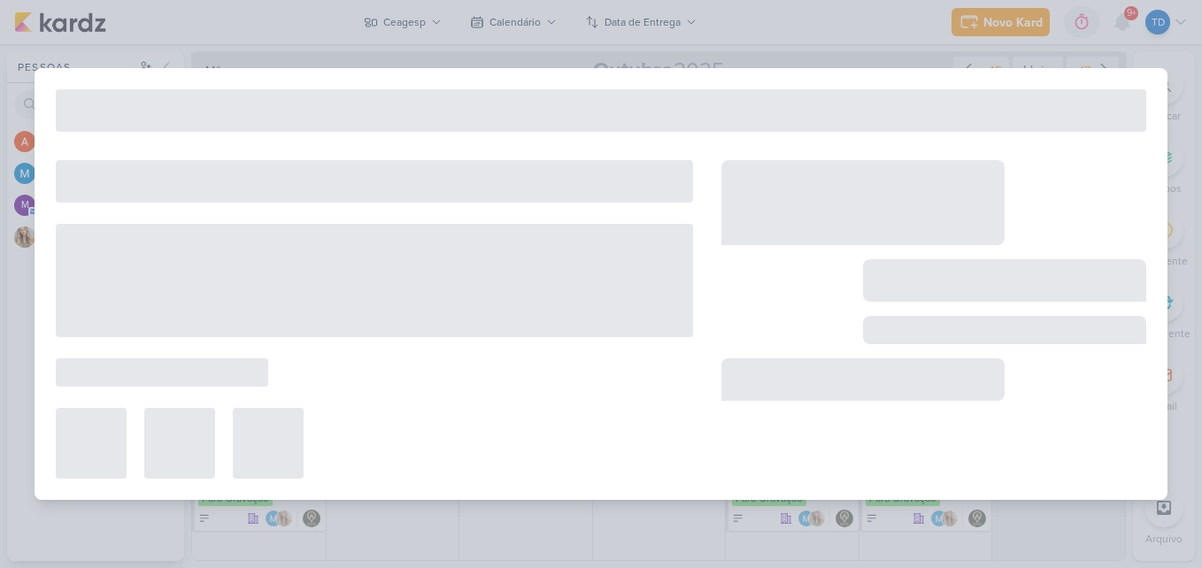
type input "[REELS] Camarãozinho"
type input "[DATE] 23:59"
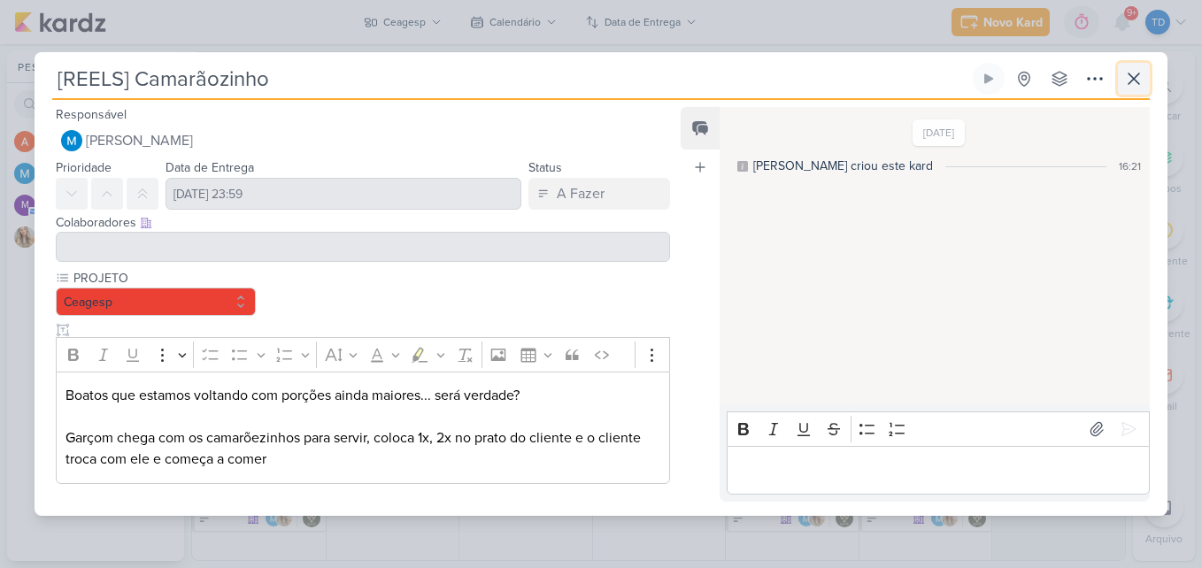
click at [1136, 81] on icon at bounding box center [1134, 78] width 11 height 11
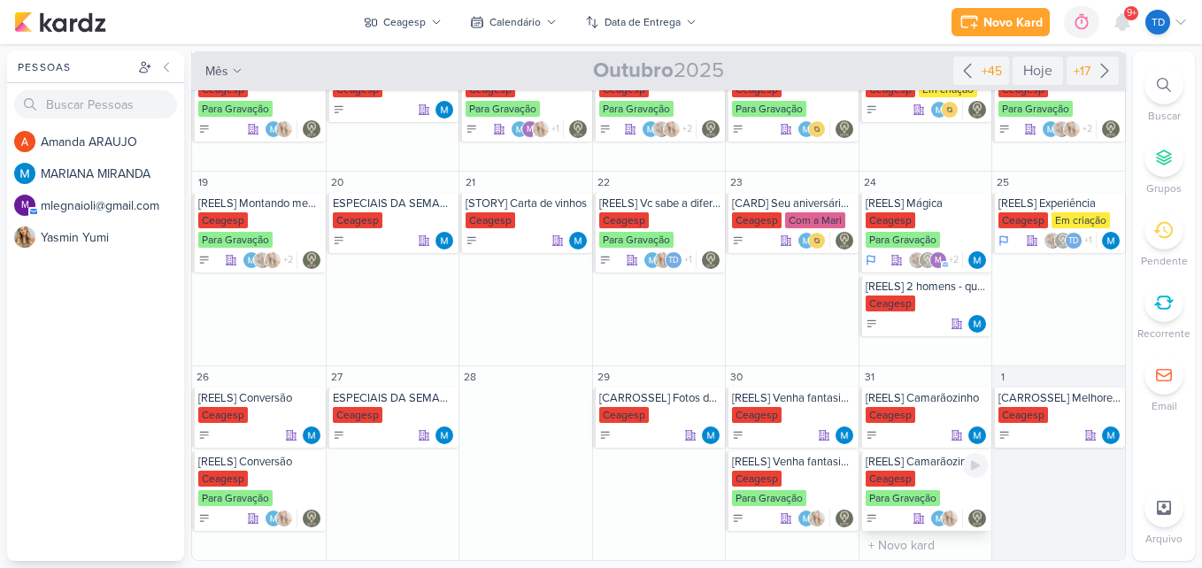
click at [906, 483] on div "Ceagesp" at bounding box center [891, 479] width 50 height 16
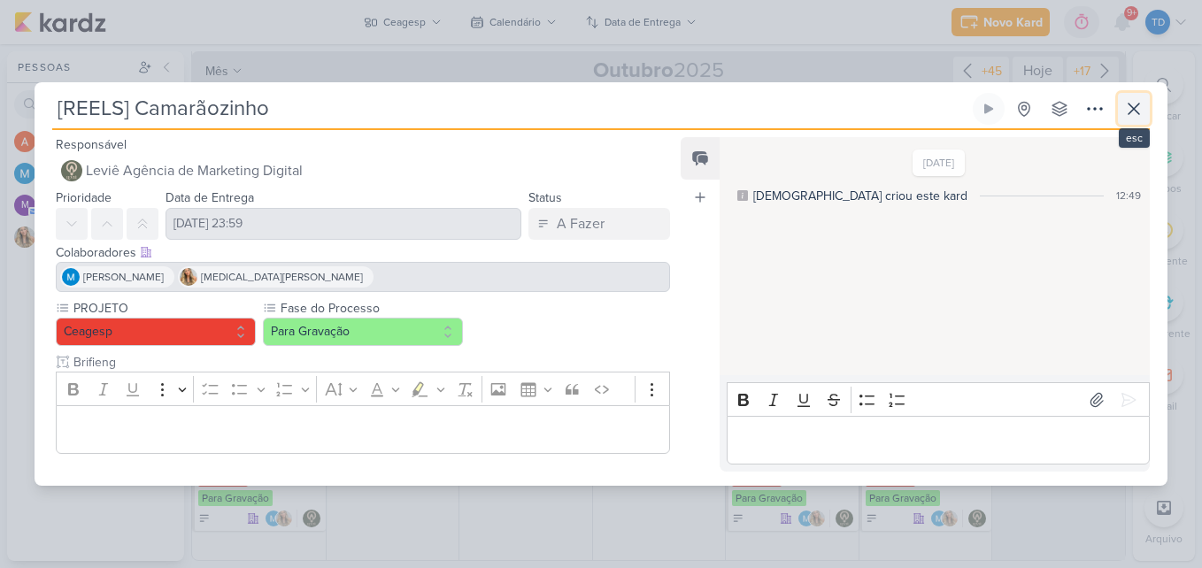
click at [1145, 105] on button at bounding box center [1134, 109] width 32 height 32
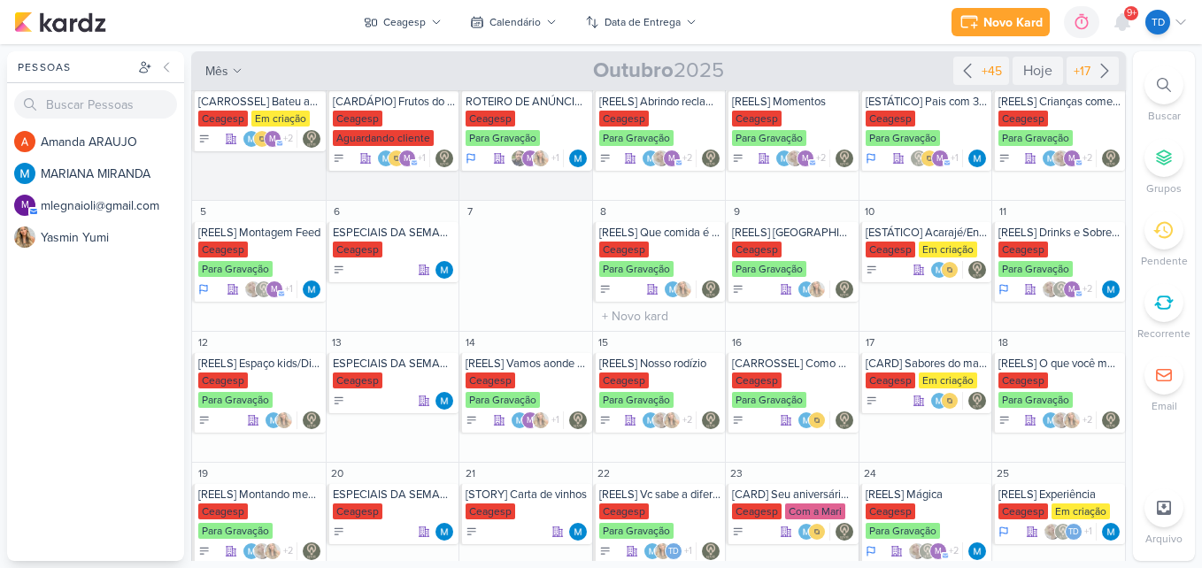
scroll to position [0, 0]
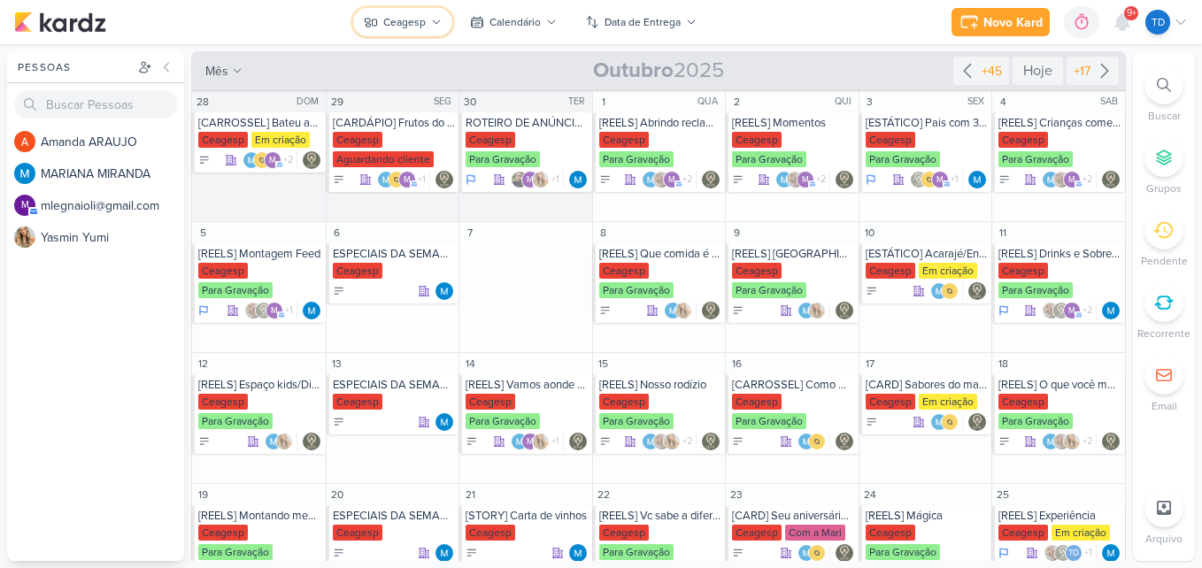
click at [430, 22] on button "Ceagesp" at bounding box center [402, 22] width 99 height 28
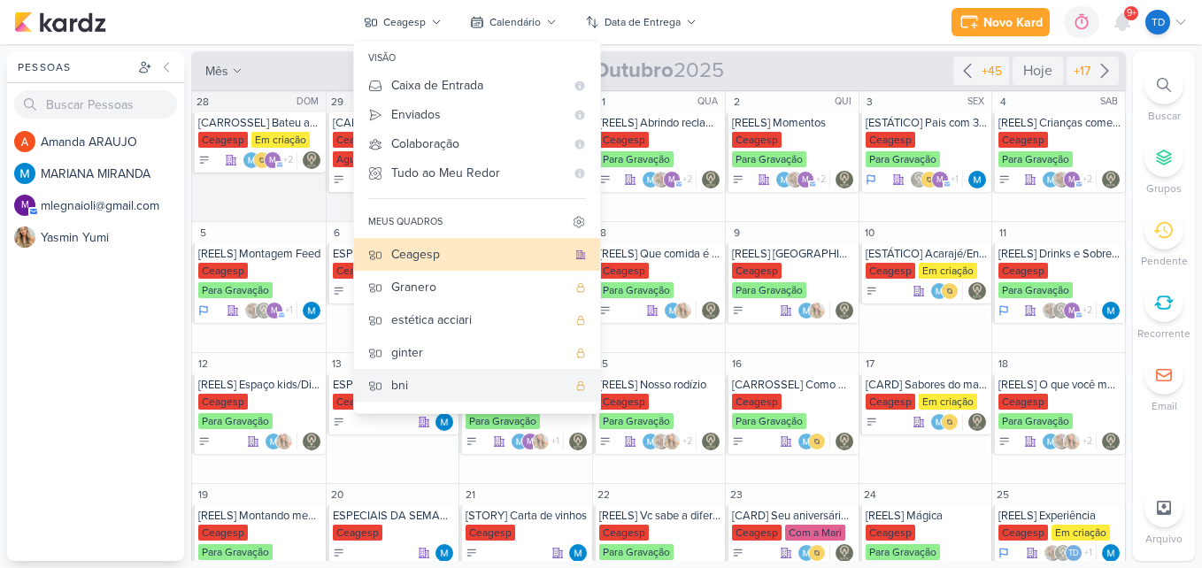
click at [440, 387] on div "bni" at bounding box center [478, 385] width 175 height 19
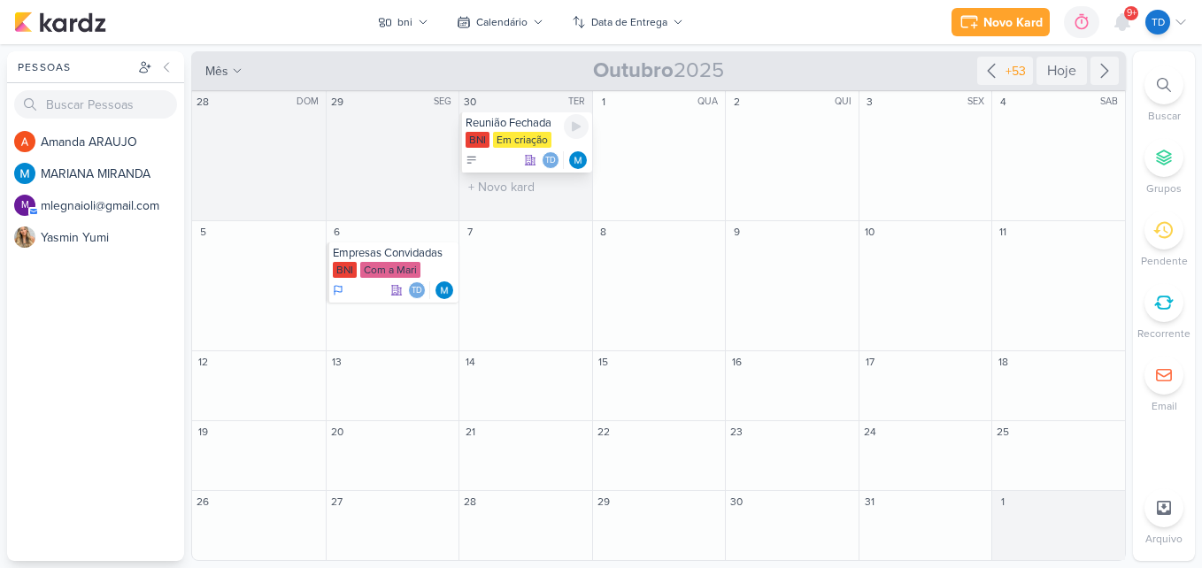
click at [523, 131] on div "Reunião Fechada BNI Em criação Td" at bounding box center [525, 142] width 133 height 60
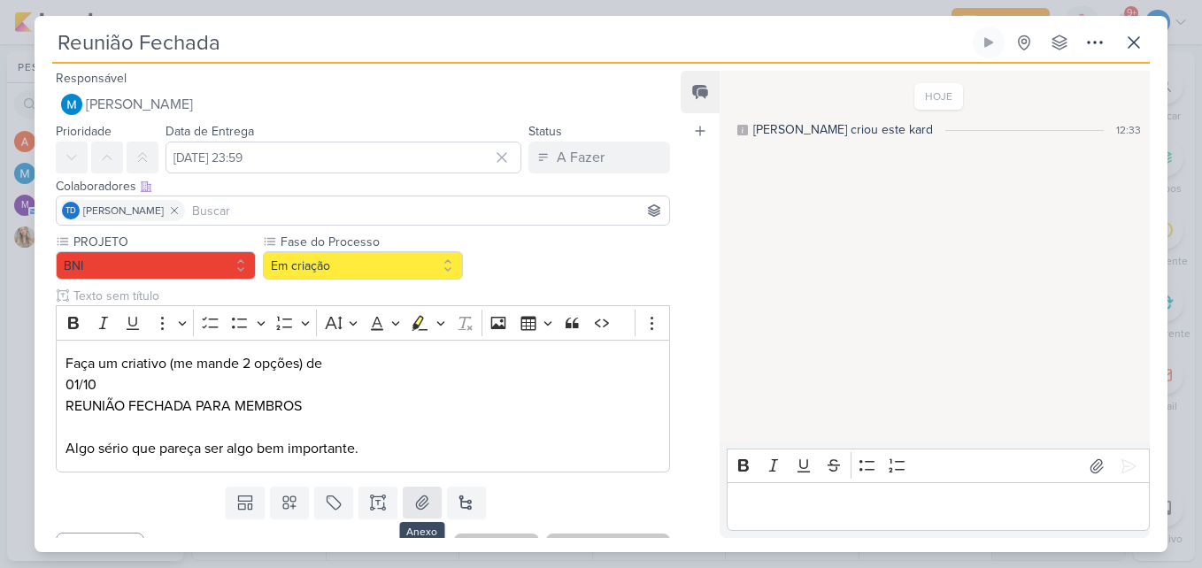
scroll to position [33, 0]
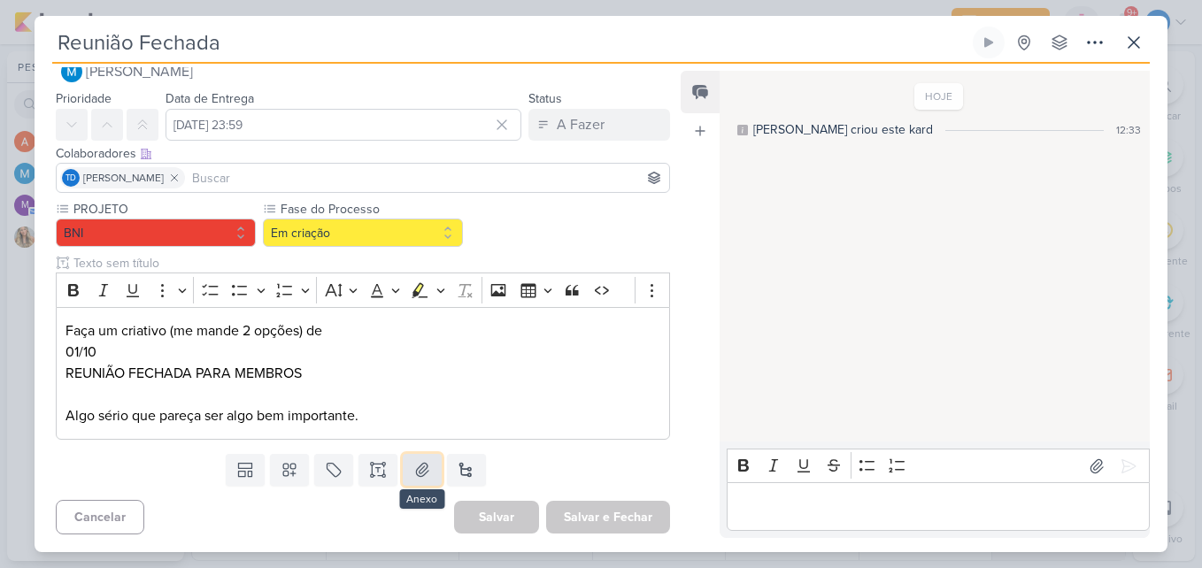
click at [421, 478] on icon at bounding box center [422, 470] width 18 height 18
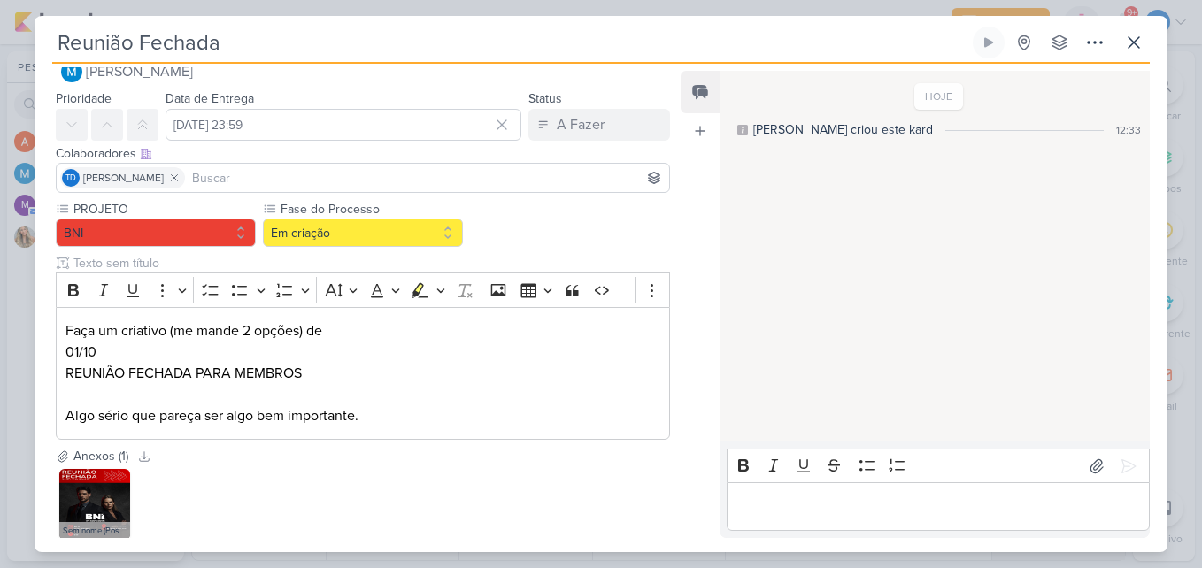
scroll to position [136, 0]
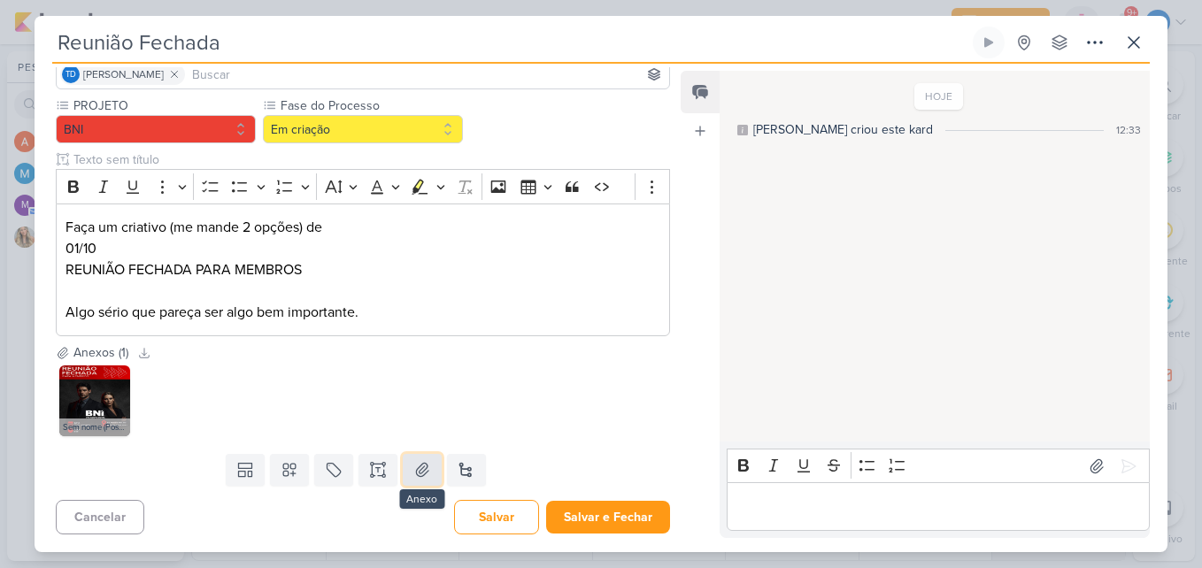
click at [428, 476] on button at bounding box center [422, 470] width 39 height 32
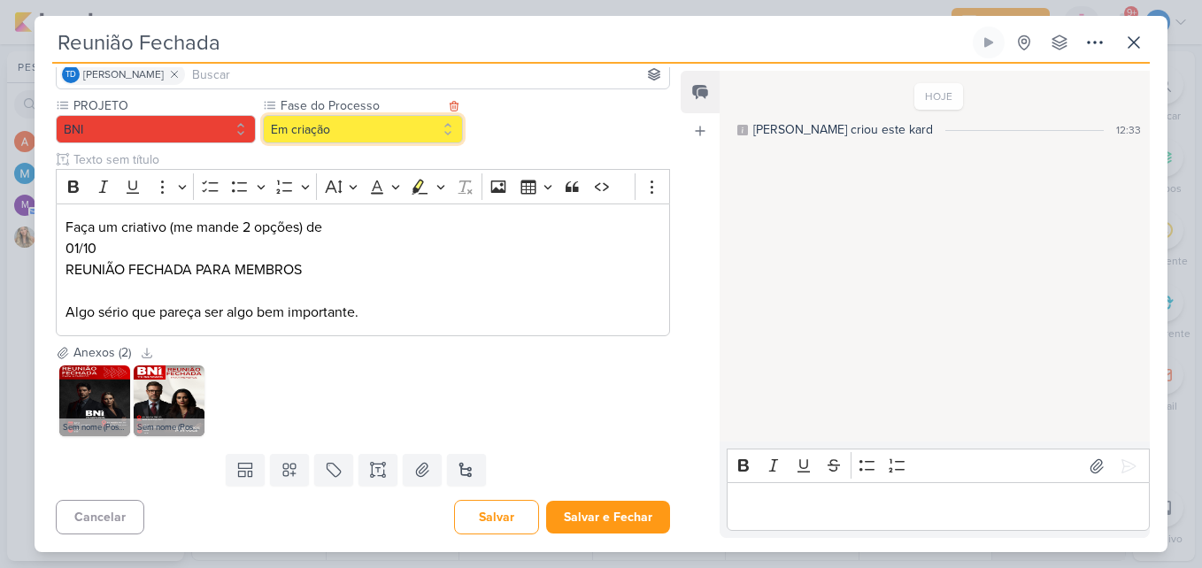
click at [414, 136] on button "Em criação" at bounding box center [363, 129] width 200 height 28
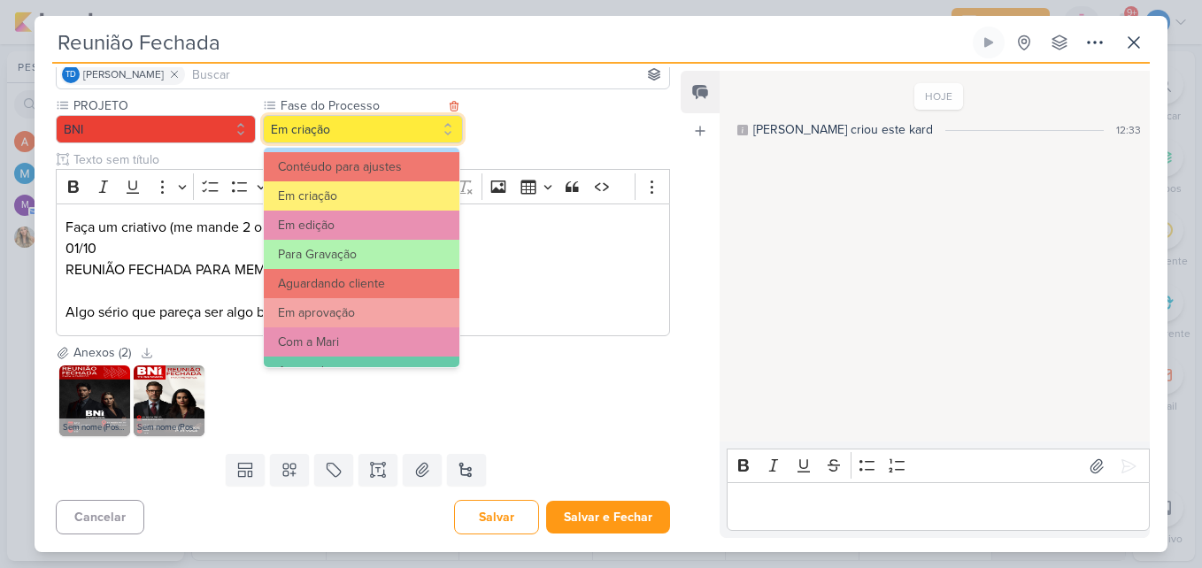
scroll to position [171, 0]
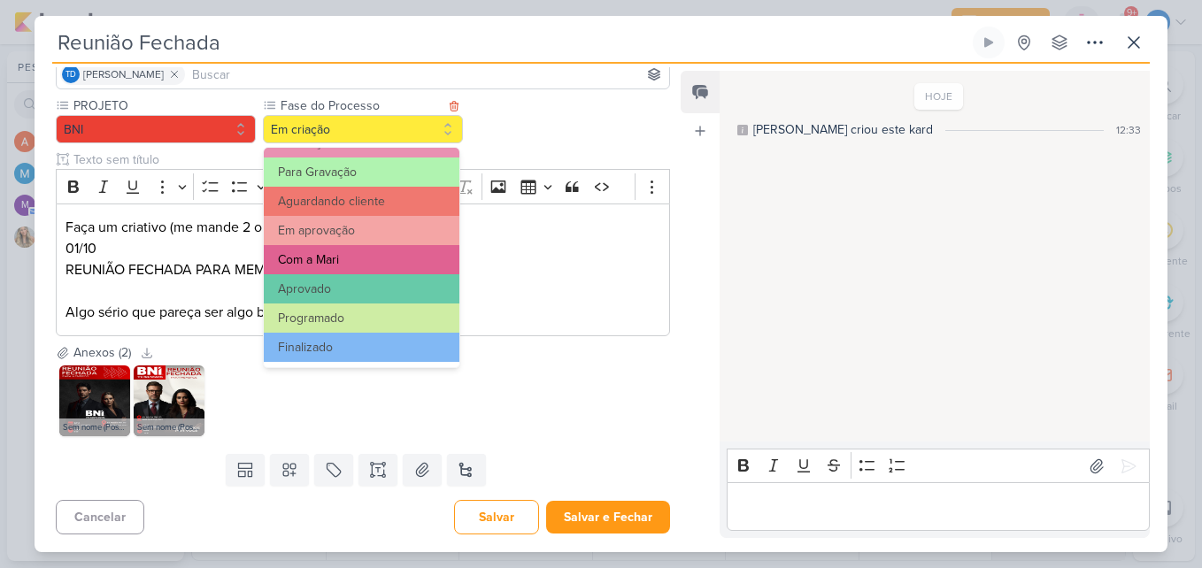
click at [369, 257] on button "Com a Mari" at bounding box center [362, 259] width 196 height 29
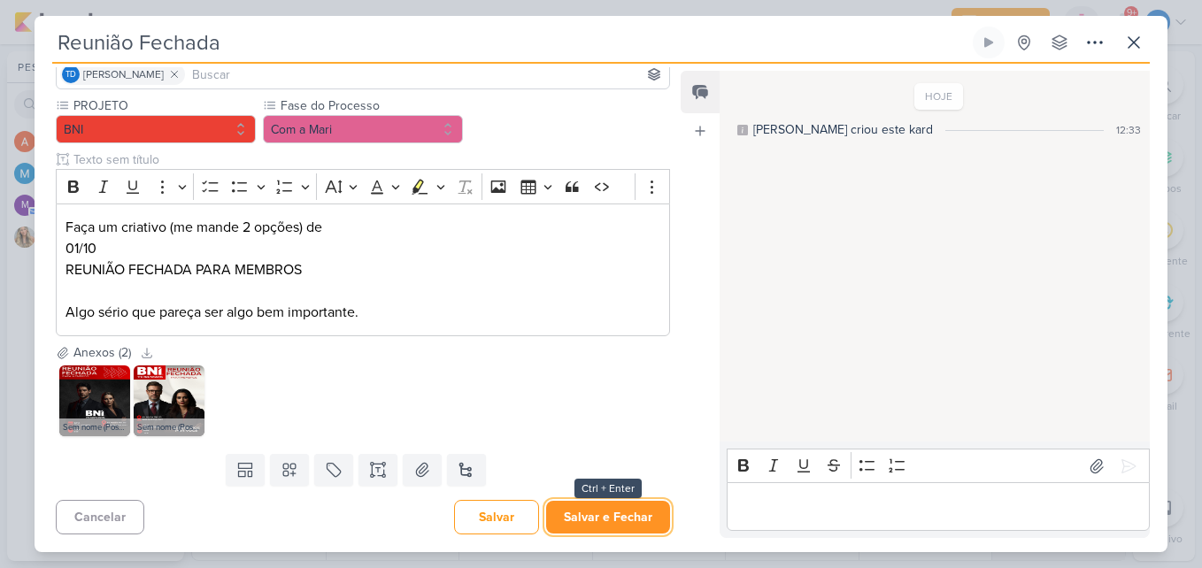
click at [572, 522] on button "Salvar e Fechar" at bounding box center [608, 517] width 124 height 33
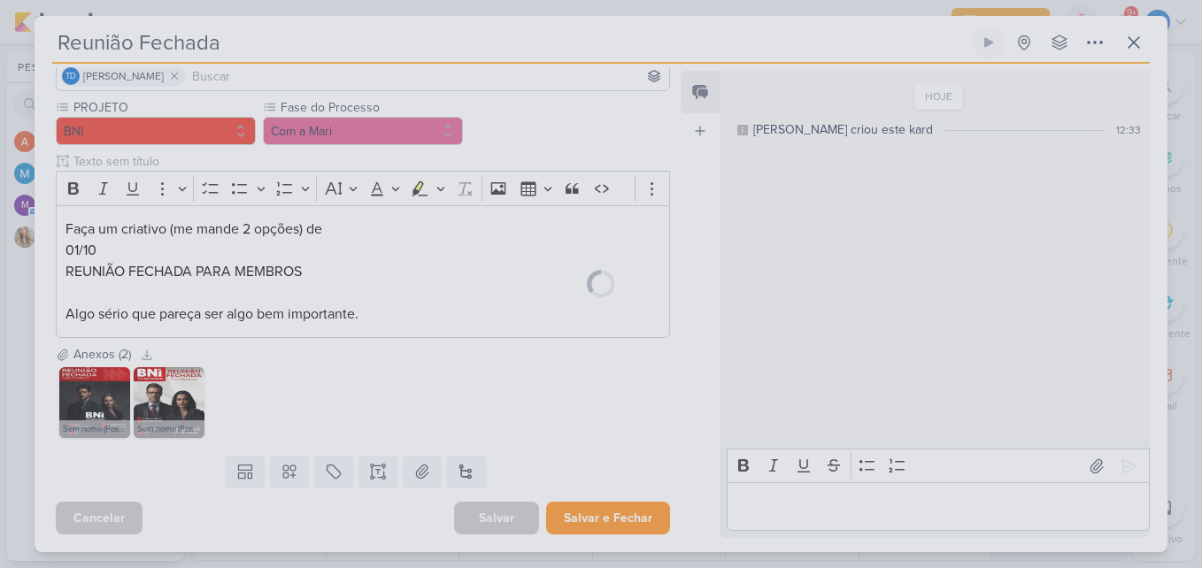
scroll to position [135, 0]
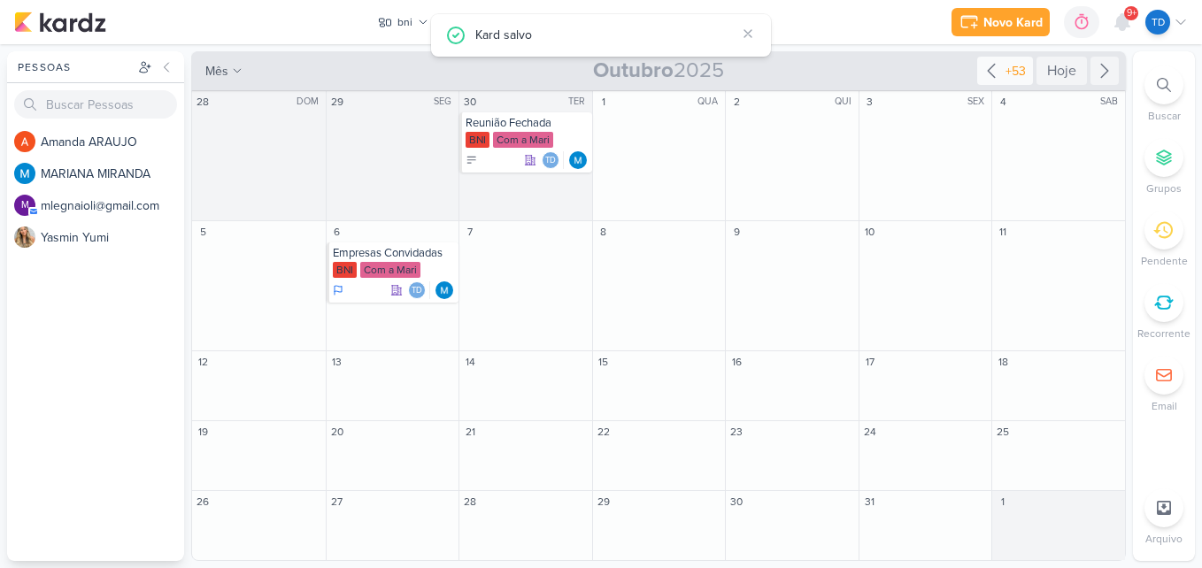
click at [1023, 84] on div "+53" at bounding box center [1005, 71] width 56 height 28
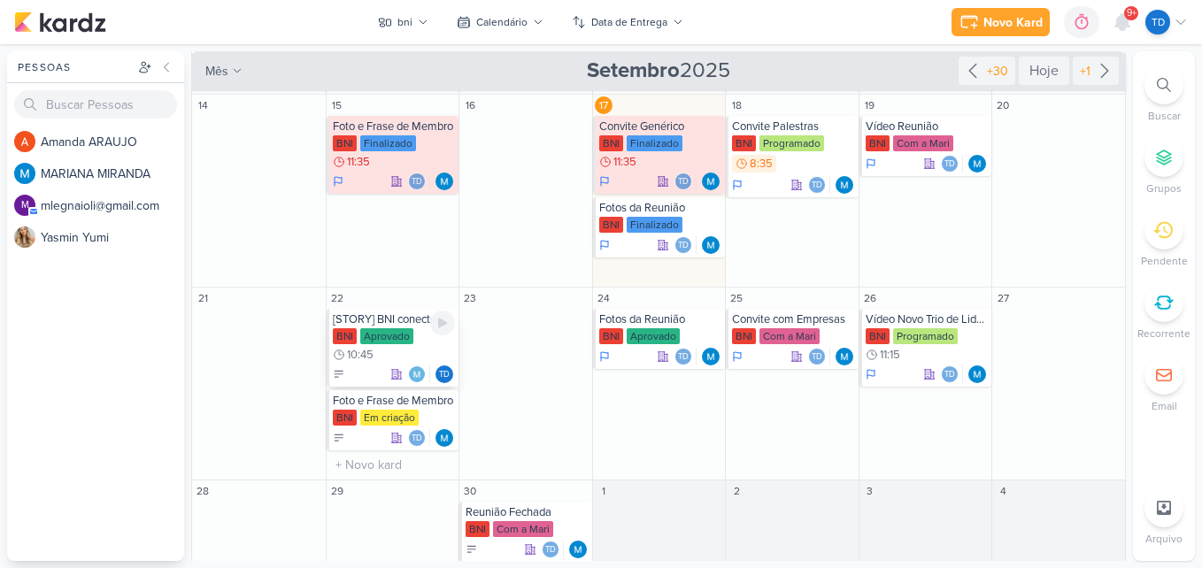
scroll to position [431, 0]
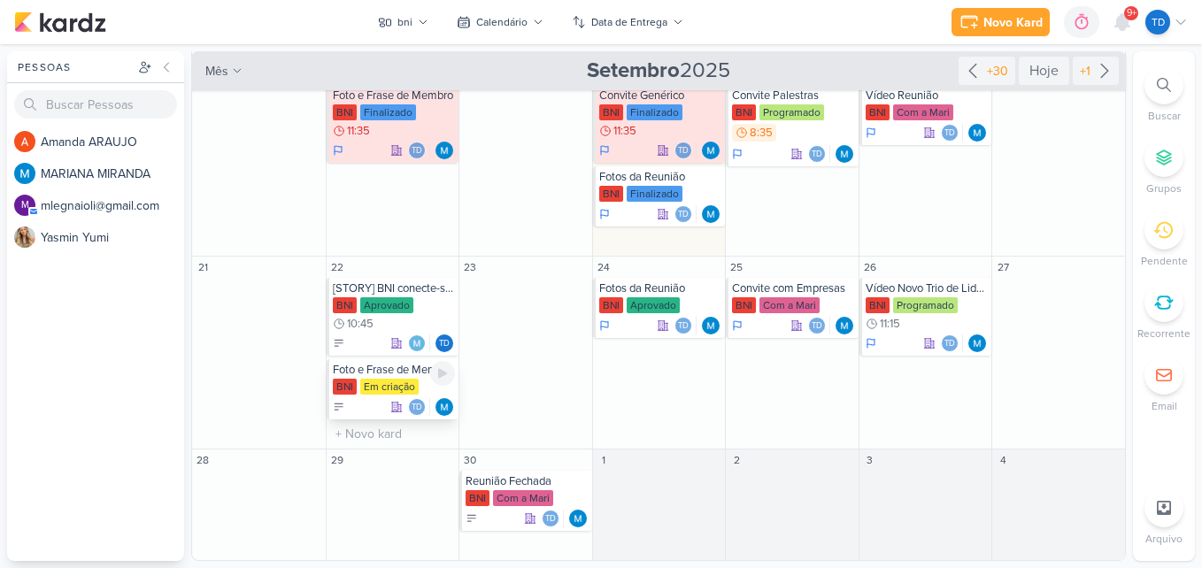
click at [377, 381] on div "Em criação" at bounding box center [389, 387] width 58 height 16
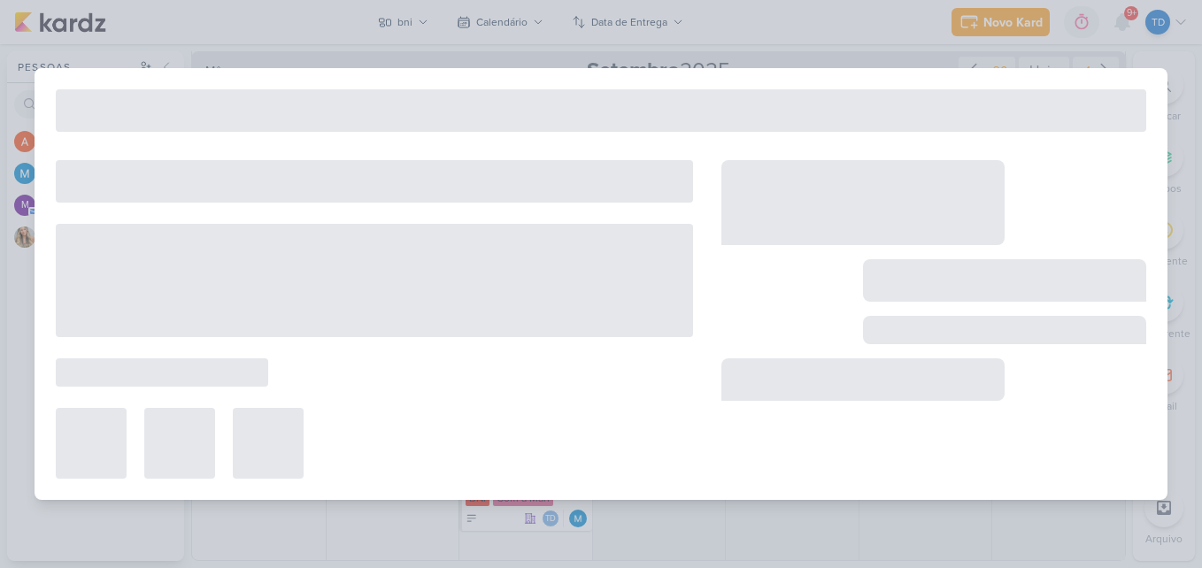
type input "Foto e Frase de Membro"
type input "22 de setembro de 2025 às 23:59"
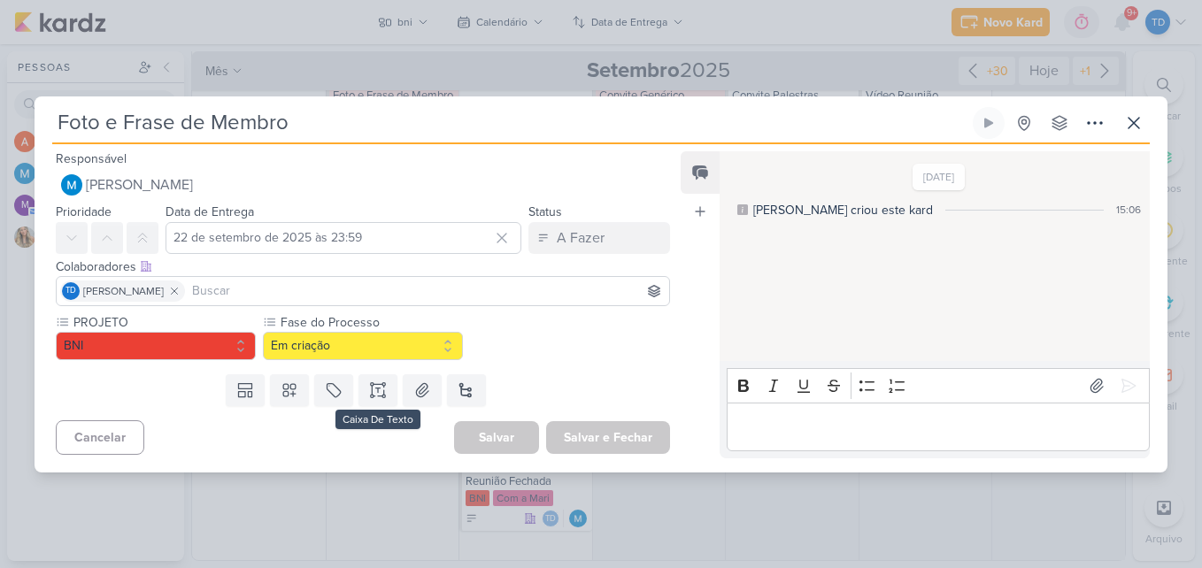
scroll to position [0, 0]
click at [413, 386] on icon at bounding box center [422, 391] width 18 height 18
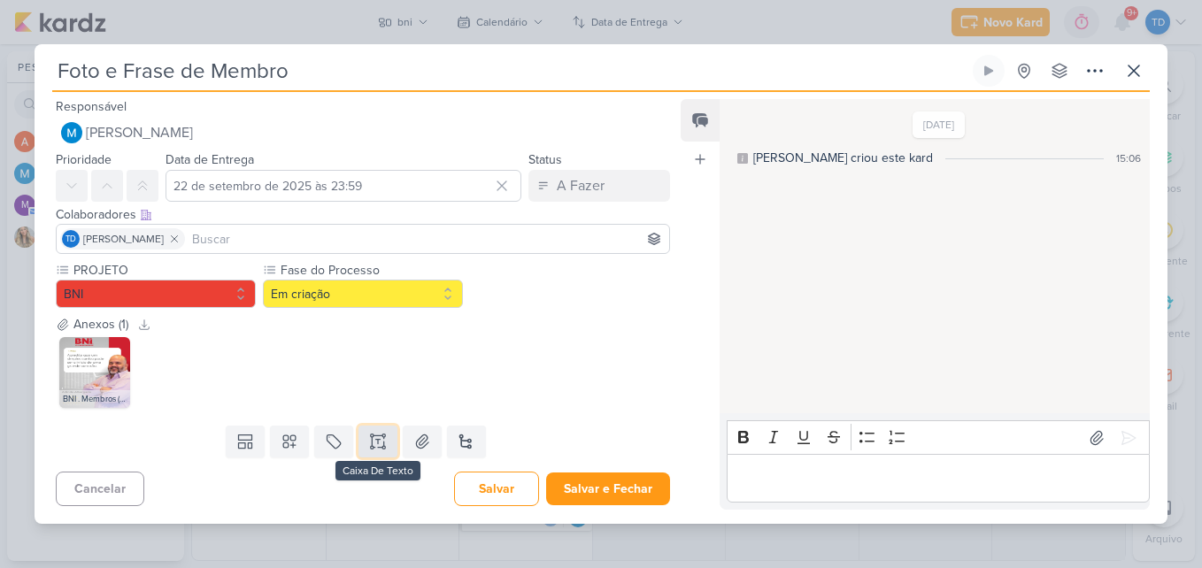
click at [369, 444] on icon at bounding box center [378, 442] width 18 height 18
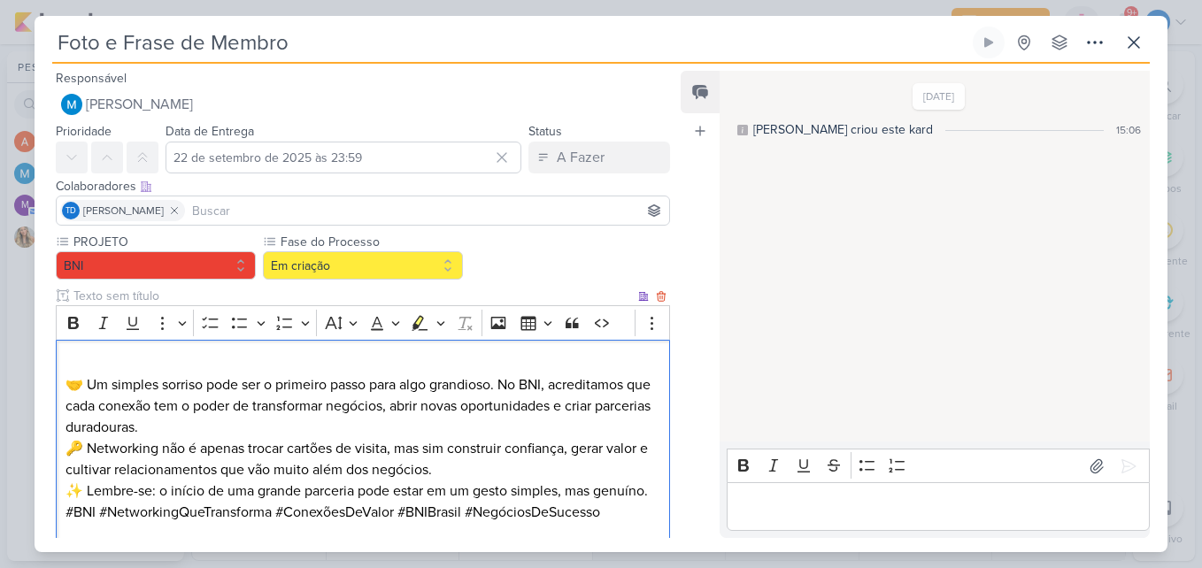
scroll to position [27, 0]
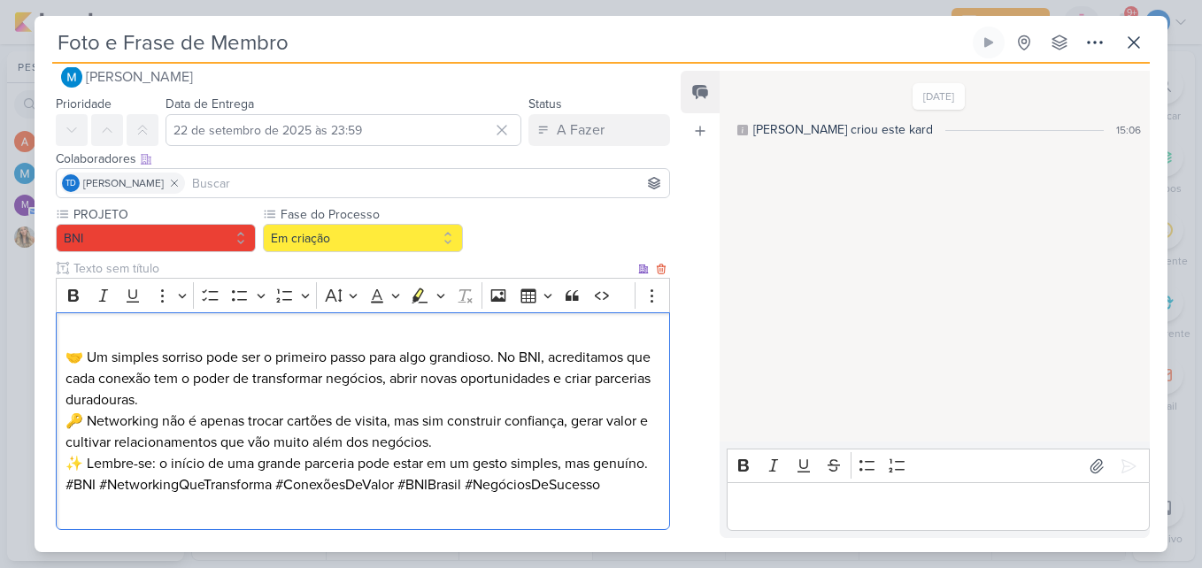
click at [71, 354] on p "🤝 Um simples sorriso pode ser o primeiro passo para algo grandioso. No BNI, acr…" at bounding box center [363, 368] width 595 height 85
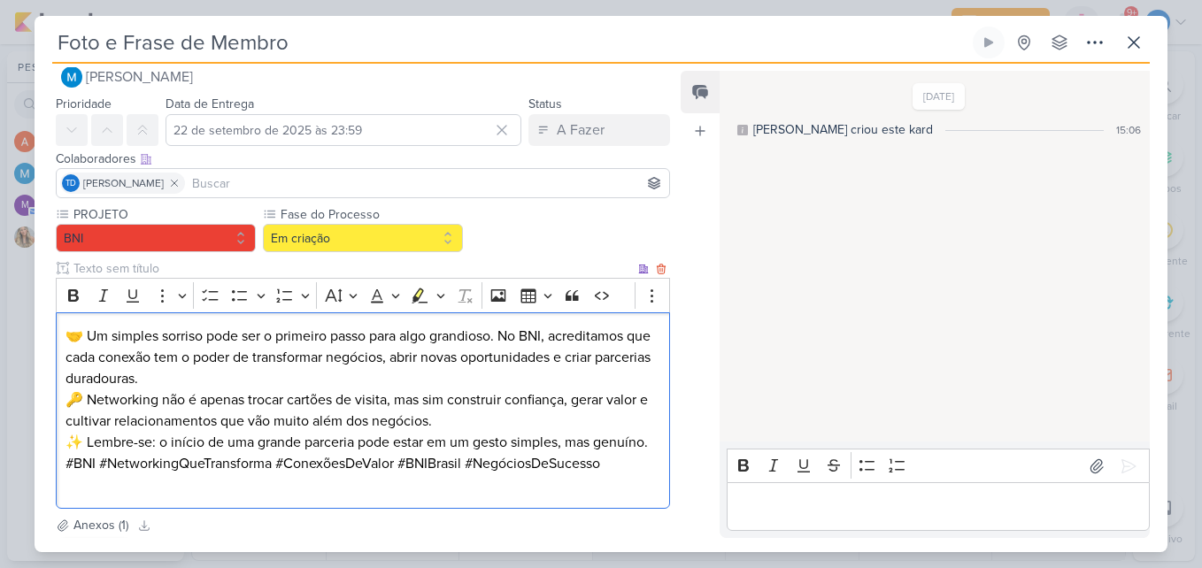
click at [504, 335] on p "🤝 Um simples sorriso pode ser o primeiro passo para algo grandioso. No BNI, acr…" at bounding box center [363, 358] width 595 height 64
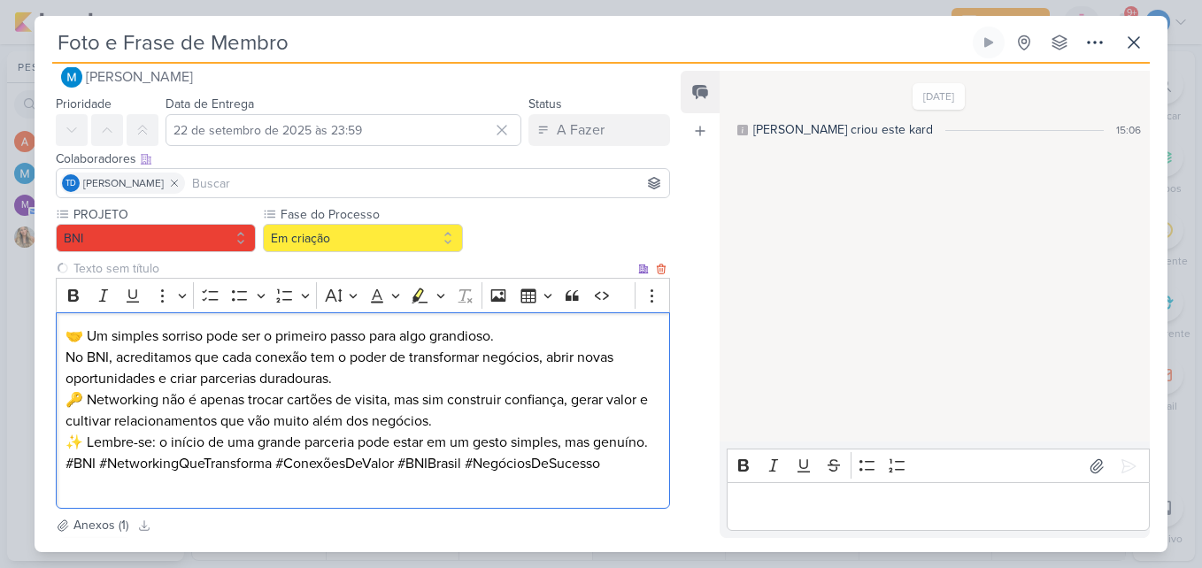
click at [358, 382] on p "No BNI, acreditamos que cada conexão tem o poder de transformar negócios, abrir…" at bounding box center [363, 368] width 595 height 42
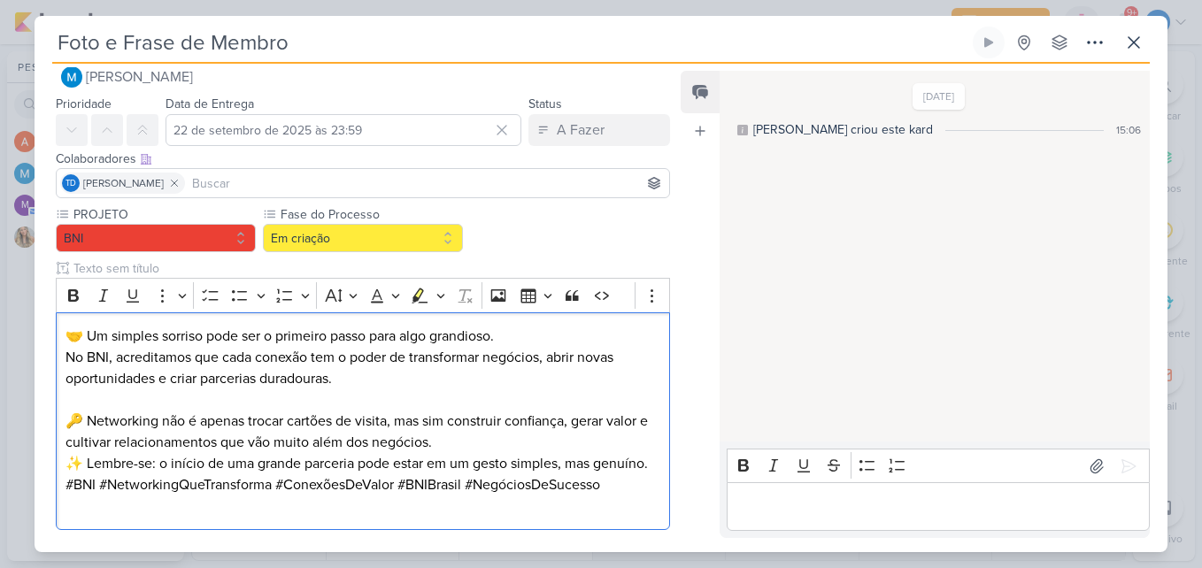
scroll to position [205, 0]
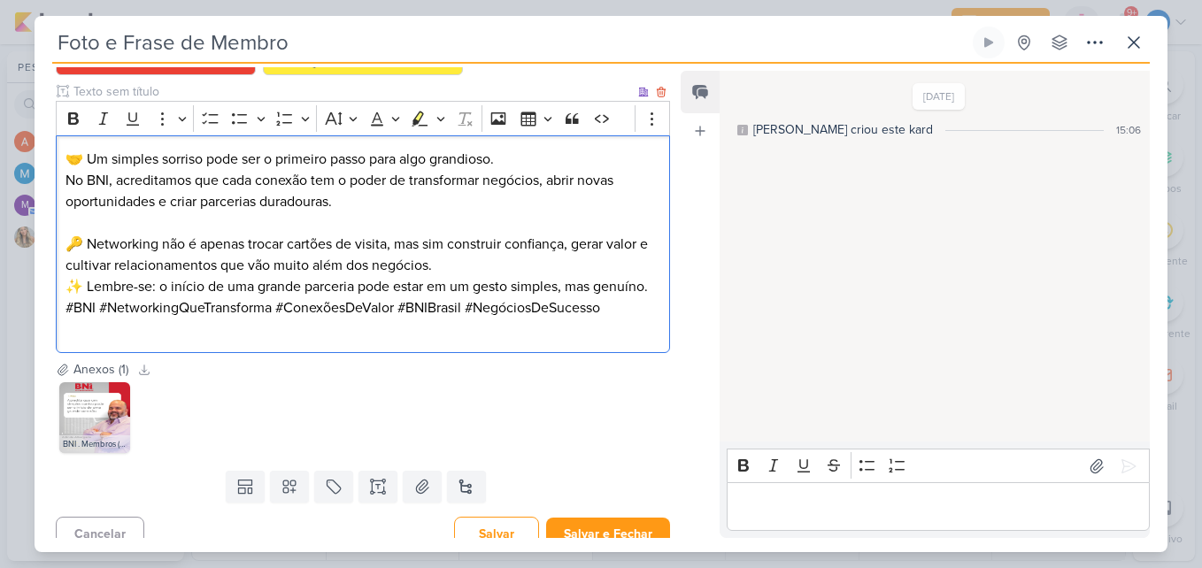
click at [474, 267] on p "🔑 Networking não é apenas trocar cartões de visita, mas sim construir confiança…" at bounding box center [363, 255] width 595 height 42
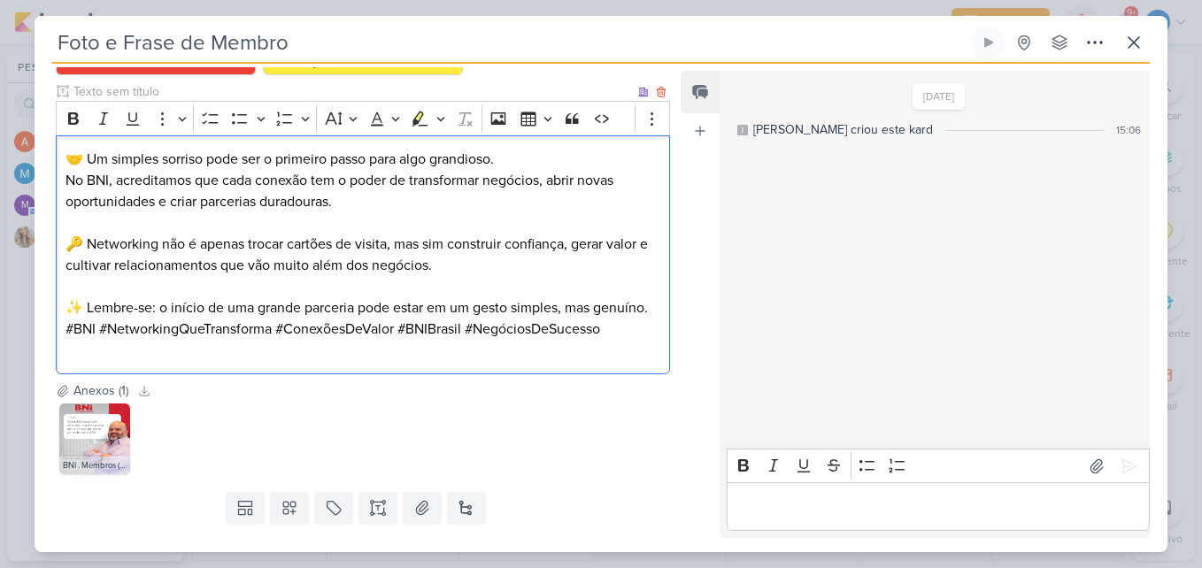
click at [142, 319] on p "✨ Lembre-se: o início de uma grande parceria pode estar em um gesto simples, ma…" at bounding box center [363, 307] width 595 height 21
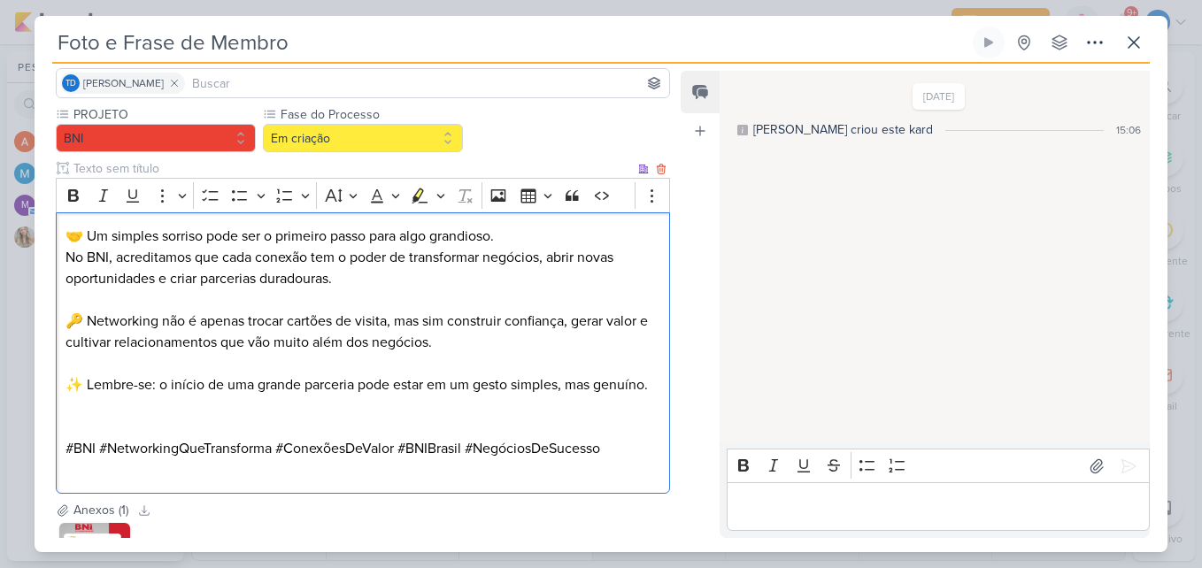
scroll to position [27, 0]
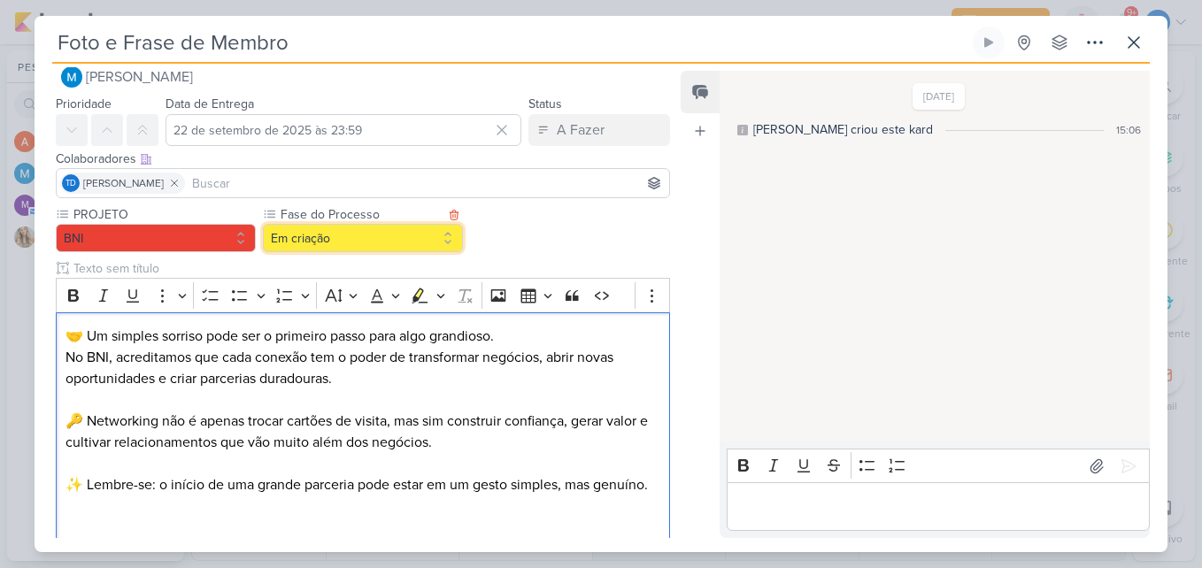
click at [407, 251] on button "Em criação" at bounding box center [363, 238] width 200 height 28
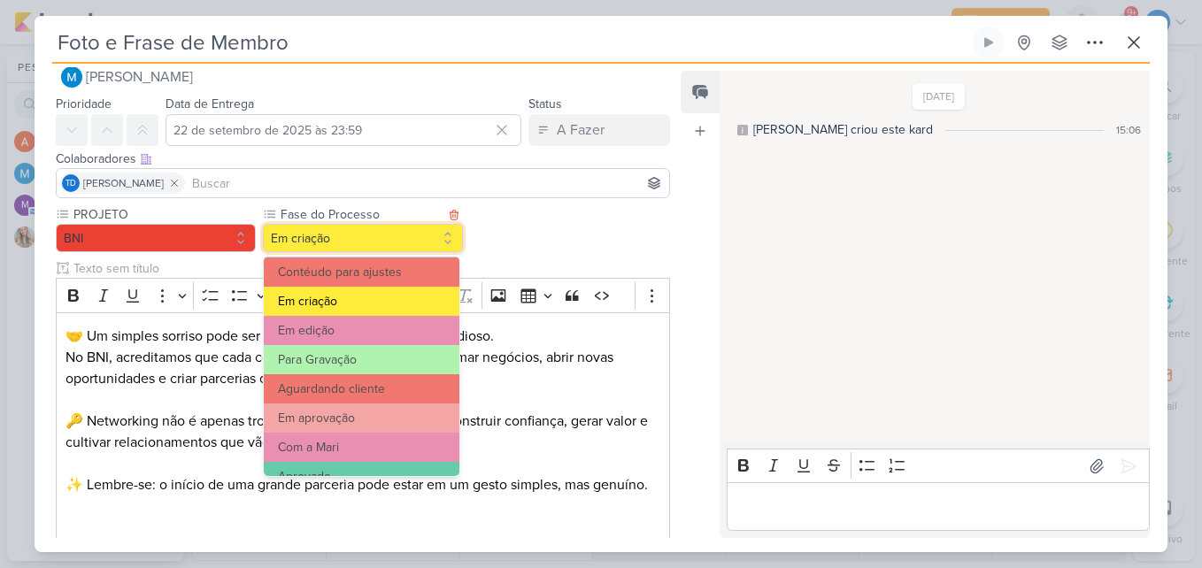
scroll to position [171, 0]
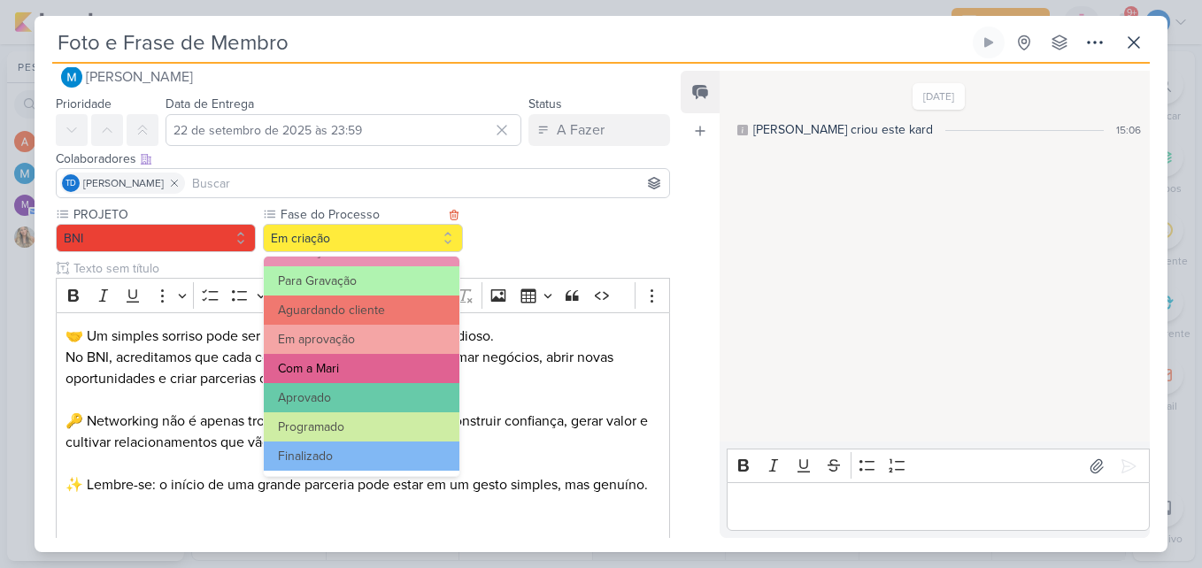
click at [390, 367] on button "Com a Mari" at bounding box center [362, 368] width 196 height 29
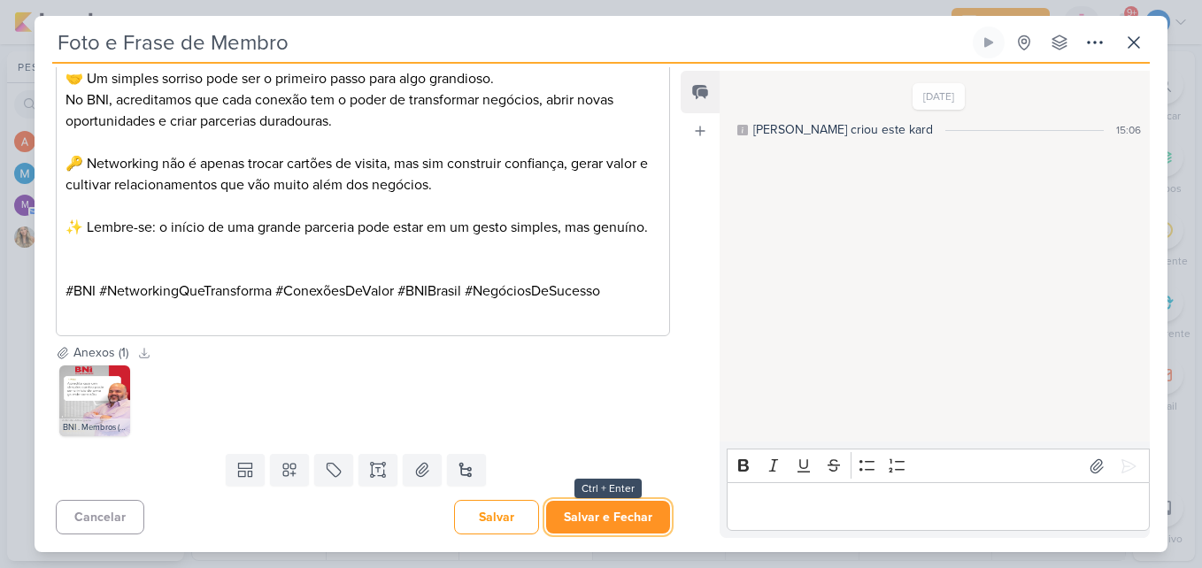
click at [593, 526] on button "Salvar e Fechar" at bounding box center [608, 517] width 124 height 33
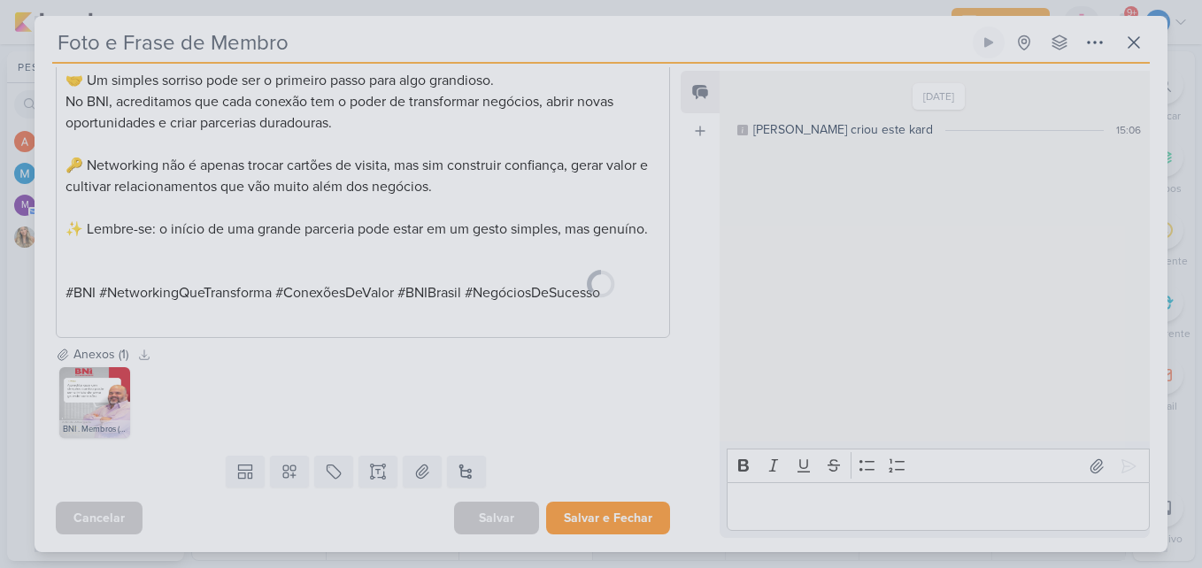
scroll to position [305, 0]
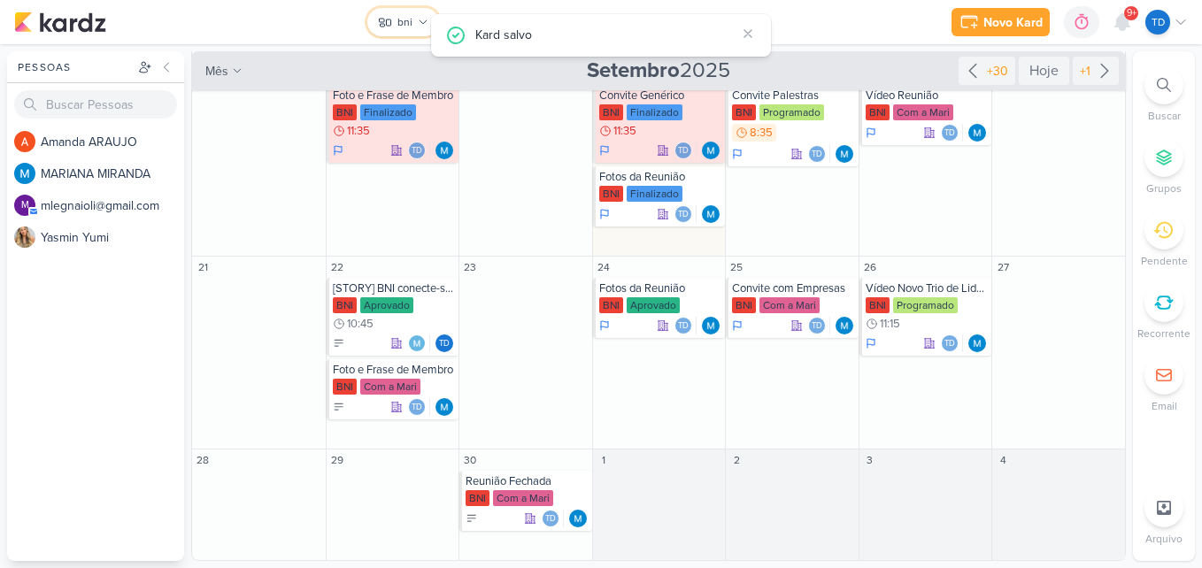
click at [397, 24] on button "bni" at bounding box center [403, 22] width 72 height 28
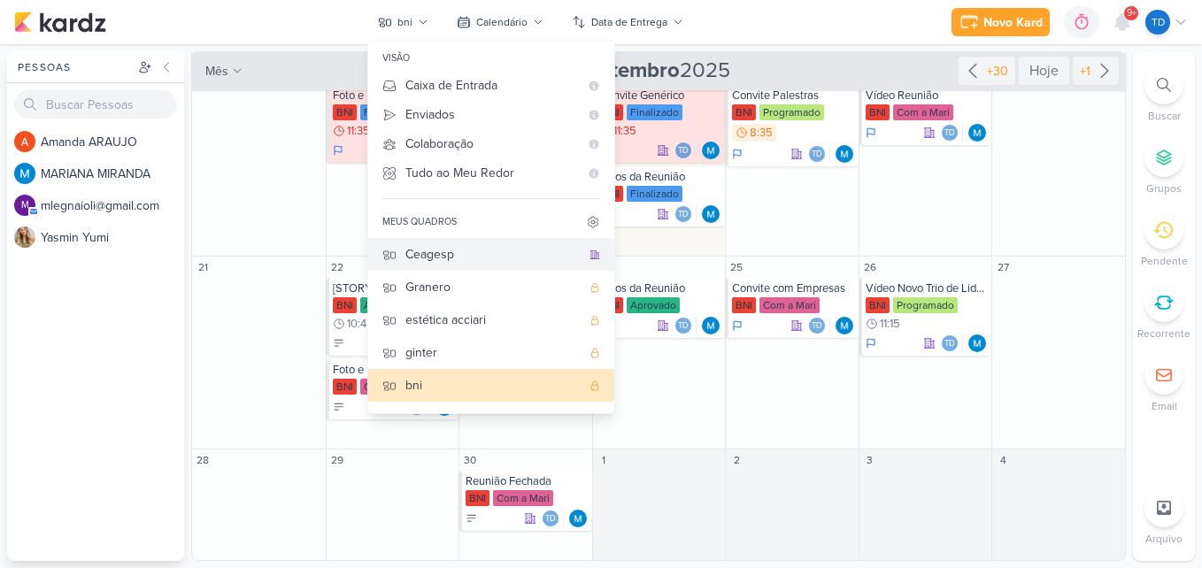
click at [436, 246] on div "Ceagesp" at bounding box center [492, 254] width 175 height 19
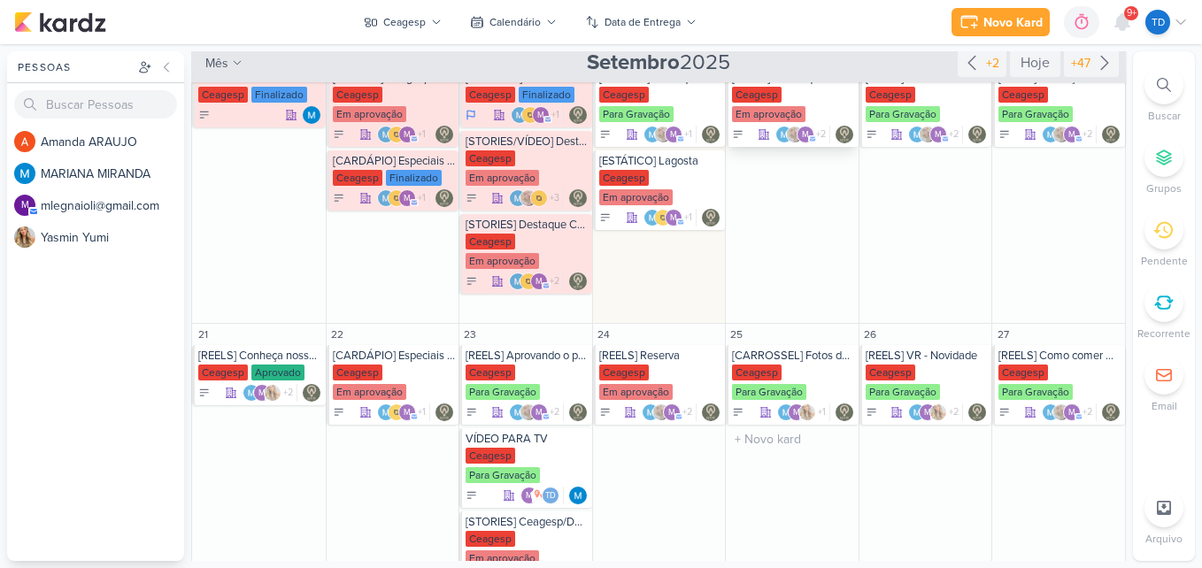
scroll to position [302, 0]
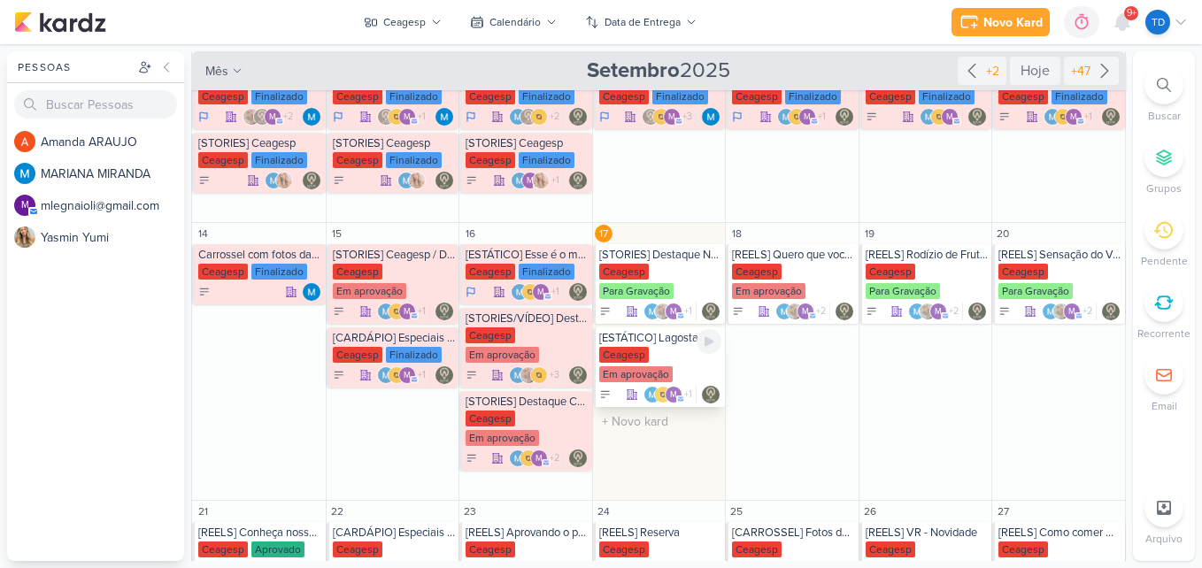
click at [670, 357] on div "Ceagesp Em aprovação" at bounding box center [660, 365] width 123 height 37
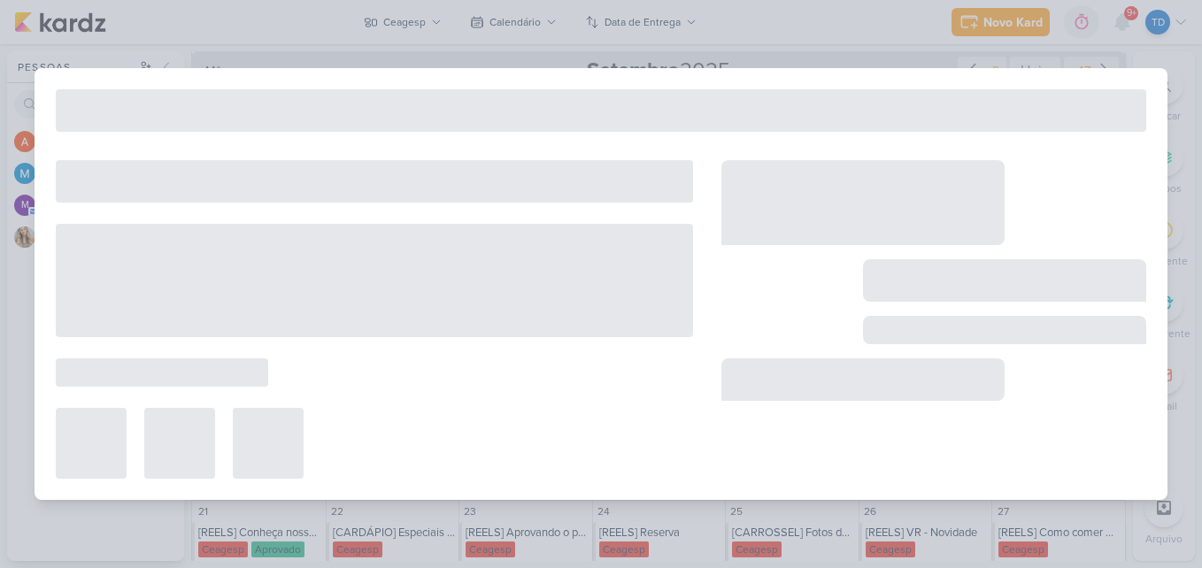
type input "[ESTÁTICO] Lagosta"
type input "17 de setembro de 2025 às 23:59"
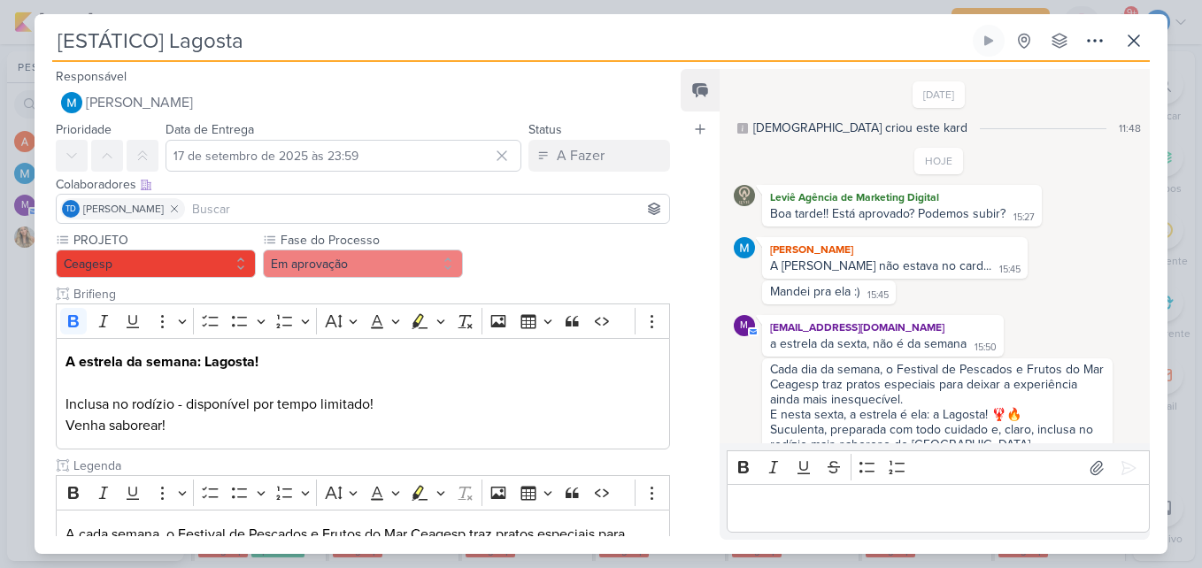
scroll to position [132, 0]
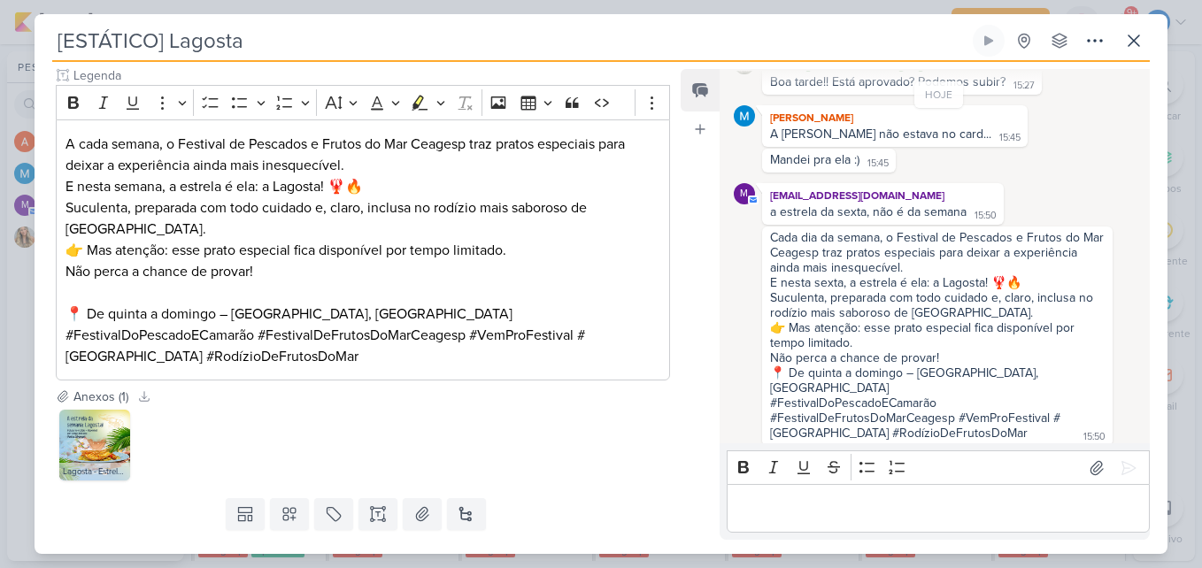
scroll to position [443, 0]
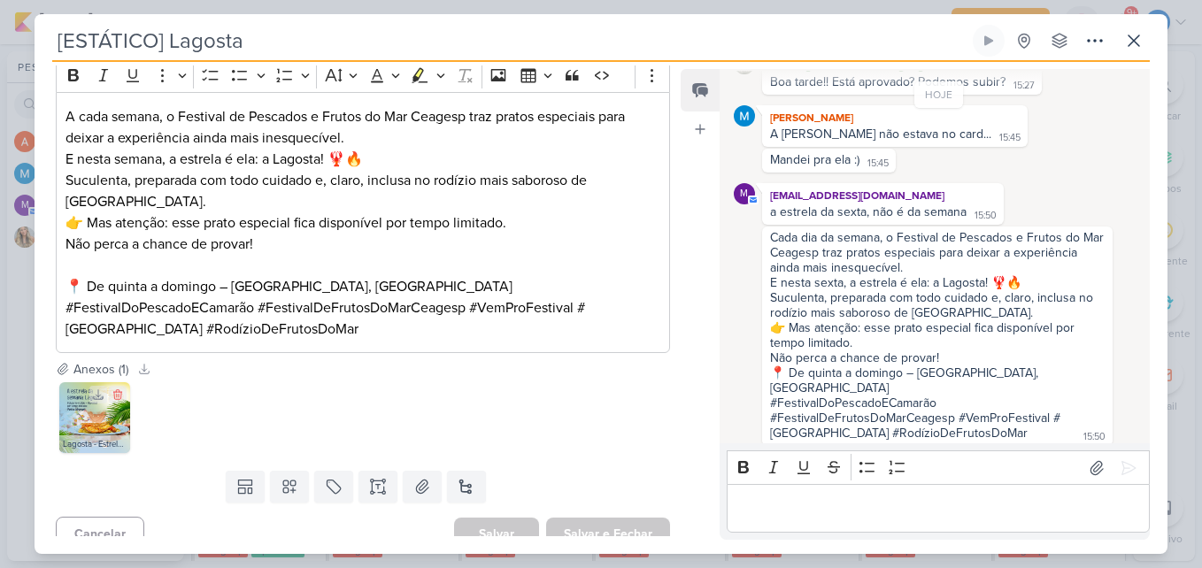
click at [107, 414] on img at bounding box center [94, 417] width 71 height 71
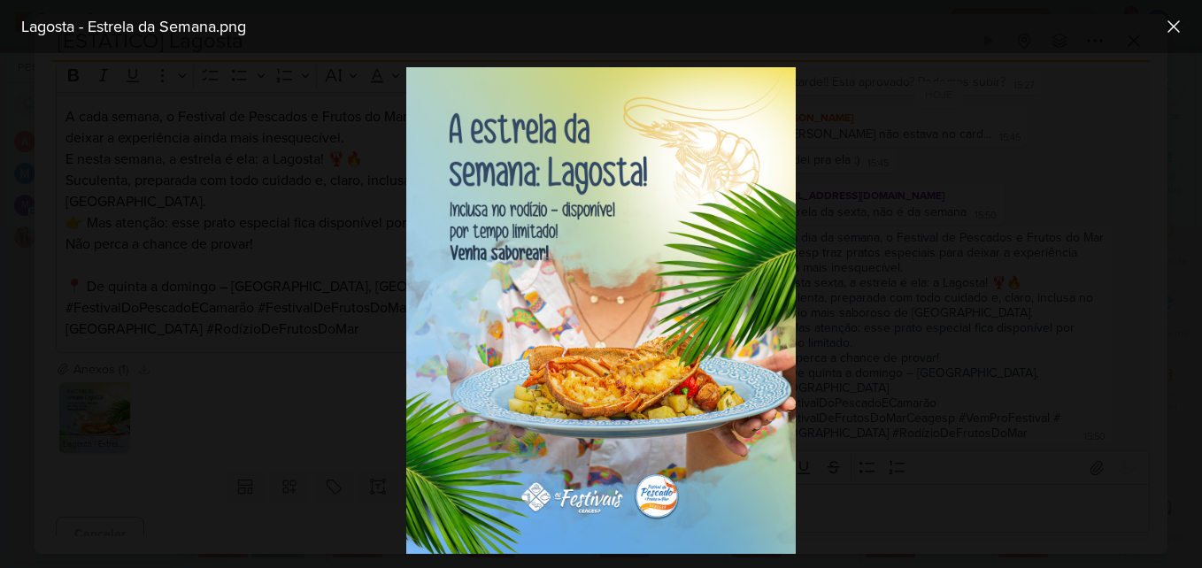
click at [329, 355] on div at bounding box center [601, 310] width 1202 height 515
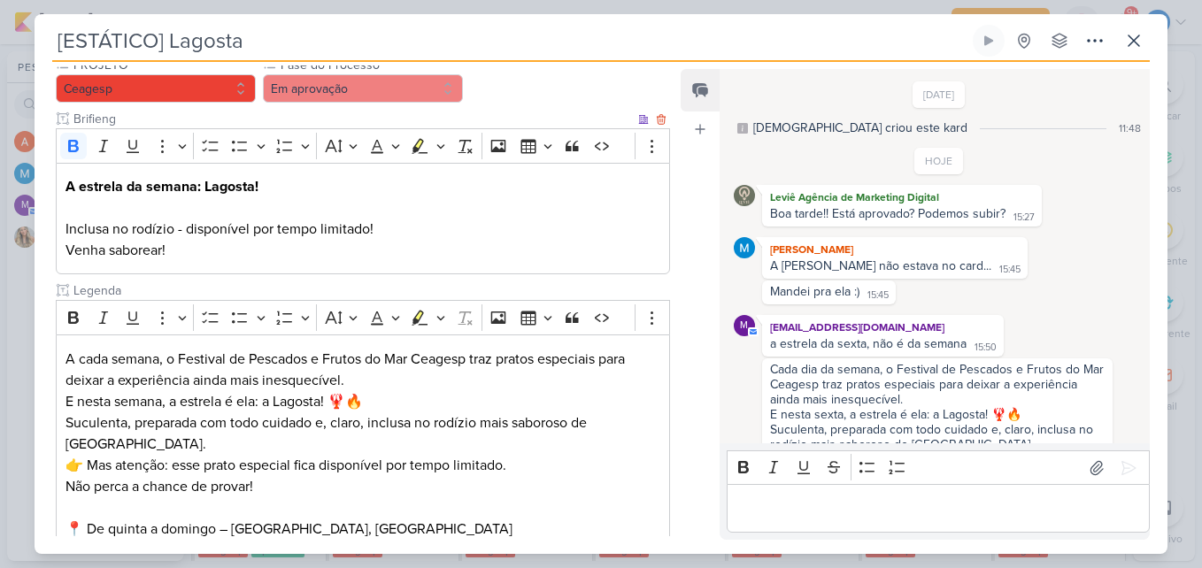
scroll to position [89, 0]
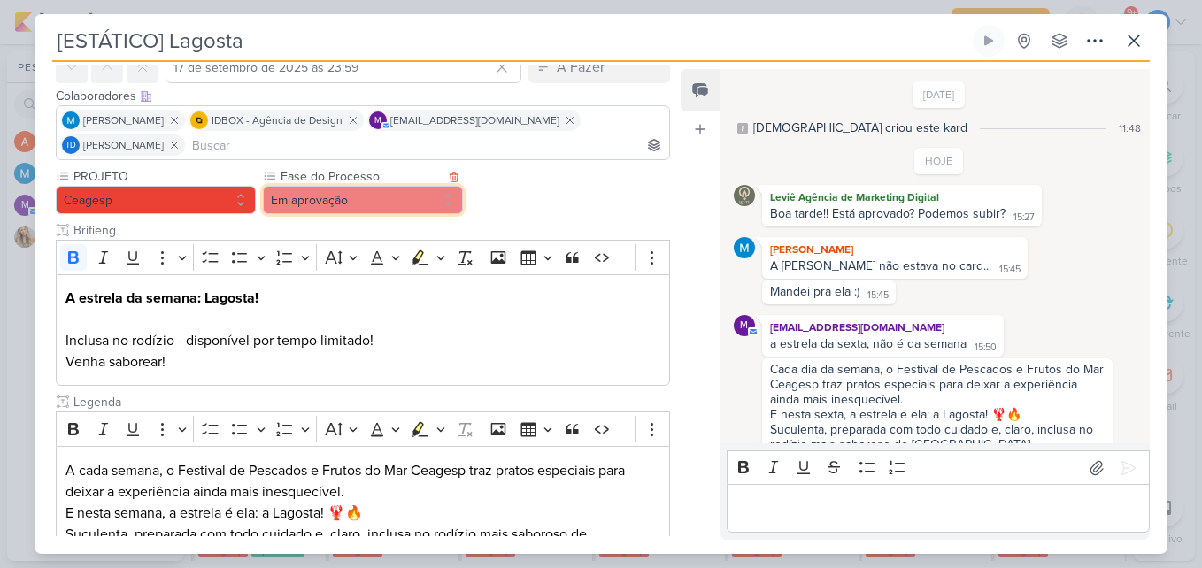
click at [385, 191] on button "Em aprovação" at bounding box center [363, 200] width 200 height 28
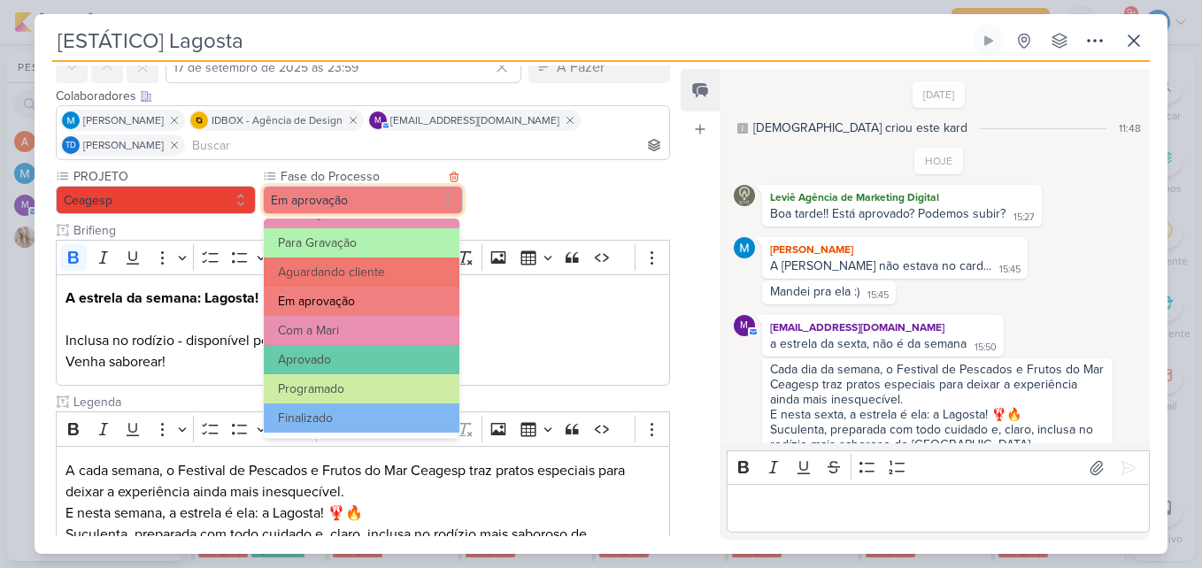
scroll to position [82, 0]
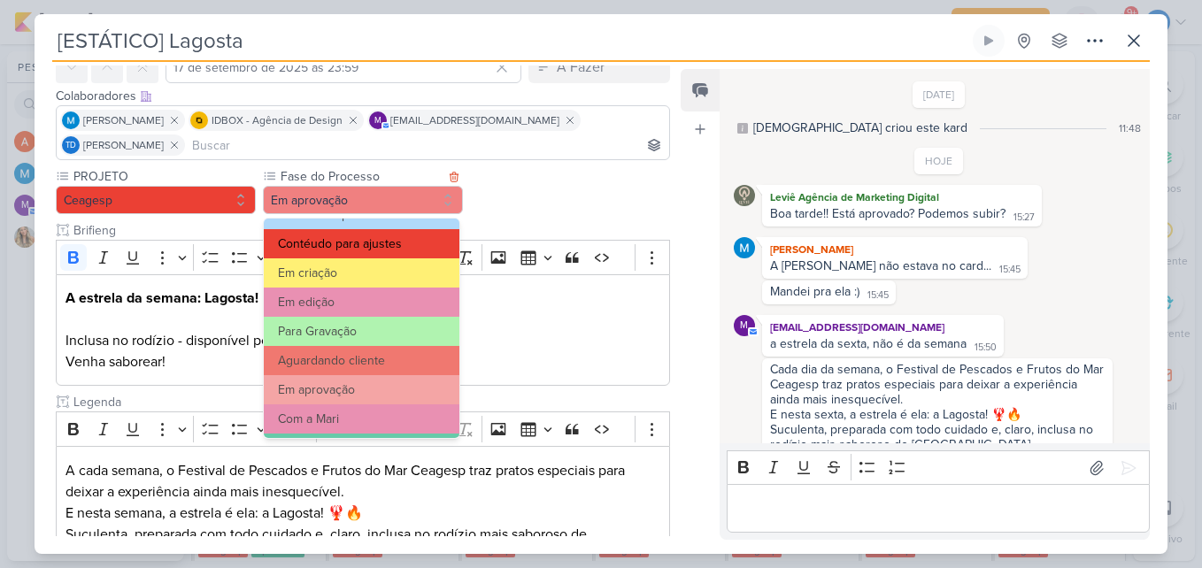
click at [391, 250] on button "Contéudo para ajustes" at bounding box center [362, 243] width 196 height 29
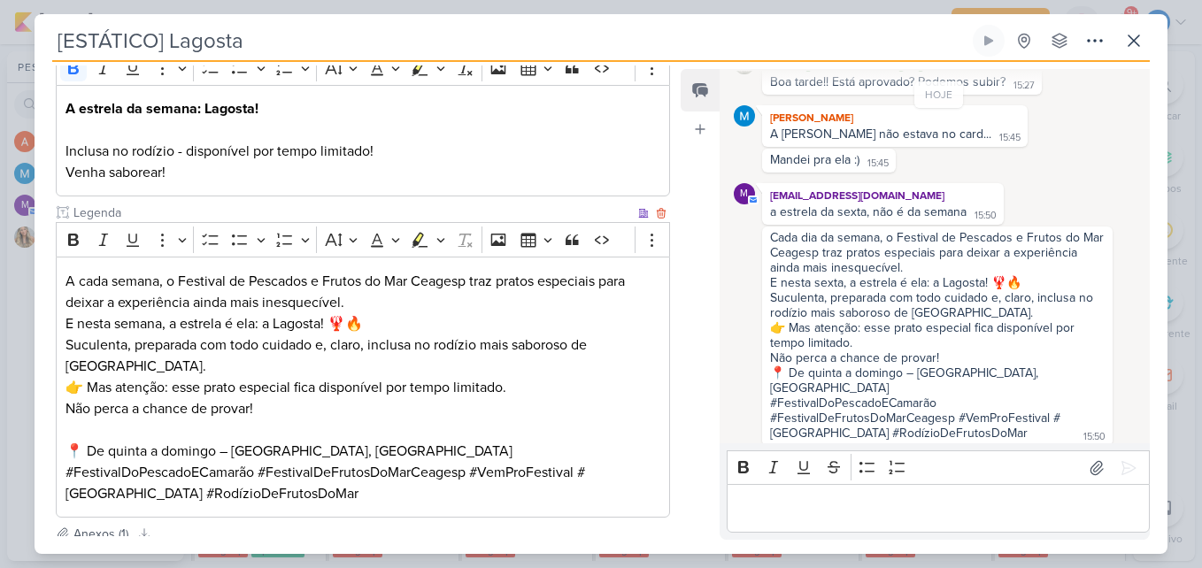
scroll to position [461, 0]
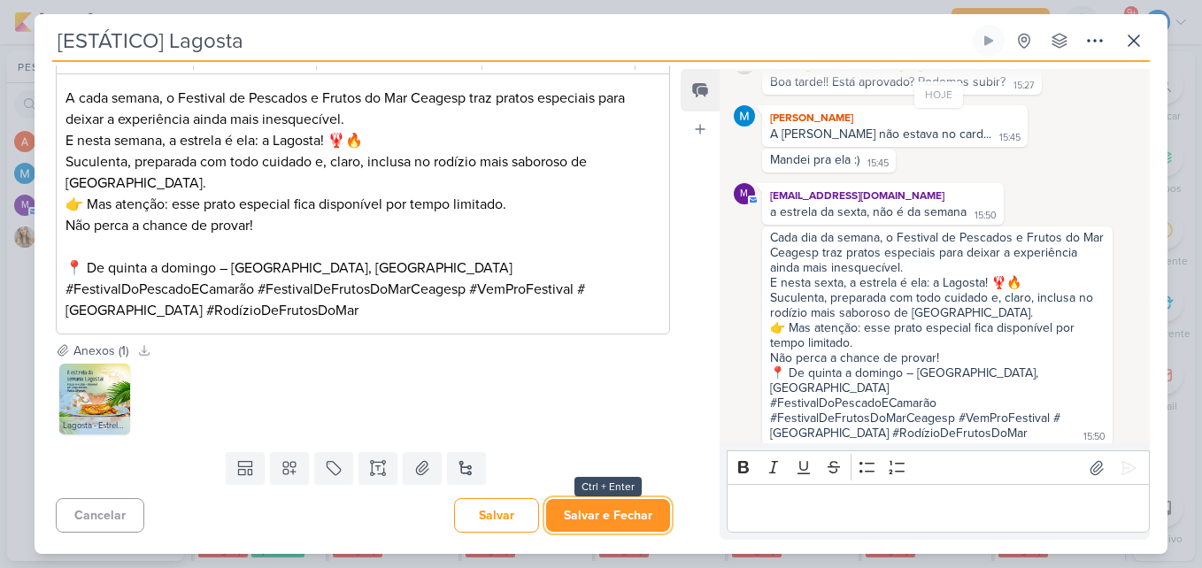
click at [618, 507] on button "Salvar e Fechar" at bounding box center [608, 515] width 124 height 33
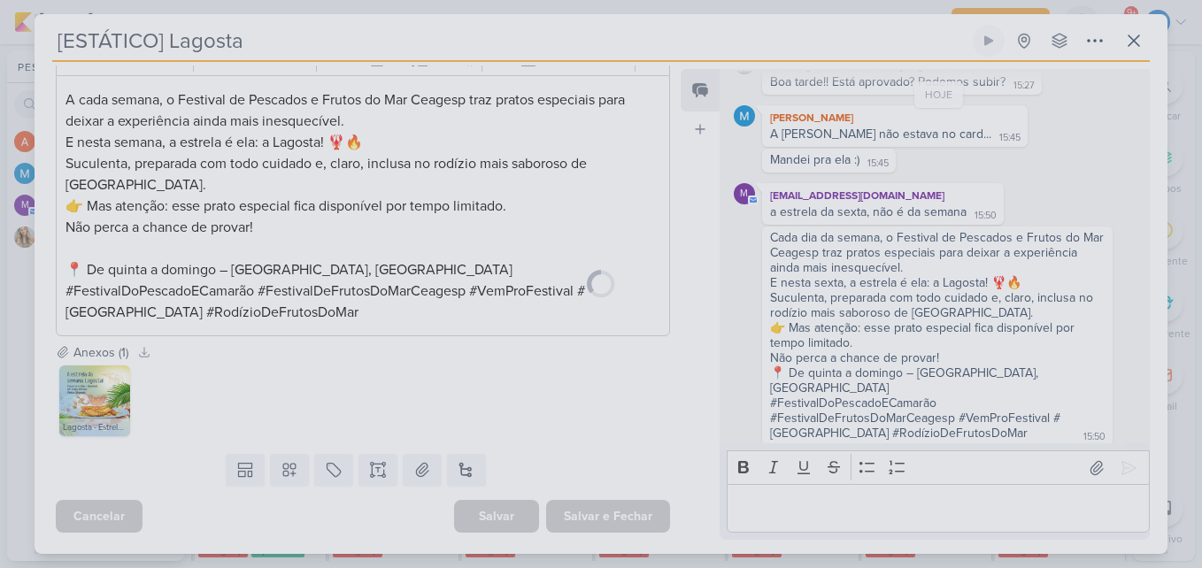
scroll to position [459, 0]
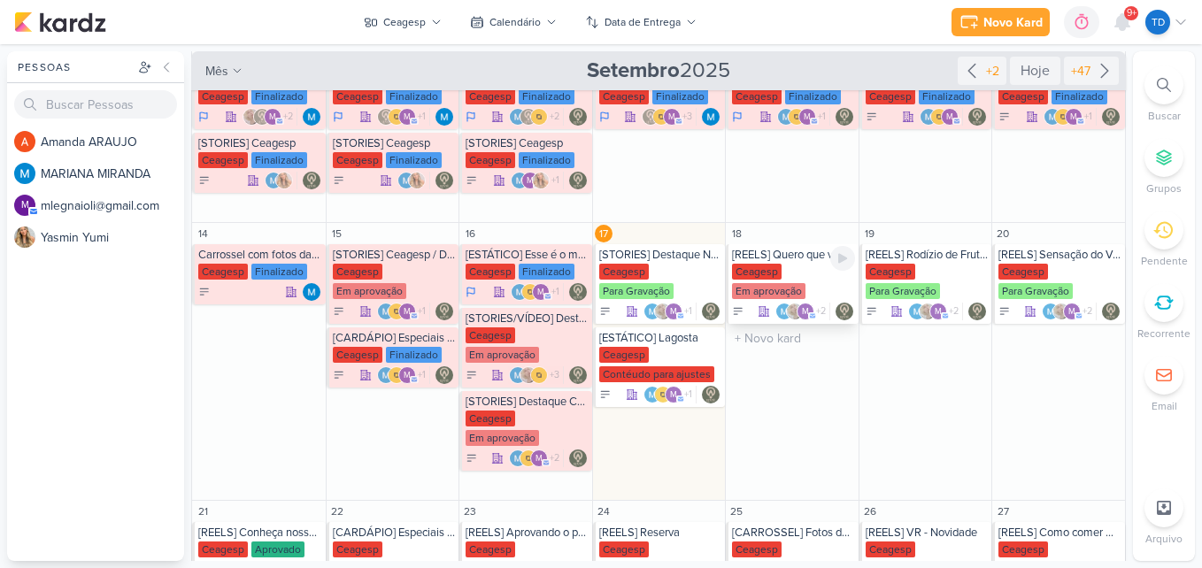
click at [803, 288] on div "Ceagesp Em aprovação" at bounding box center [793, 282] width 123 height 37
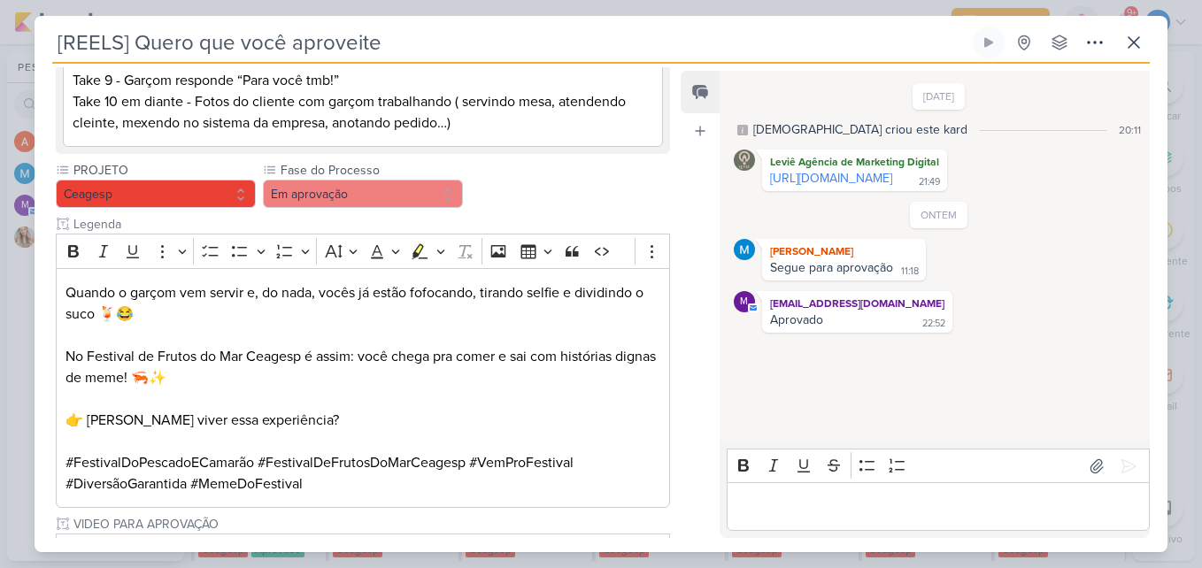
scroll to position [471, 0]
click at [401, 185] on button "Em aprovação" at bounding box center [363, 195] width 200 height 28
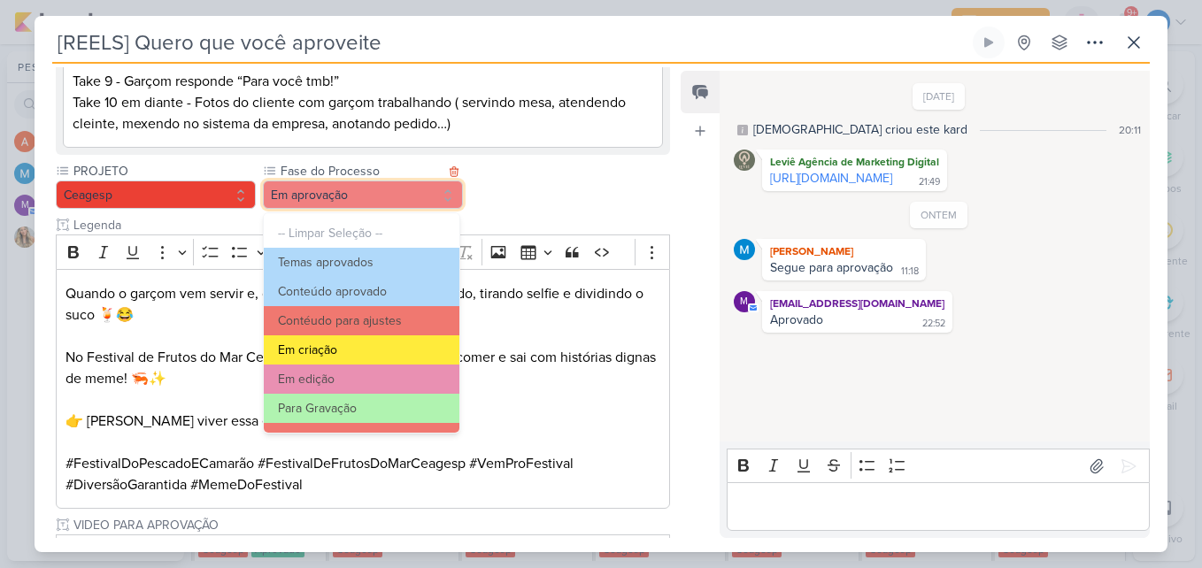
scroll to position [171, 0]
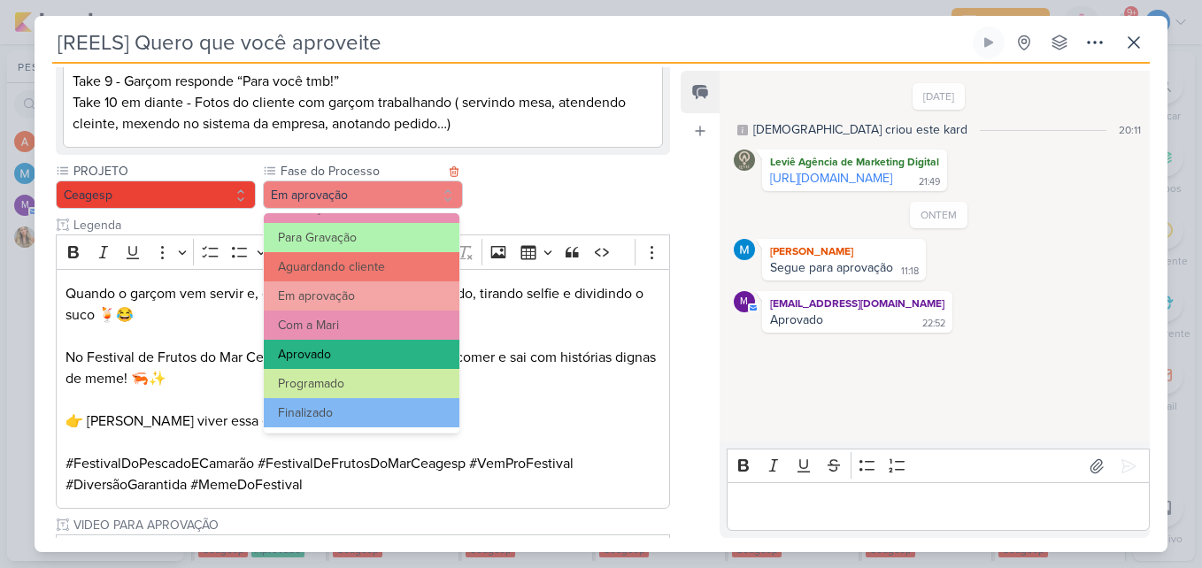
click at [376, 358] on button "Aprovado" at bounding box center [362, 354] width 196 height 29
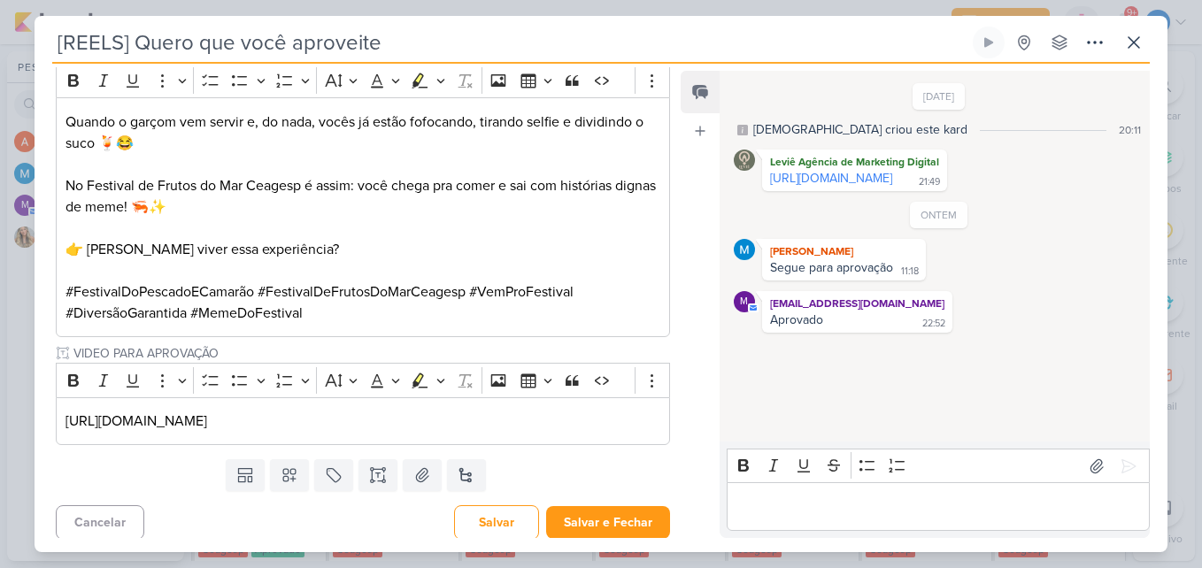
scroll to position [648, 0]
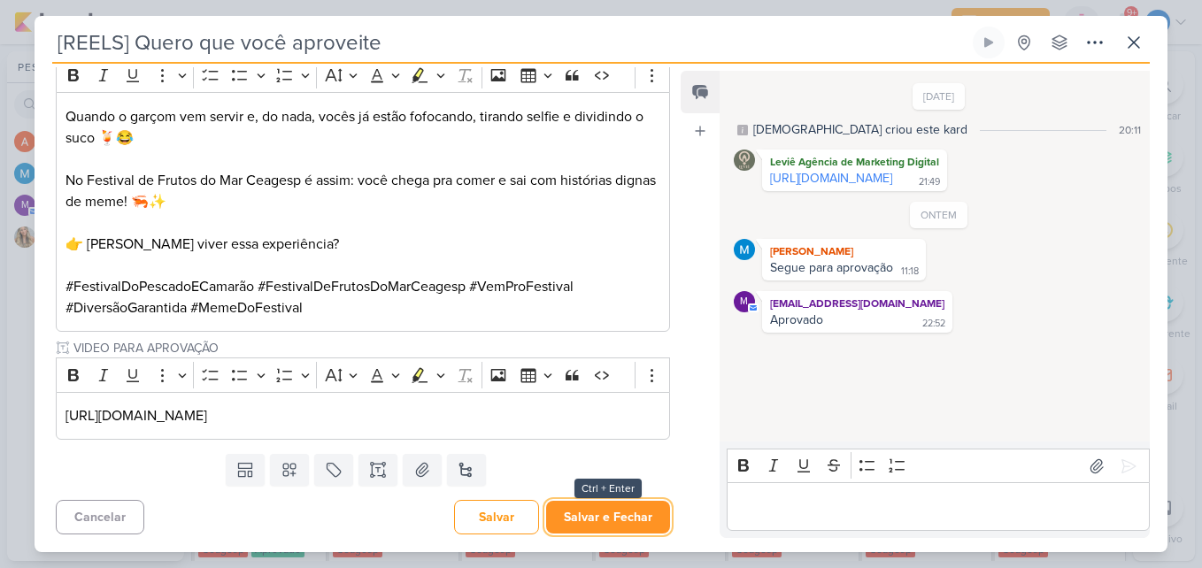
click at [597, 526] on button "Salvar e Fechar" at bounding box center [608, 517] width 124 height 33
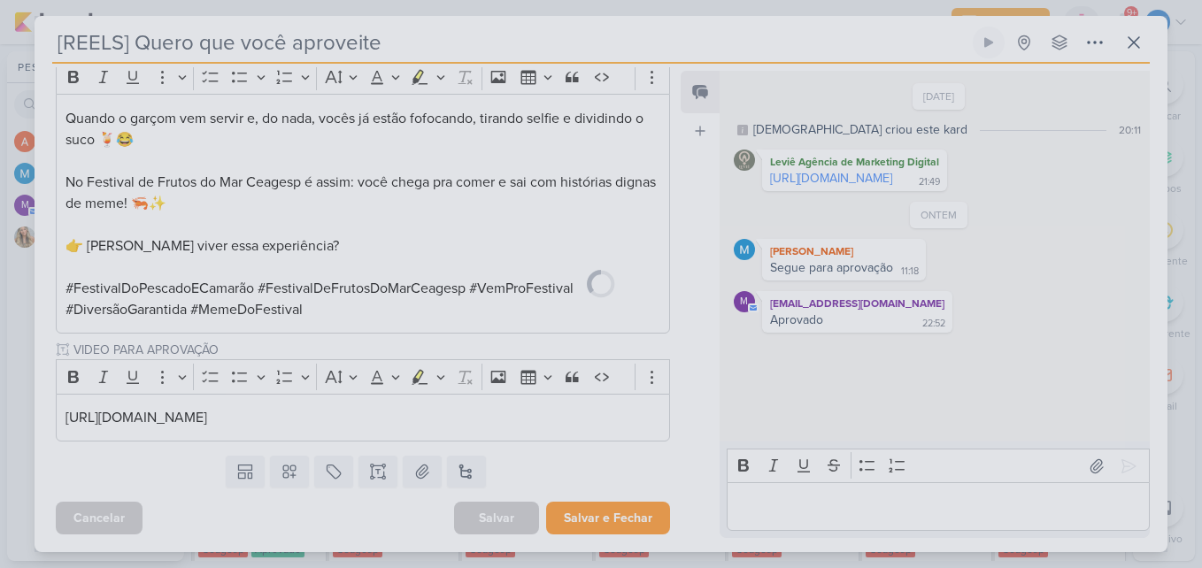
scroll to position [646, 0]
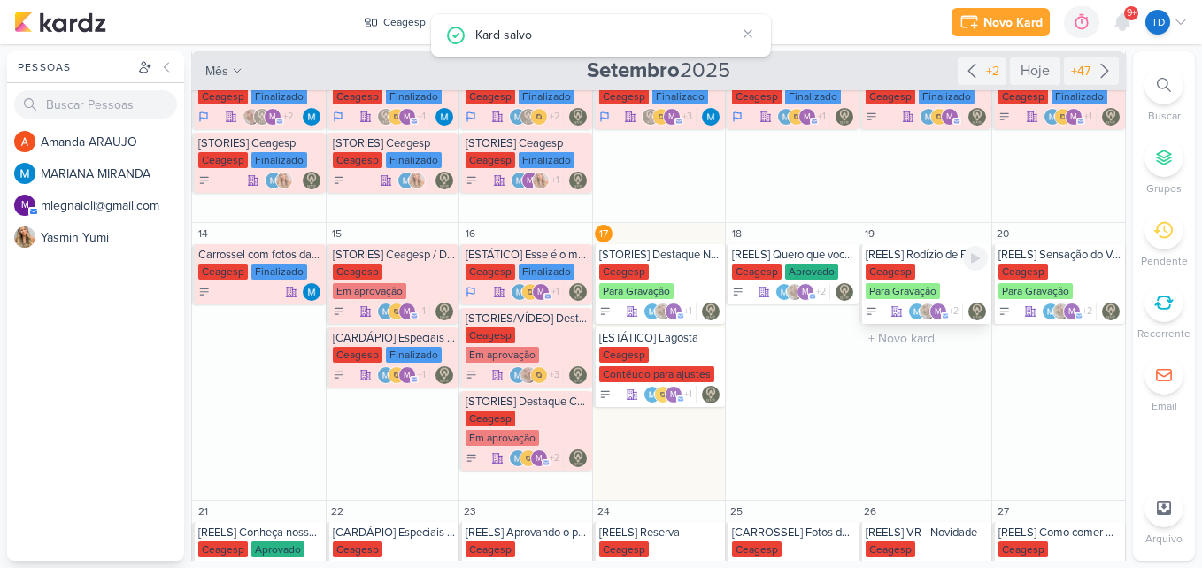
click at [908, 279] on div "Ceagesp" at bounding box center [891, 272] width 50 height 16
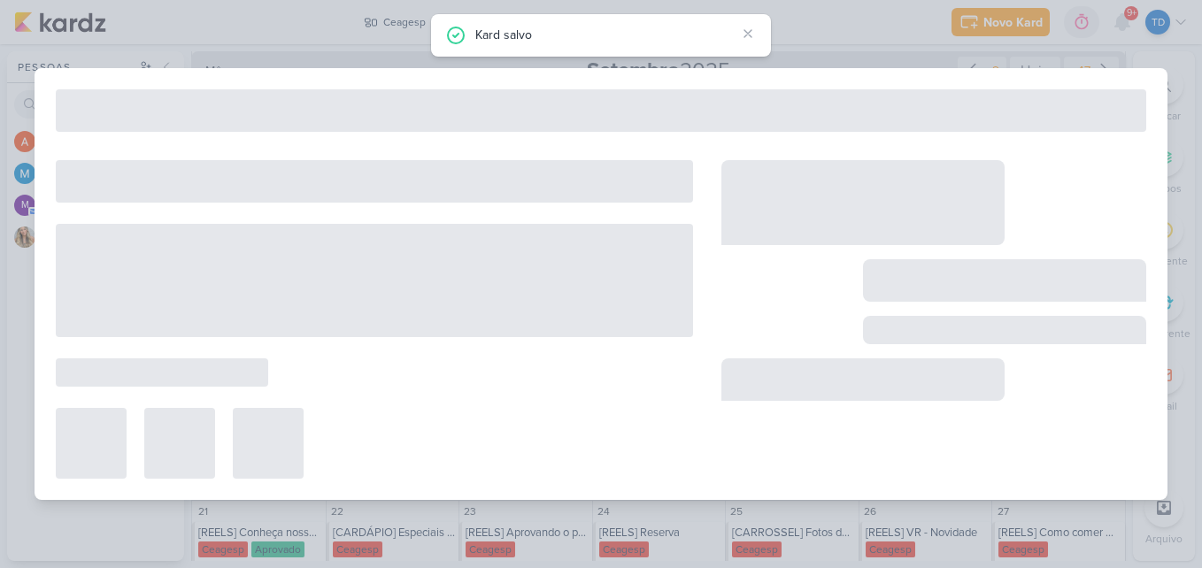
type input "[REELS] Rodízio de Frutos do Mar"
type input "19 de setembro de 2025 às 23:59"
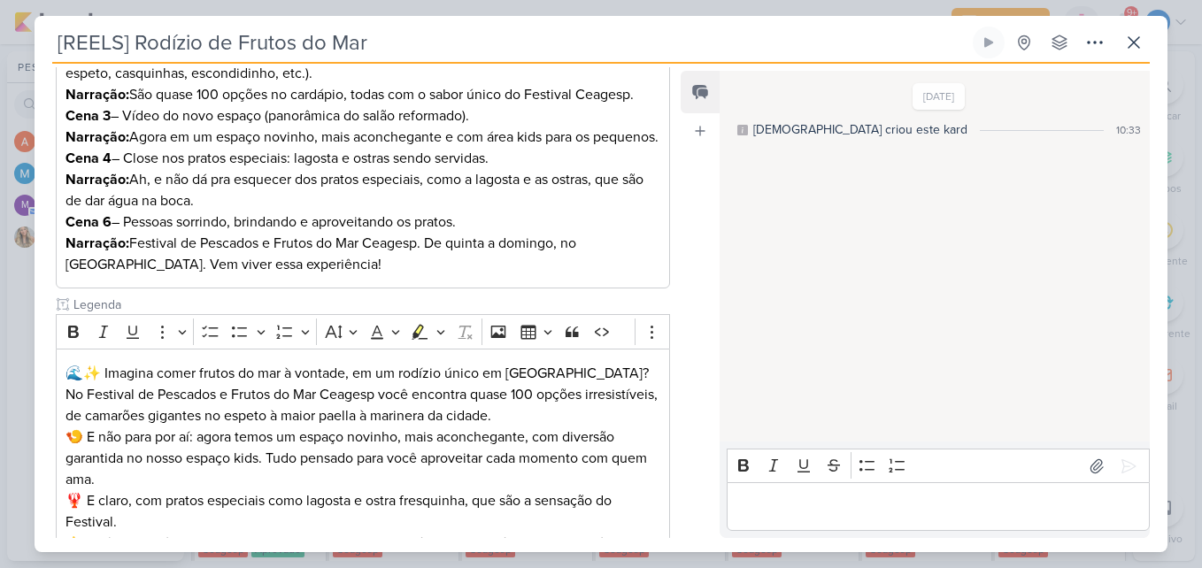
scroll to position [443, 0]
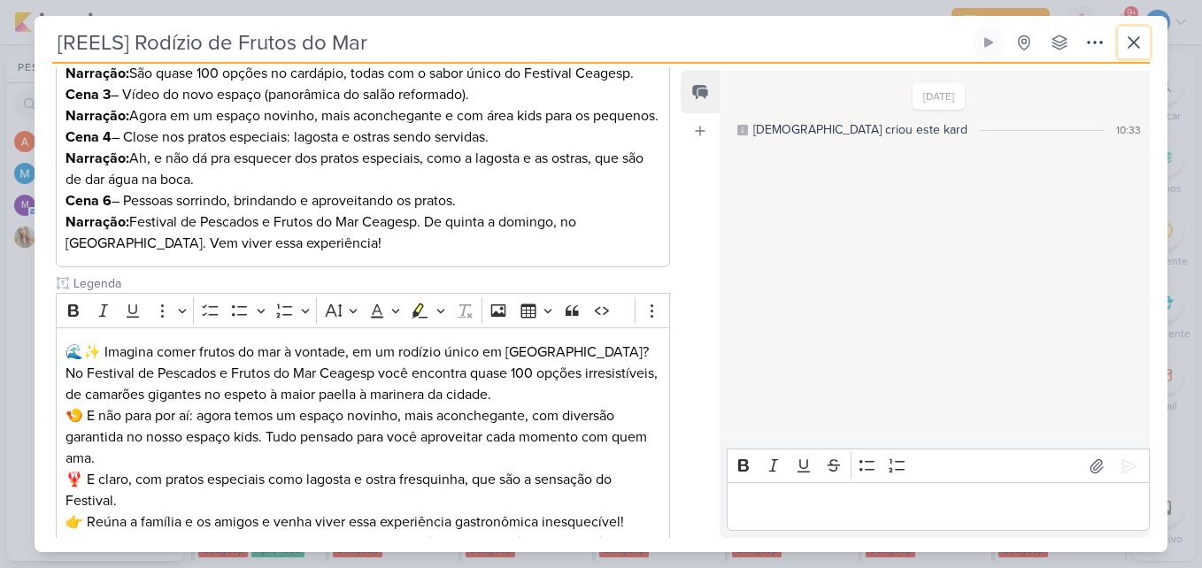
click at [1136, 44] on icon at bounding box center [1134, 42] width 11 height 11
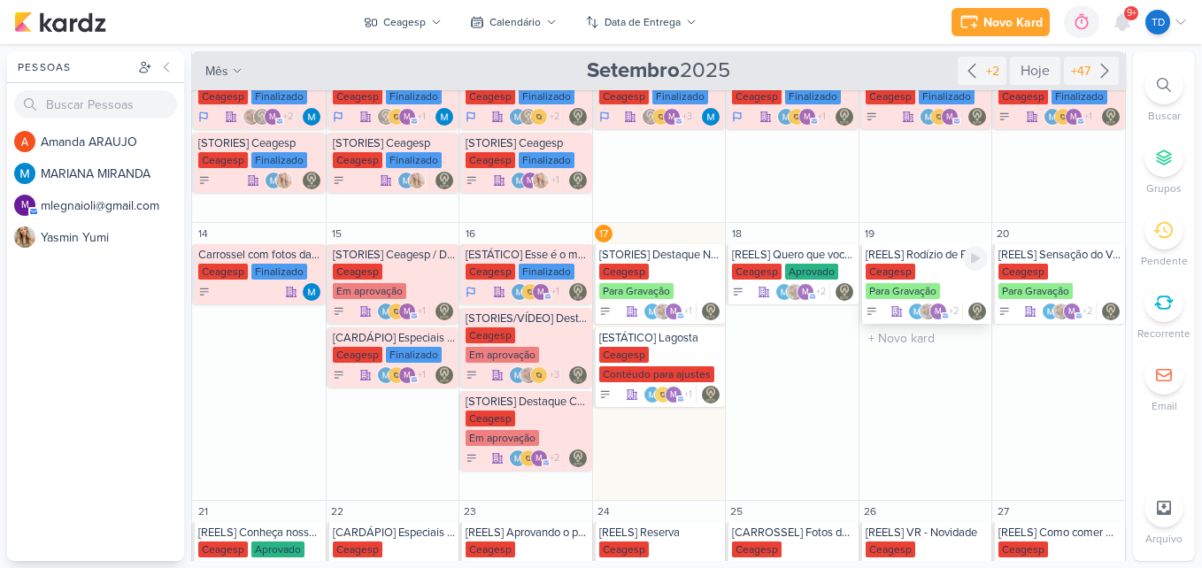
click at [914, 271] on div "Ceagesp Para Gravação" at bounding box center [927, 282] width 123 height 37
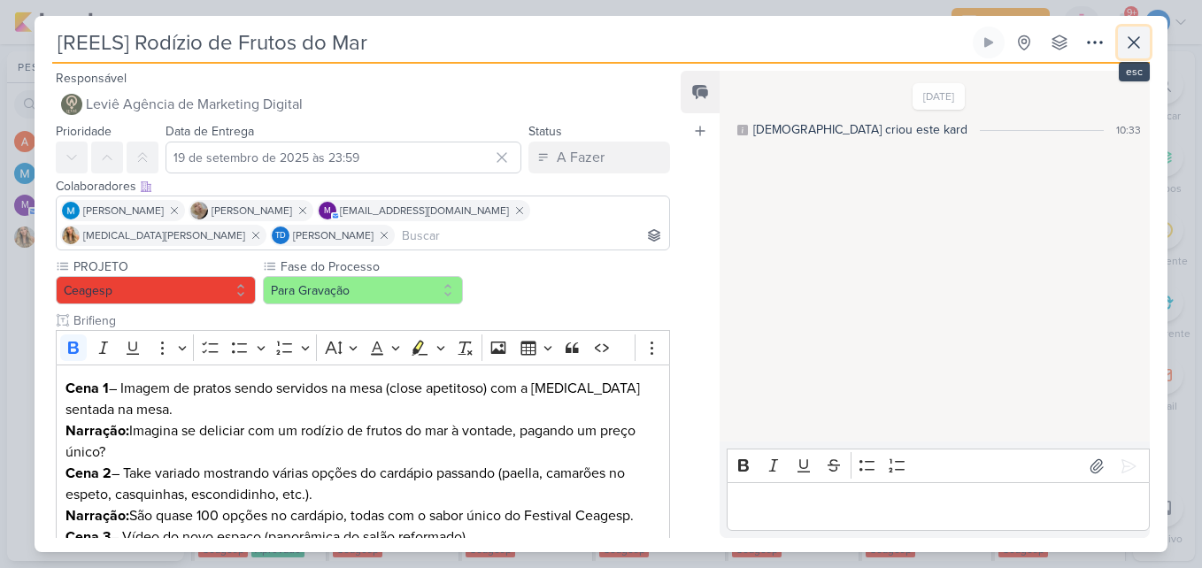
click at [1142, 34] on icon at bounding box center [1134, 42] width 21 height 21
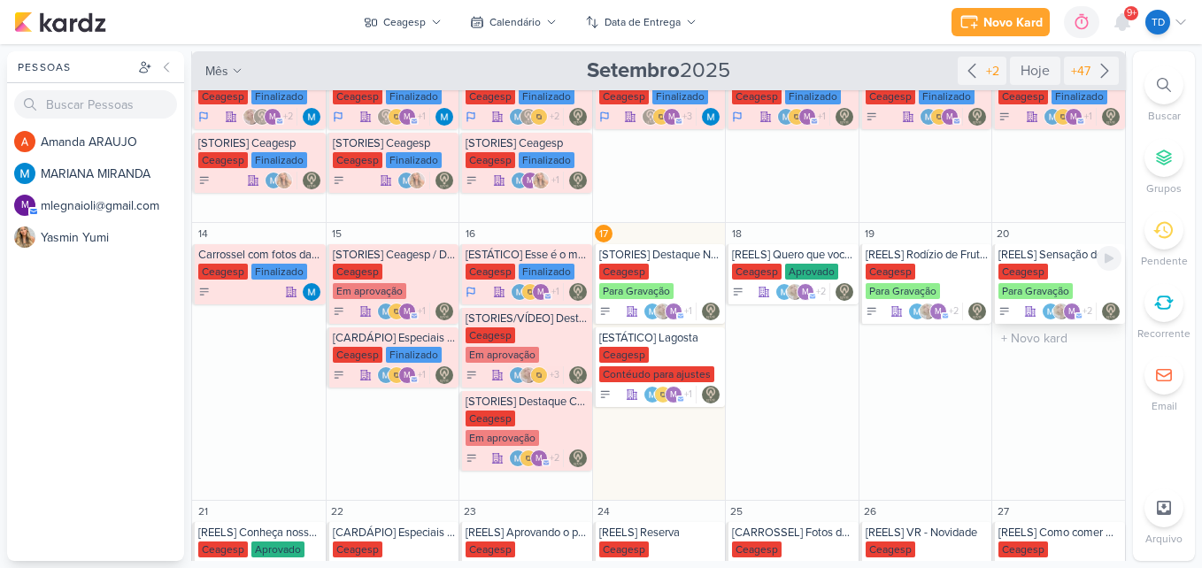
click at [1049, 271] on div "Ceagesp Para Gravação" at bounding box center [1060, 282] width 123 height 37
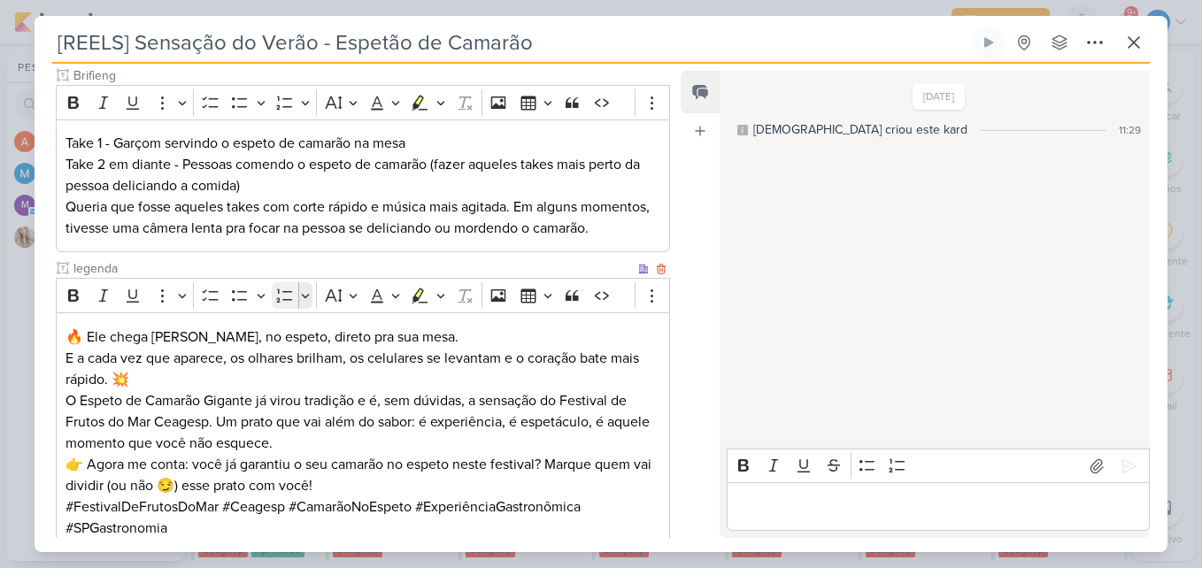
scroll to position [0, 0]
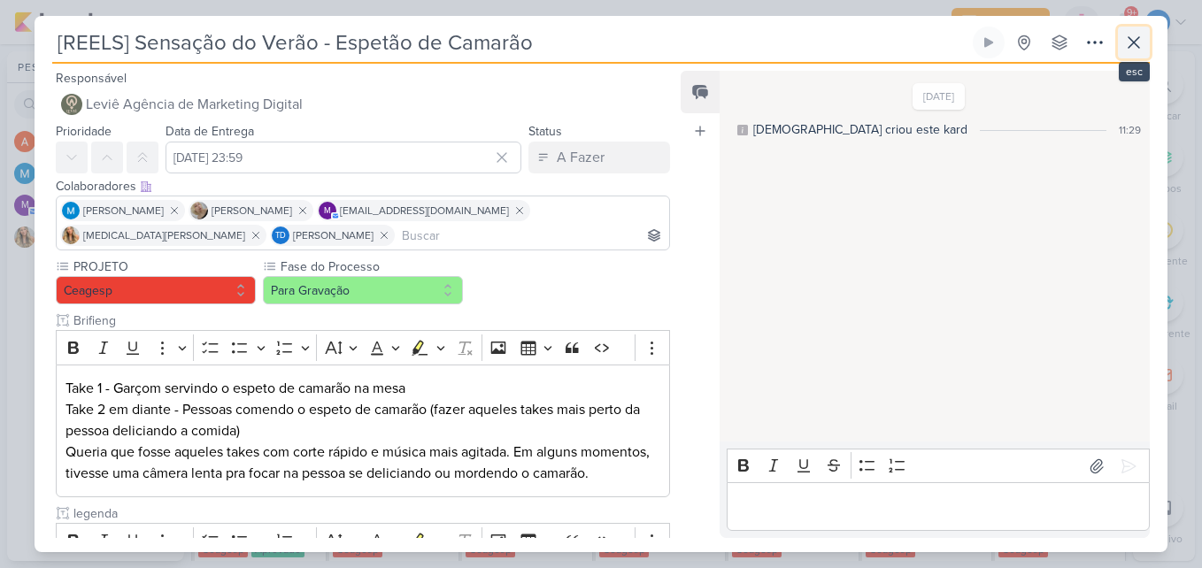
click at [1144, 48] on icon at bounding box center [1134, 42] width 21 height 21
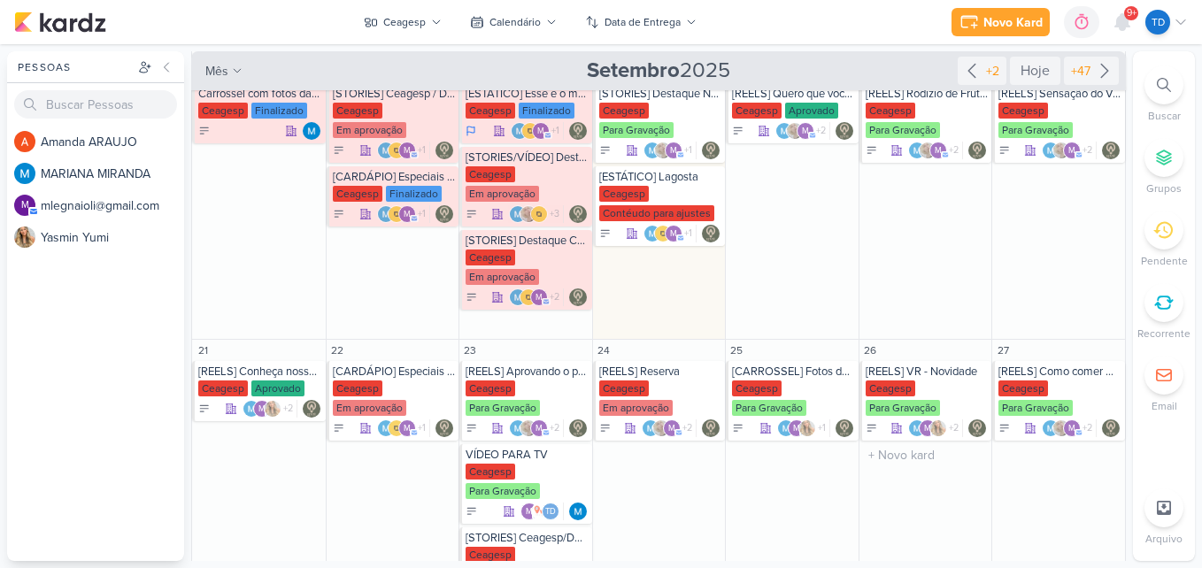
scroll to position [568, 0]
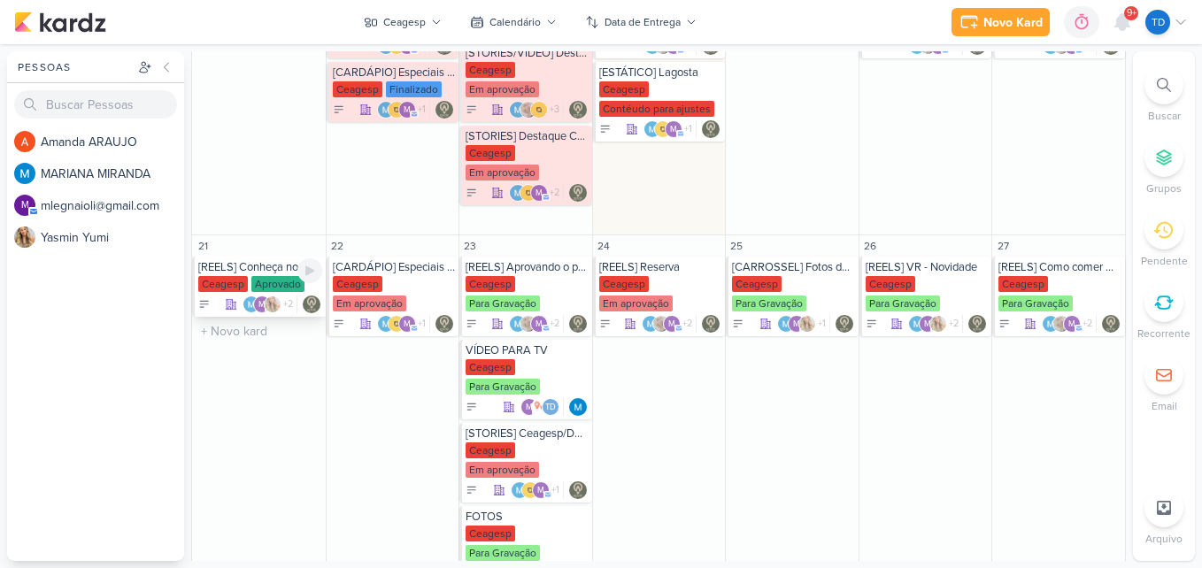
click at [269, 262] on div "[REELS] Conheça nosso novo espaço" at bounding box center [260, 267] width 124 height 14
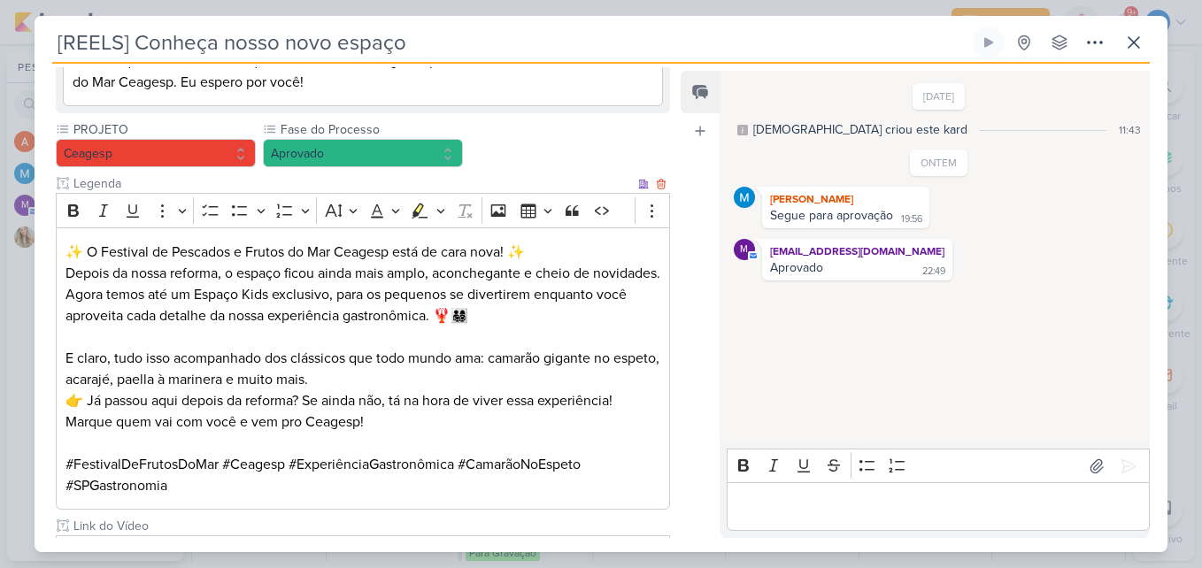
scroll to position [620, 0]
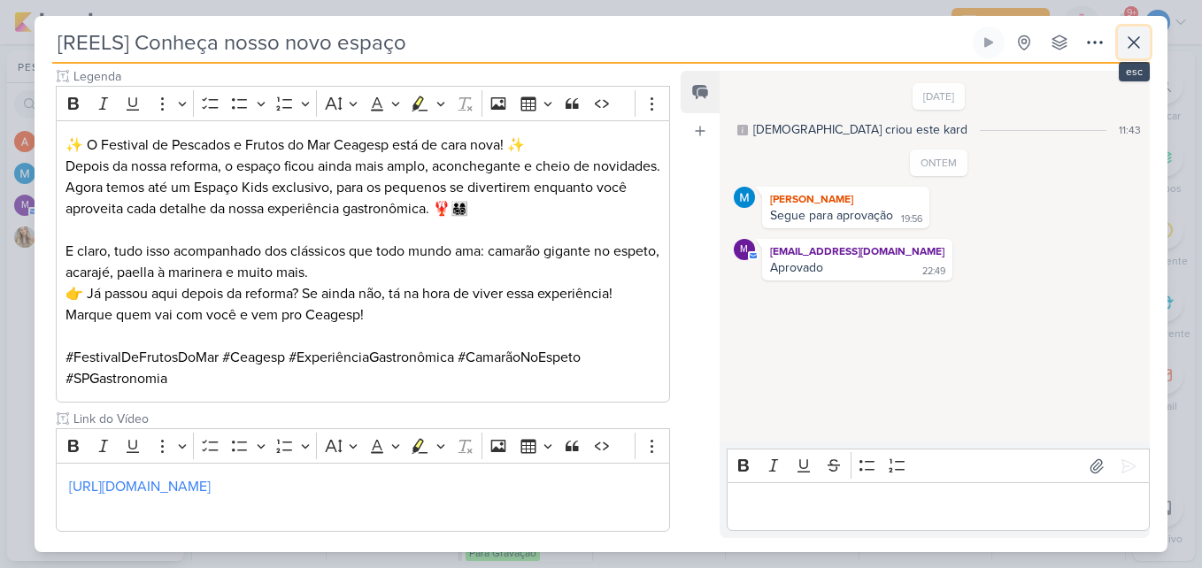
click at [1134, 41] on icon at bounding box center [1134, 42] width 21 height 21
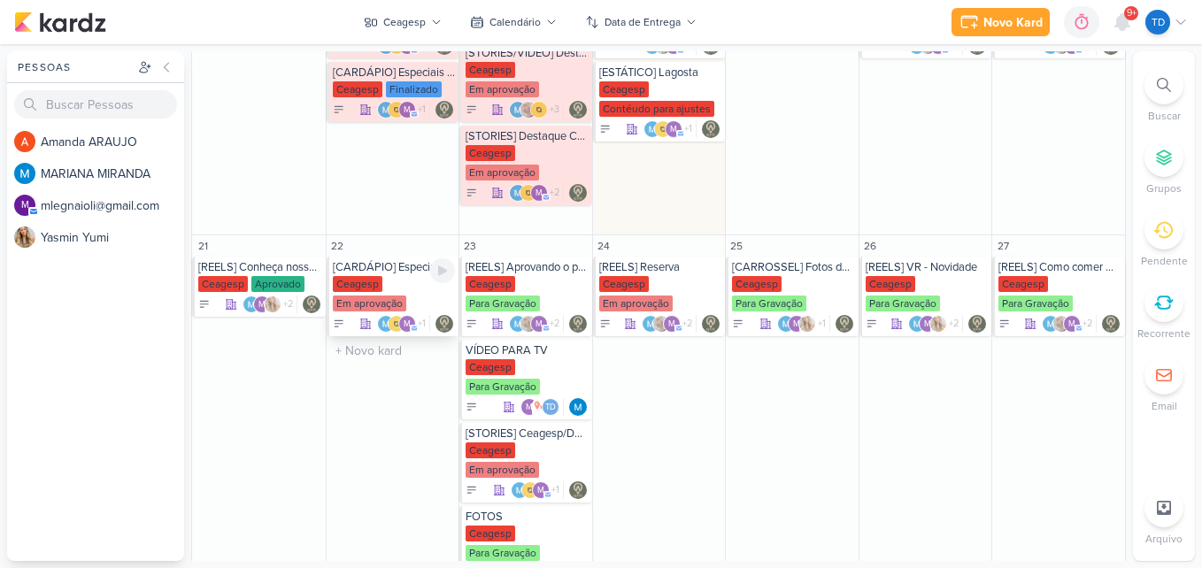
click at [400, 296] on div "Em aprovação" at bounding box center [369, 304] width 73 height 16
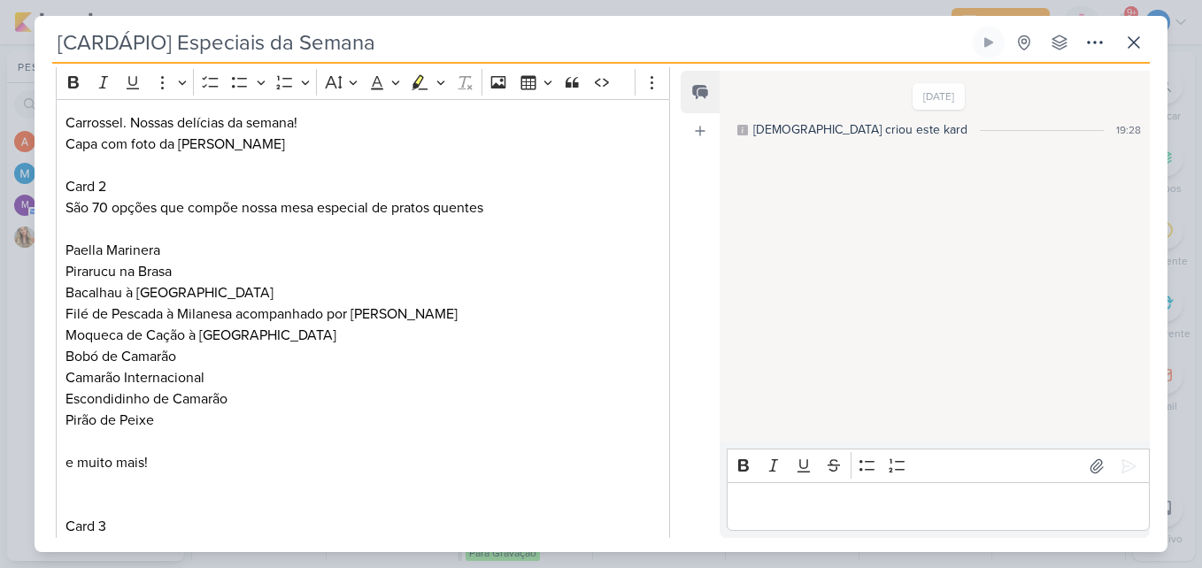
scroll to position [0, 0]
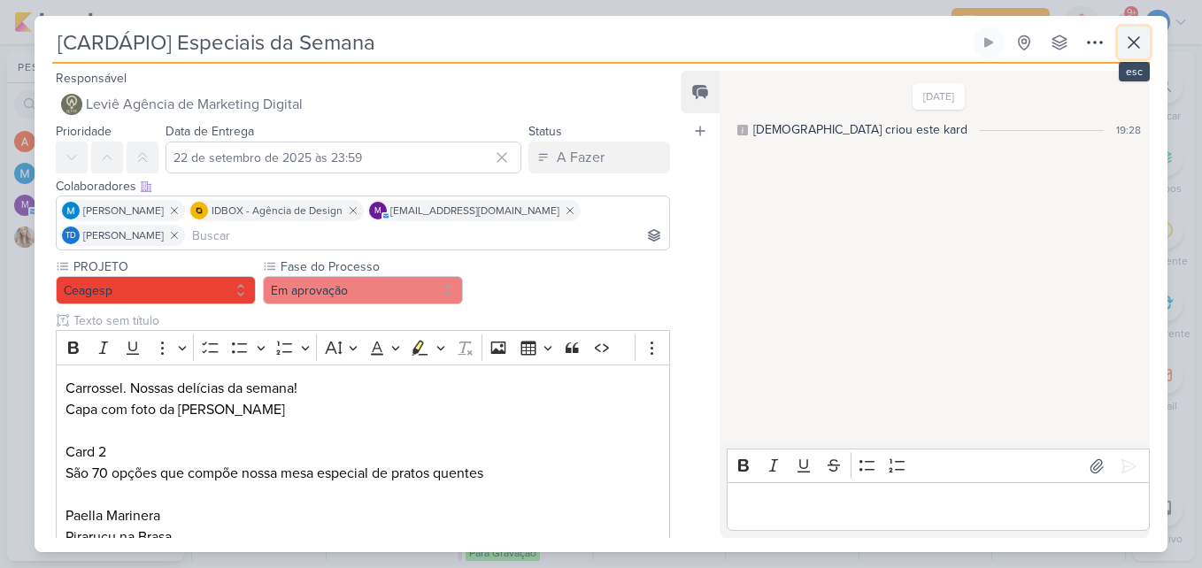
click at [1140, 41] on icon at bounding box center [1134, 42] width 21 height 21
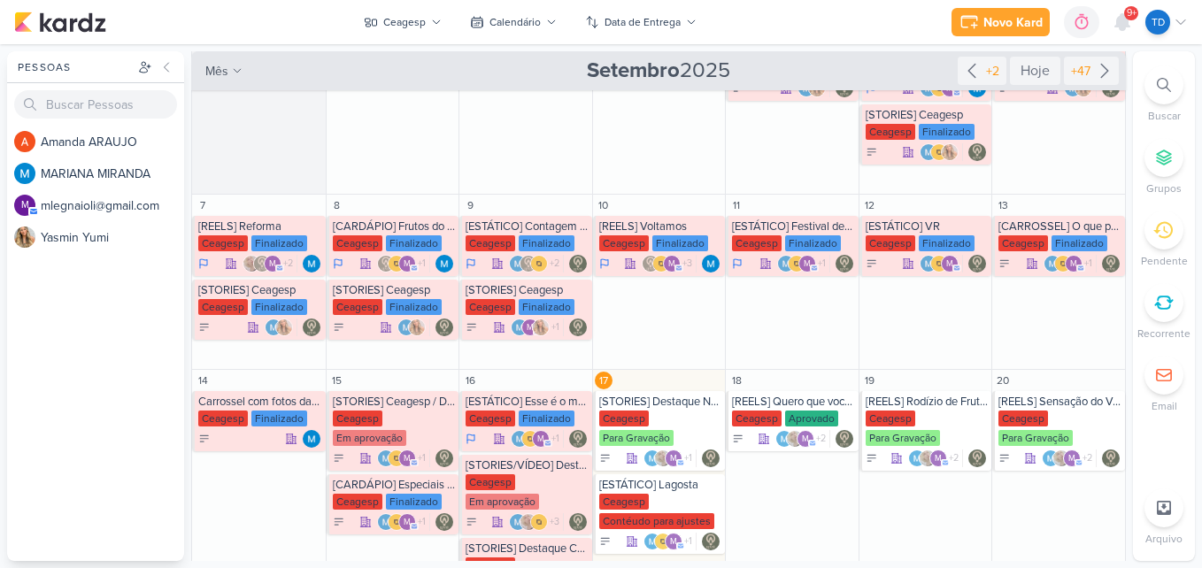
scroll to position [125, 0]
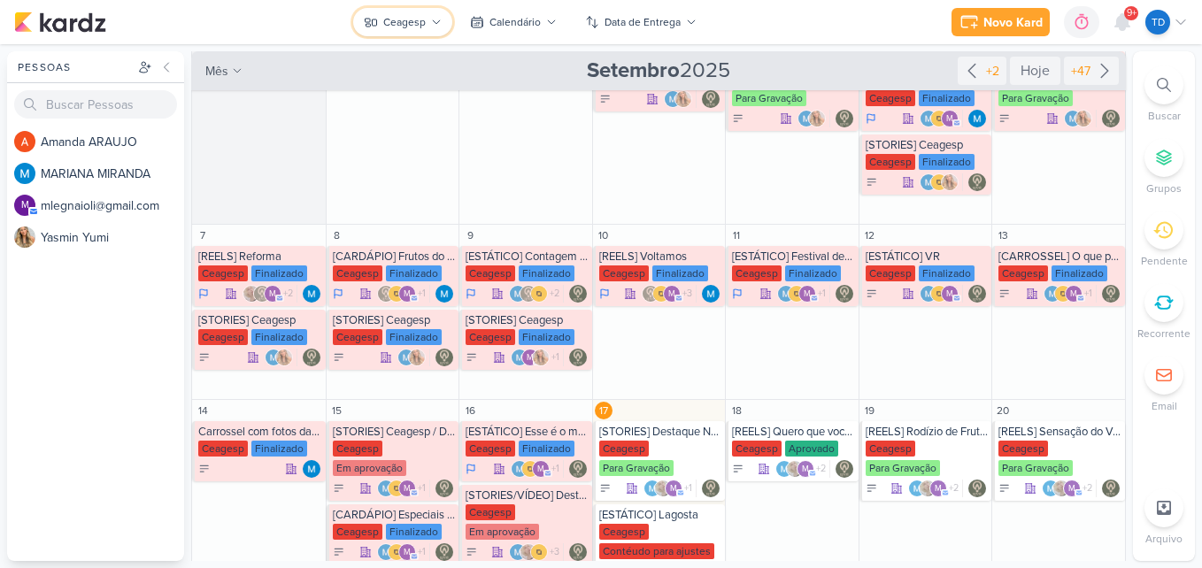
click at [421, 16] on div "Ceagesp" at bounding box center [404, 22] width 42 height 16
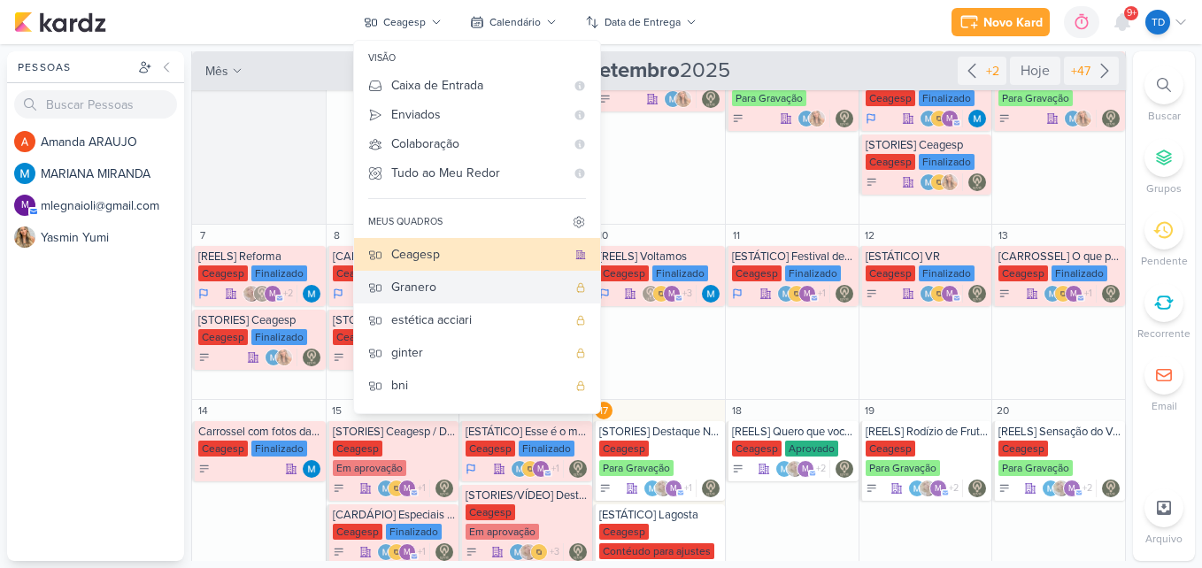
click at [413, 283] on div "Granero" at bounding box center [478, 287] width 175 height 19
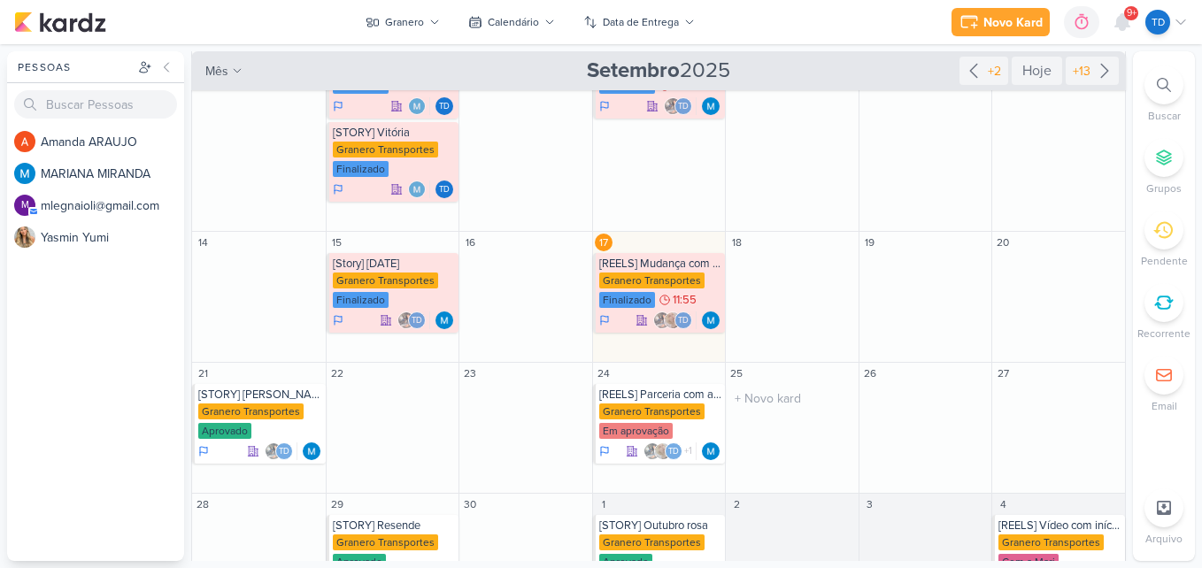
scroll to position [266, 0]
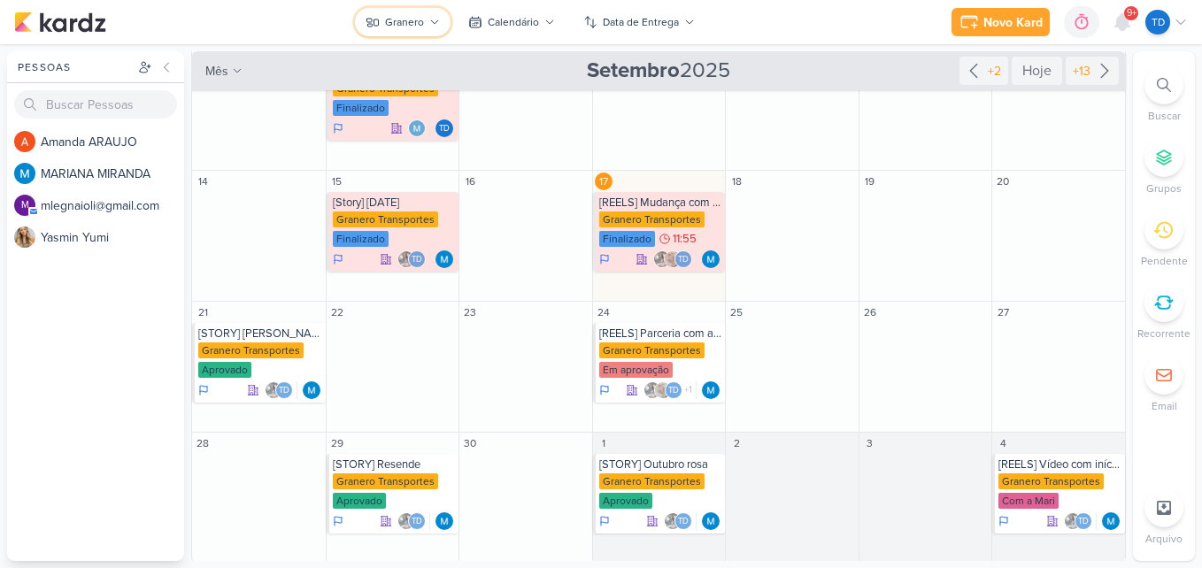
click at [412, 22] on div "Granero" at bounding box center [404, 22] width 39 height 16
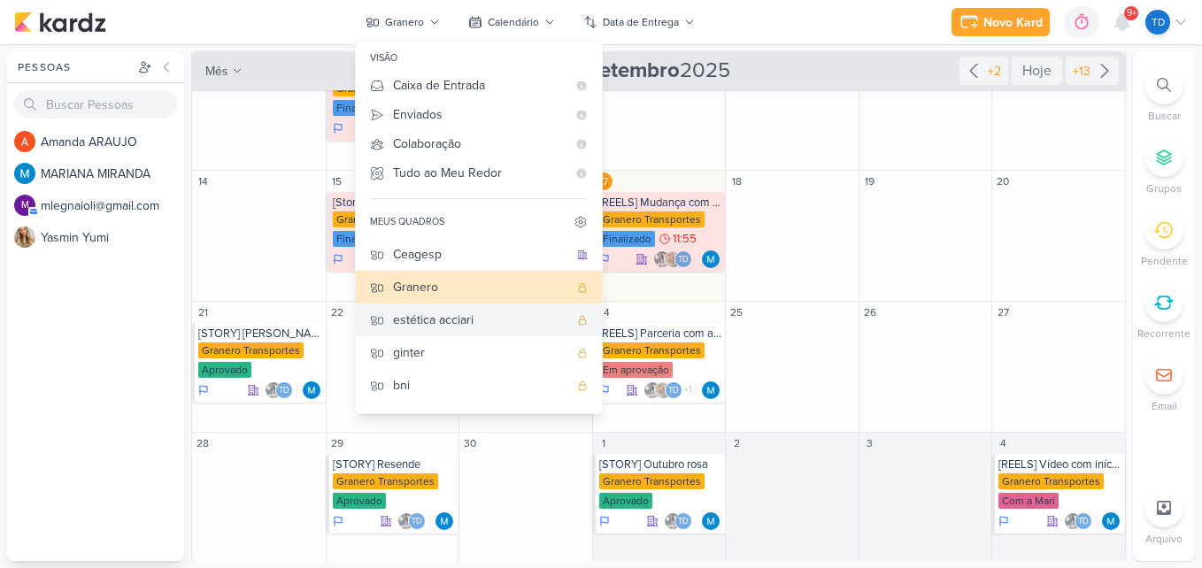
click at [433, 313] on div "estética acciari" at bounding box center [480, 320] width 175 height 19
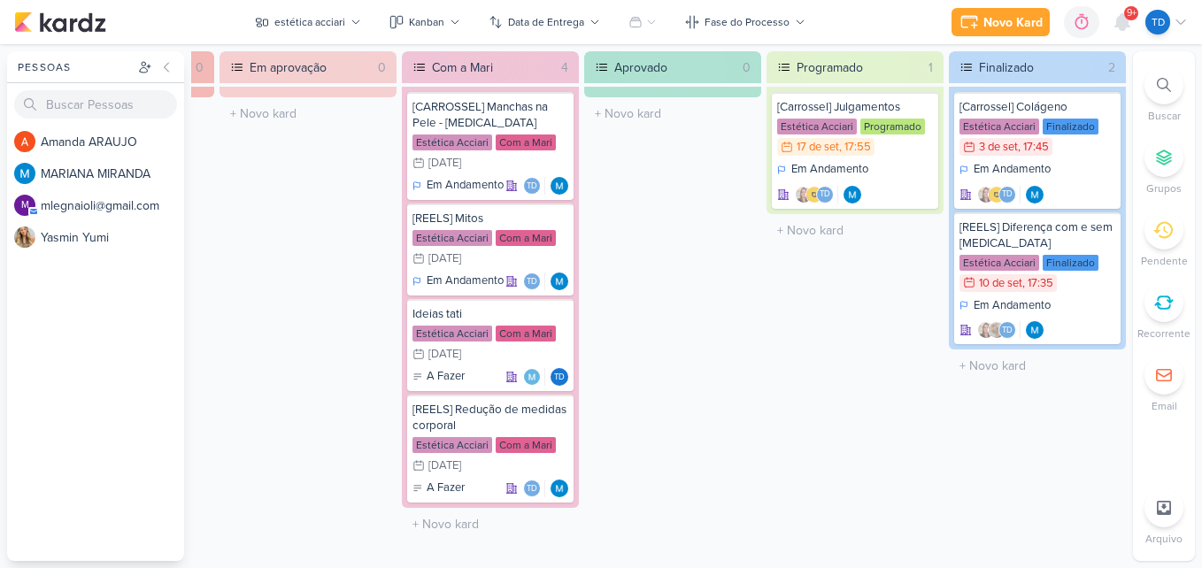
scroll to position [0, 0]
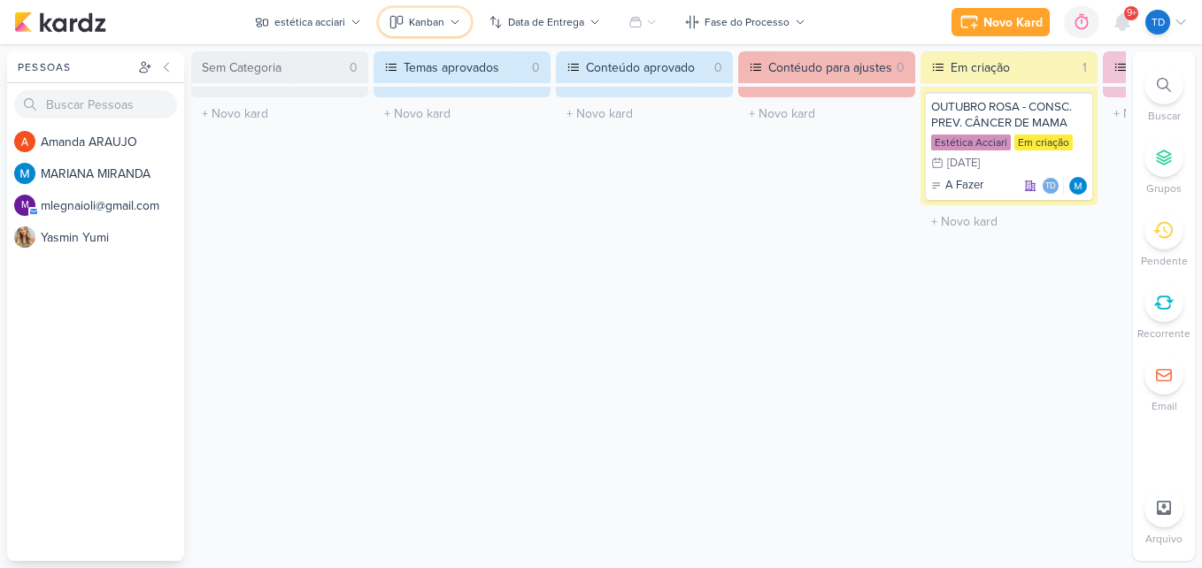
click at [448, 26] on button "Kanban" at bounding box center [425, 22] width 92 height 28
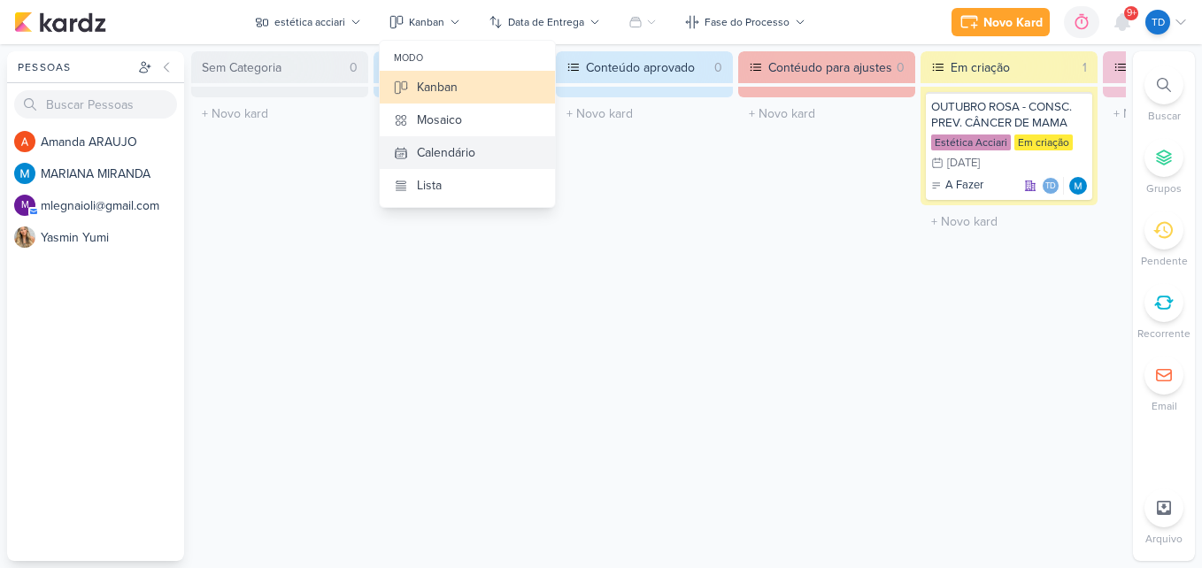
click at [402, 148] on icon at bounding box center [401, 153] width 14 height 14
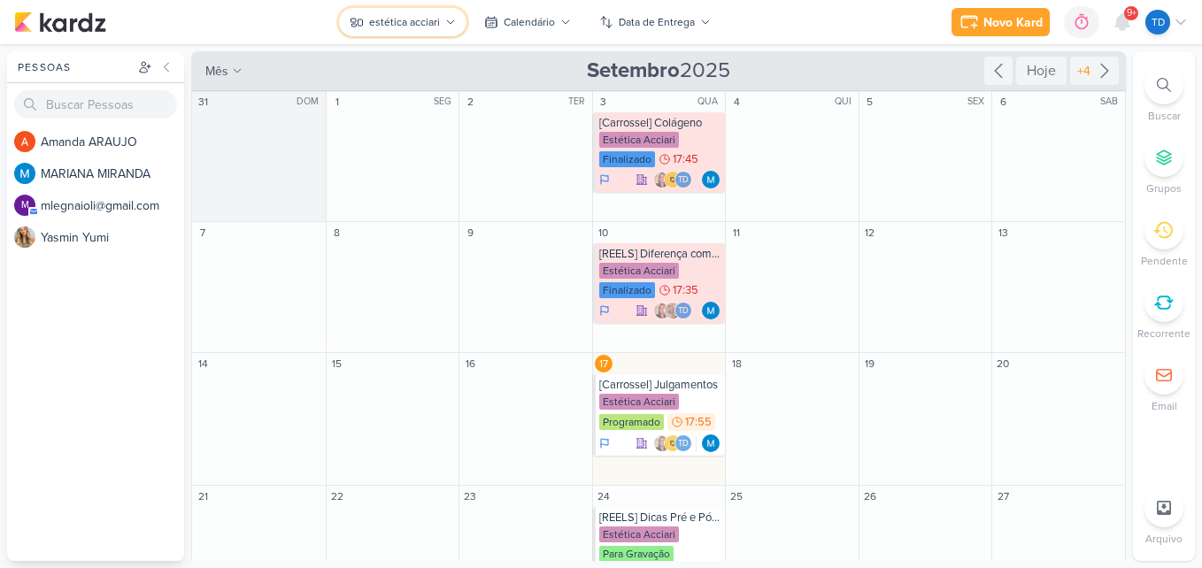
click at [434, 22] on div "estética acciari" at bounding box center [404, 22] width 71 height 16
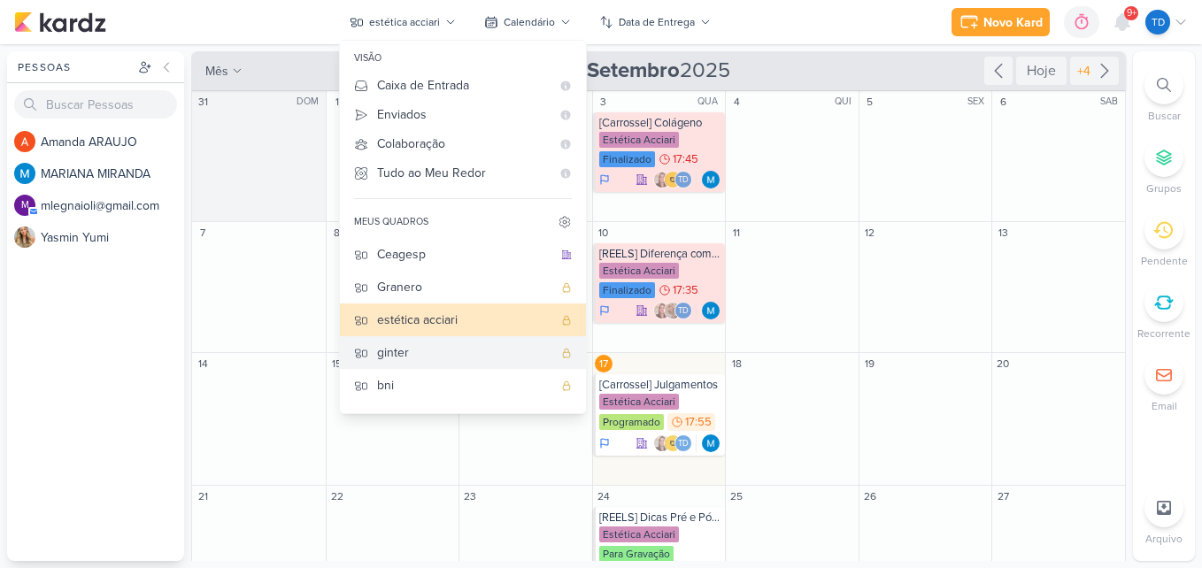
click at [452, 352] on div "ginter" at bounding box center [464, 353] width 175 height 19
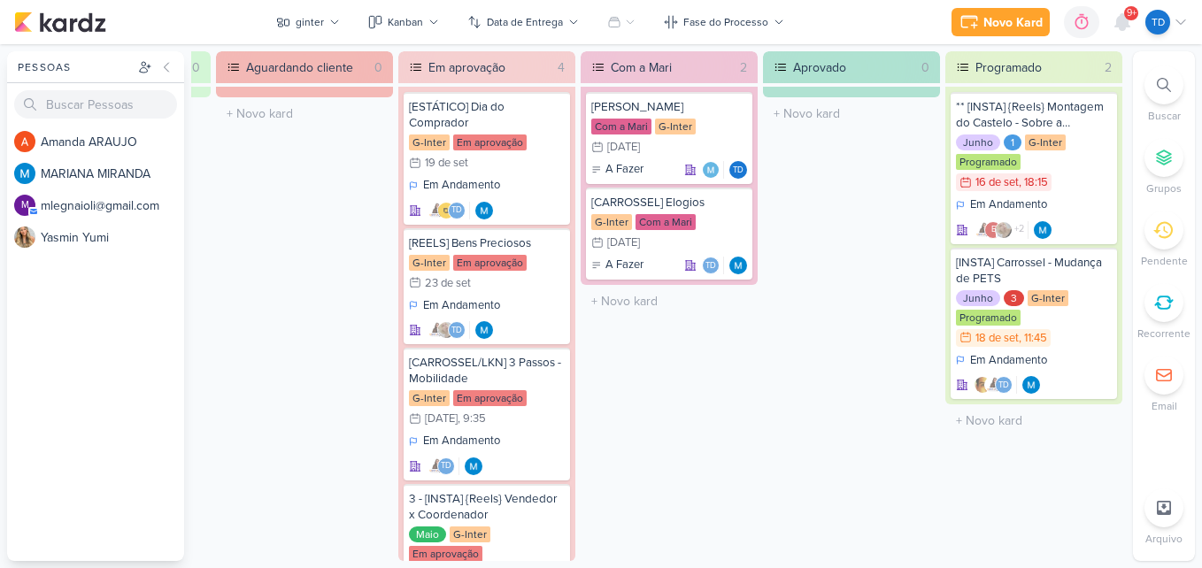
scroll to position [0, 1327]
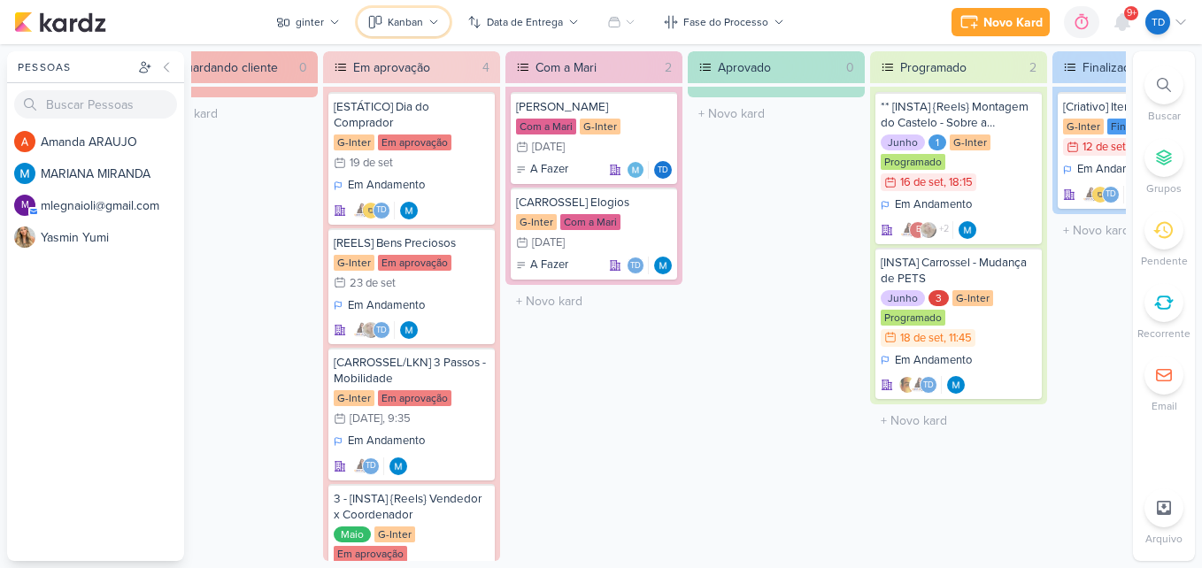
click at [398, 12] on button "Kanban" at bounding box center [404, 22] width 92 height 28
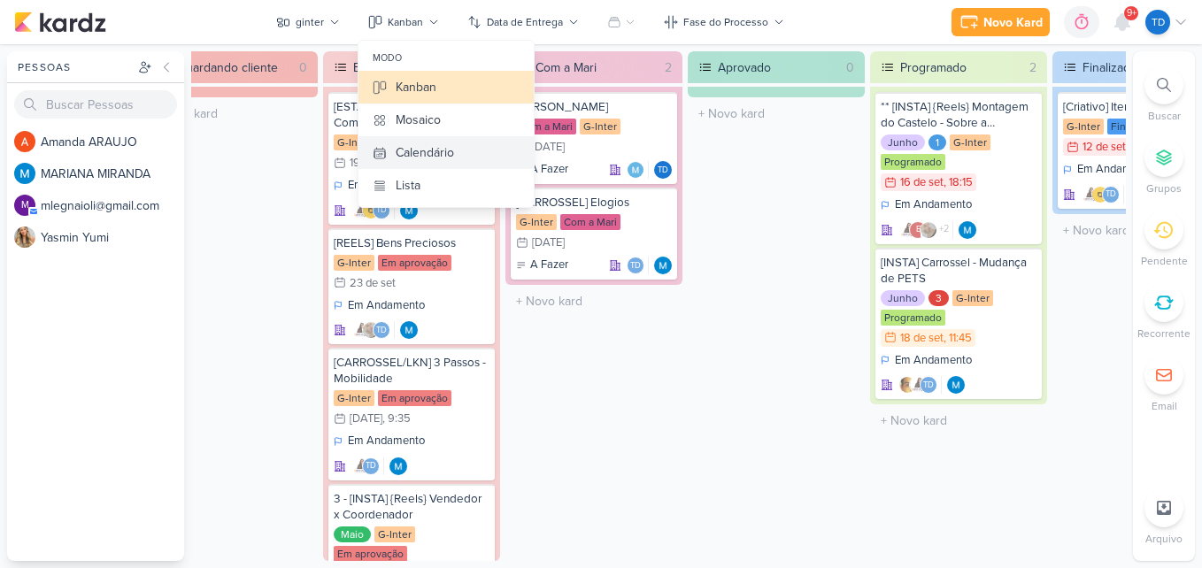
click at [468, 166] on button "Calendário" at bounding box center [446, 152] width 175 height 33
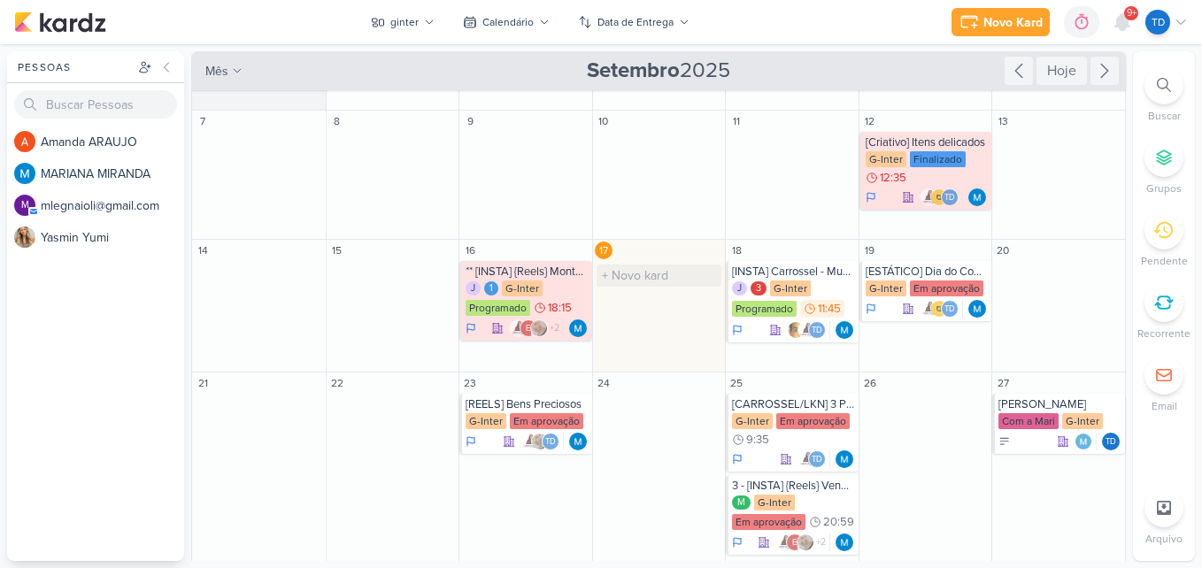
scroll to position [0, 0]
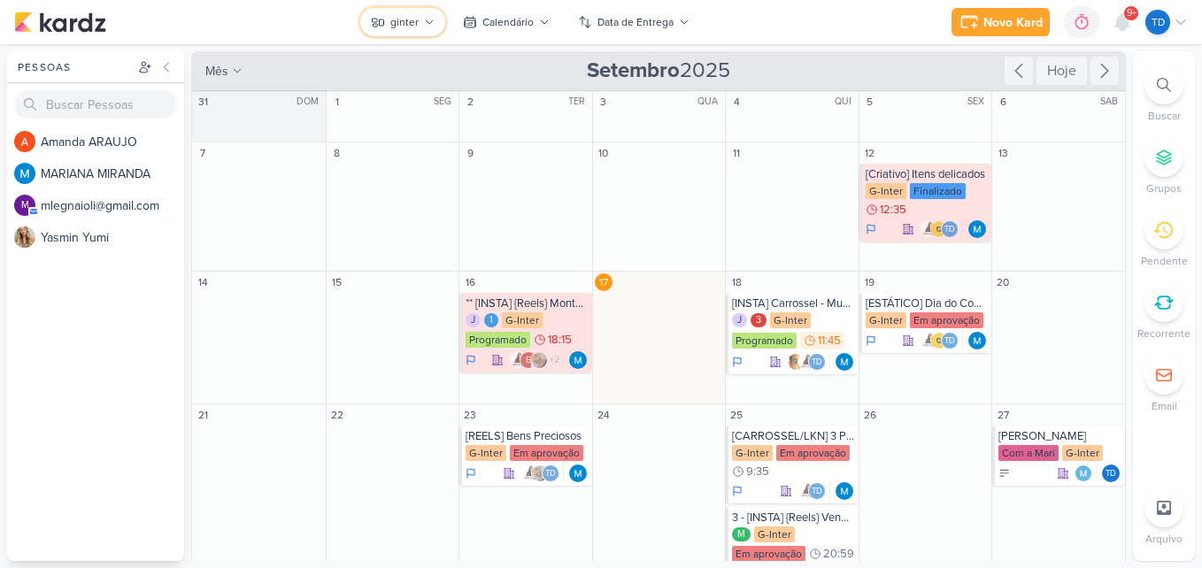
click at [442, 21] on button "ginter" at bounding box center [402, 22] width 85 height 28
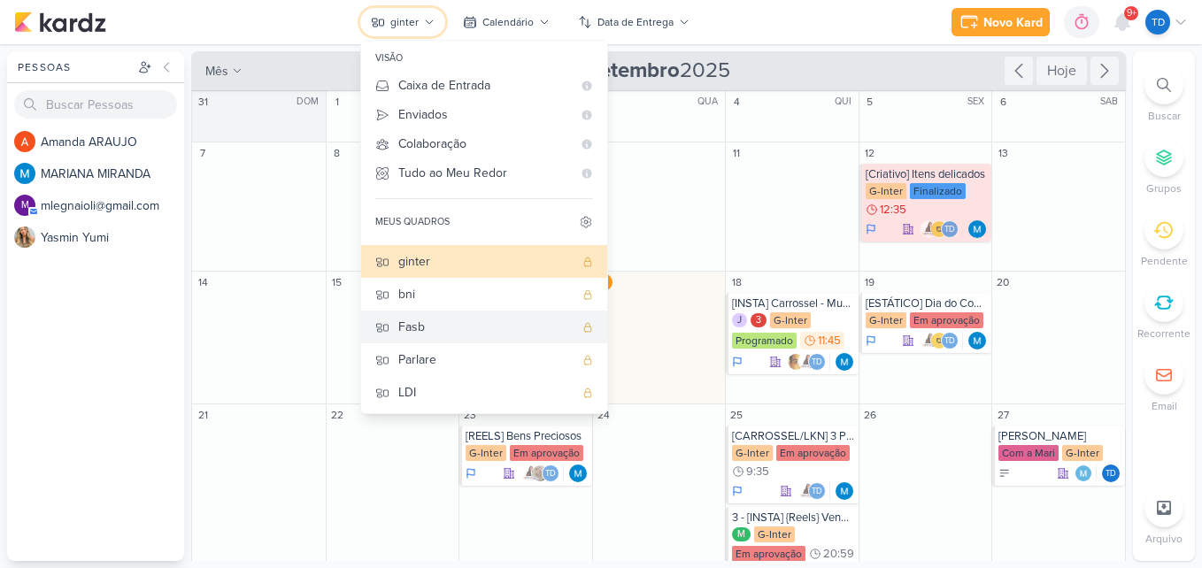
scroll to position [92, 0]
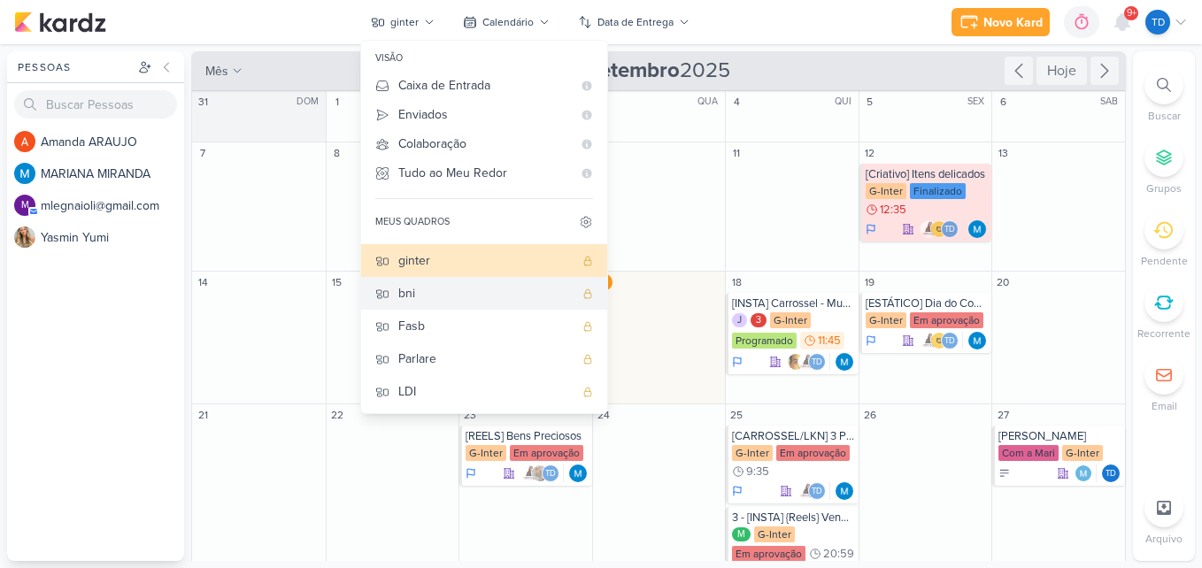
click at [447, 299] on div "bni" at bounding box center [485, 293] width 175 height 19
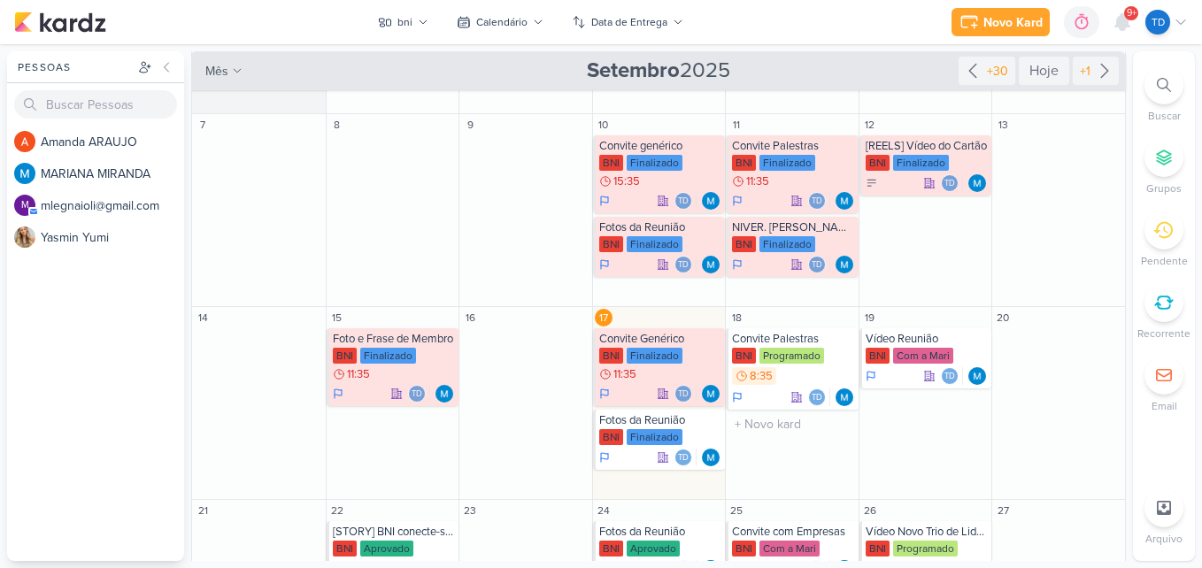
scroll to position [177, 0]
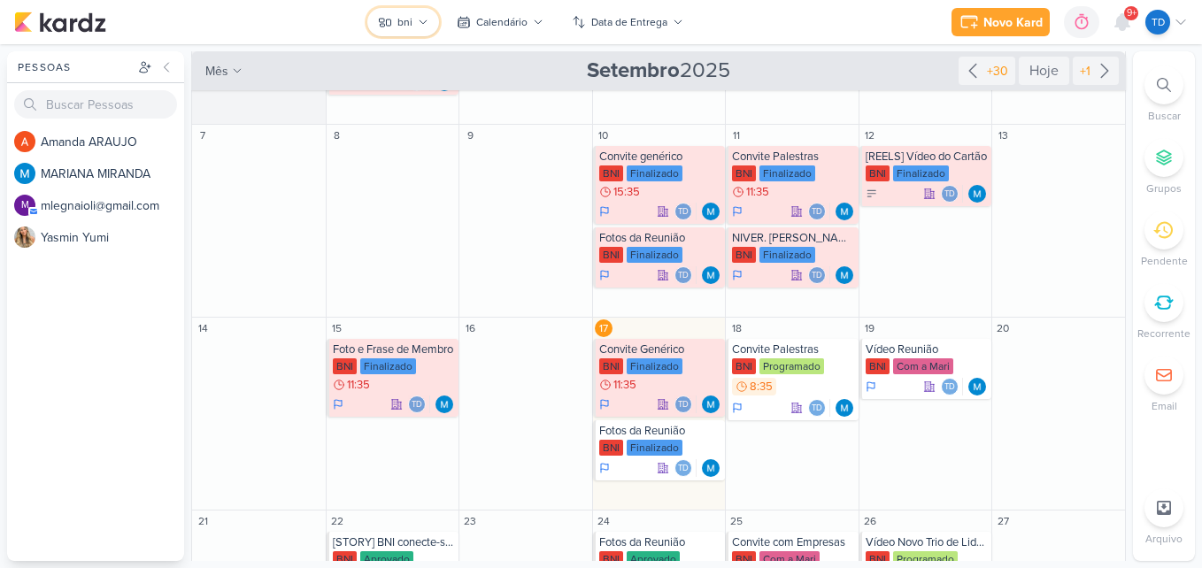
click at [421, 28] on button "bni" at bounding box center [403, 22] width 72 height 28
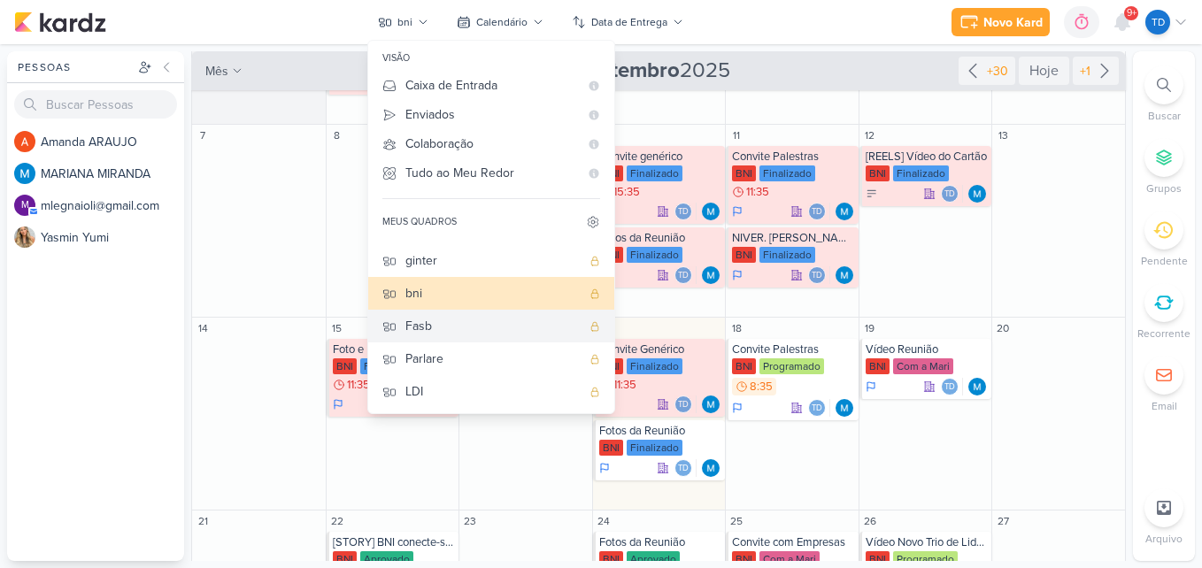
click at [459, 328] on div "Fasb" at bounding box center [492, 326] width 175 height 19
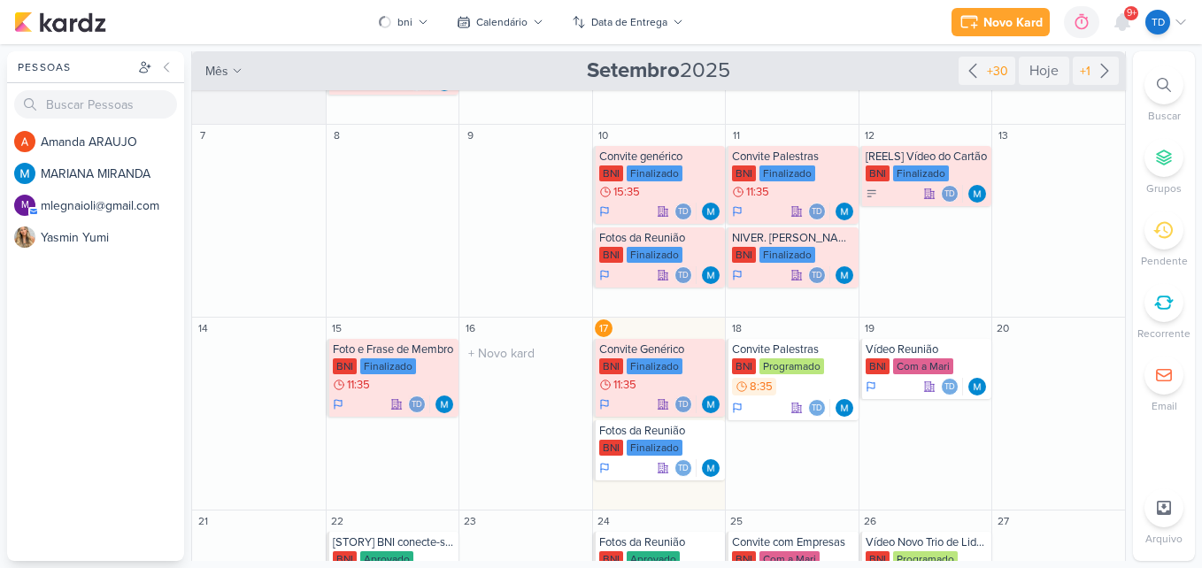
scroll to position [0, 0]
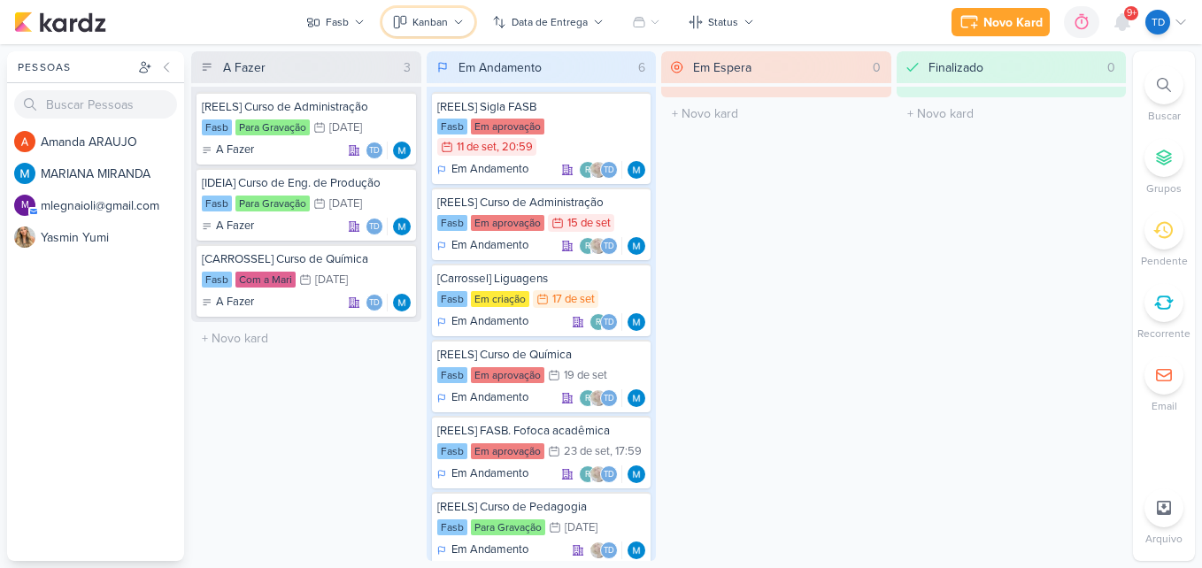
click at [448, 26] on div "Kanban" at bounding box center [430, 22] width 35 height 16
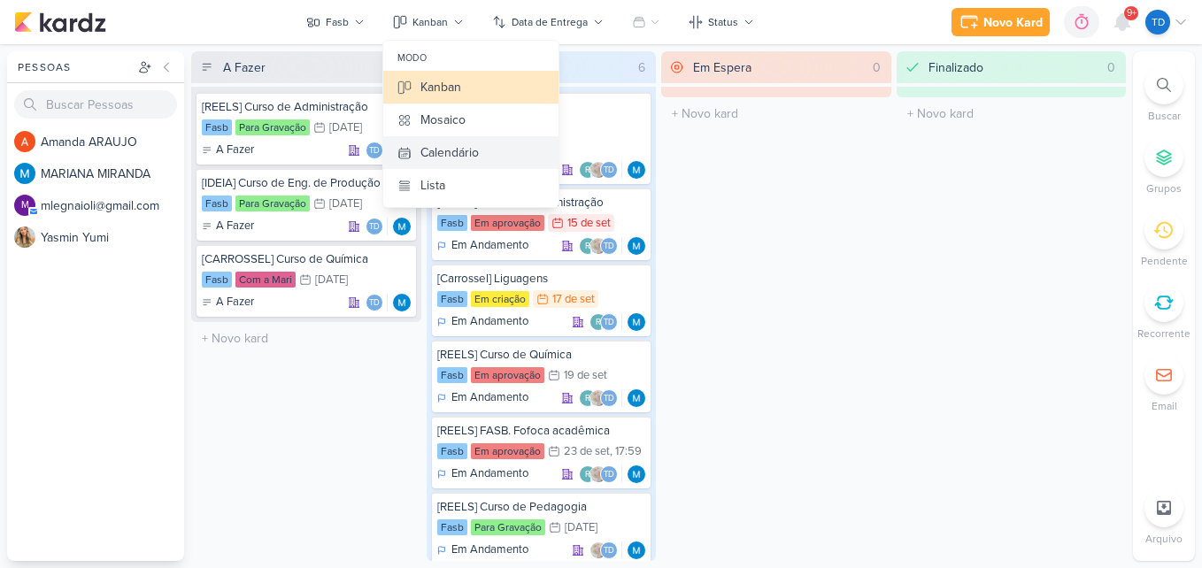
click at [467, 150] on div "Calendário" at bounding box center [450, 152] width 58 height 19
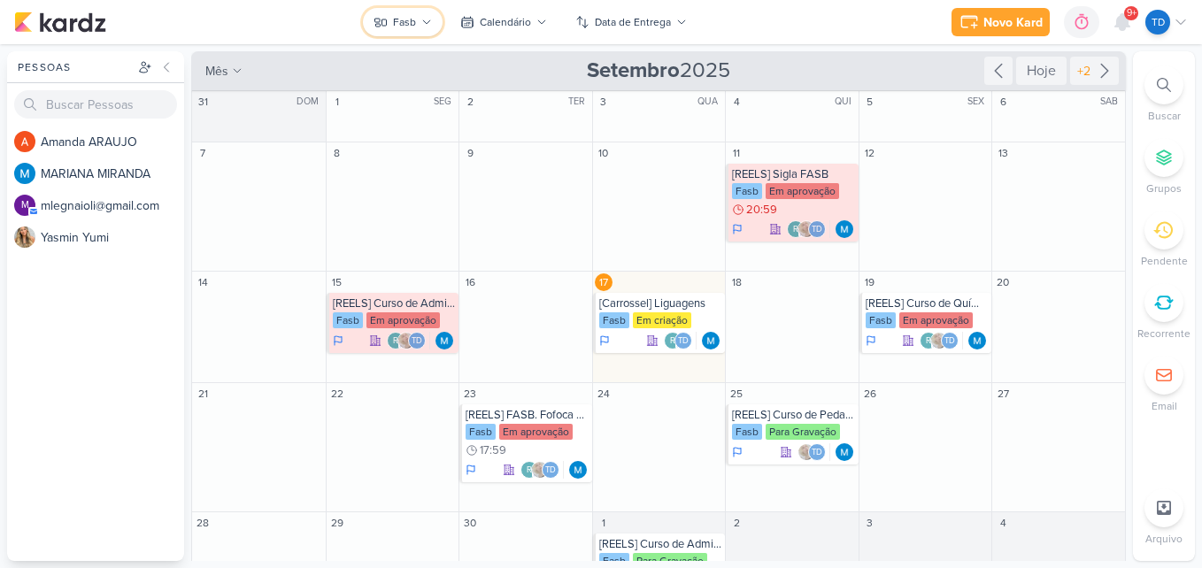
click at [394, 12] on button "Fasb" at bounding box center [403, 22] width 80 height 28
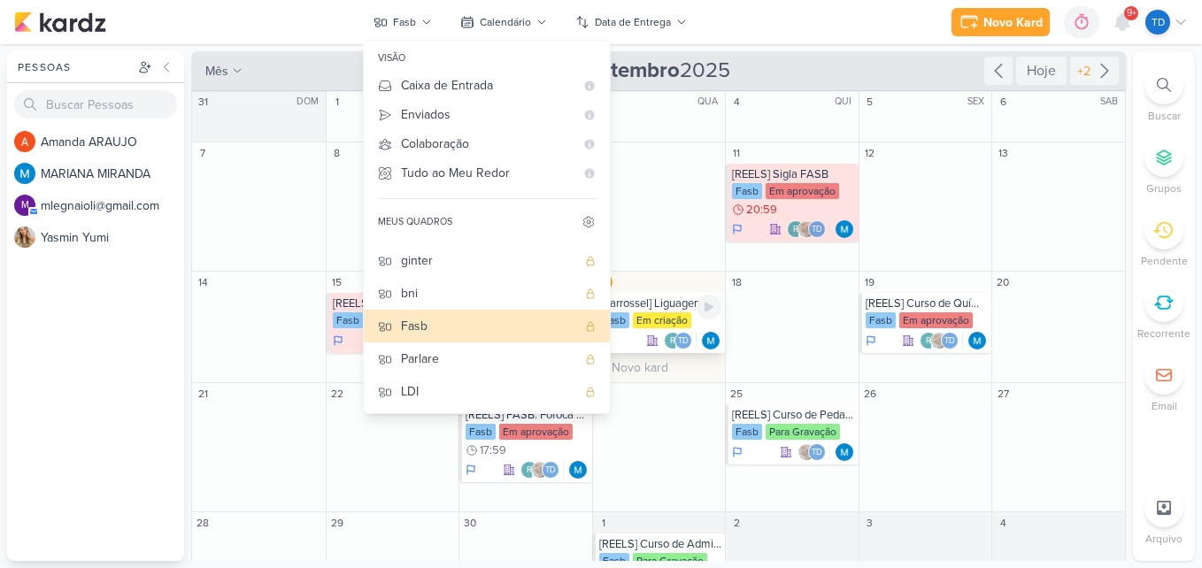
click at [660, 323] on div "Em criação" at bounding box center [662, 321] width 58 height 16
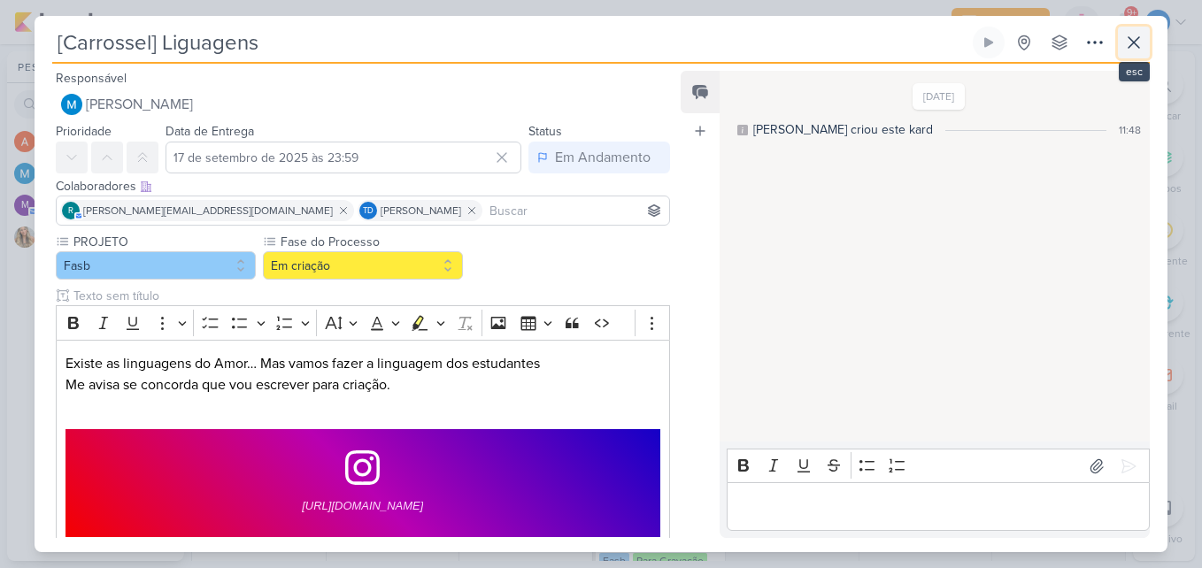
click at [1143, 45] on icon at bounding box center [1134, 42] width 21 height 21
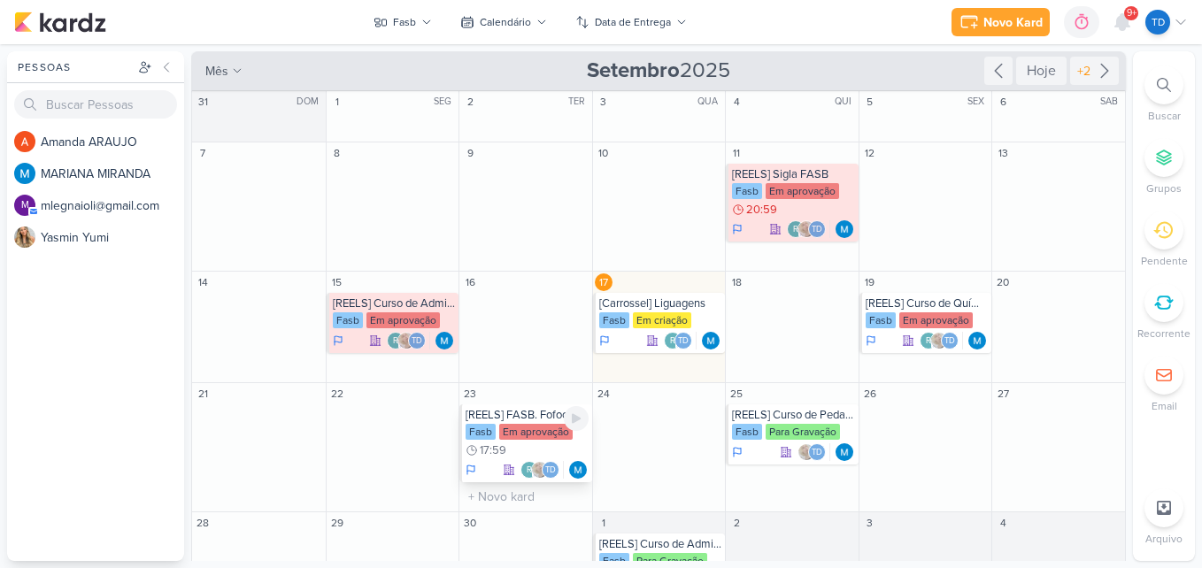
scroll to position [63, 0]
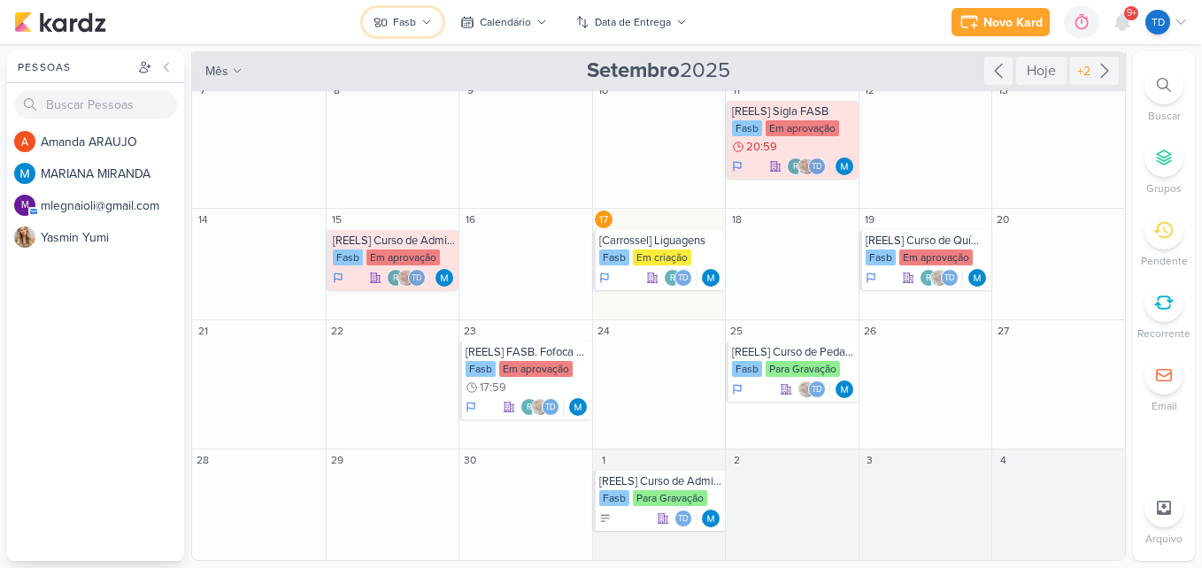
click at [398, 15] on div "Fasb" at bounding box center [404, 22] width 23 height 16
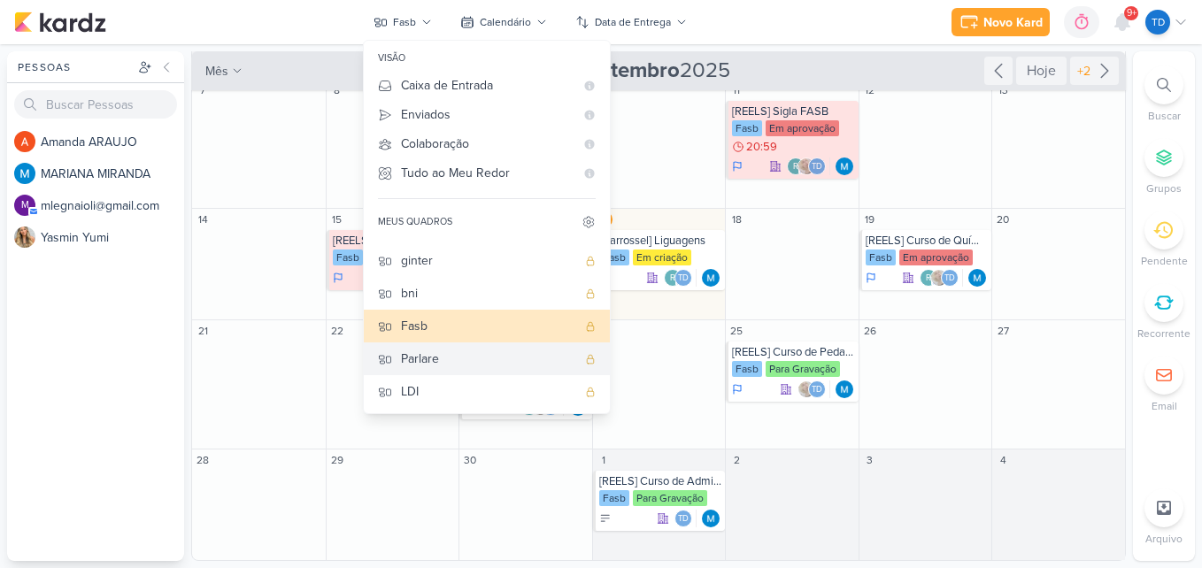
click at [512, 360] on div "Parlare" at bounding box center [488, 359] width 175 height 19
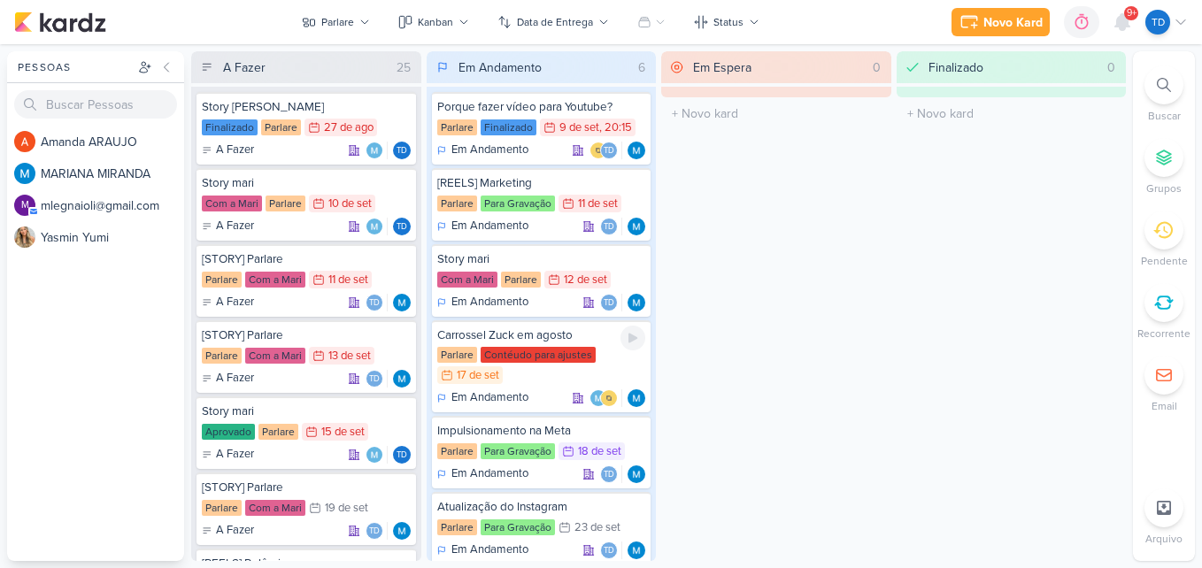
scroll to position [0, 0]
click at [436, 25] on div "Kanban" at bounding box center [435, 22] width 35 height 16
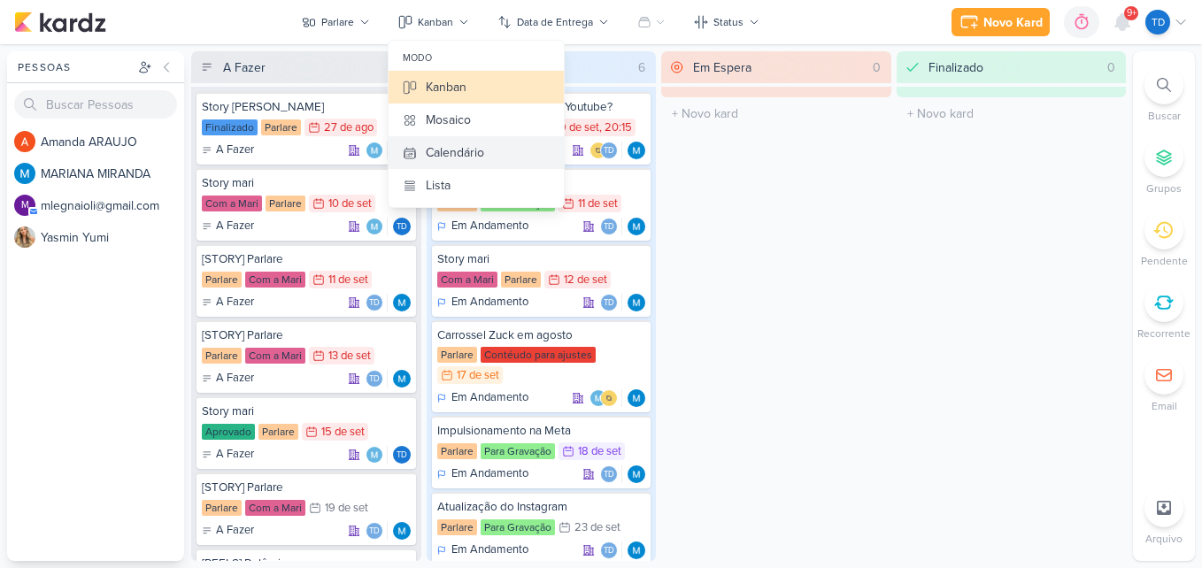
click at [471, 151] on div "Calendário" at bounding box center [455, 152] width 58 height 19
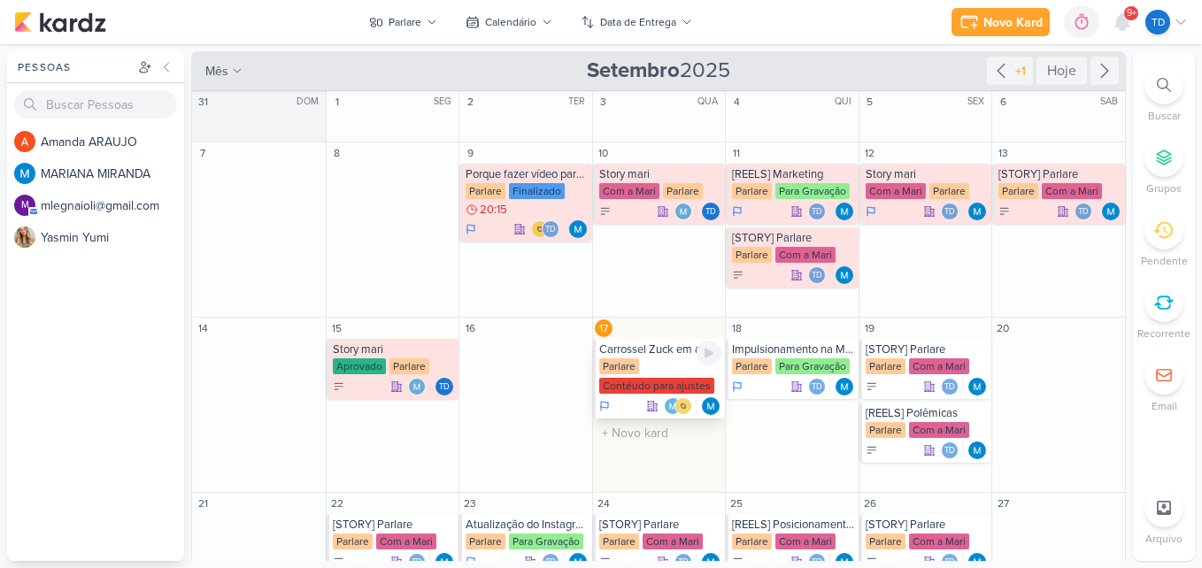
click at [674, 360] on div "Parlare Contéudo para ajustes" at bounding box center [660, 377] width 123 height 37
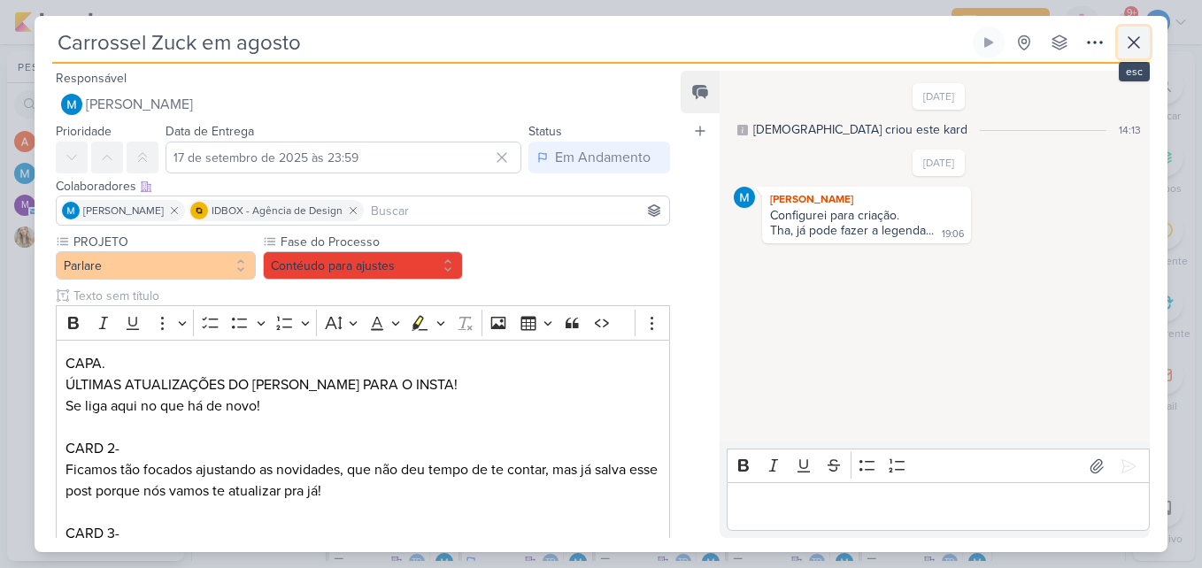
click at [1136, 40] on icon at bounding box center [1134, 42] width 11 height 11
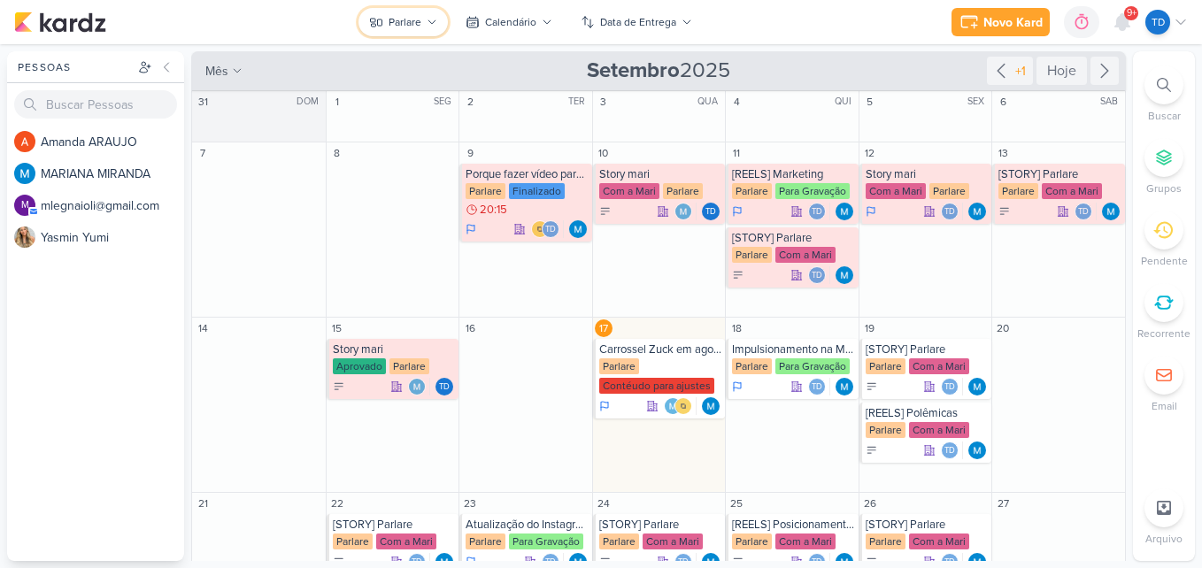
click at [414, 30] on button "Parlare" at bounding box center [403, 22] width 89 height 28
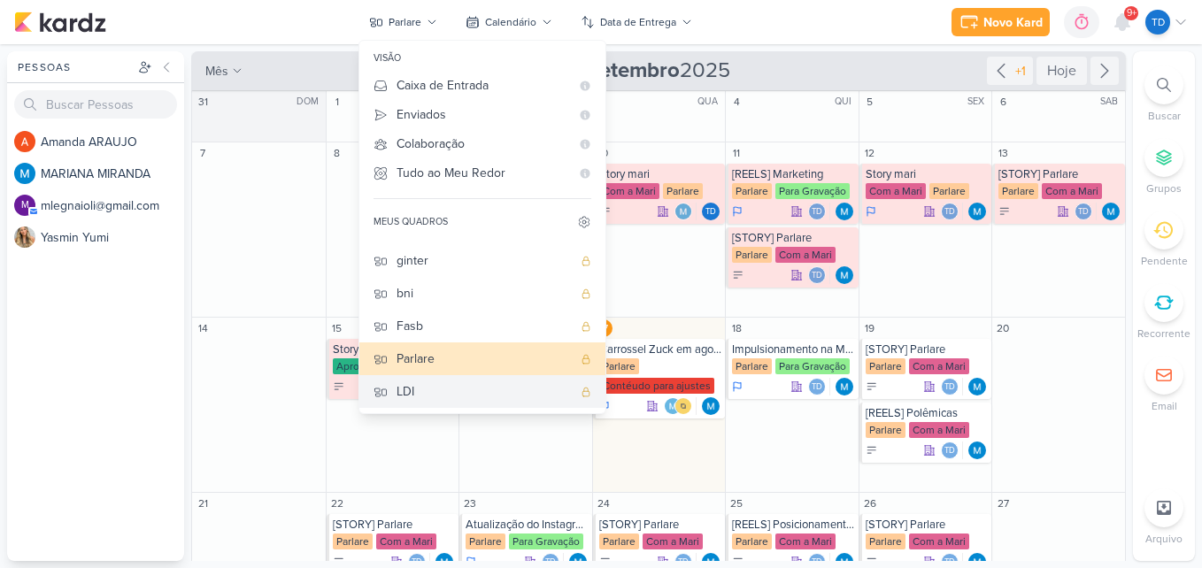
click at [464, 400] on div "LDI" at bounding box center [484, 391] width 175 height 19
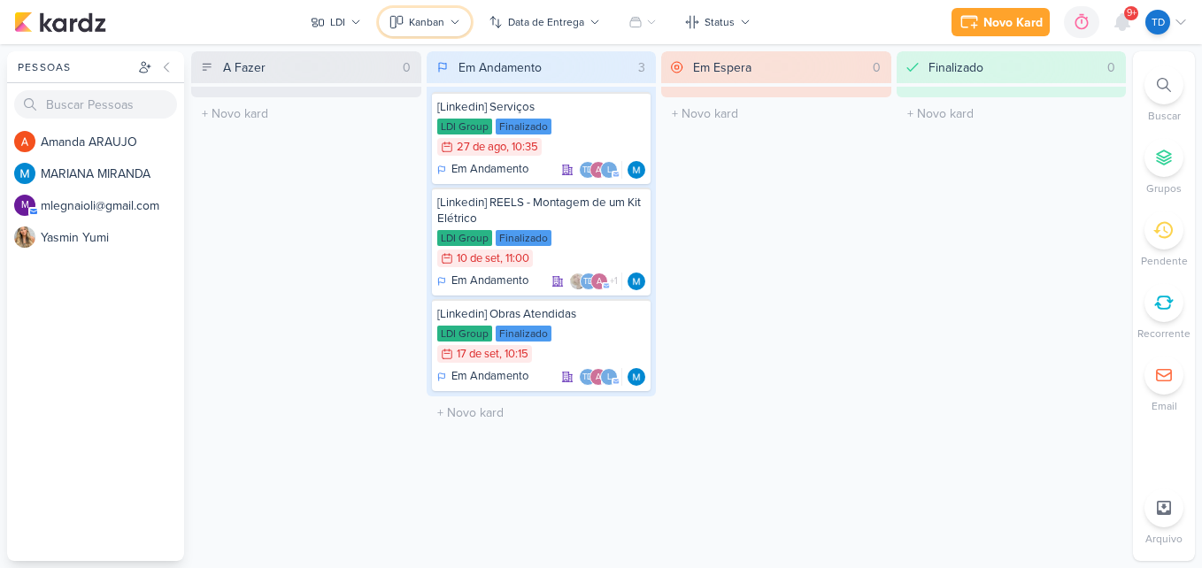
click at [418, 15] on div "Kanban" at bounding box center [426, 22] width 35 height 16
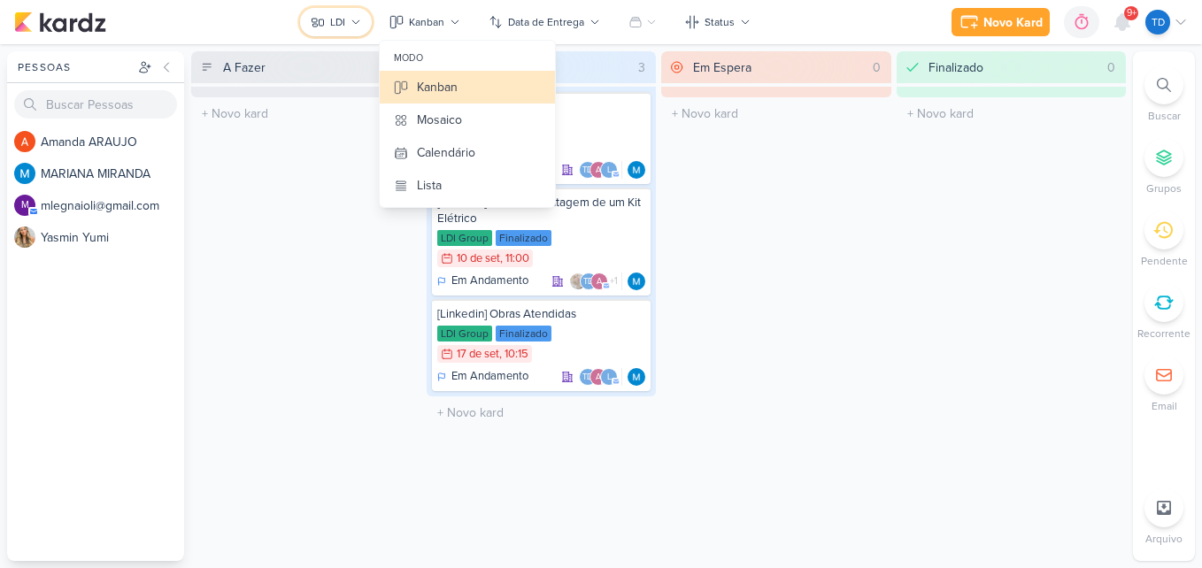
click at [335, 19] on div "LDI" at bounding box center [337, 22] width 15 height 16
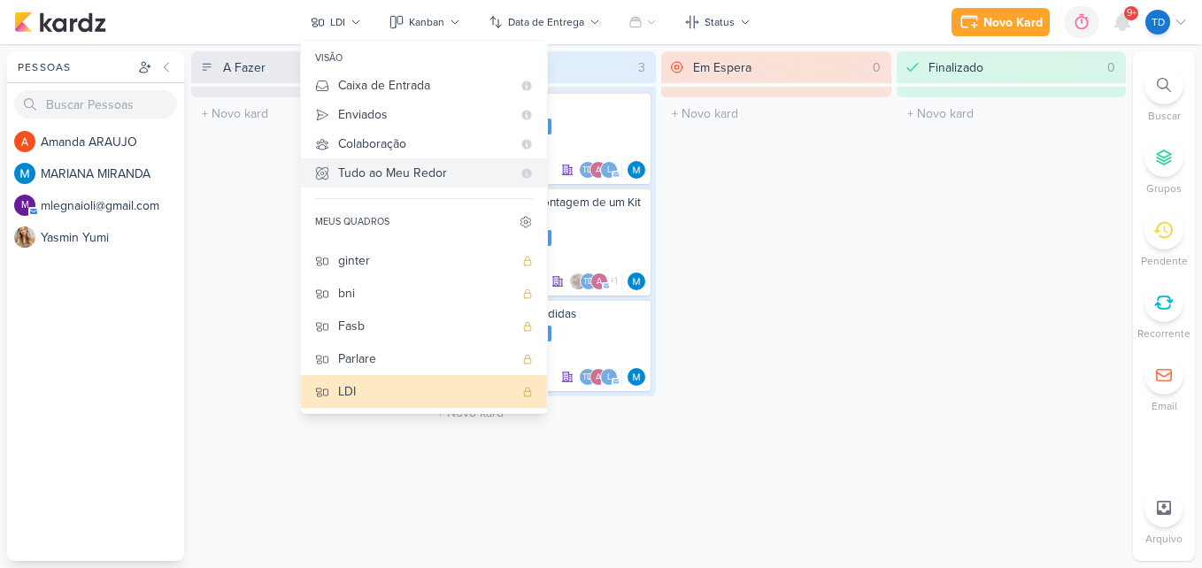
click at [421, 182] on div "Tudo ao Meu Redor" at bounding box center [425, 173] width 174 height 19
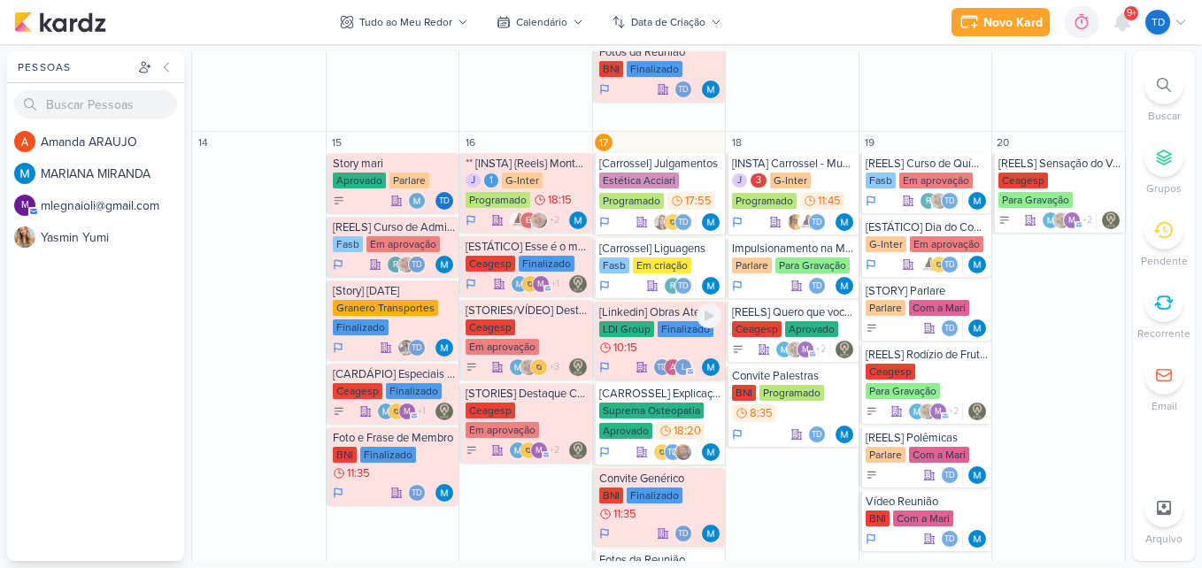
scroll to position [974, 0]
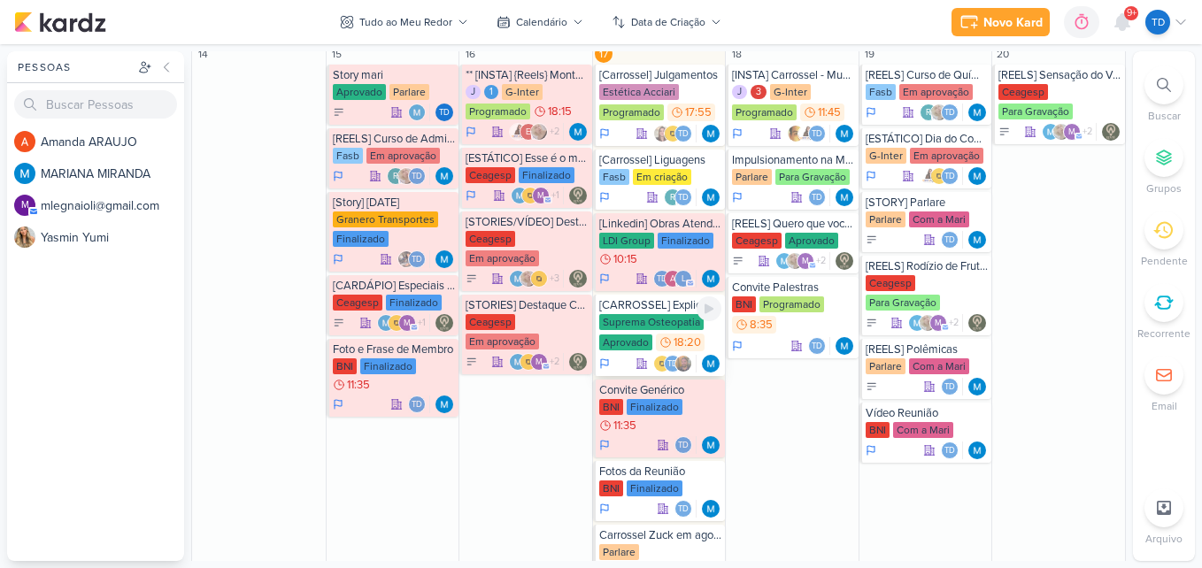
click at [655, 322] on div "Suprema Osteopatia" at bounding box center [651, 322] width 104 height 16
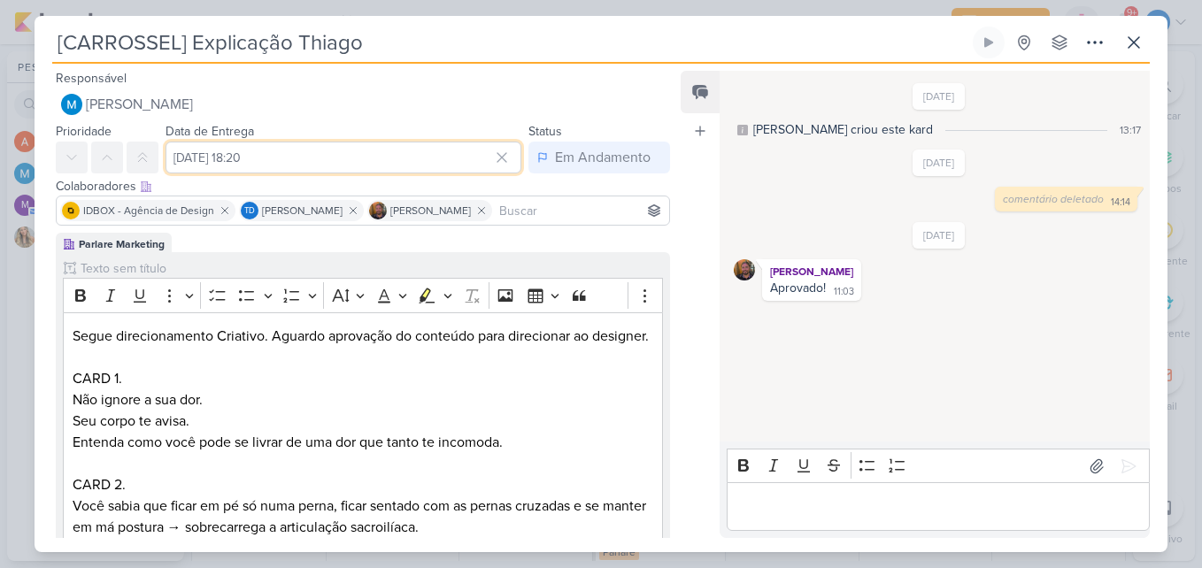
click at [382, 152] on input "17 de setembro de 2025 às 18:20" at bounding box center [344, 158] width 356 height 32
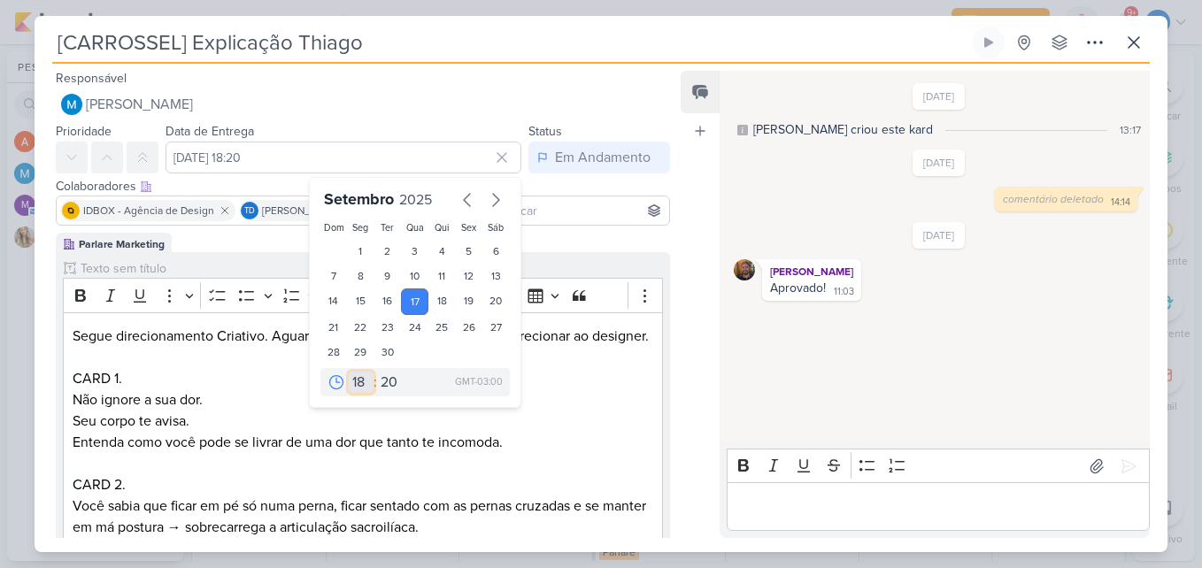
click at [358, 381] on select "00 01 02 03 04 05 06 07 08 09 10 11 12 13 14 15 16 17 18 19 20 21 22 23" at bounding box center [361, 382] width 25 height 21
select select "17"
click at [349, 372] on select "00 01 02 03 04 05 06 07 08 09 10 11 12 13 14 15 16 17 18 19 20 21 22 23" at bounding box center [361, 382] width 25 height 21
type input "17 de setembro de 2025 às 17:20"
click at [382, 381] on select "00 05 10 15 20 25 30 35 40 45 50 55 59" at bounding box center [389, 382] width 25 height 21
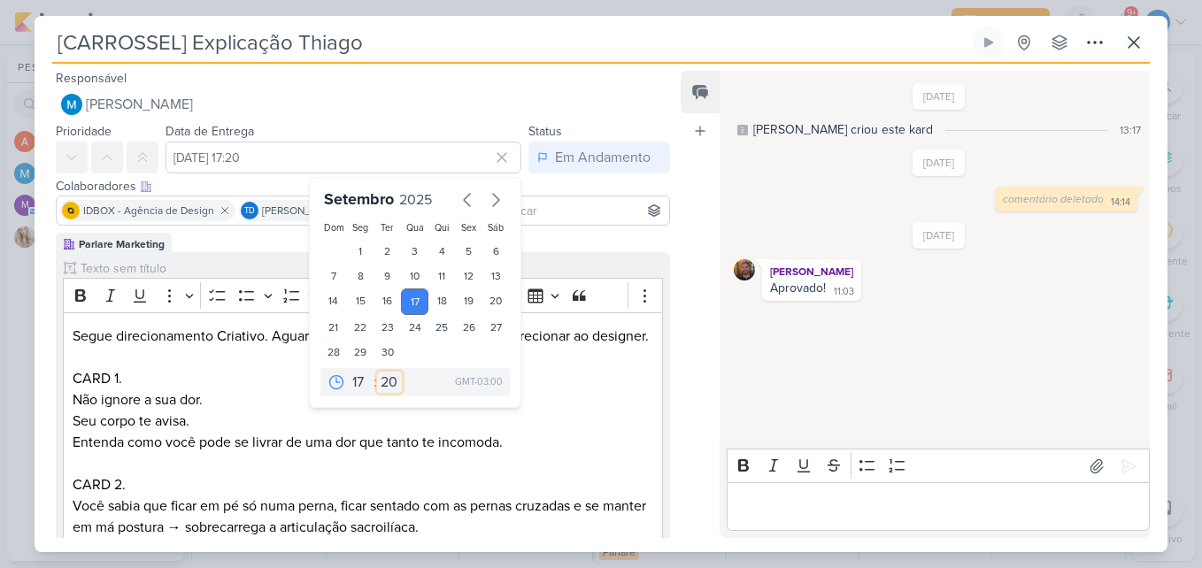
select select "0"
click at [377, 372] on select "00 05 10 15 20 25 30 35 40 45 50 55 59" at bounding box center [389, 382] width 25 height 21
type input "17 de setembro de 2025 às 17:00"
click at [548, 390] on p "CARD 1." at bounding box center [363, 378] width 581 height 21
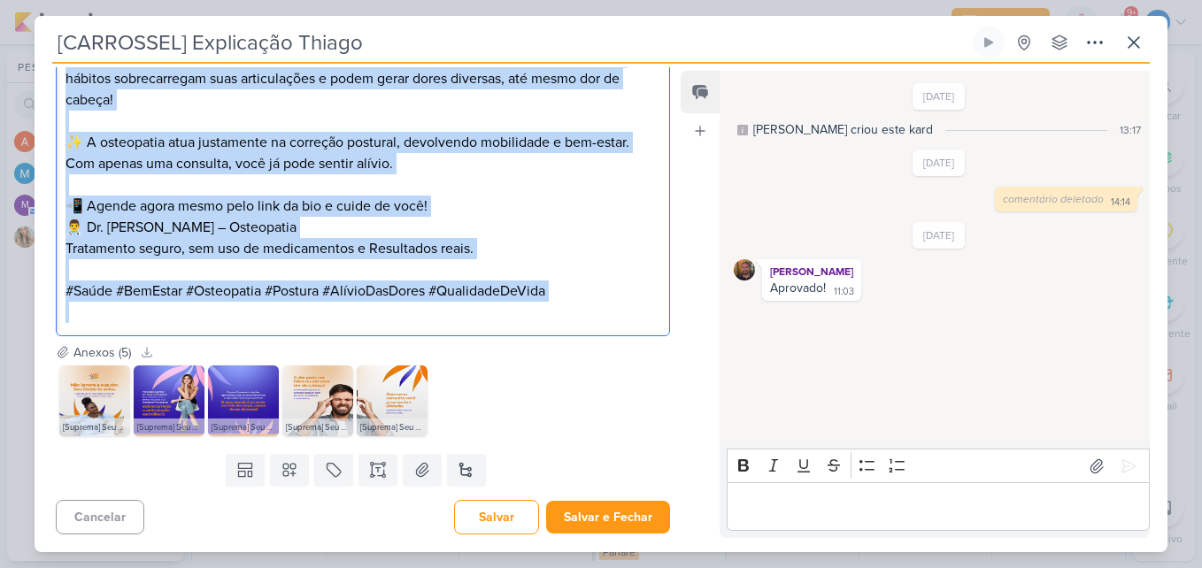
drag, startPoint x: 65, startPoint y: 174, endPoint x: 459, endPoint y: 216, distance: 396.2
click at [573, 311] on div "😣 Você sente dores que parecem não ter fim? Seu corpo fala com você o tempo tod…" at bounding box center [363, 152] width 614 height 367
copy div "😣 Você sente dores que parecem não ter fim? Seu corpo fala com você o tempo tod…"
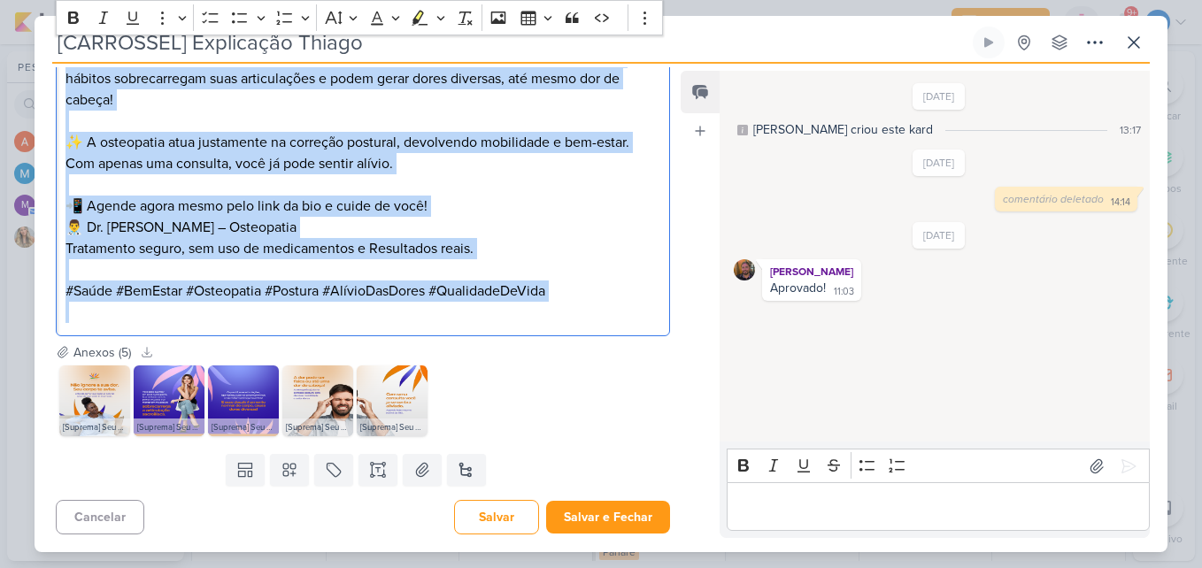
click at [471, 405] on div "[Suprema] Seu corpo avisa - 01.png [Suprema] Seu corpo avisa - 02.png [Suprema]…" at bounding box center [363, 401] width 614 height 78
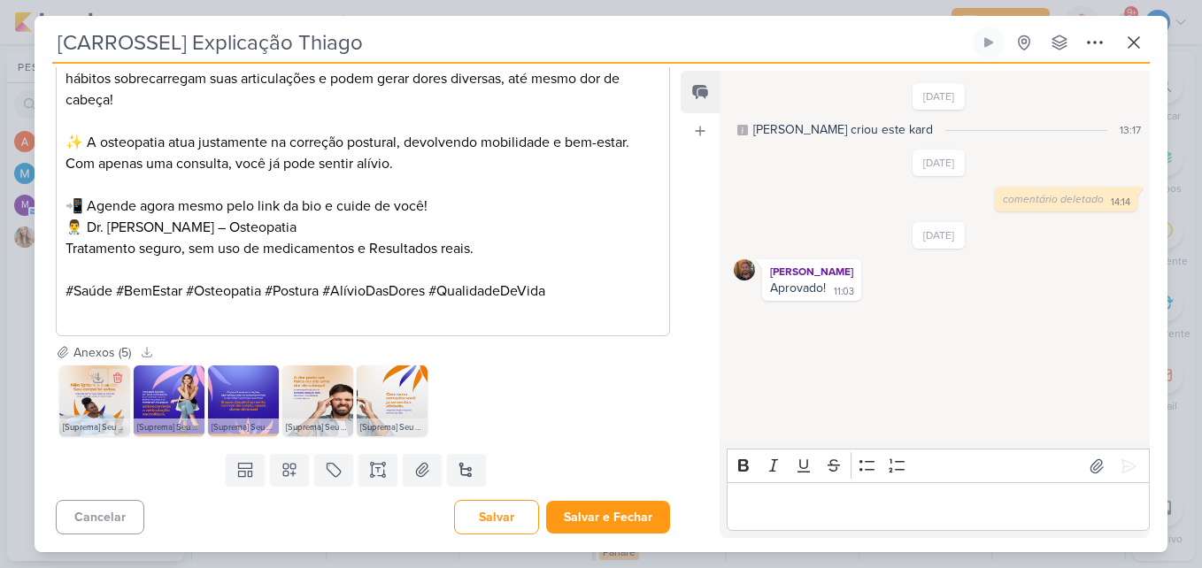
click at [112, 402] on img at bounding box center [94, 401] width 71 height 71
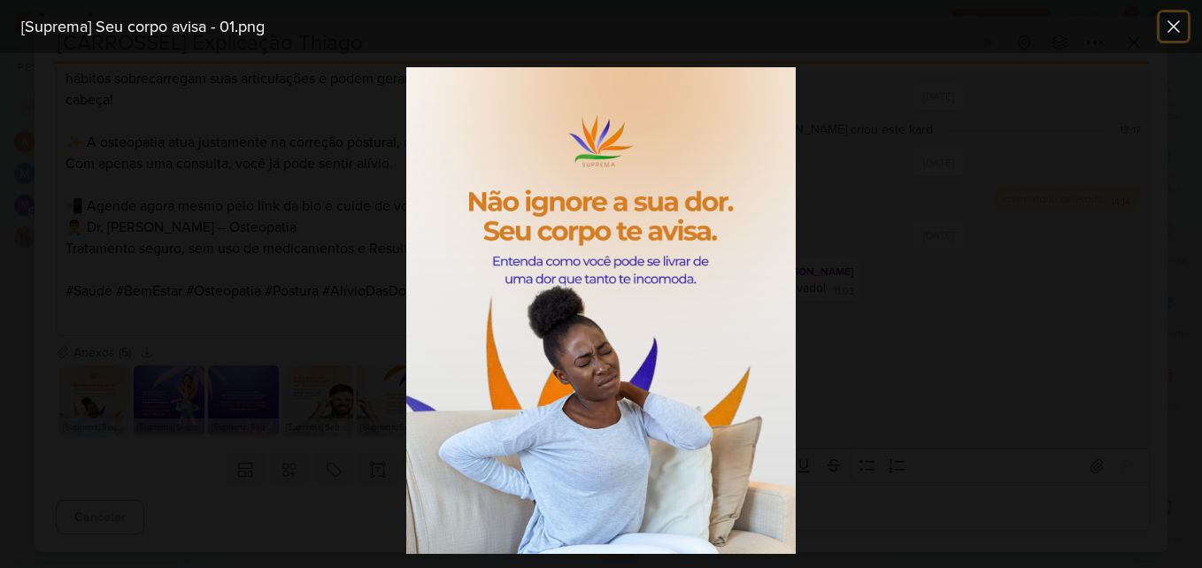
click at [1173, 22] on icon at bounding box center [1173, 26] width 21 height 21
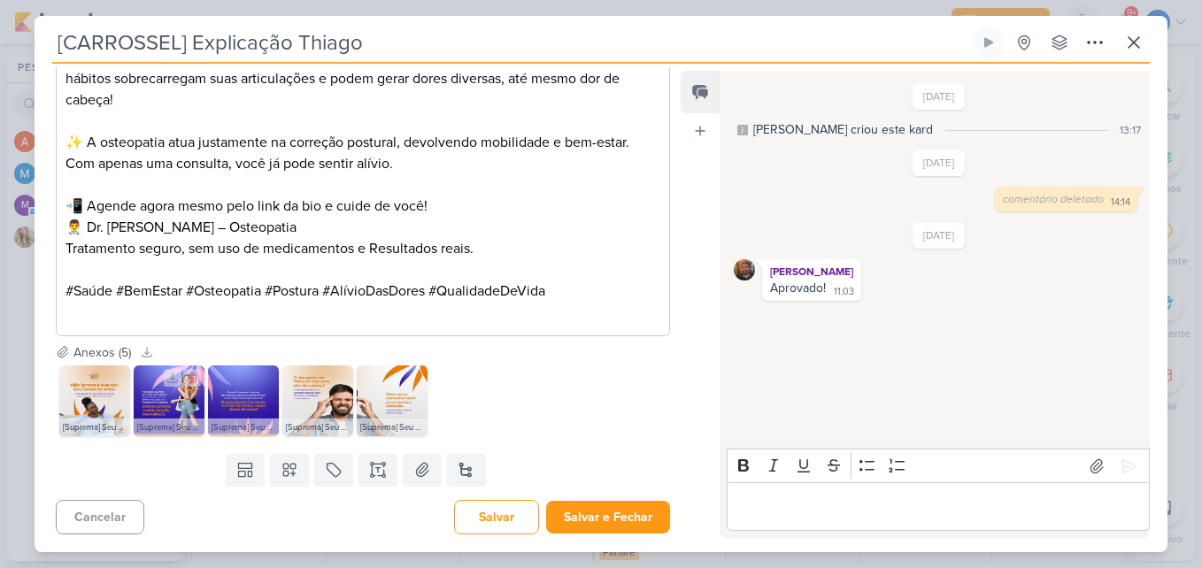
click at [181, 416] on img at bounding box center [169, 401] width 71 height 71
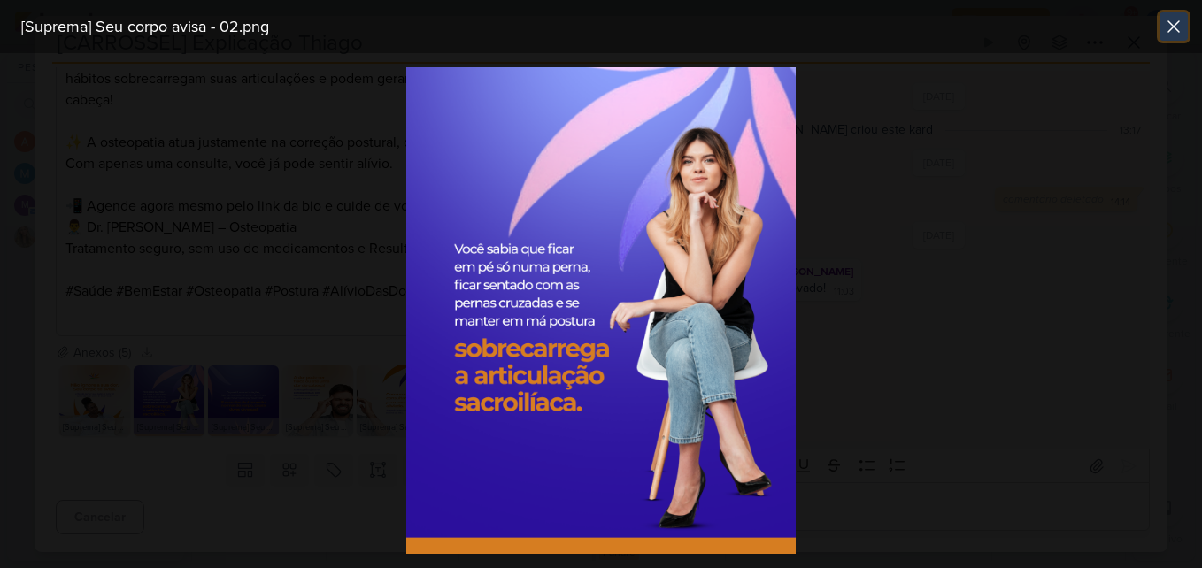
click at [1166, 30] on icon at bounding box center [1173, 26] width 21 height 21
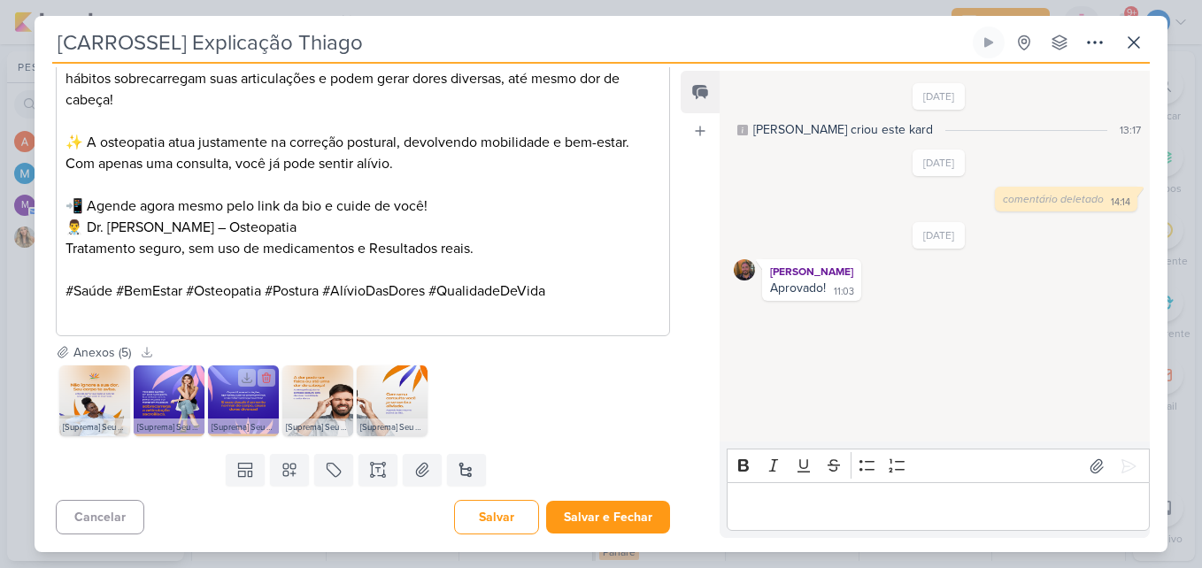
click at [257, 406] on img at bounding box center [243, 401] width 71 height 71
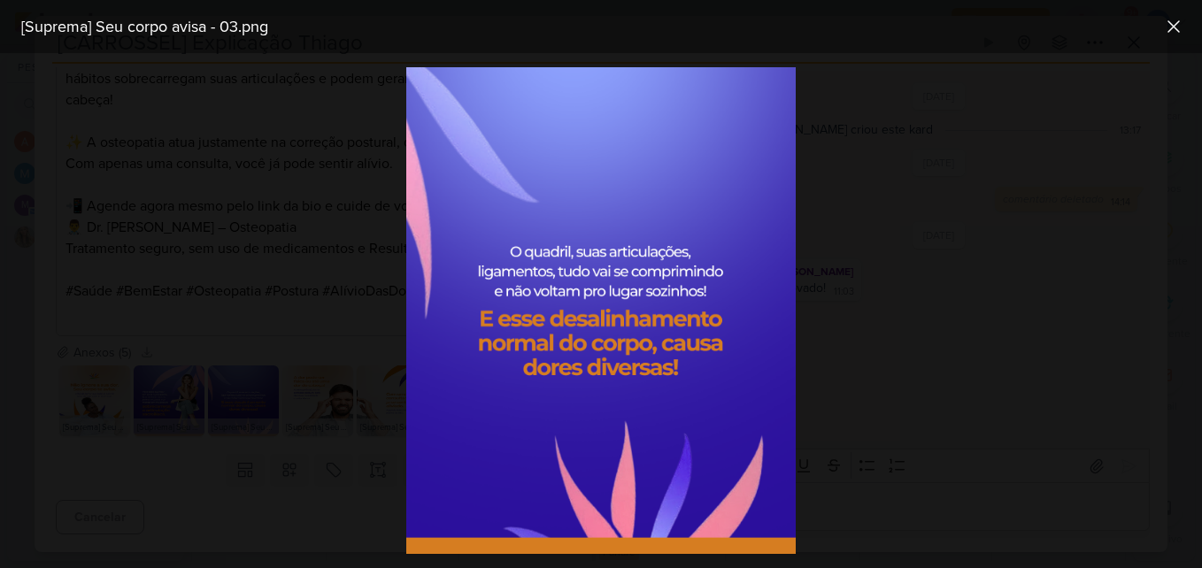
click at [220, 351] on div at bounding box center [601, 310] width 1202 height 515
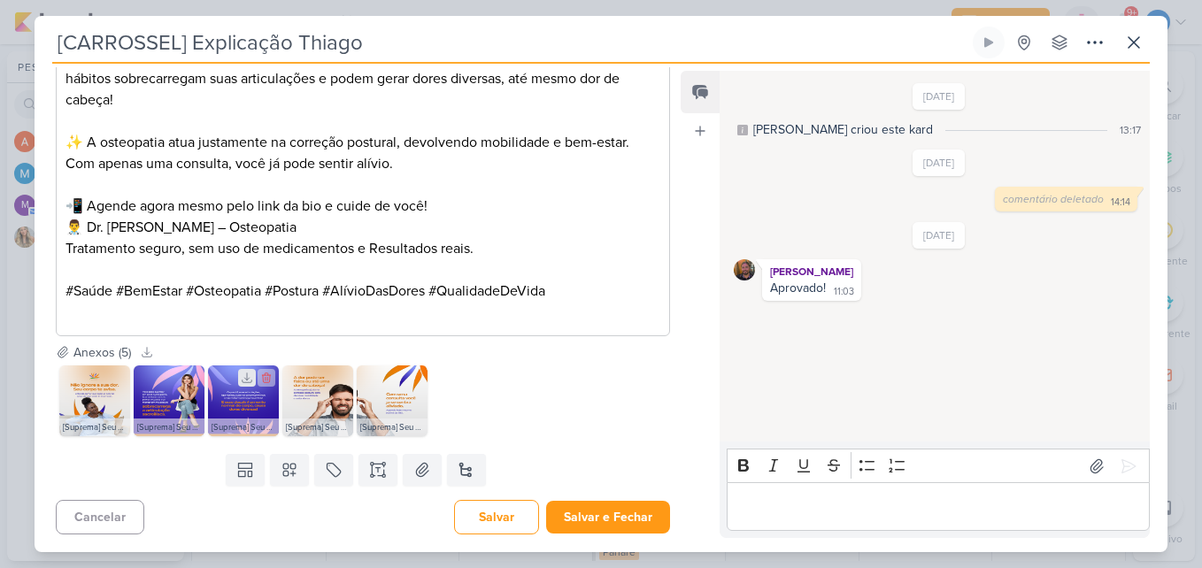
click at [250, 384] on icon at bounding box center [247, 378] width 12 height 12
drag, startPoint x: 489, startPoint y: 426, endPoint x: 325, endPoint y: 399, distance: 165.9
click at [489, 426] on div "[Suprema] Seu corpo avisa - 01.png [Suprema] Seu corpo avisa - 02.png [Suprema]…" at bounding box center [363, 401] width 614 height 78
click at [320, 383] on icon at bounding box center [322, 379] width 10 height 10
click at [393, 384] on icon at bounding box center [396, 378] width 12 height 12
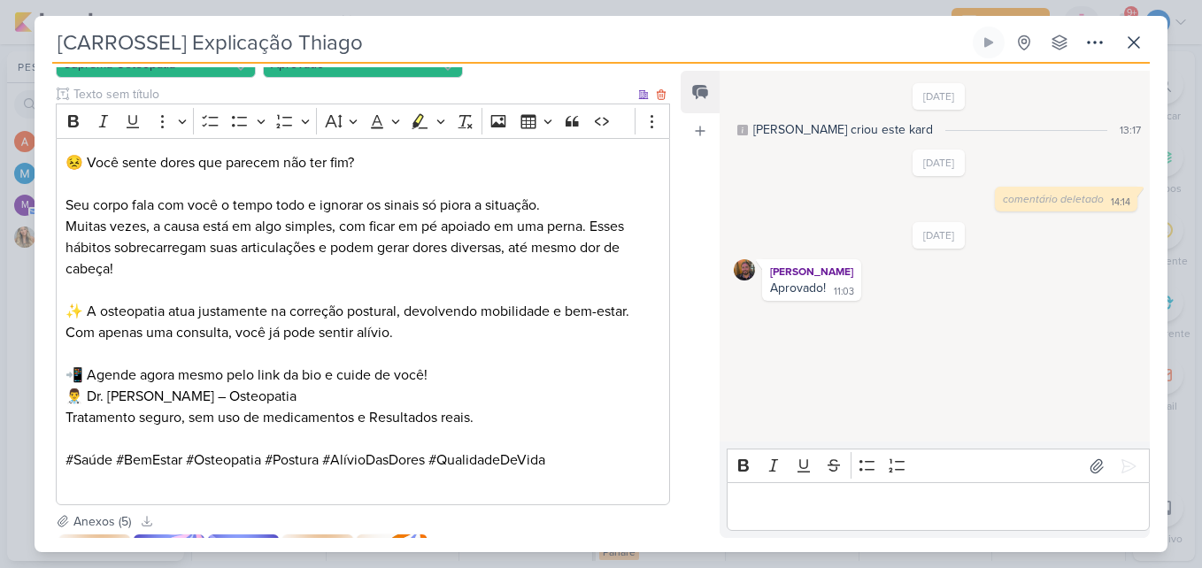
scroll to position [620, 0]
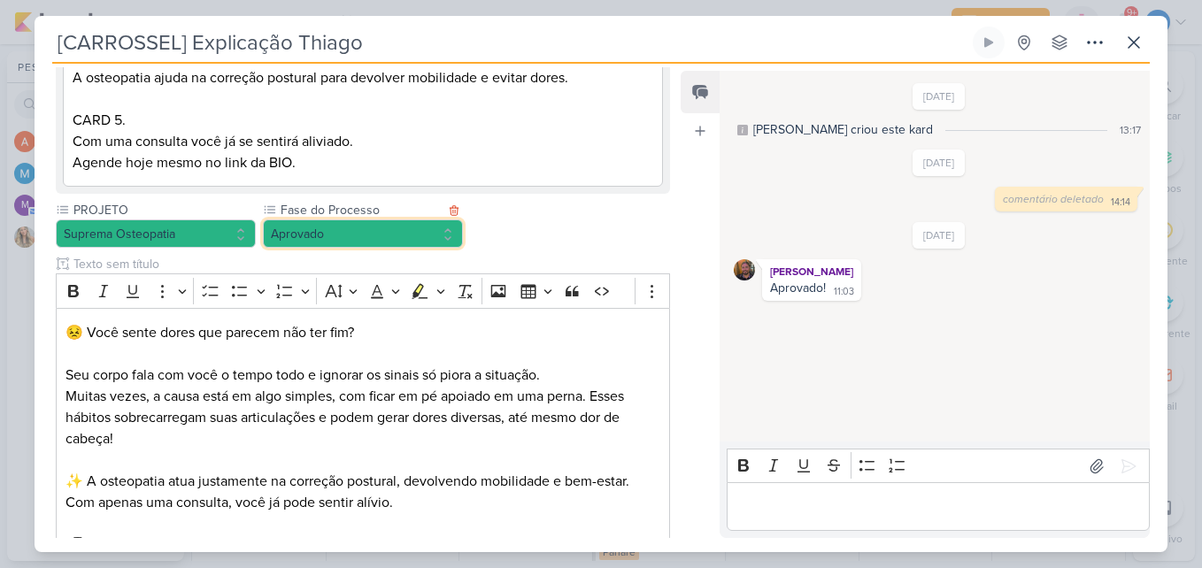
click at [412, 248] on button "Aprovado" at bounding box center [363, 234] width 200 height 28
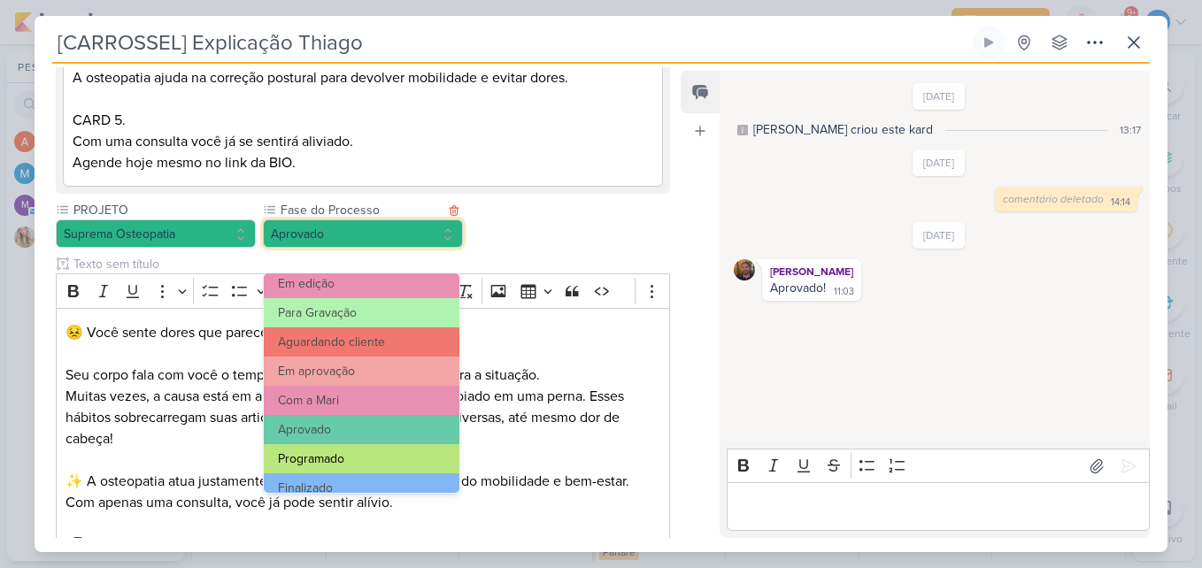
scroll to position [171, 0]
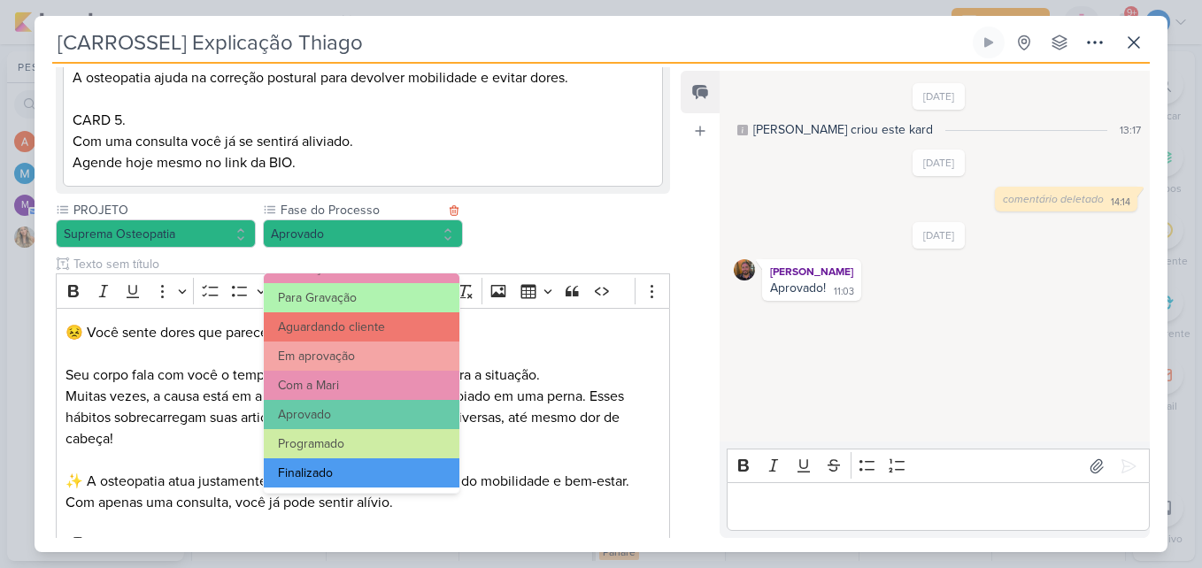
click at [376, 467] on button "Finalizado" at bounding box center [362, 473] width 196 height 29
